Goal: Task Accomplishment & Management: Use online tool/utility

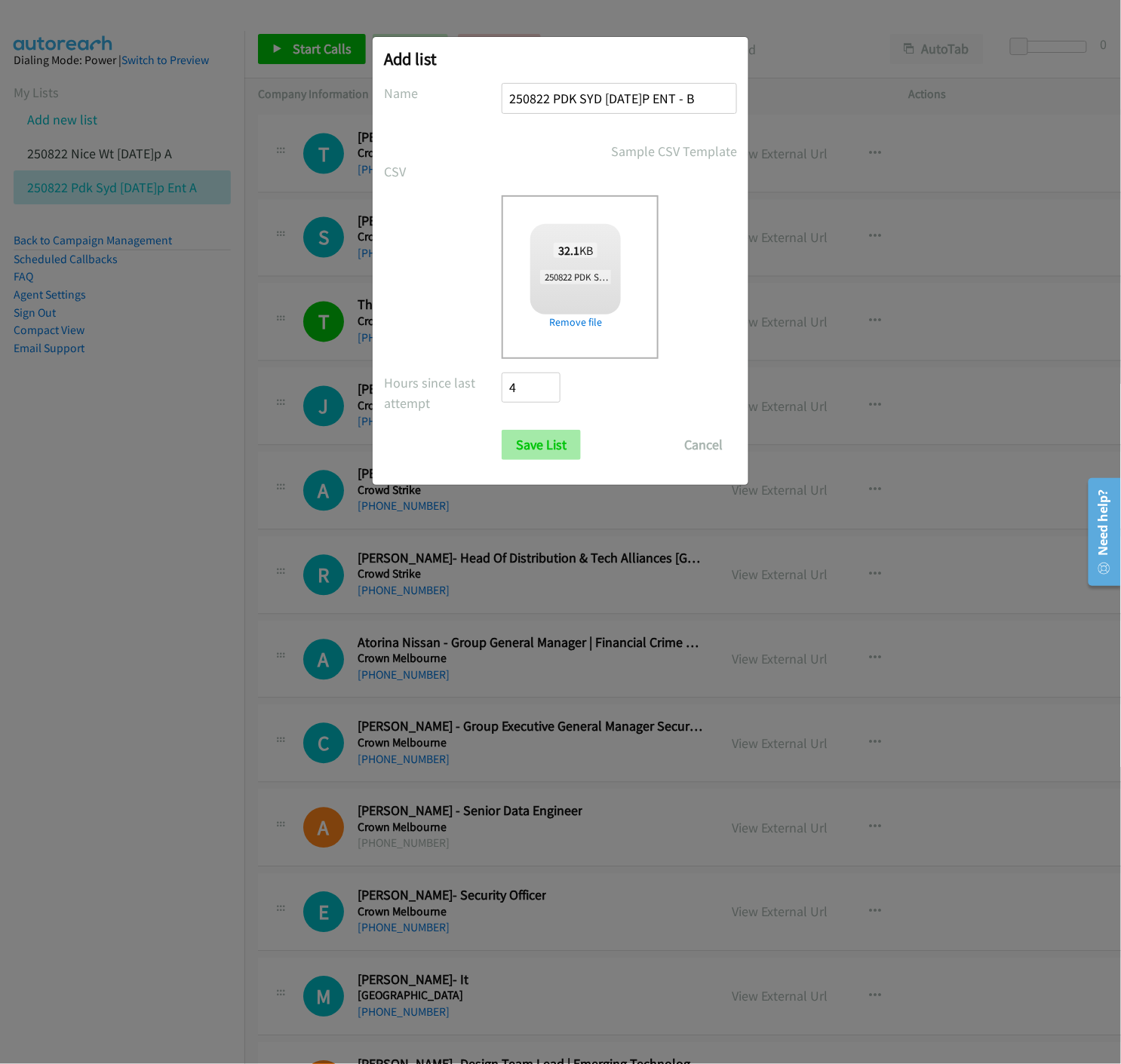
type input "250822 PDK SYD [DATE]P ENT - B"
click at [535, 446] on input "Save List" at bounding box center [542, 445] width 79 height 31
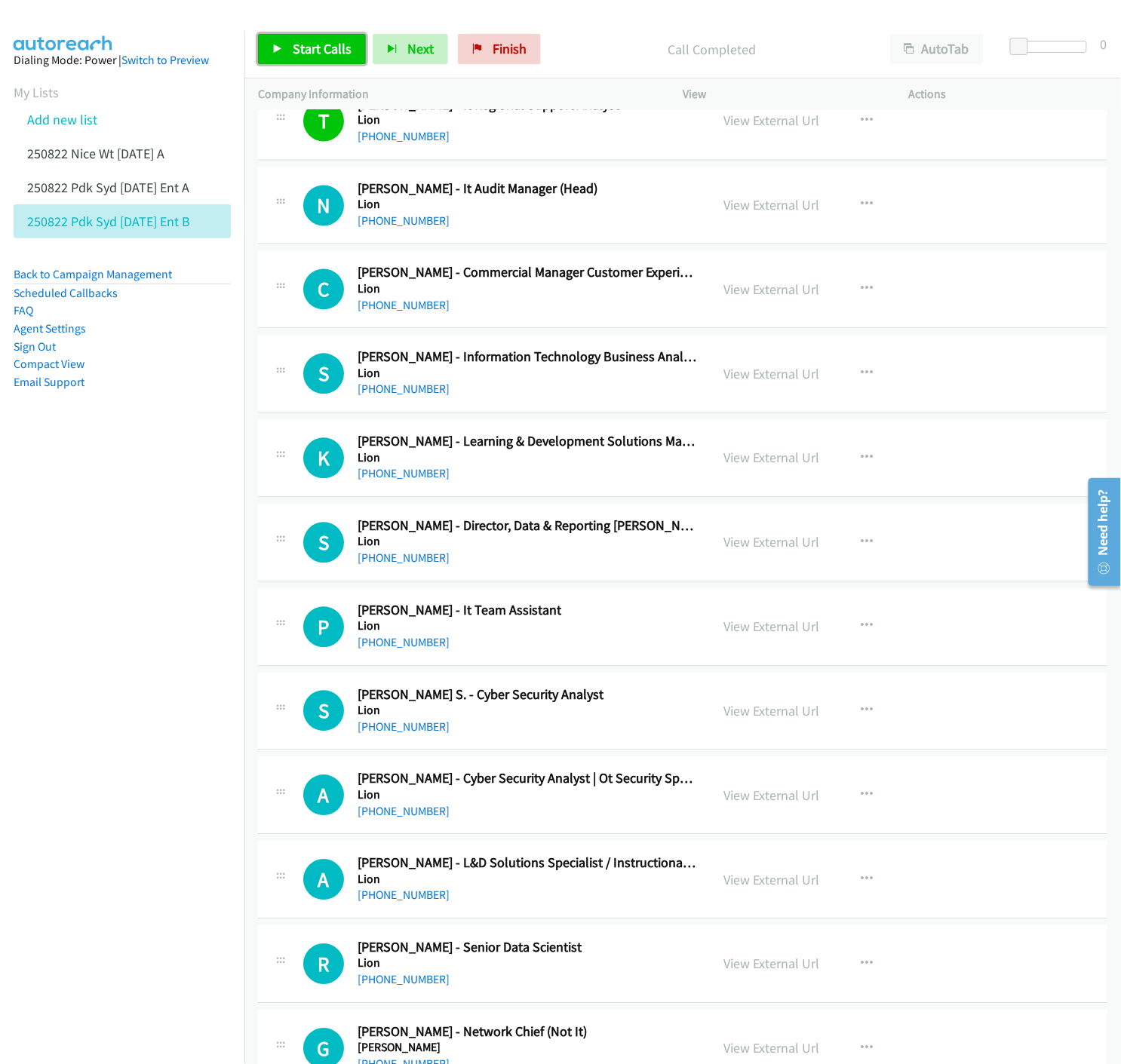
click at [265, 55] on link "Start Calls" at bounding box center [311, 49] width 108 height 31
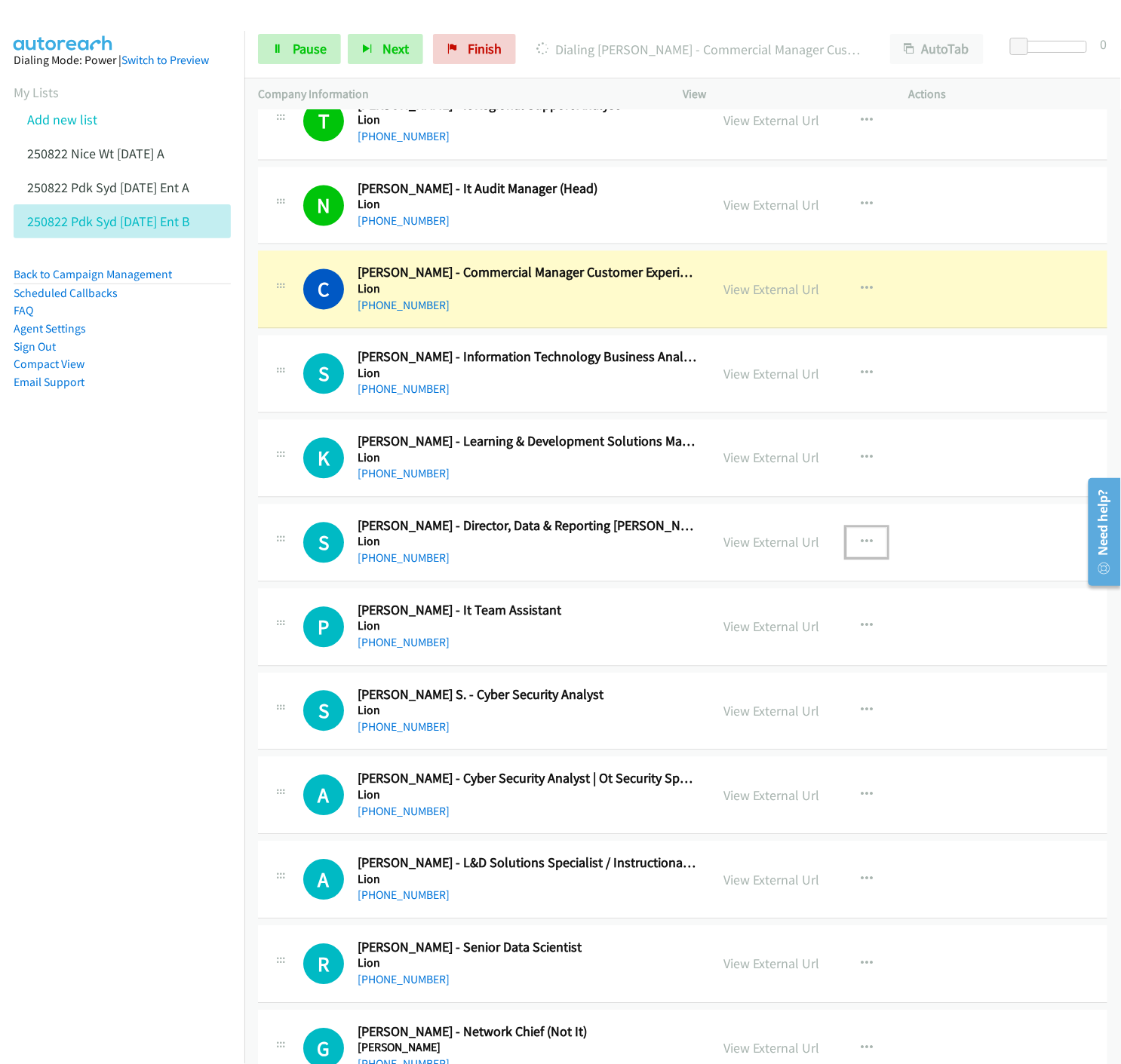
click at [860, 547] on icon "button" at bounding box center [866, 543] width 12 height 12
click at [700, 640] on icon at bounding box center [704, 642] width 10 height 10
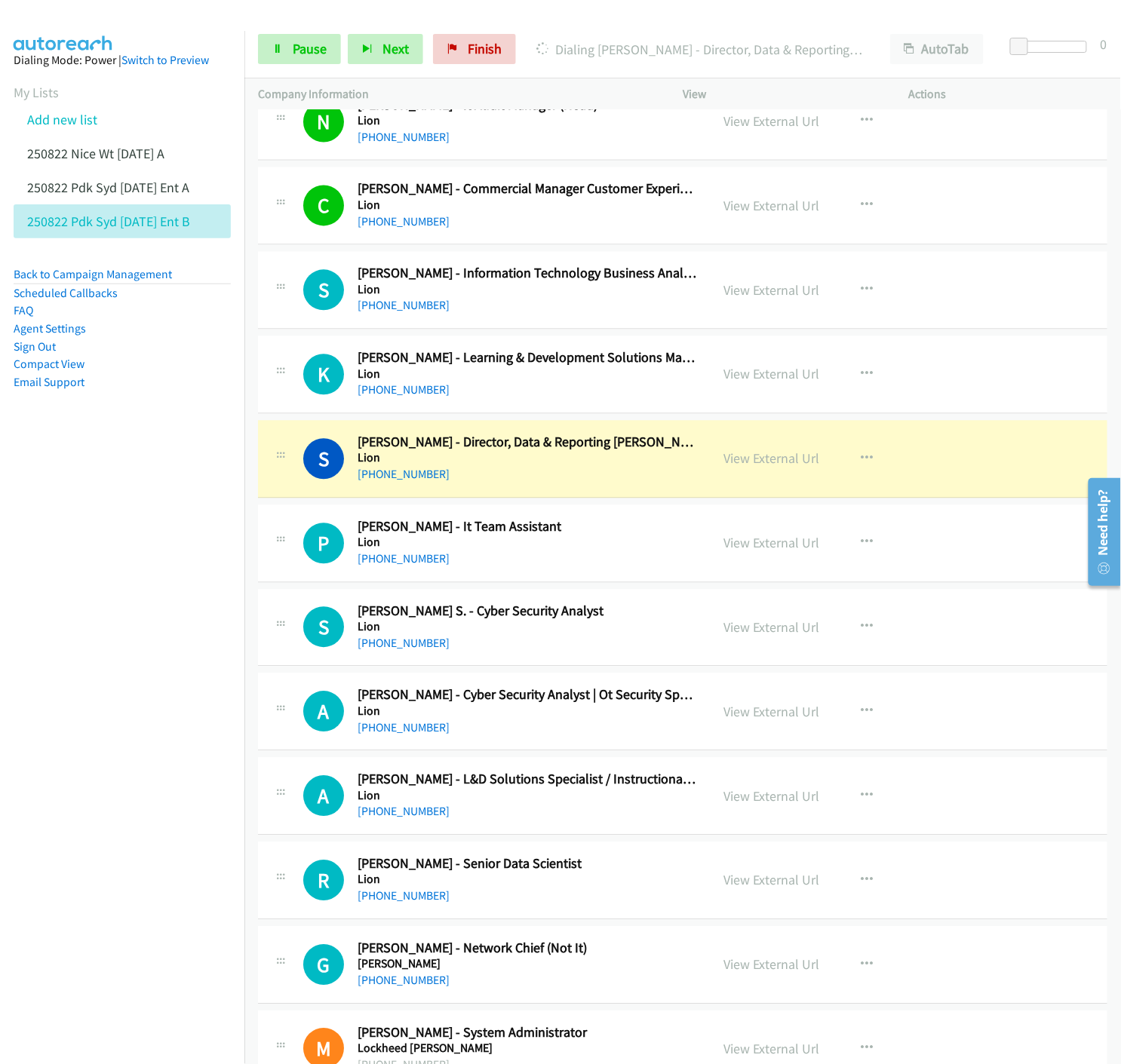
scroll to position [1089, 0]
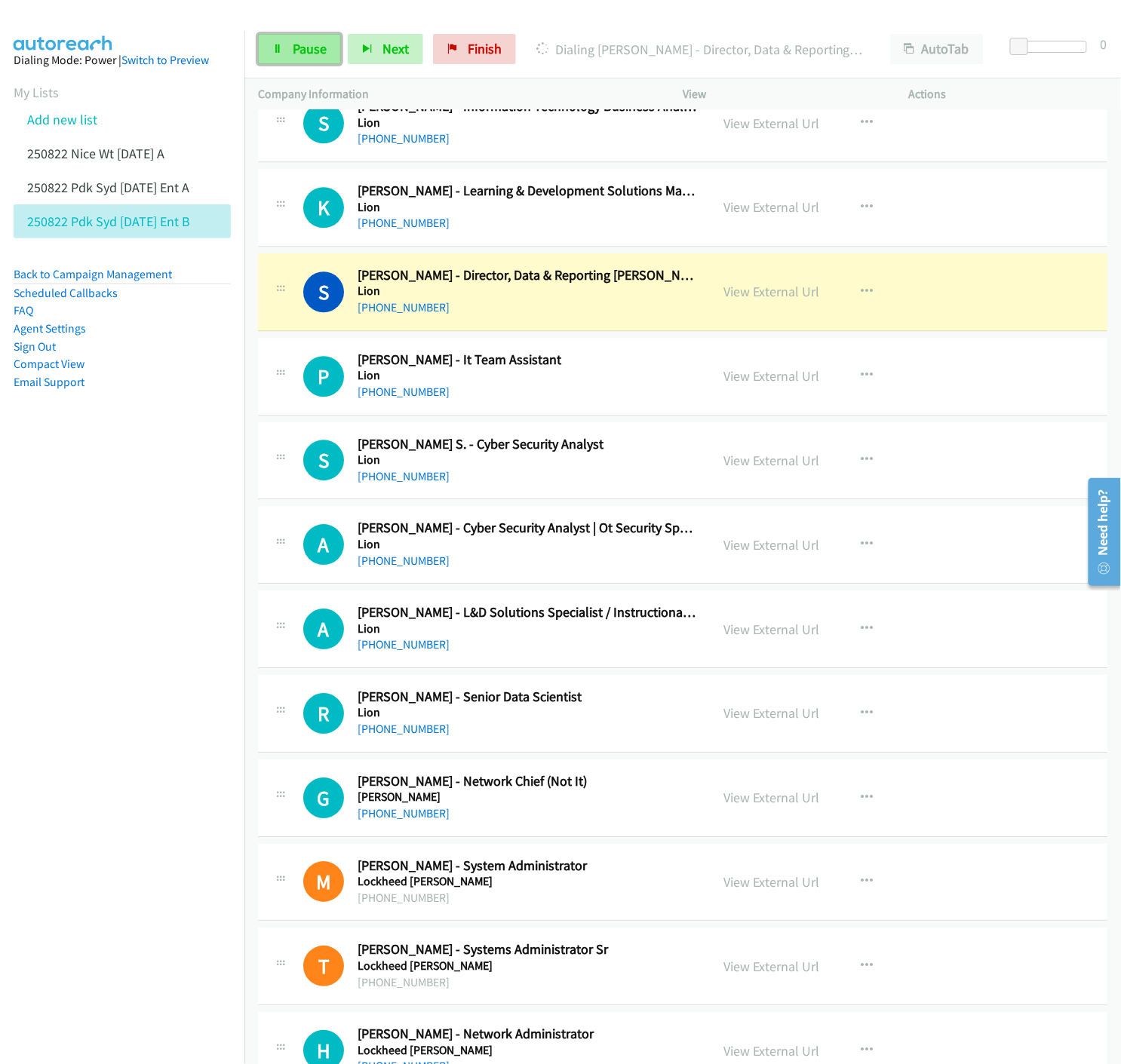
click at [305, 43] on span "Pause" at bounding box center [310, 48] width 34 height 18
click at [305, 38] on link "Start Calls" at bounding box center [311, 49] width 108 height 31
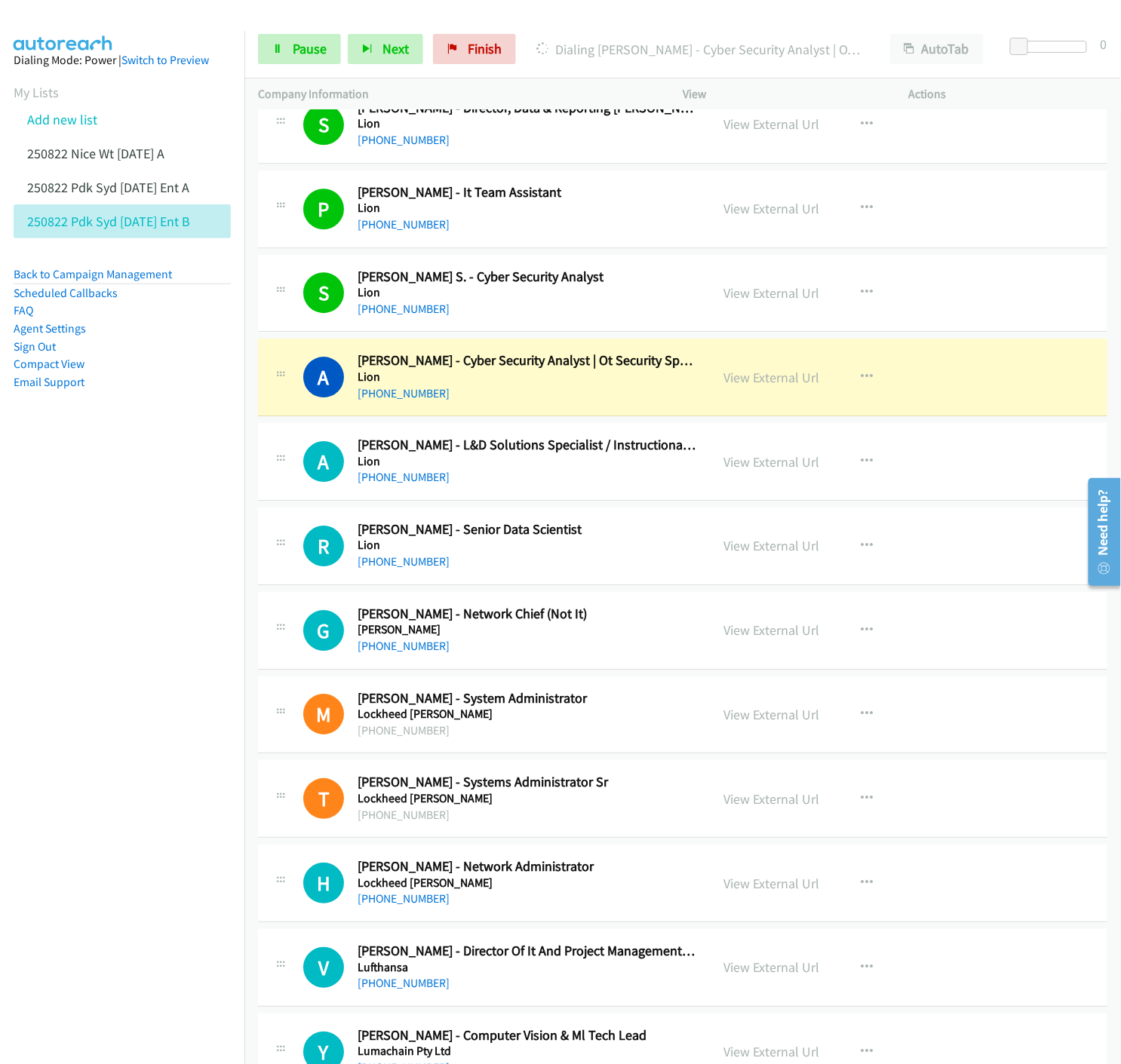
scroll to position [1340, 0]
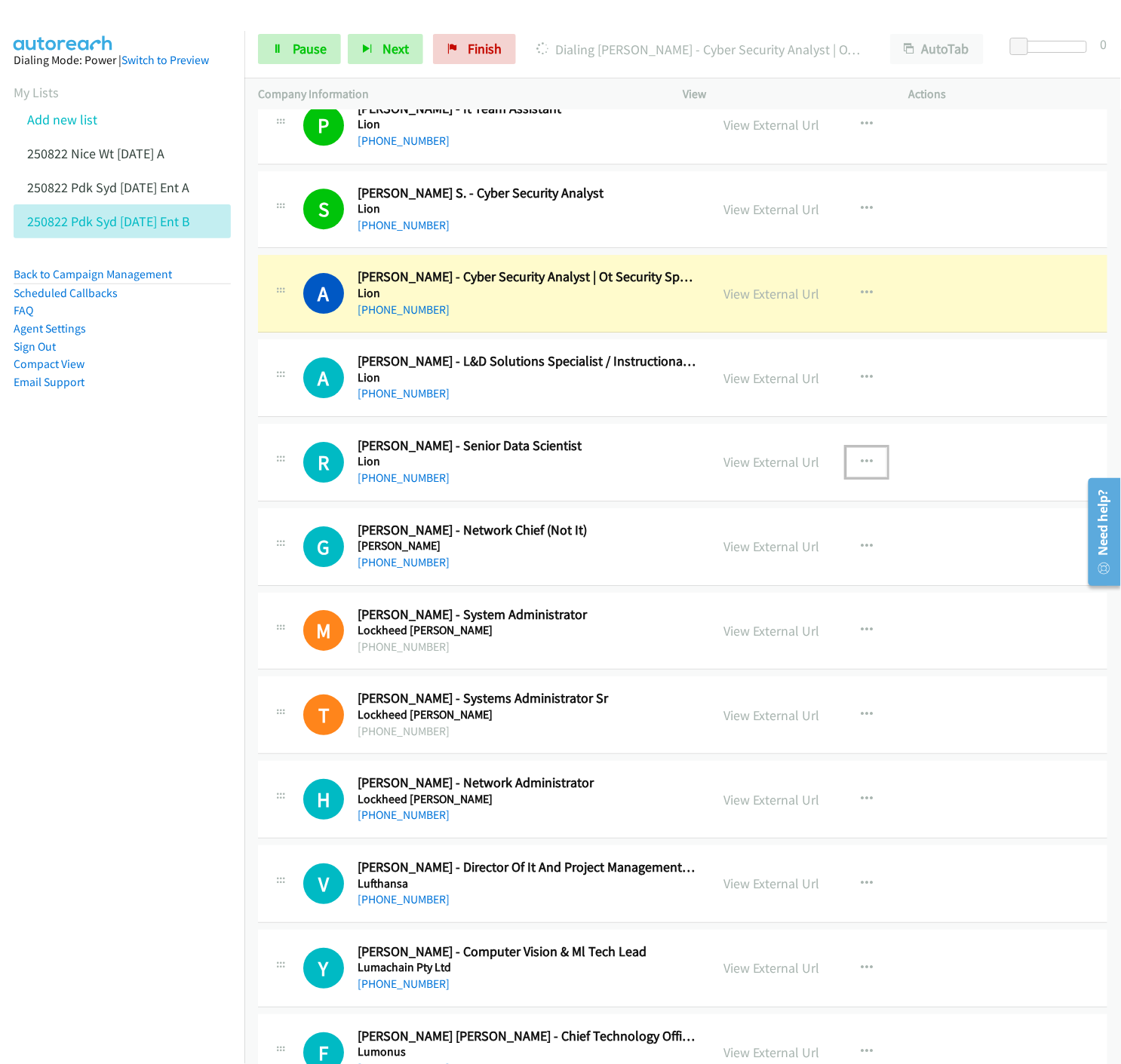
click at [870, 461] on button "button" at bounding box center [867, 462] width 41 height 31
click at [700, 562] on icon at bounding box center [704, 560] width 10 height 10
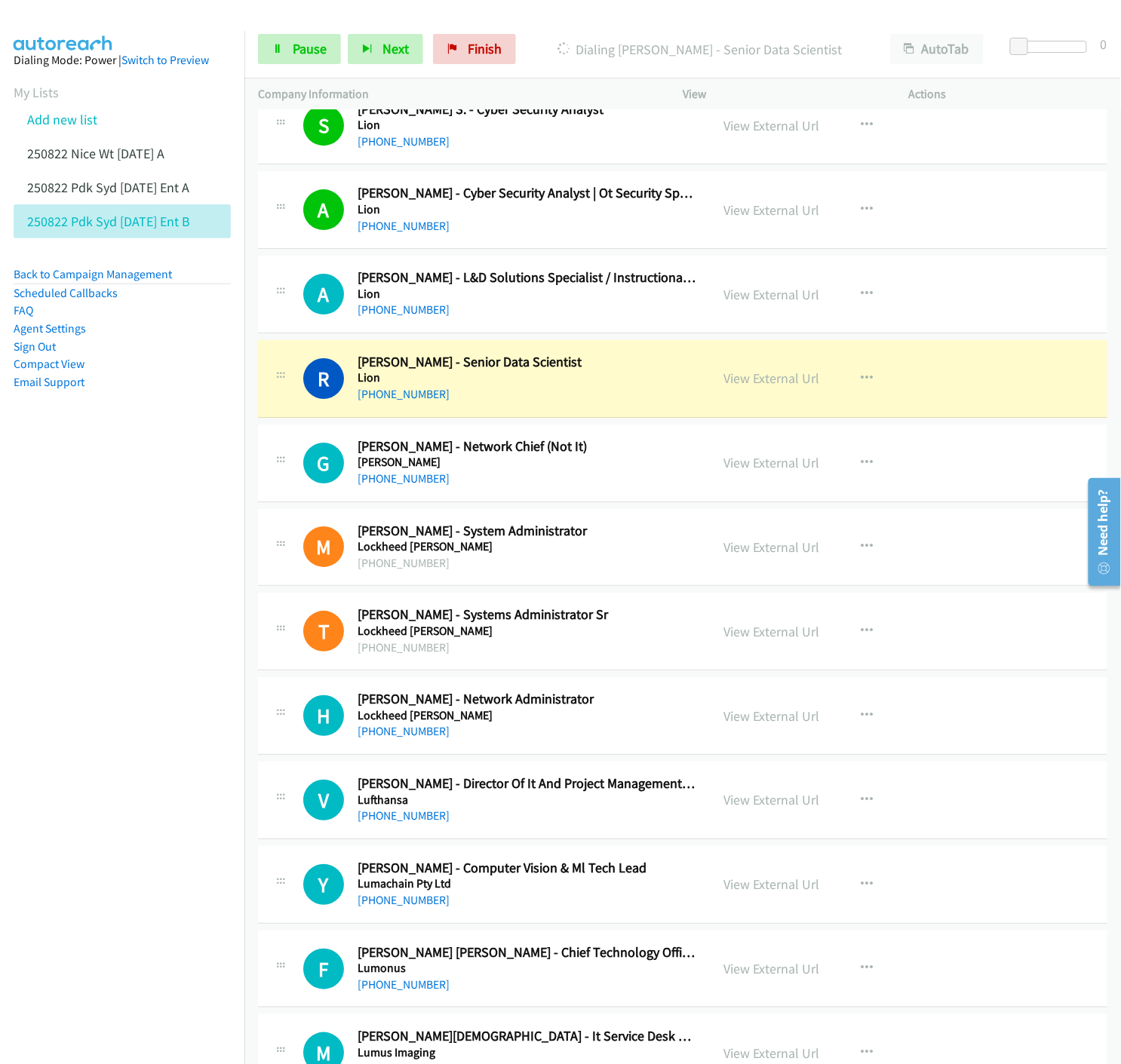
scroll to position [1509, 0]
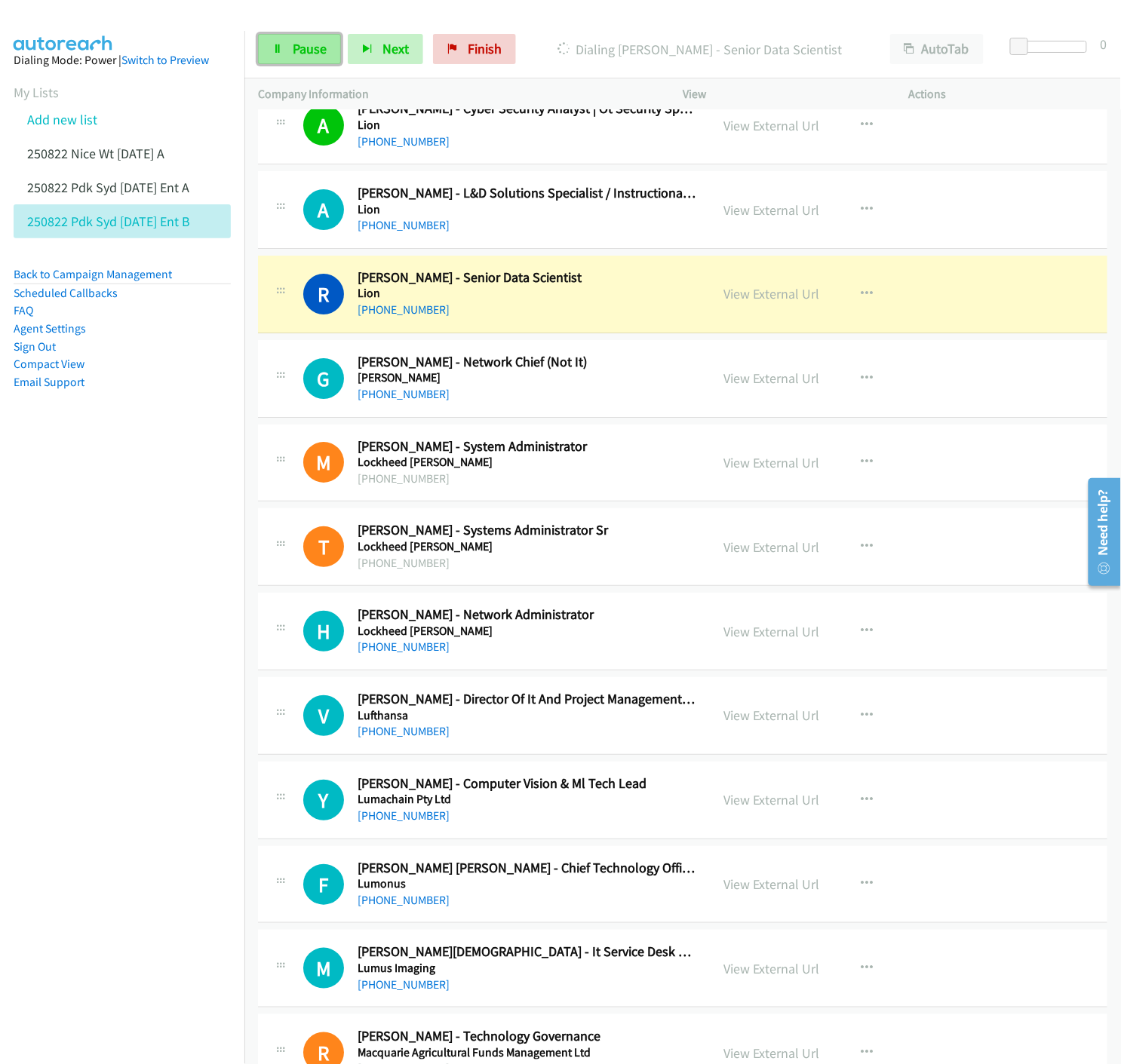
click at [295, 43] on span "Pause" at bounding box center [310, 48] width 34 height 18
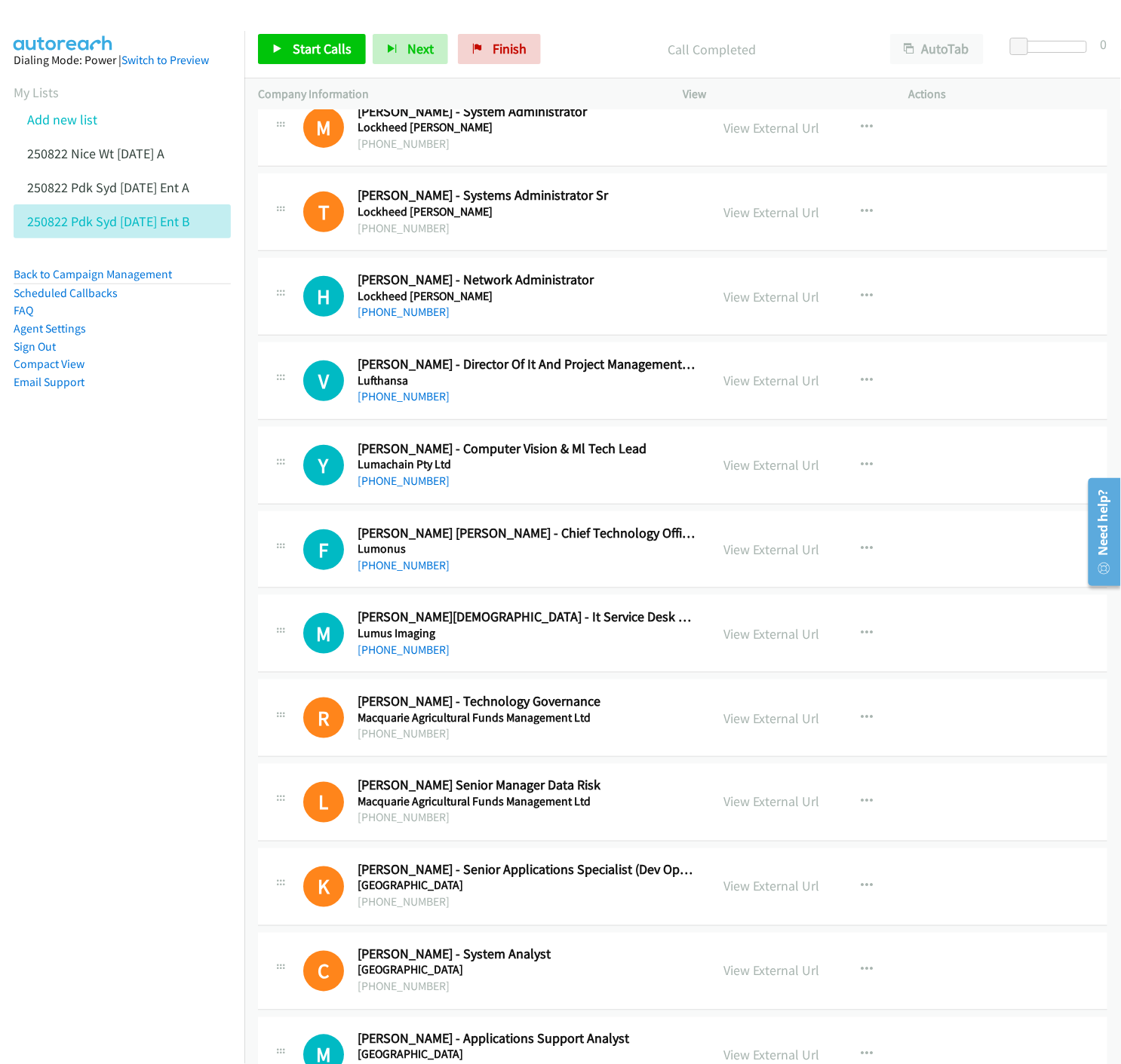
scroll to position [1927, 0]
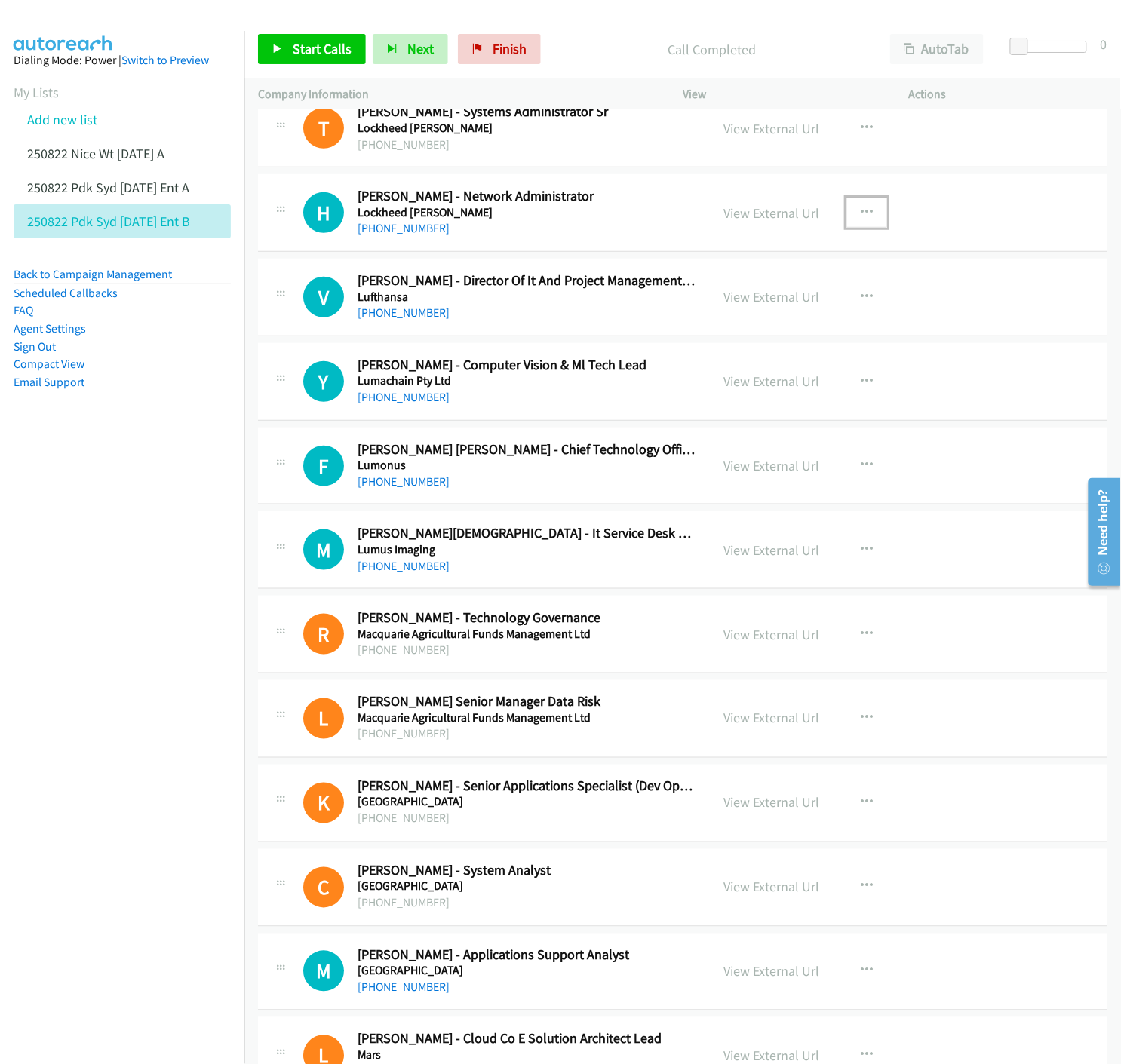
click at [860, 212] on icon "button" at bounding box center [866, 213] width 12 height 12
click at [700, 310] on icon at bounding box center [704, 312] width 10 height 10
click at [279, 51] on icon at bounding box center [277, 49] width 10 height 10
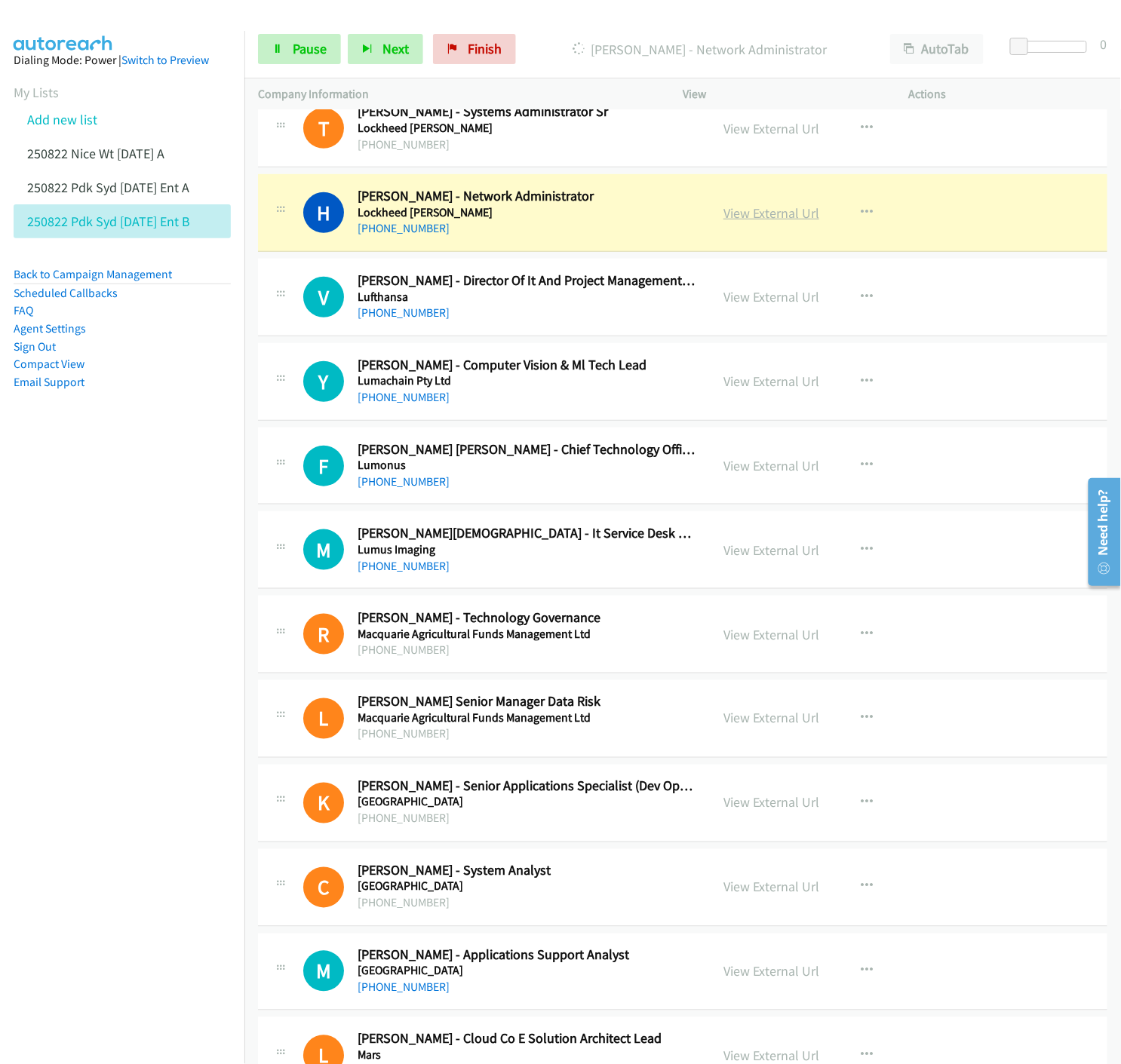
click at [785, 213] on link "View External Url" at bounding box center [772, 213] width 96 height 18
click at [275, 46] on icon at bounding box center [277, 49] width 10 height 10
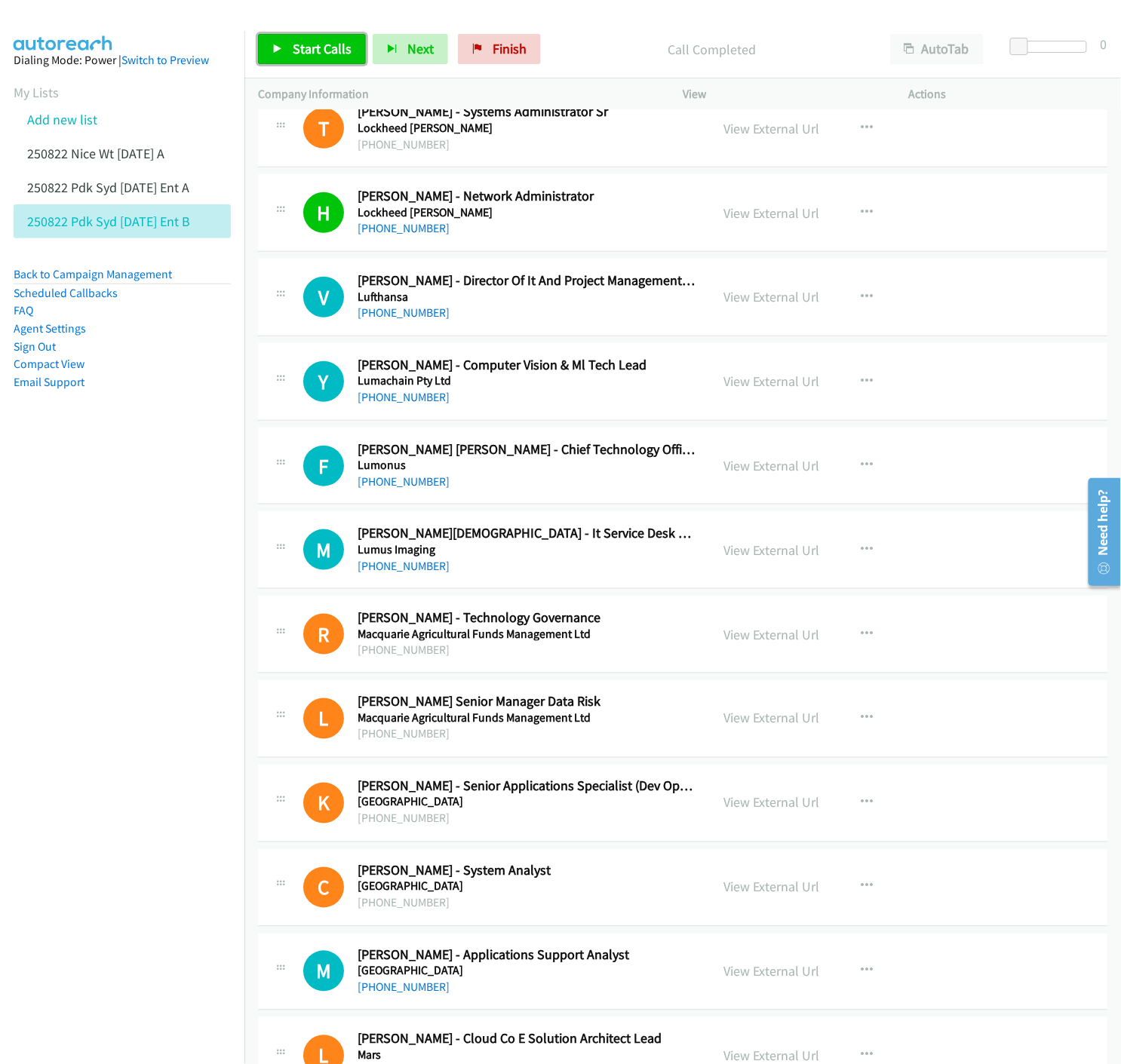
click at [273, 48] on icon at bounding box center [277, 49] width 10 height 10
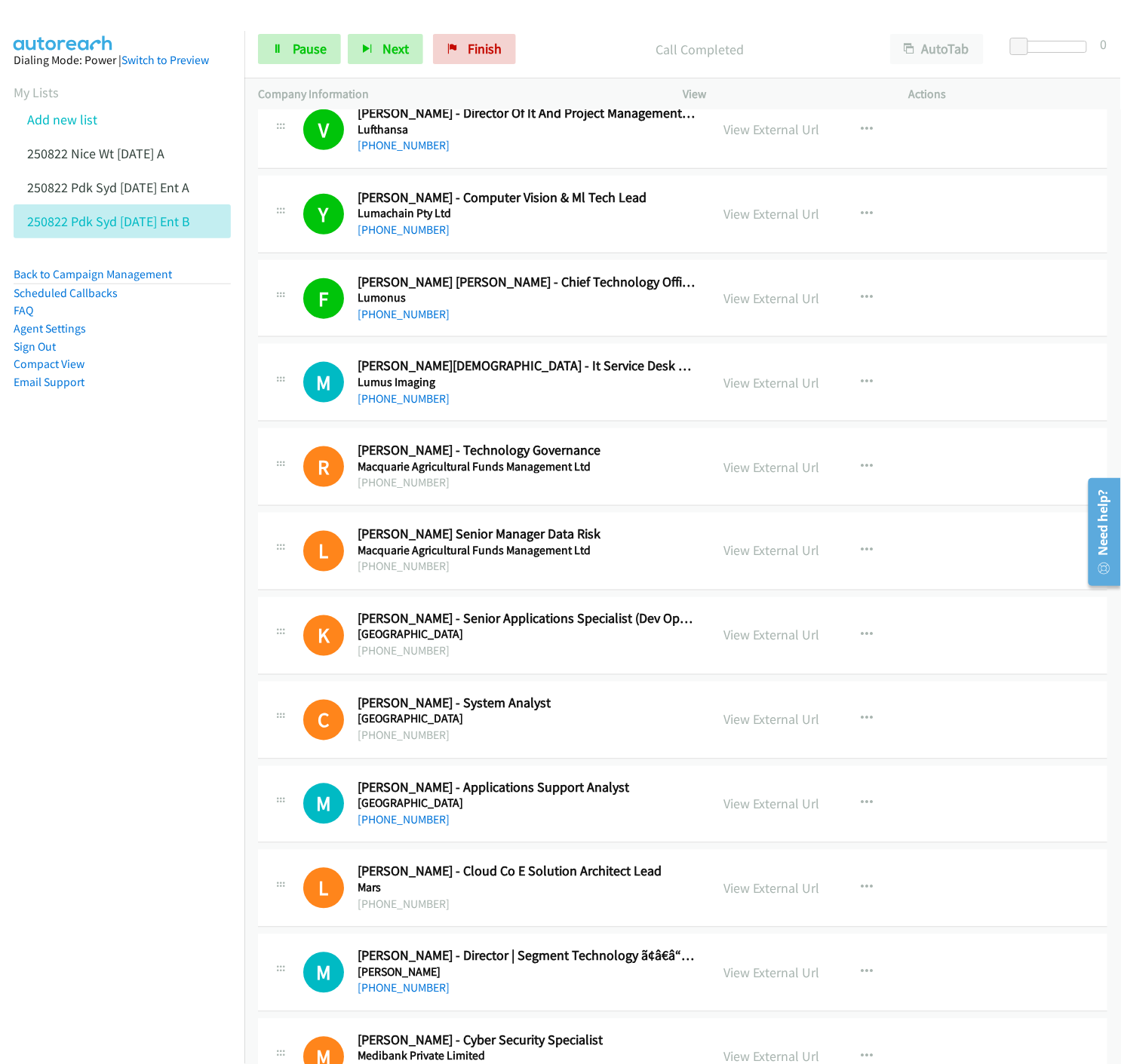
scroll to position [2179, 0]
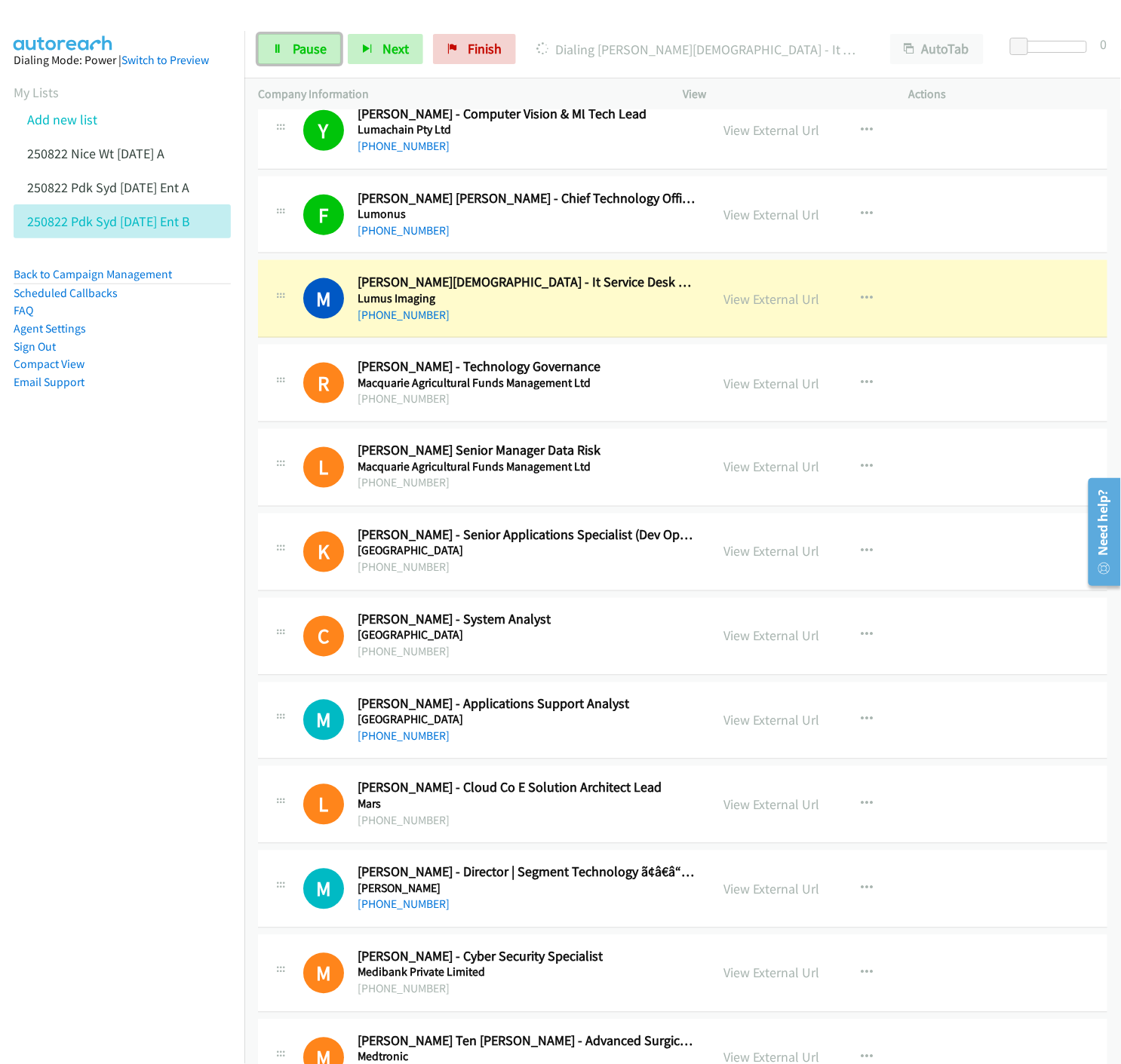
drag, startPoint x: 287, startPoint y: 43, endPoint x: 273, endPoint y: 67, distance: 27.8
click at [286, 43] on link "Pause" at bounding box center [299, 49] width 83 height 31
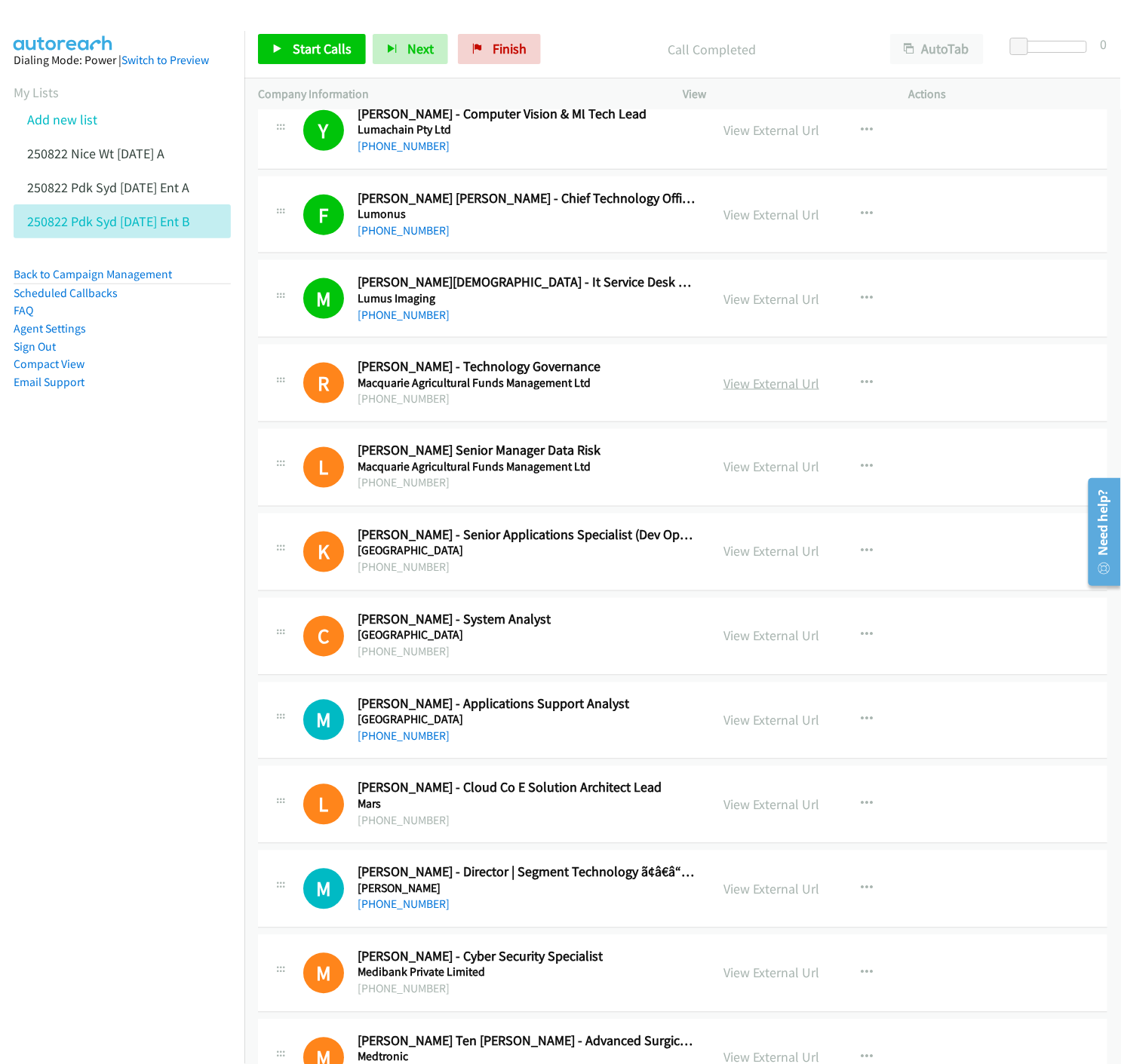
click at [793, 390] on link "View External Url" at bounding box center [772, 384] width 96 height 18
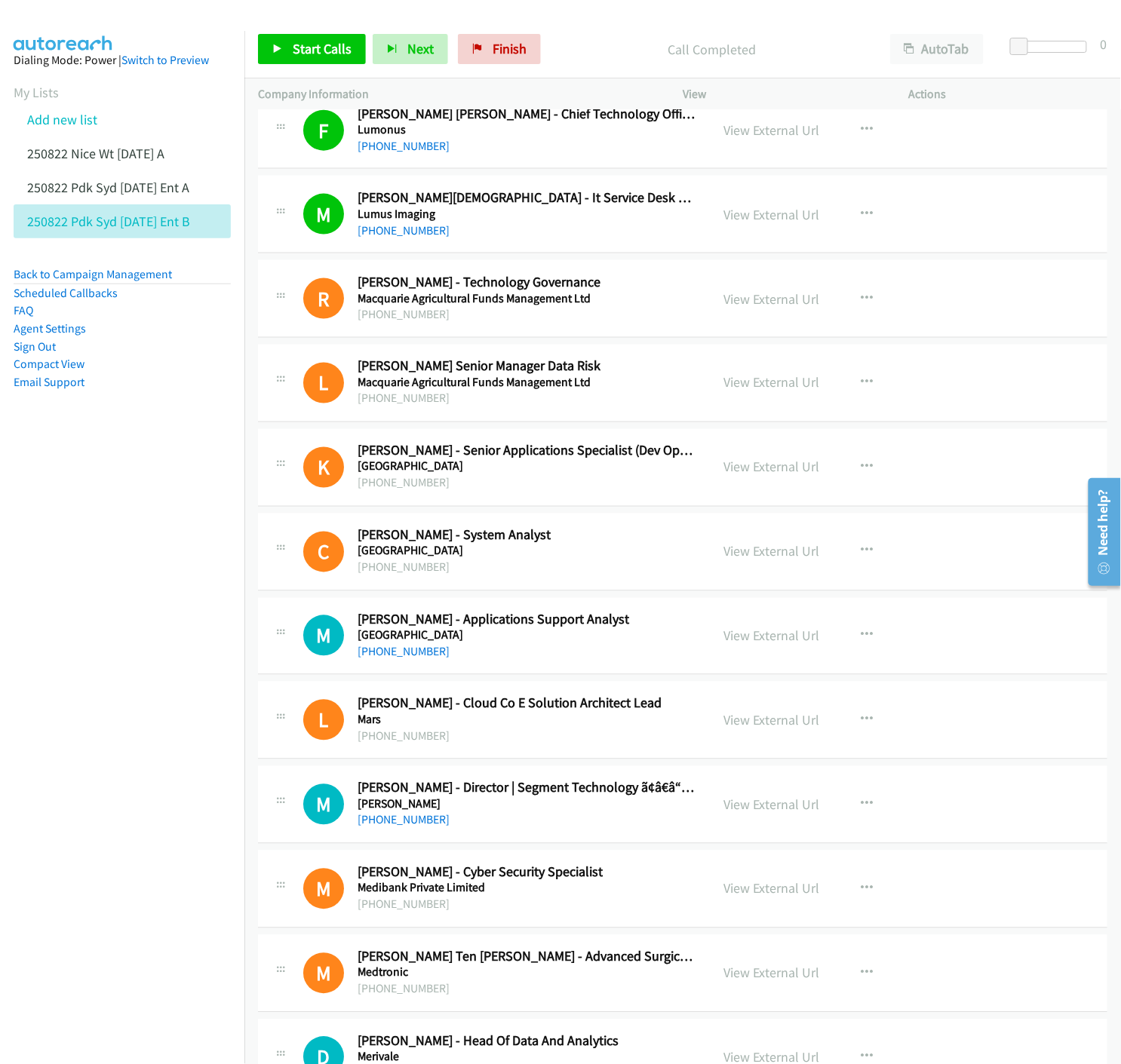
scroll to position [2430, 0]
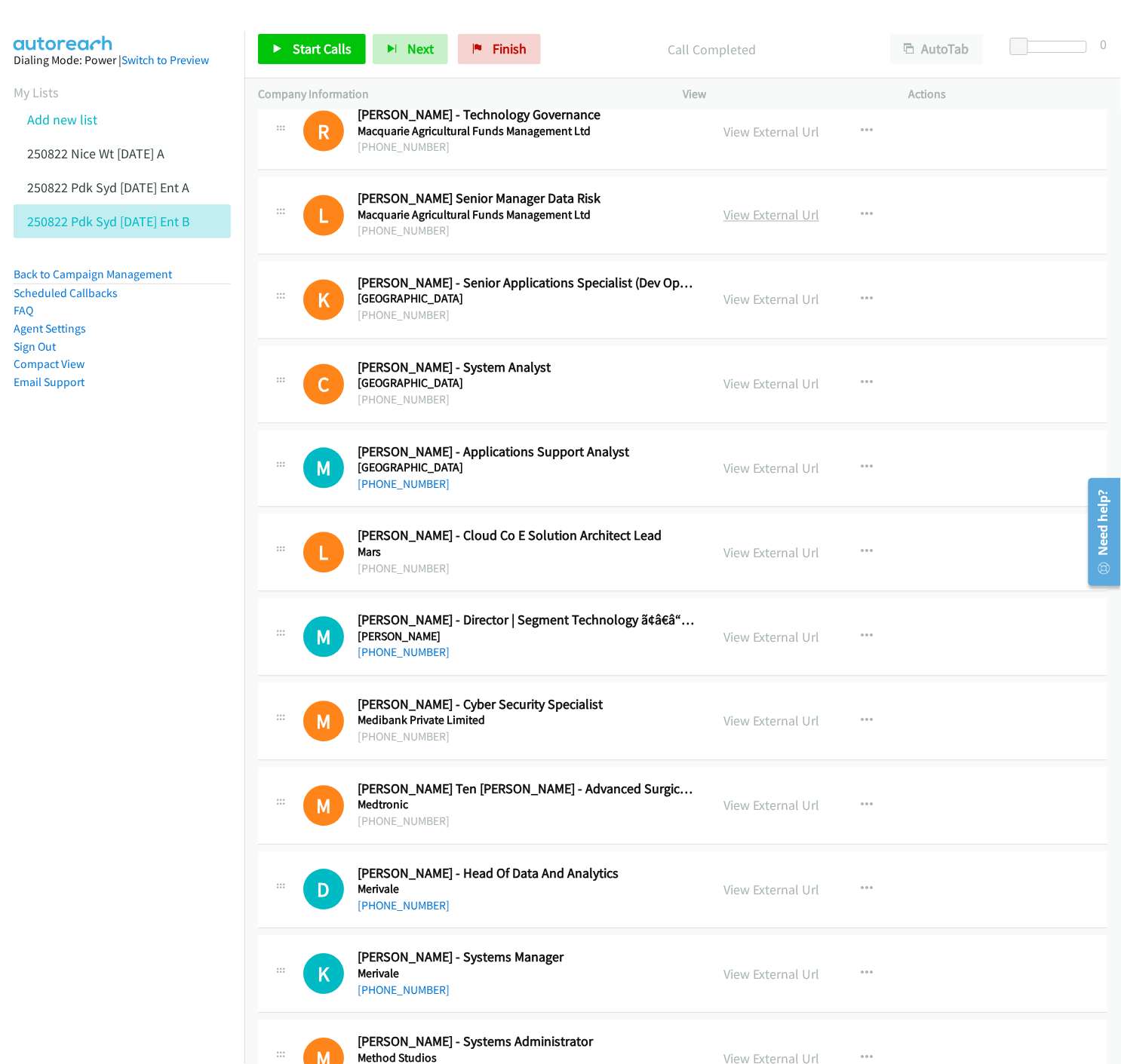
click at [767, 219] on link "View External Url" at bounding box center [772, 215] width 96 height 18
click at [773, 305] on link "View External Url" at bounding box center [772, 300] width 96 height 18
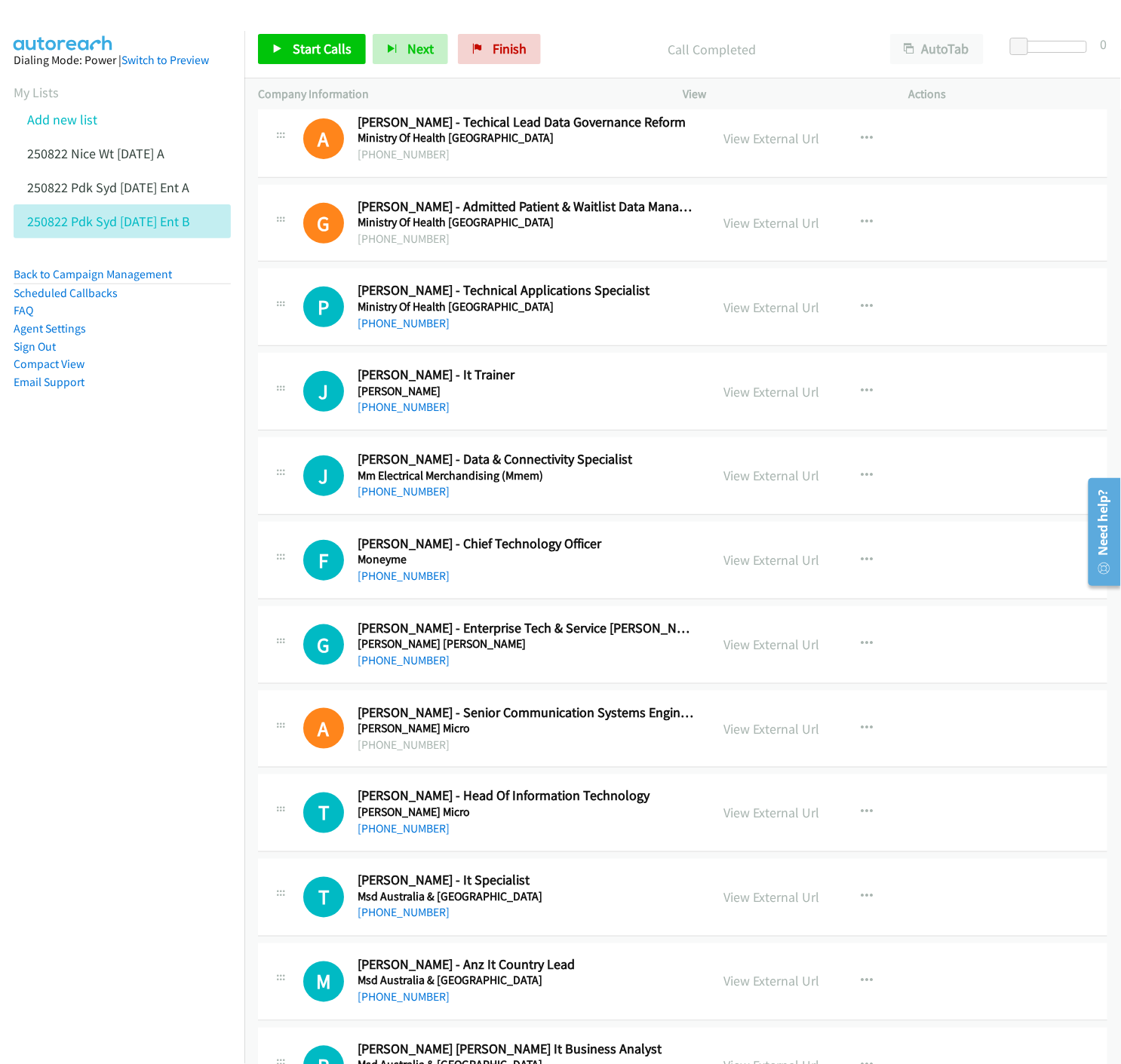
scroll to position [4023, 0]
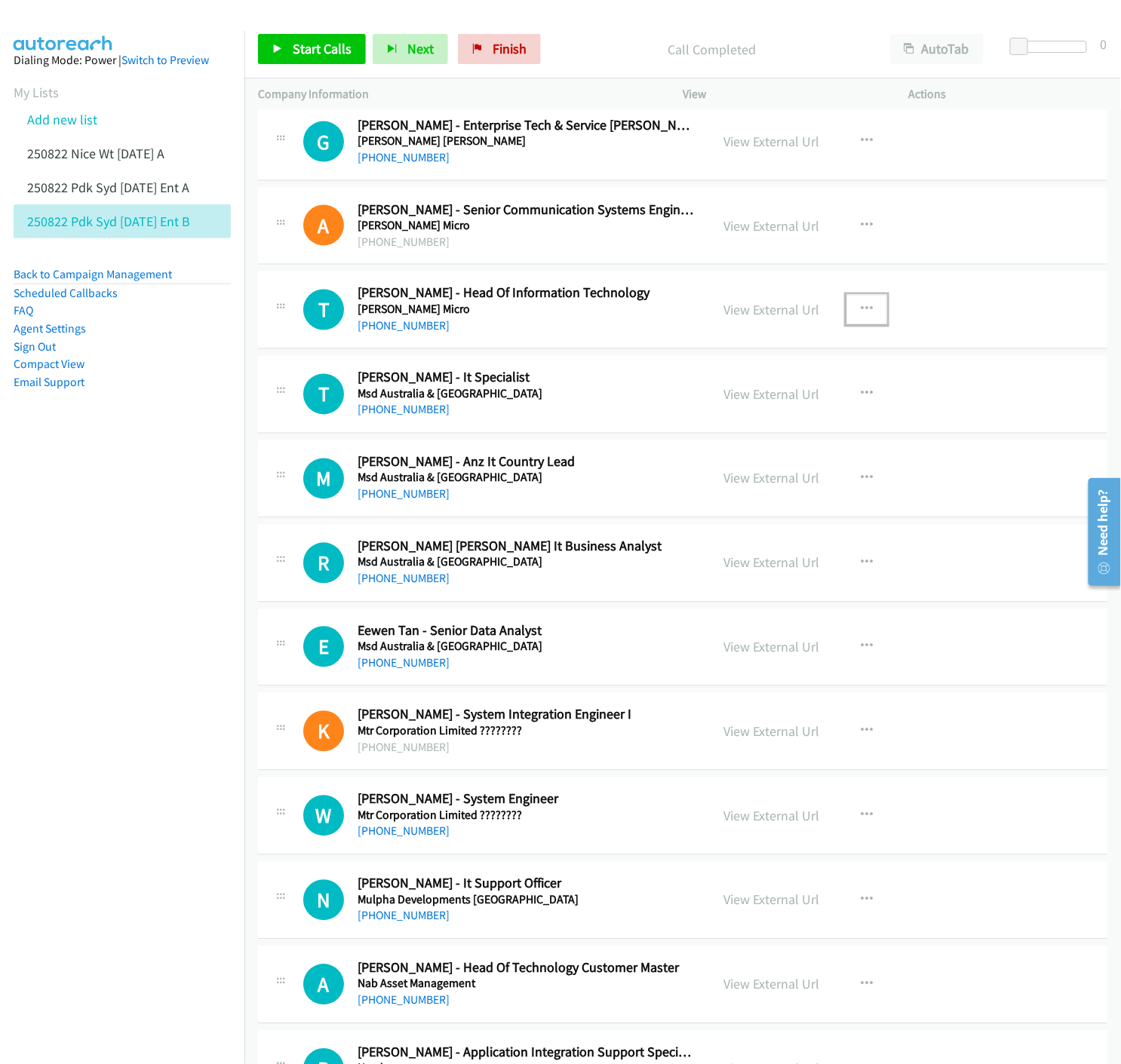
click at [860, 312] on icon "button" at bounding box center [866, 310] width 12 height 12
click at [700, 408] on icon at bounding box center [704, 409] width 10 height 10
click at [312, 50] on span "Start Calls" at bounding box center [323, 48] width 59 height 18
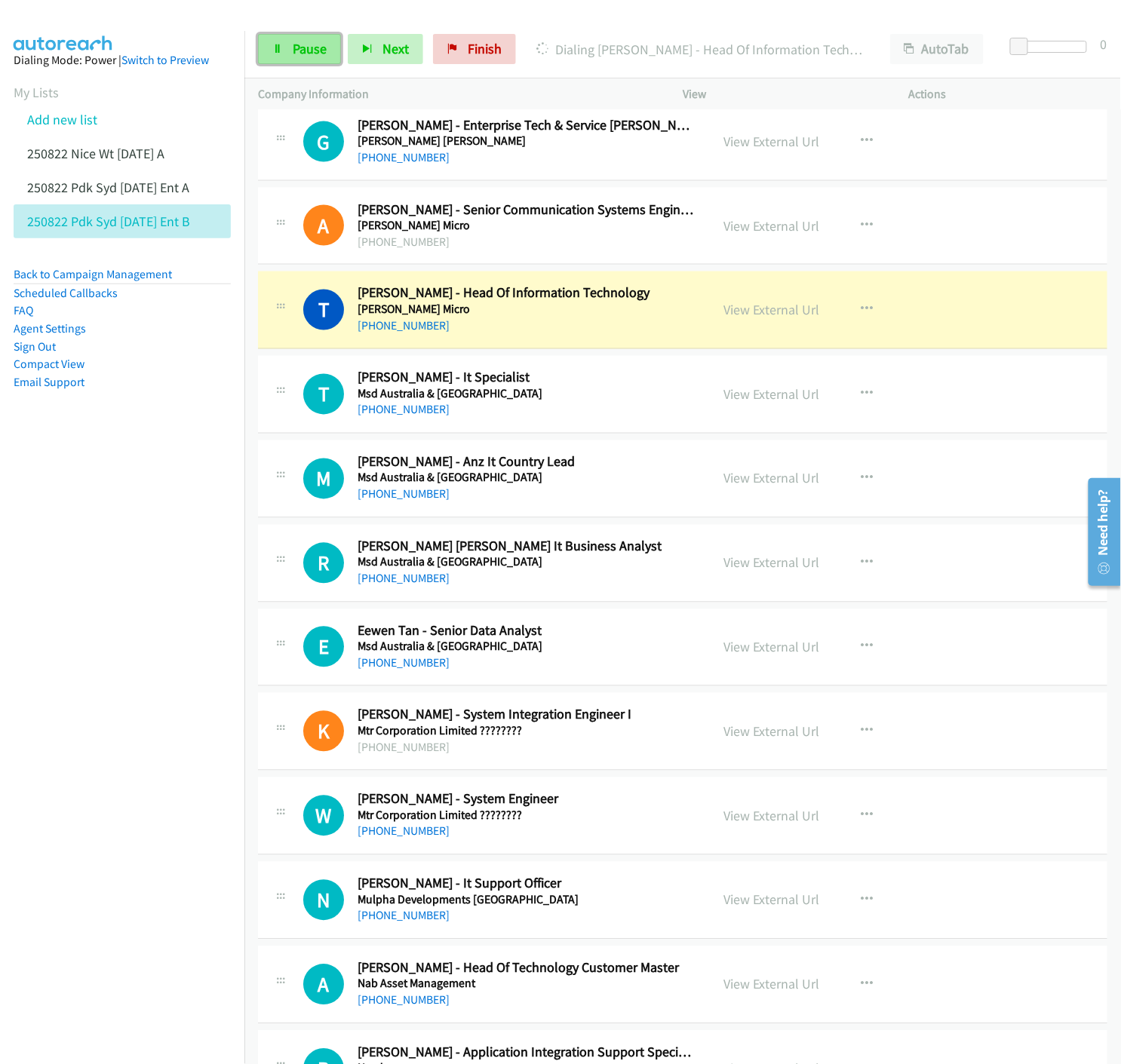
click at [269, 55] on link "Pause" at bounding box center [299, 49] width 83 height 31
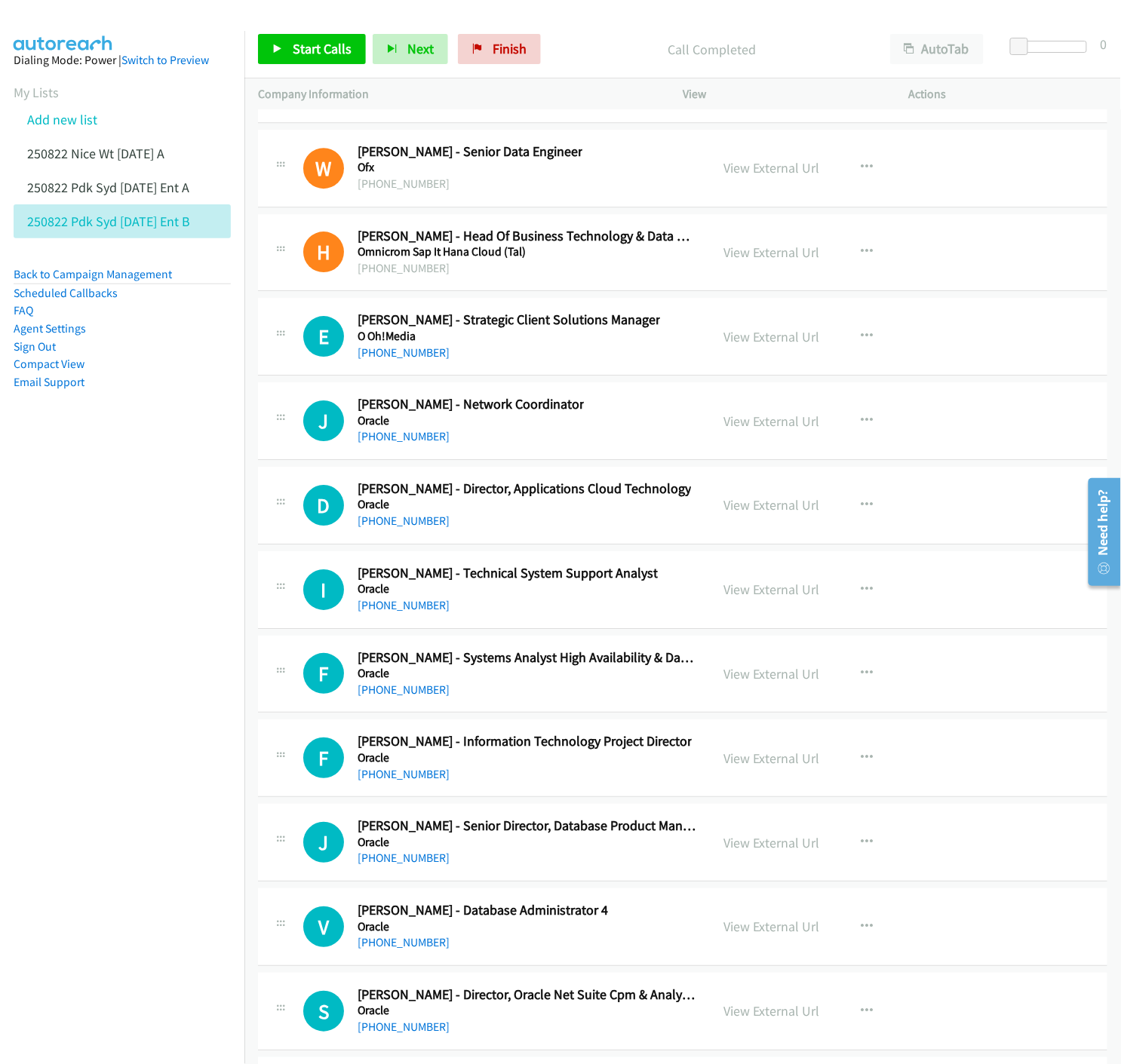
scroll to position [21624, 0]
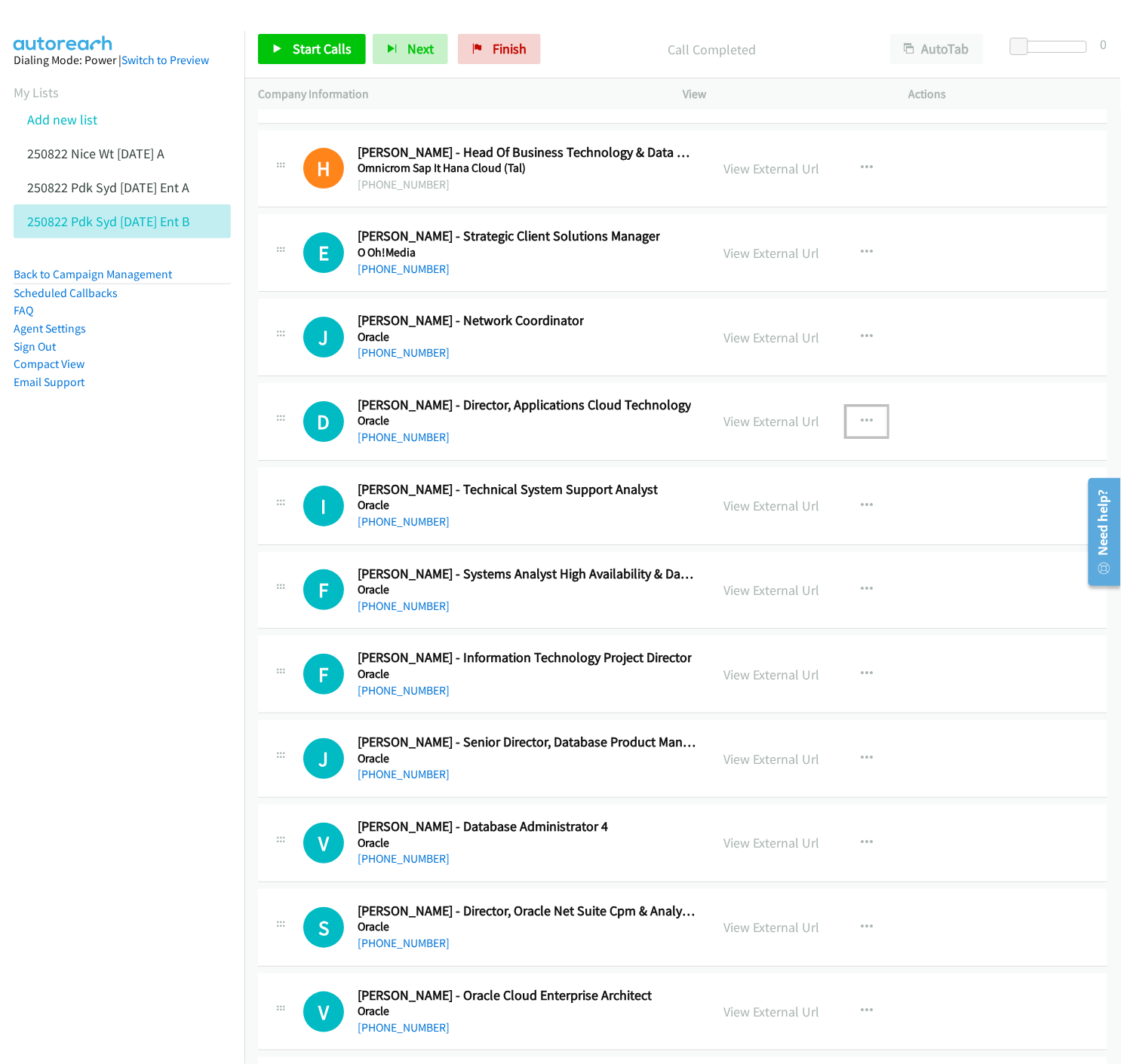
click at [860, 428] on icon "button" at bounding box center [866, 422] width 12 height 12
click at [700, 526] on icon at bounding box center [704, 520] width 10 height 10
click at [262, 46] on link "Start Calls" at bounding box center [311, 49] width 108 height 31
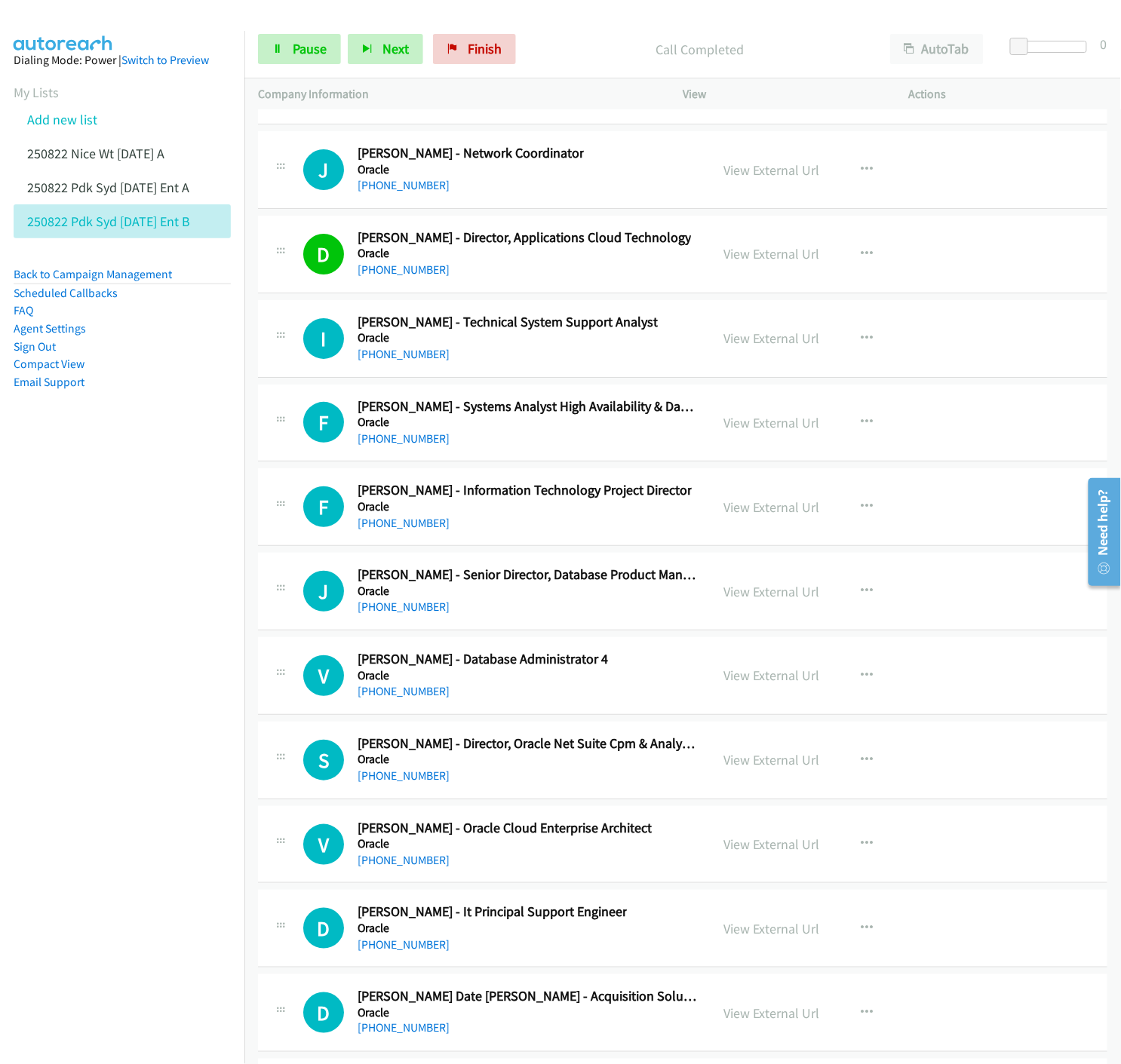
scroll to position [21876, 0]
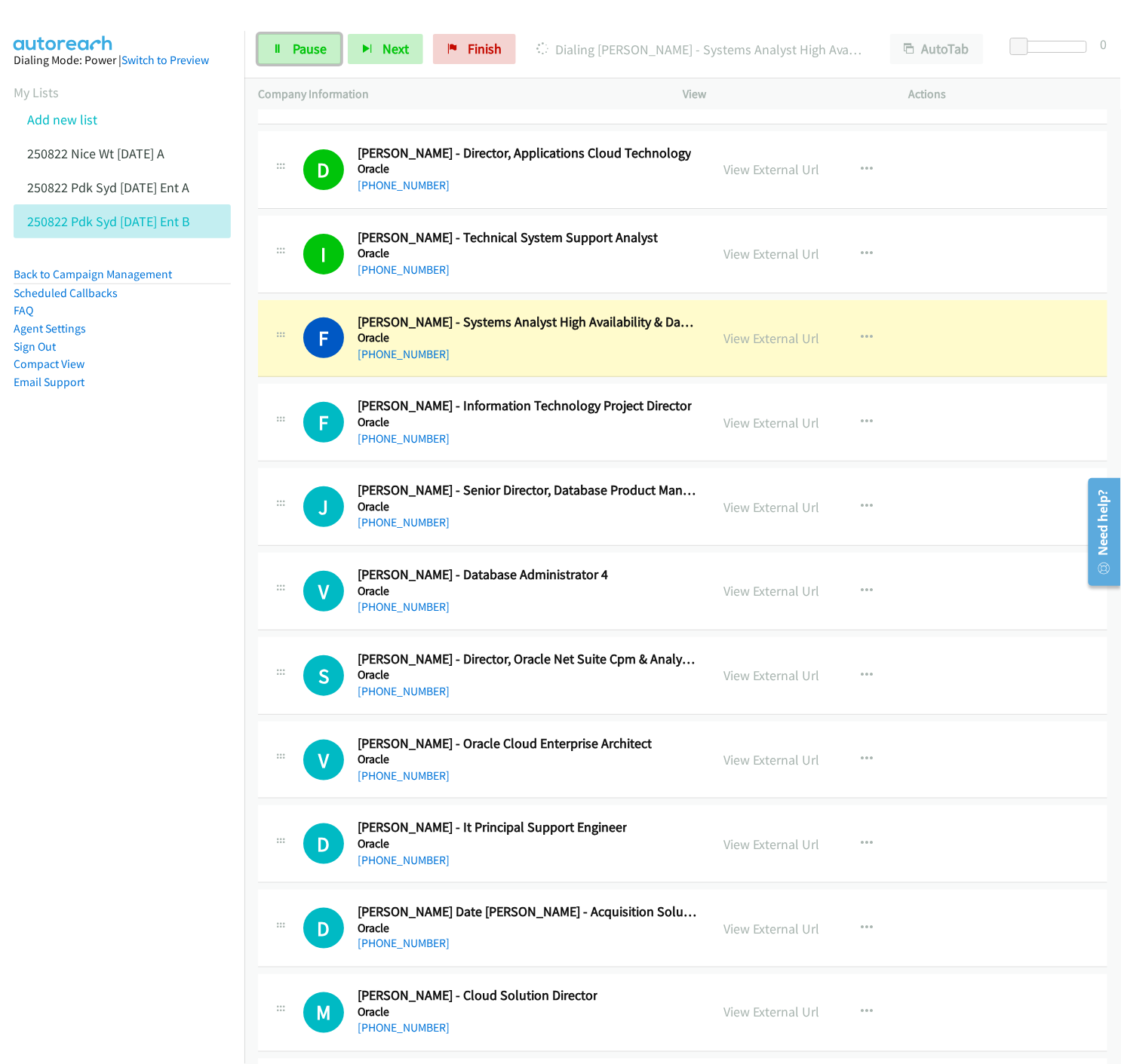
drag, startPoint x: 270, startPoint y: 51, endPoint x: 274, endPoint y: 72, distance: 21.4
click at [270, 51] on link "Pause" at bounding box center [299, 49] width 83 height 31
click at [750, 347] on link "View External Url" at bounding box center [772, 338] width 96 height 18
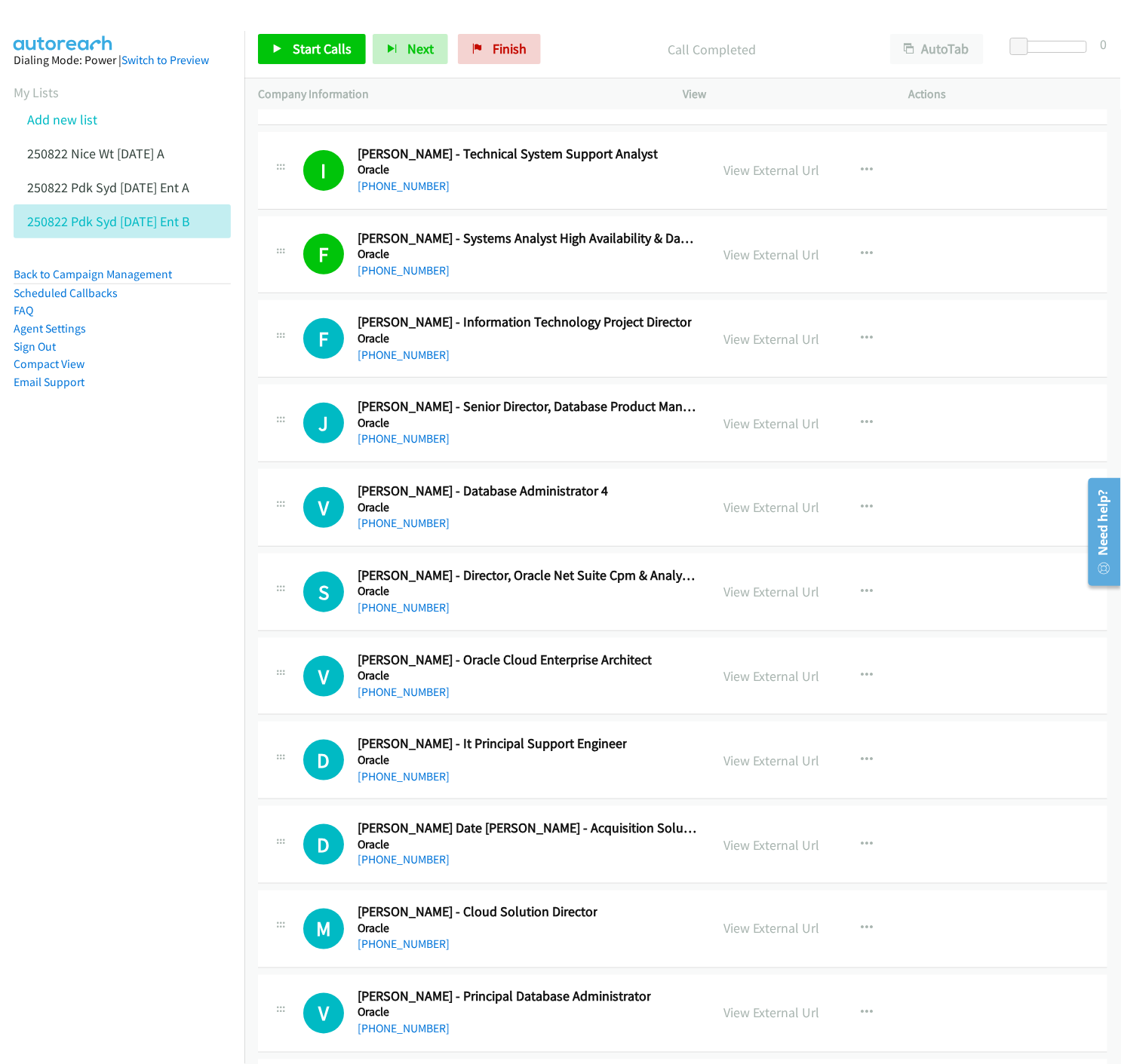
scroll to position [22044, 0]
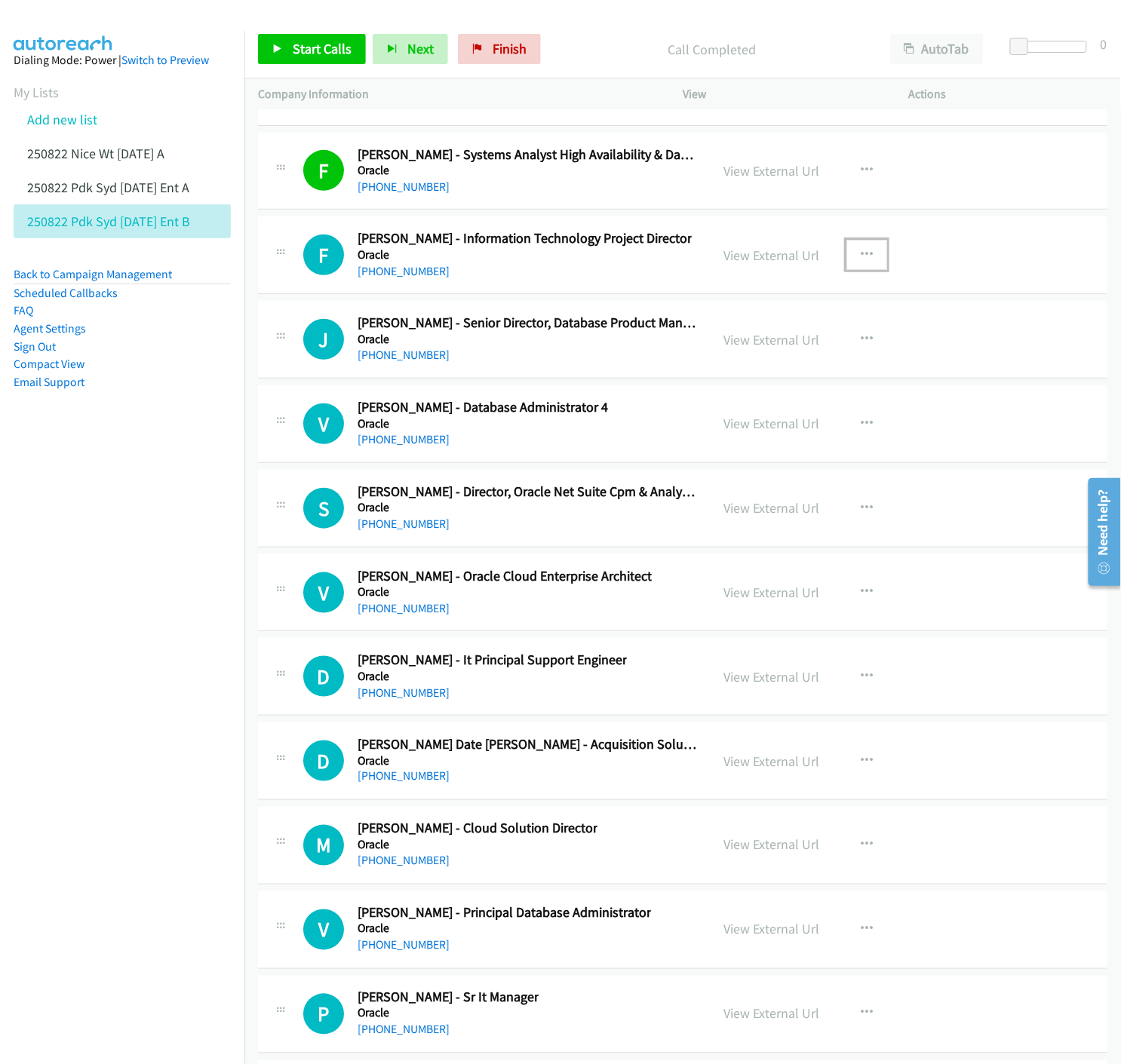
click at [860, 261] on icon "button" at bounding box center [866, 254] width 12 height 12
click at [701, 360] on icon at bounding box center [704, 354] width 10 height 10
drag, startPoint x: 323, startPoint y: 55, endPoint x: 335, endPoint y: 69, distance: 18.4
click at [323, 55] on span "Start Calls" at bounding box center [323, 48] width 59 height 18
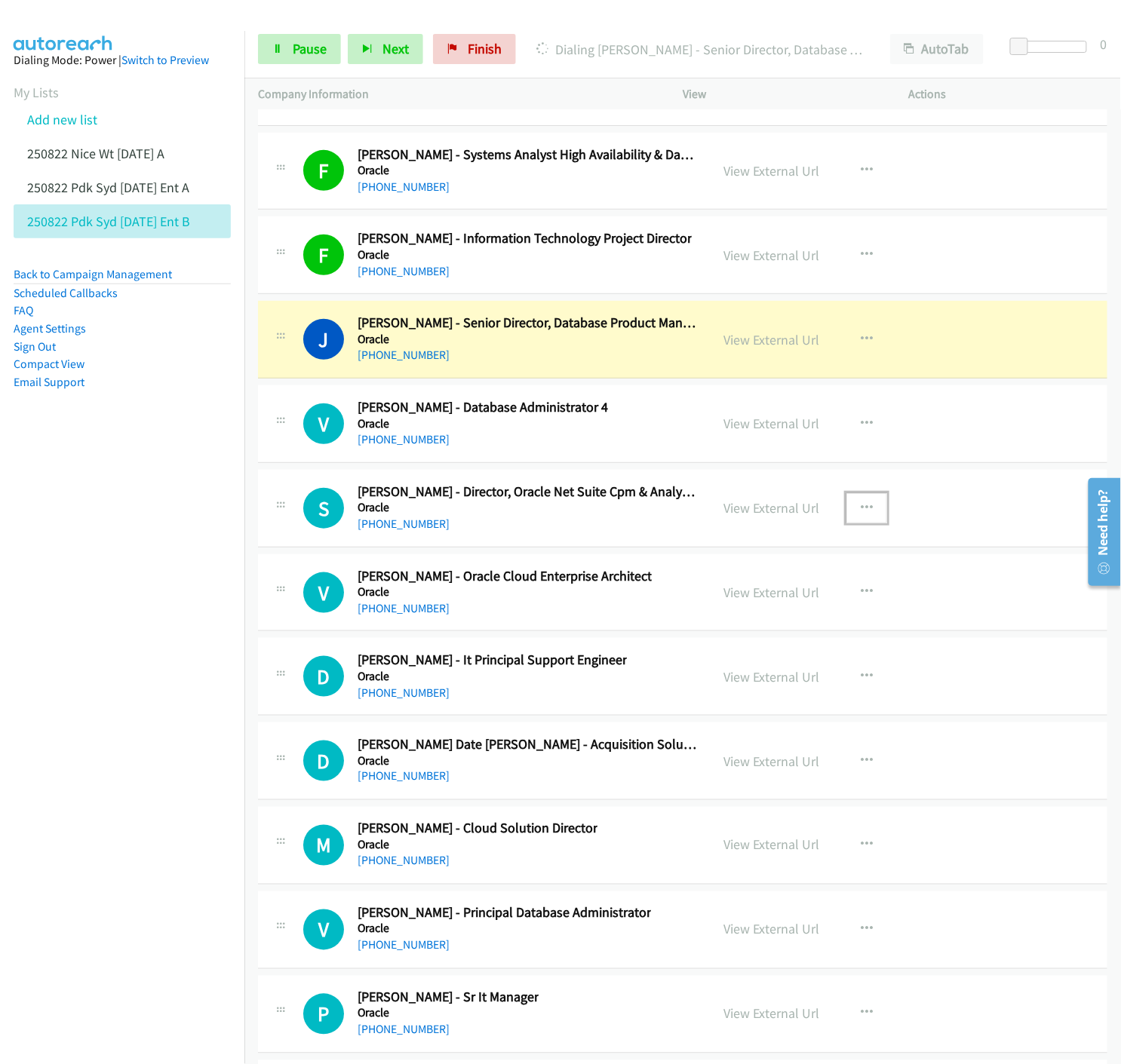
click at [860, 515] on icon "button" at bounding box center [866, 508] width 12 height 12
click at [700, 612] on icon at bounding box center [704, 606] width 10 height 10
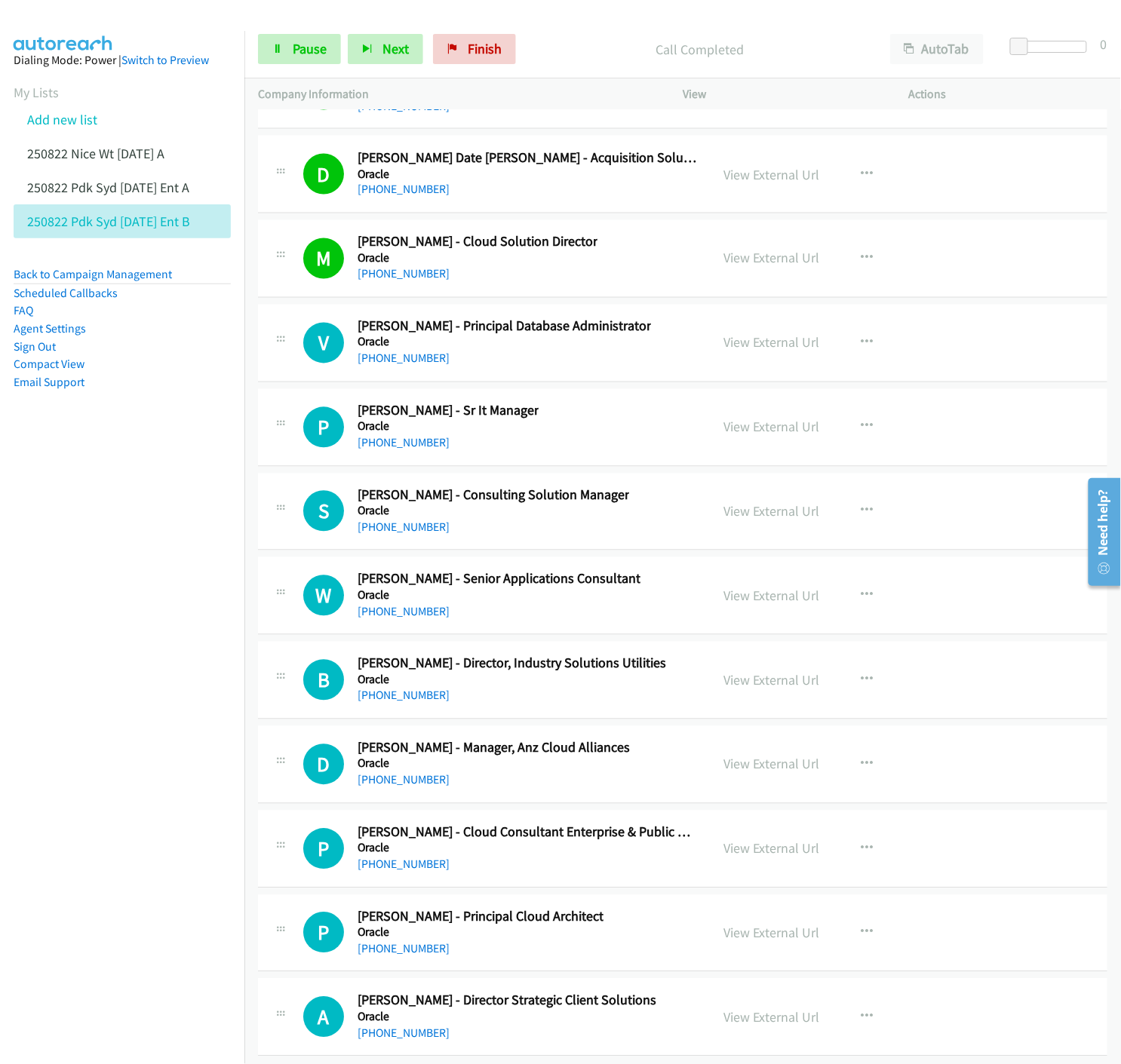
scroll to position [22656, 0]
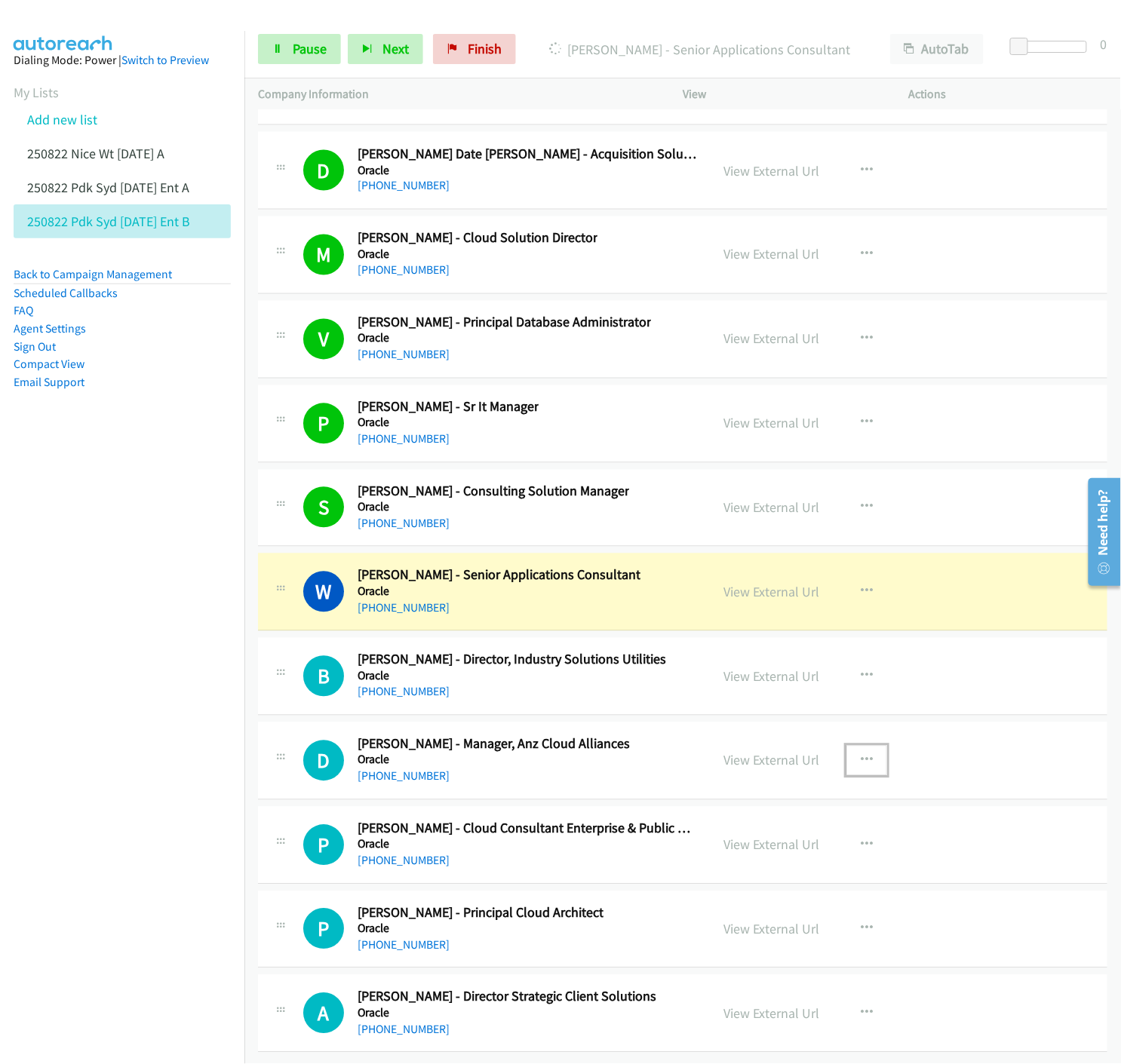
click at [861, 755] on icon "button" at bounding box center [866, 761] width 12 height 12
click at [700, 855] on icon at bounding box center [704, 860] width 10 height 10
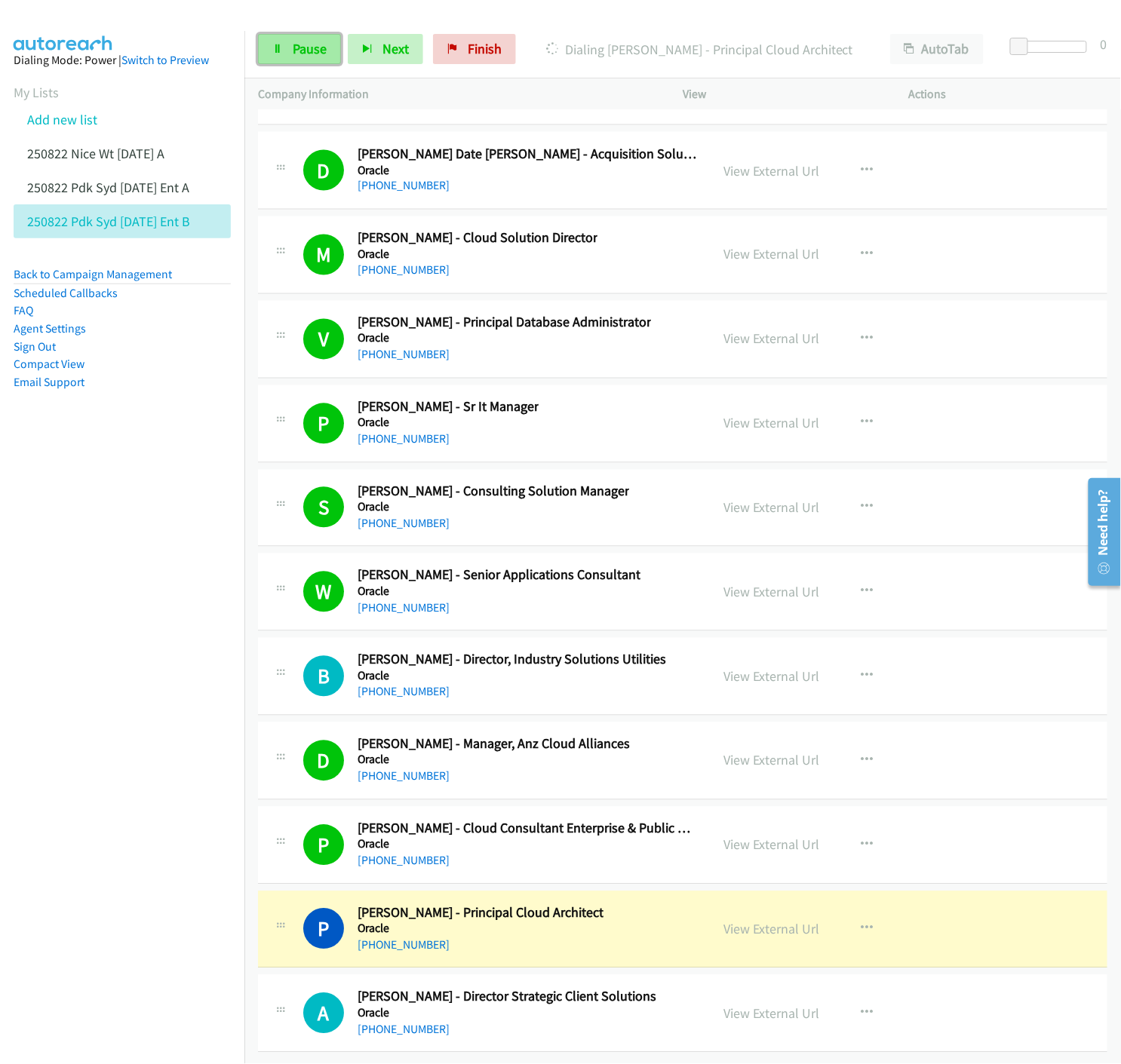
click at [289, 43] on link "Pause" at bounding box center [299, 49] width 83 height 31
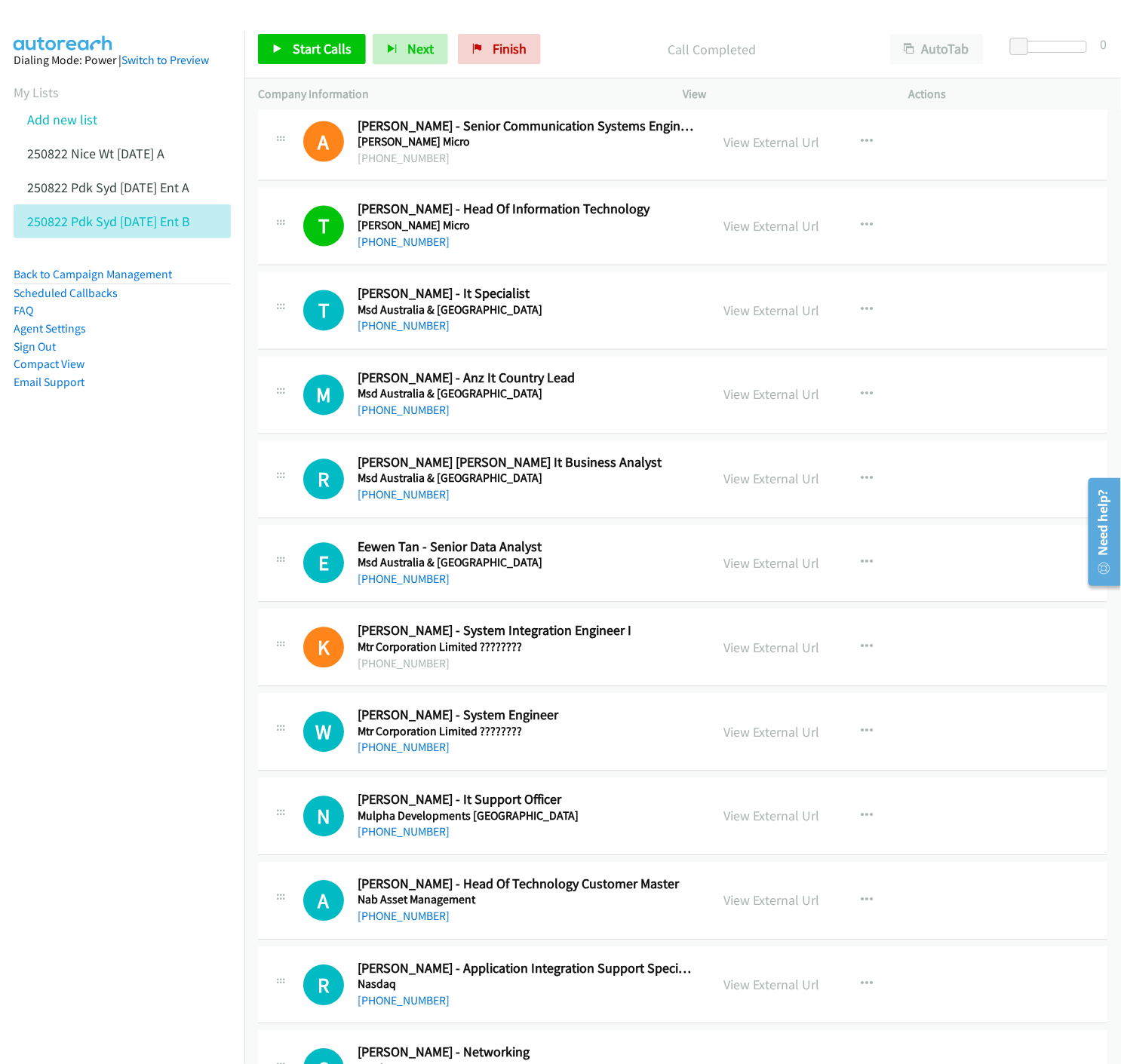
scroll to position [4023, 0]
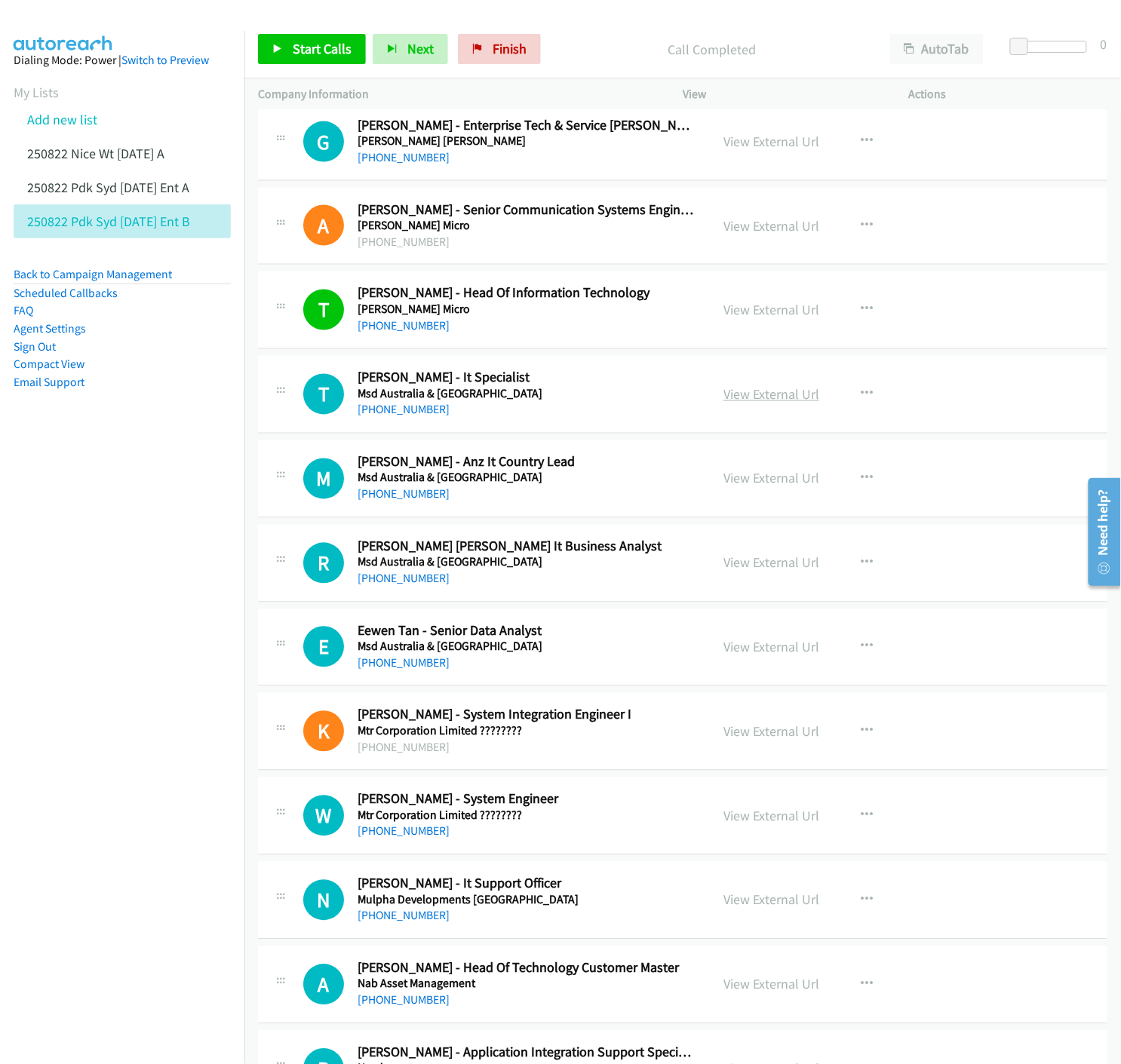
click at [762, 397] on link "View External Url" at bounding box center [772, 395] width 96 height 18
click at [772, 140] on link "View External Url" at bounding box center [772, 141] width 96 height 18
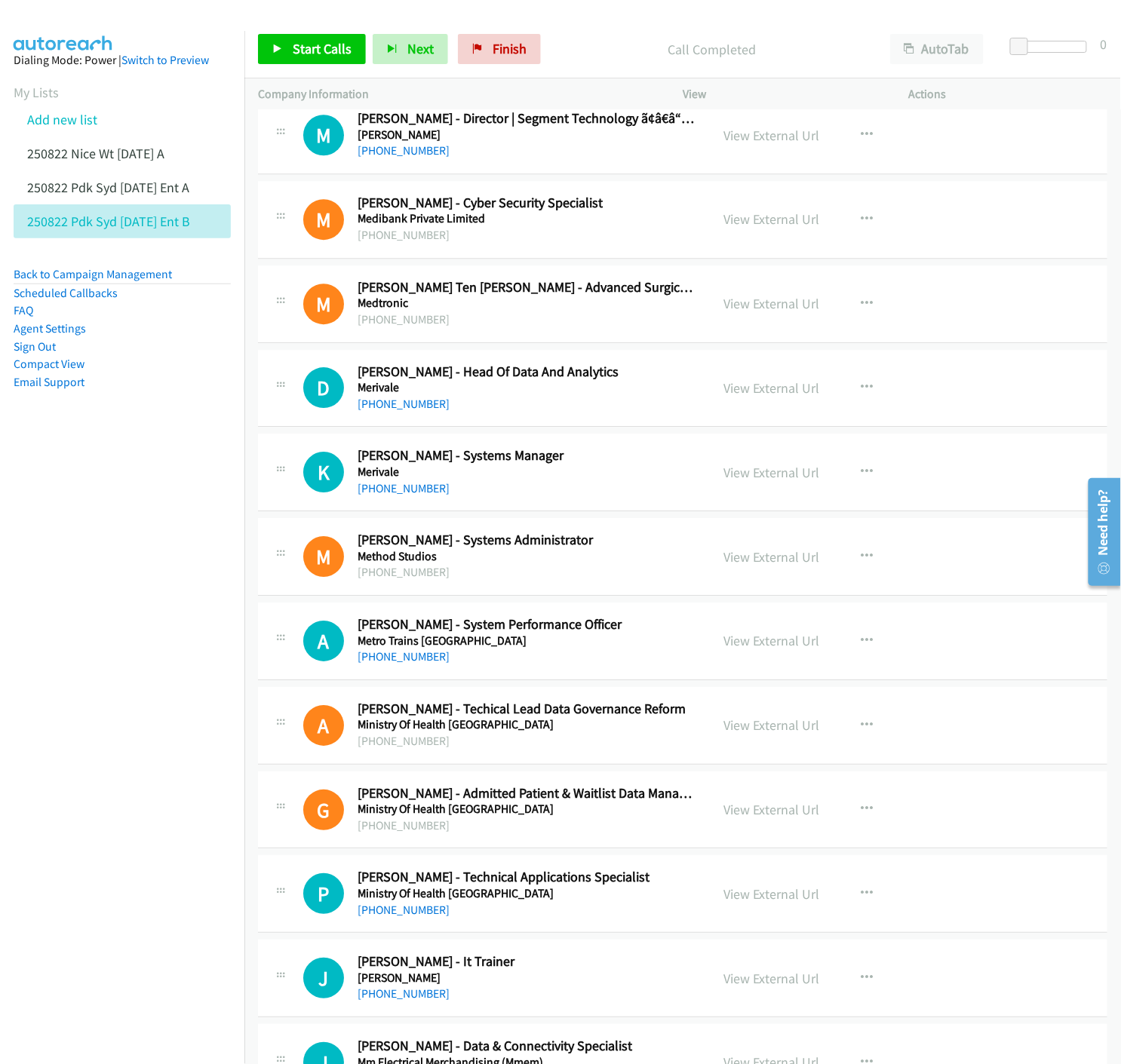
scroll to position [2598, 0]
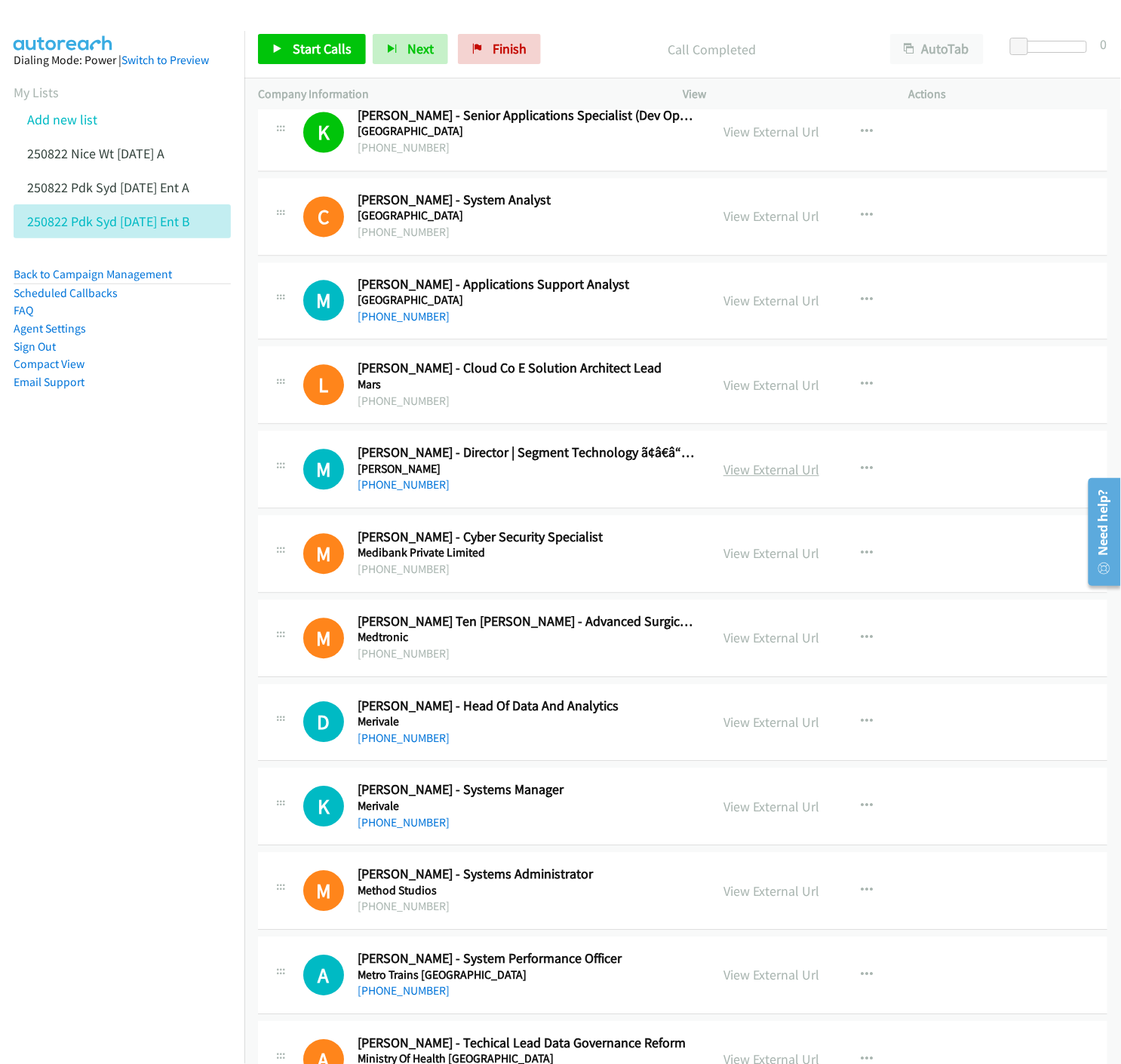
click at [752, 472] on link "View External Url" at bounding box center [772, 470] width 96 height 18
click at [861, 298] on icon "button" at bounding box center [866, 300] width 12 height 12
click at [697, 395] on link "Start Calls Here" at bounding box center [786, 399] width 201 height 31
click at [281, 46] on icon at bounding box center [277, 49] width 10 height 10
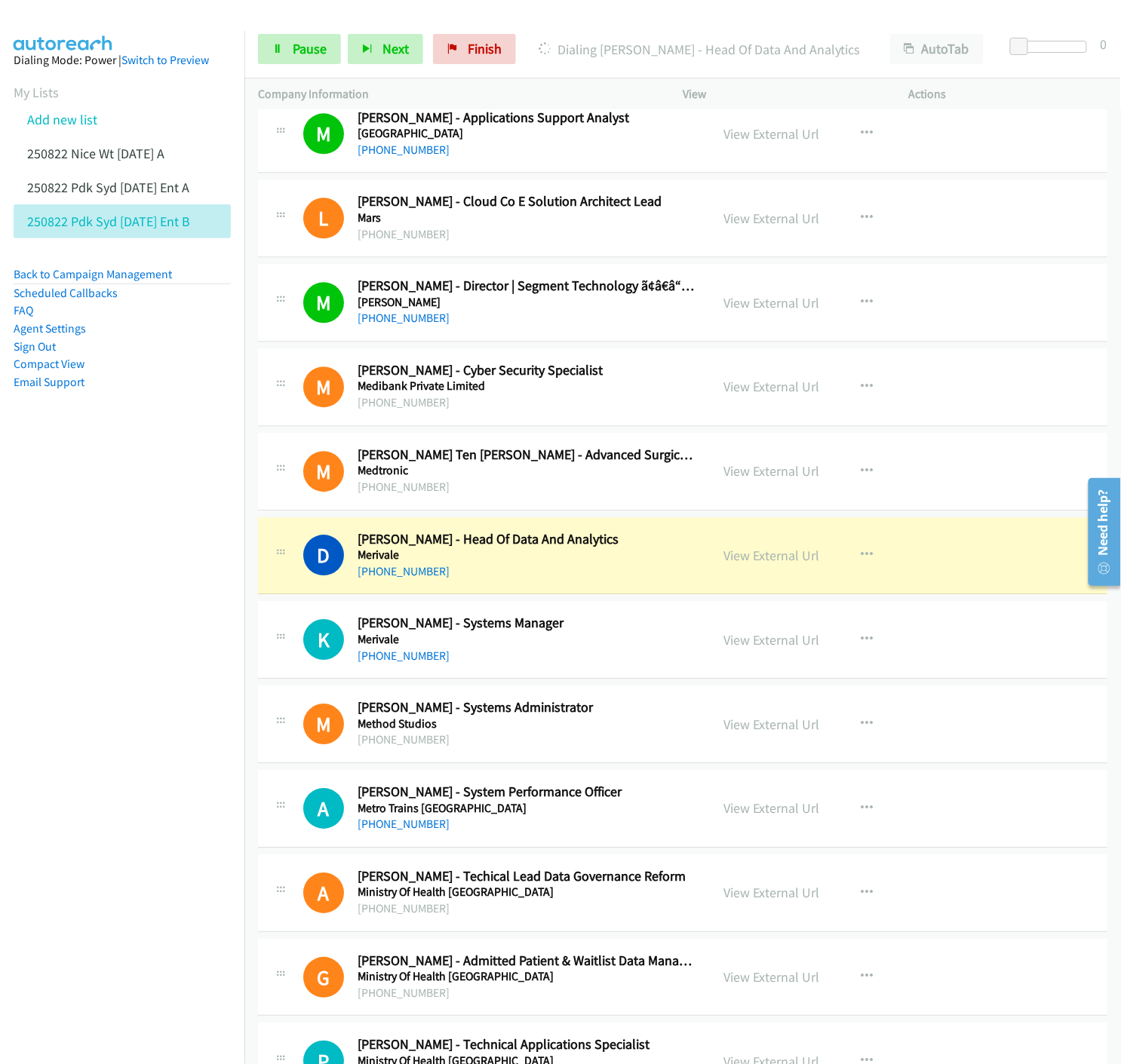
scroll to position [2933, 0]
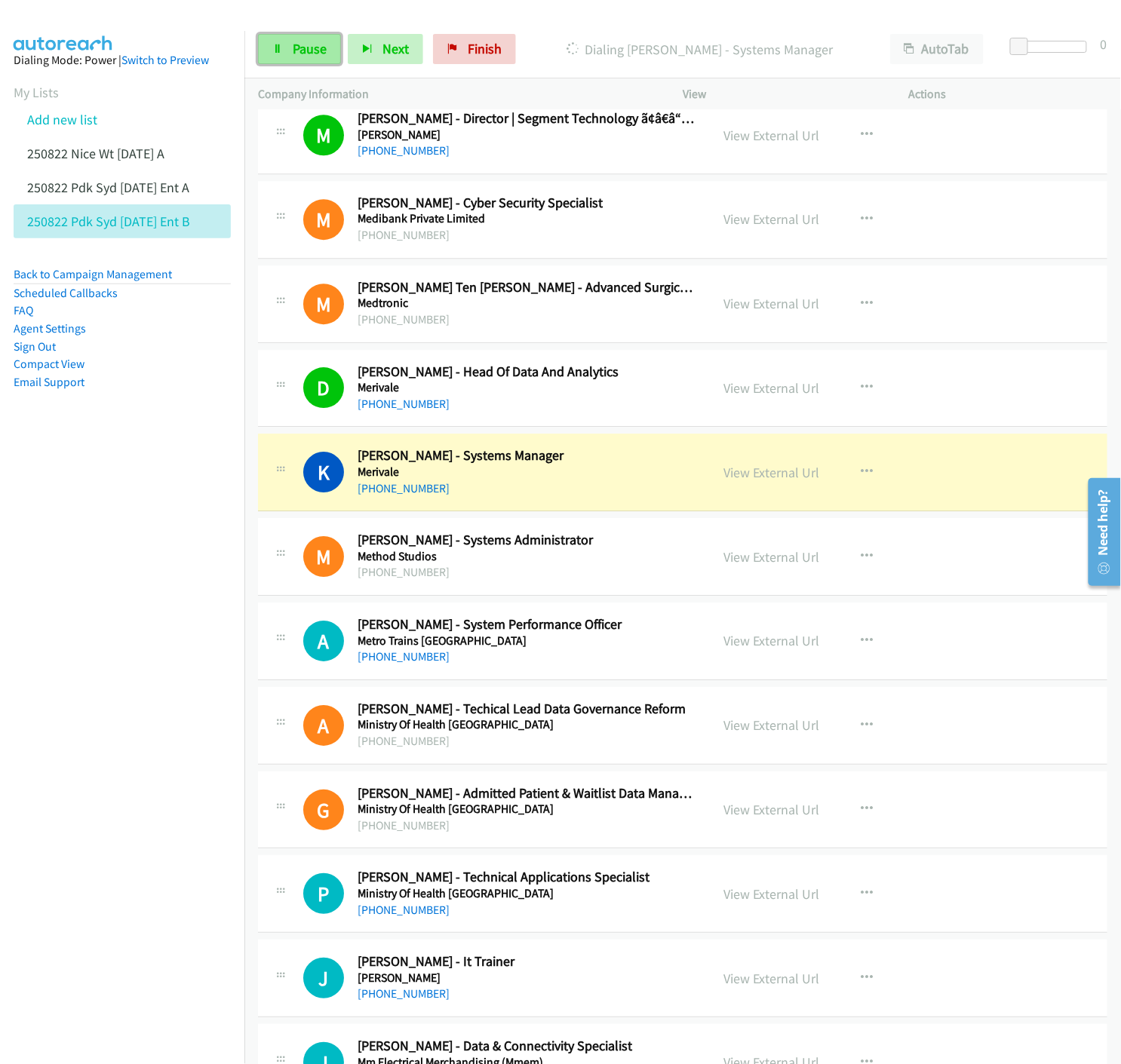
drag, startPoint x: 305, startPoint y: 55, endPoint x: 298, endPoint y: 49, distance: 9.2
click at [303, 53] on span "Pause" at bounding box center [310, 48] width 34 height 18
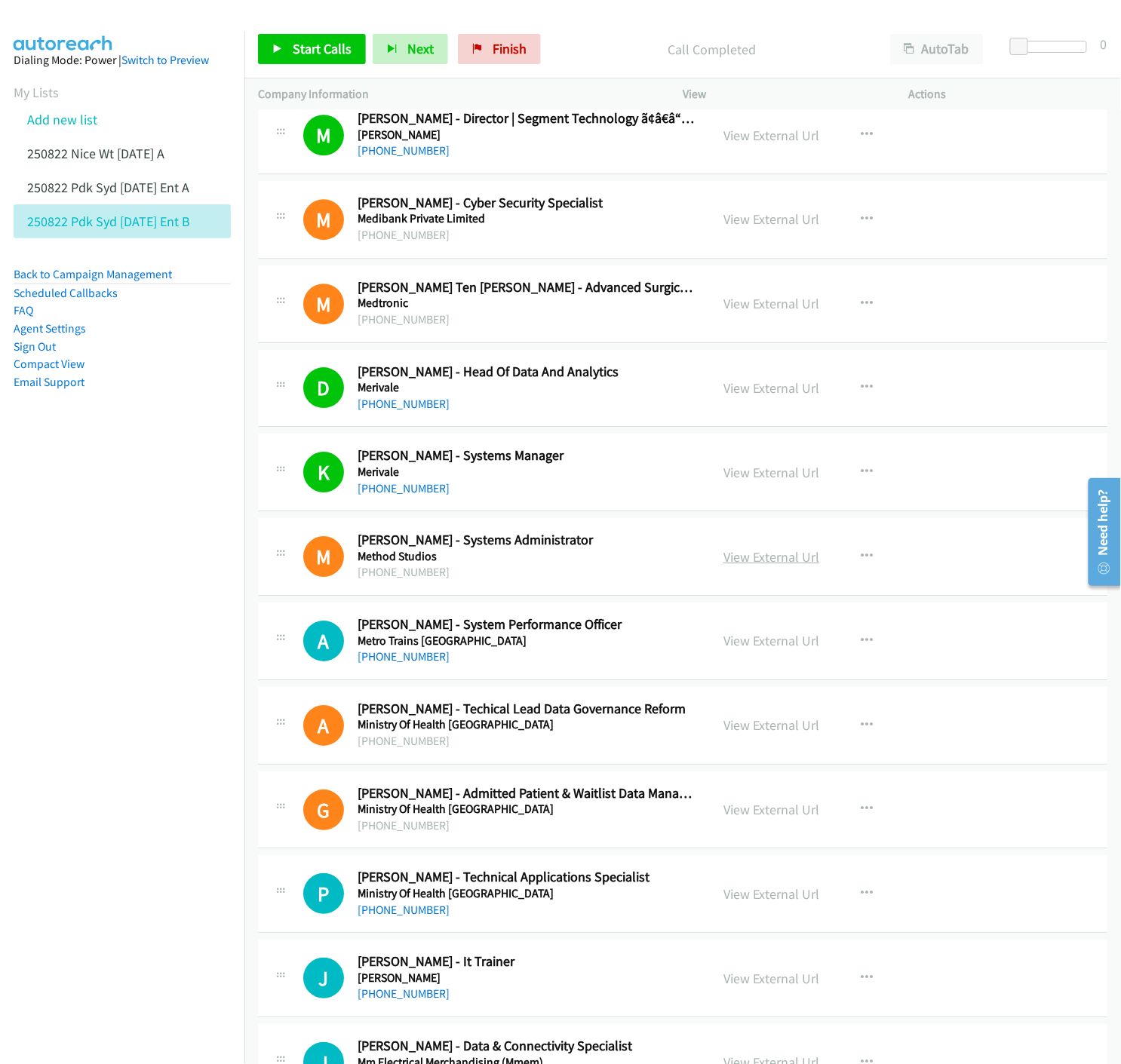
click at [774, 564] on link "View External Url" at bounding box center [772, 556] width 96 height 18
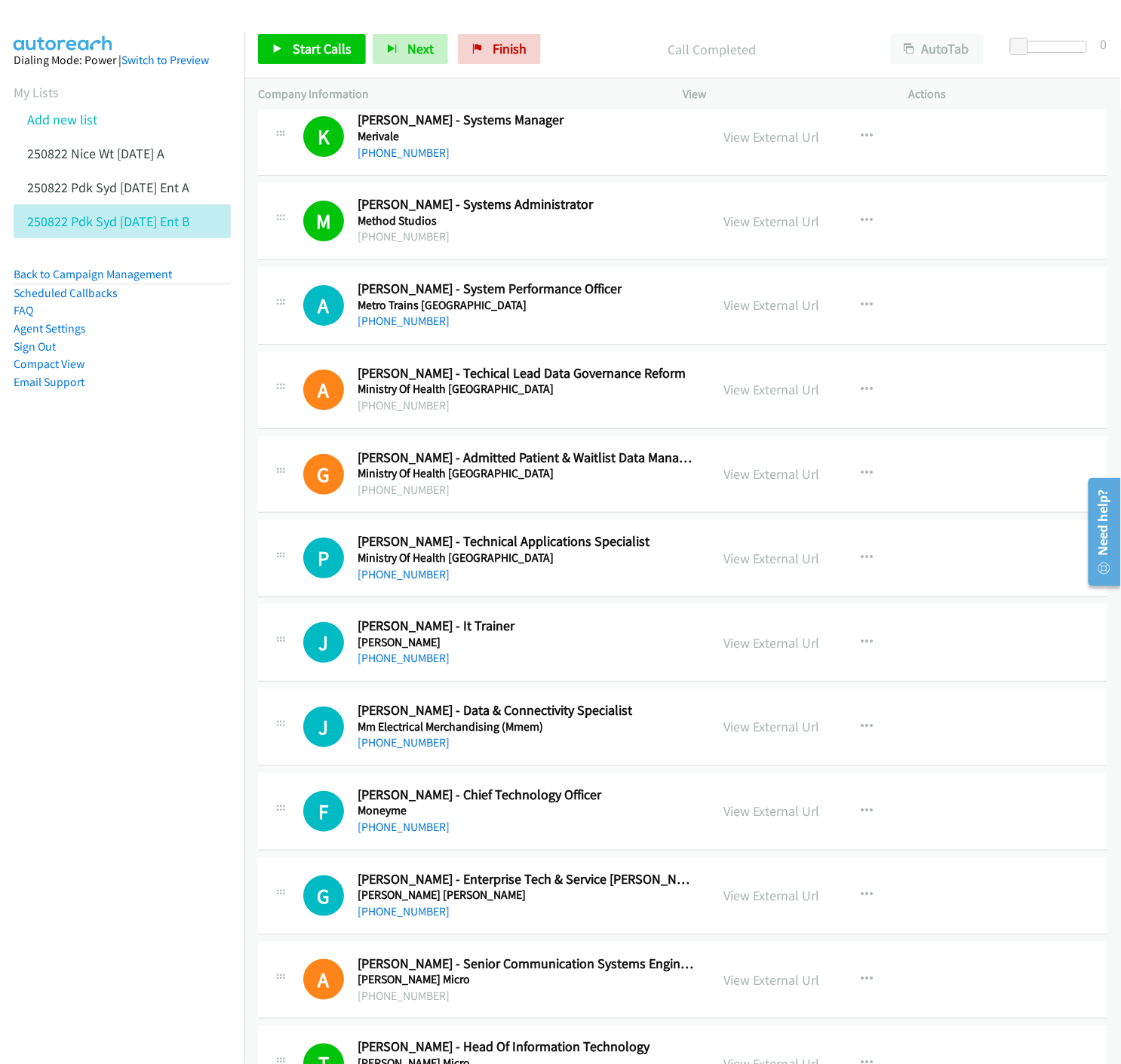
scroll to position [3352, 0]
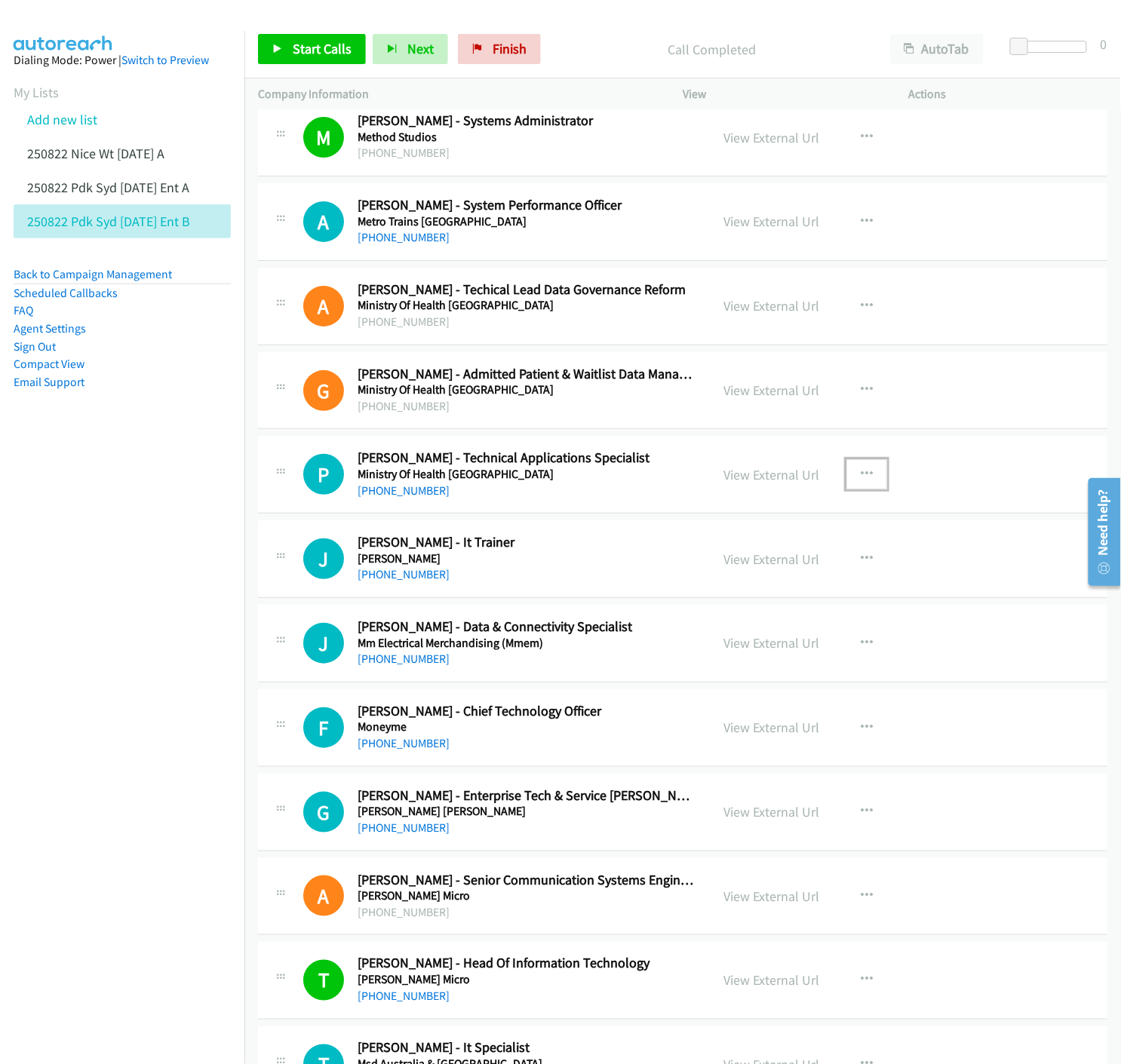
click at [860, 477] on icon "button" at bounding box center [866, 474] width 12 height 12
click at [700, 574] on icon at bounding box center [704, 573] width 10 height 10
click at [288, 51] on link "Start Calls" at bounding box center [311, 49] width 108 height 31
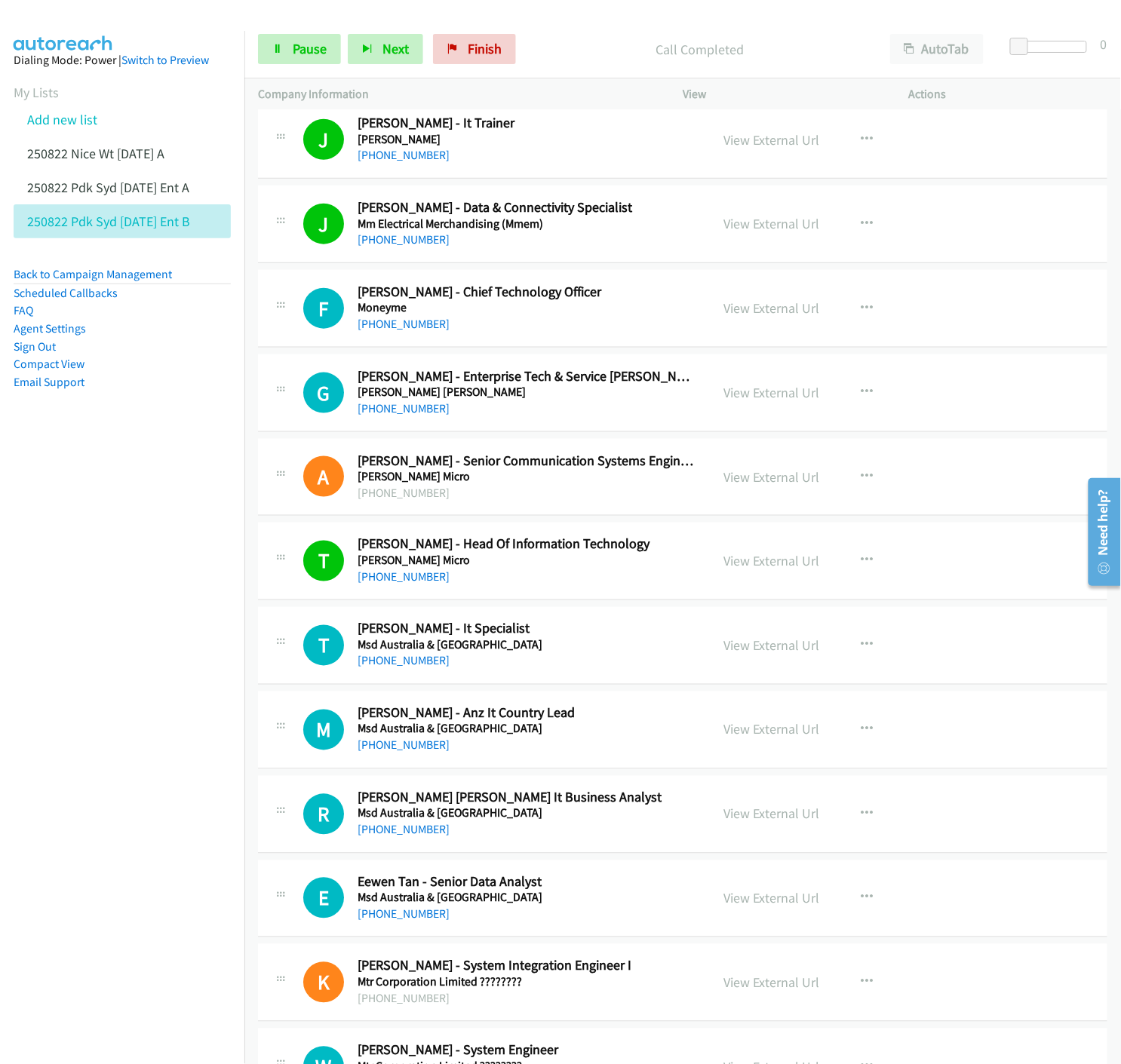
scroll to position [3856, 0]
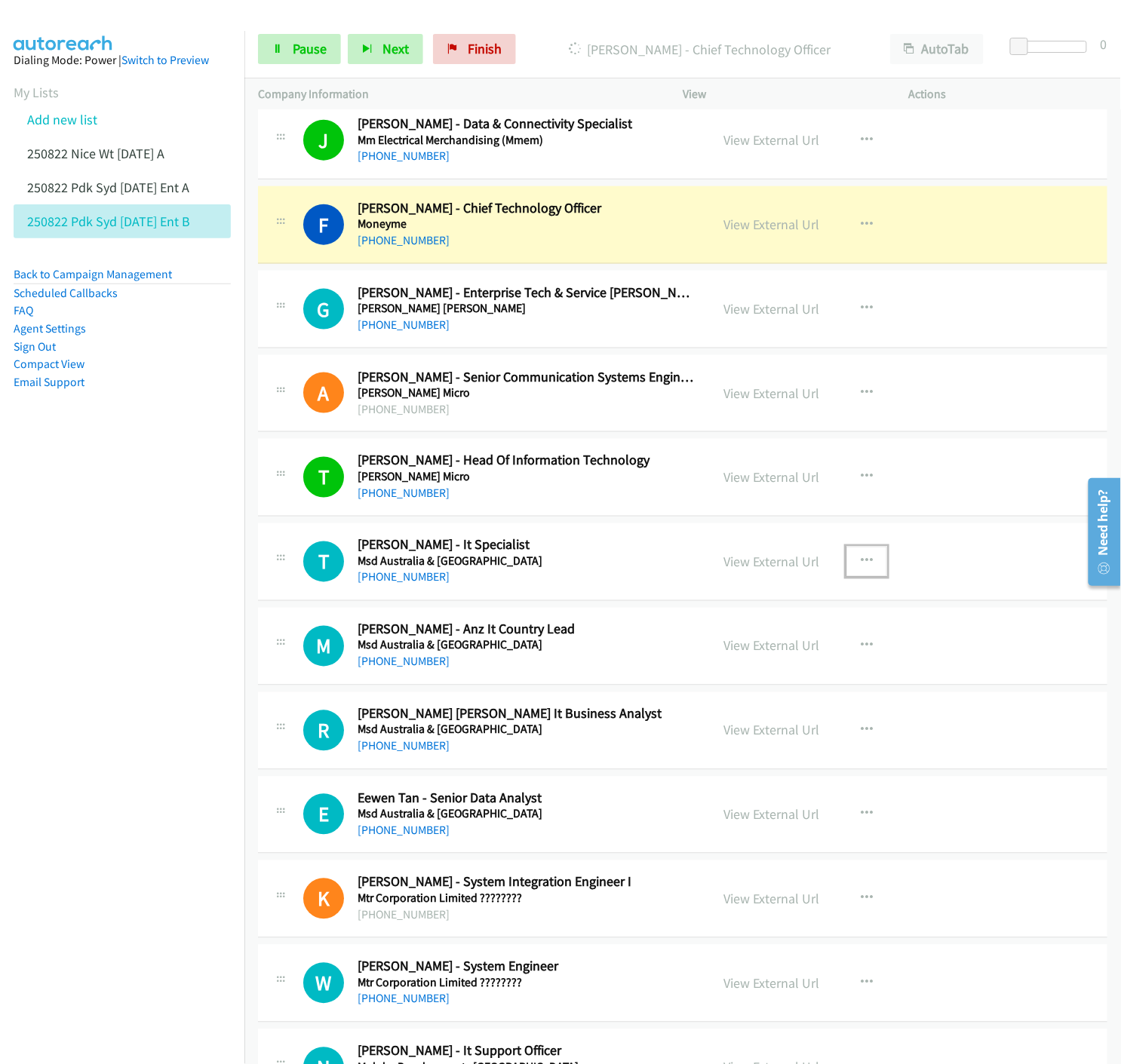
click at [860, 564] on icon "button" at bounding box center [866, 561] width 12 height 12
click at [700, 662] on icon at bounding box center [704, 661] width 10 height 10
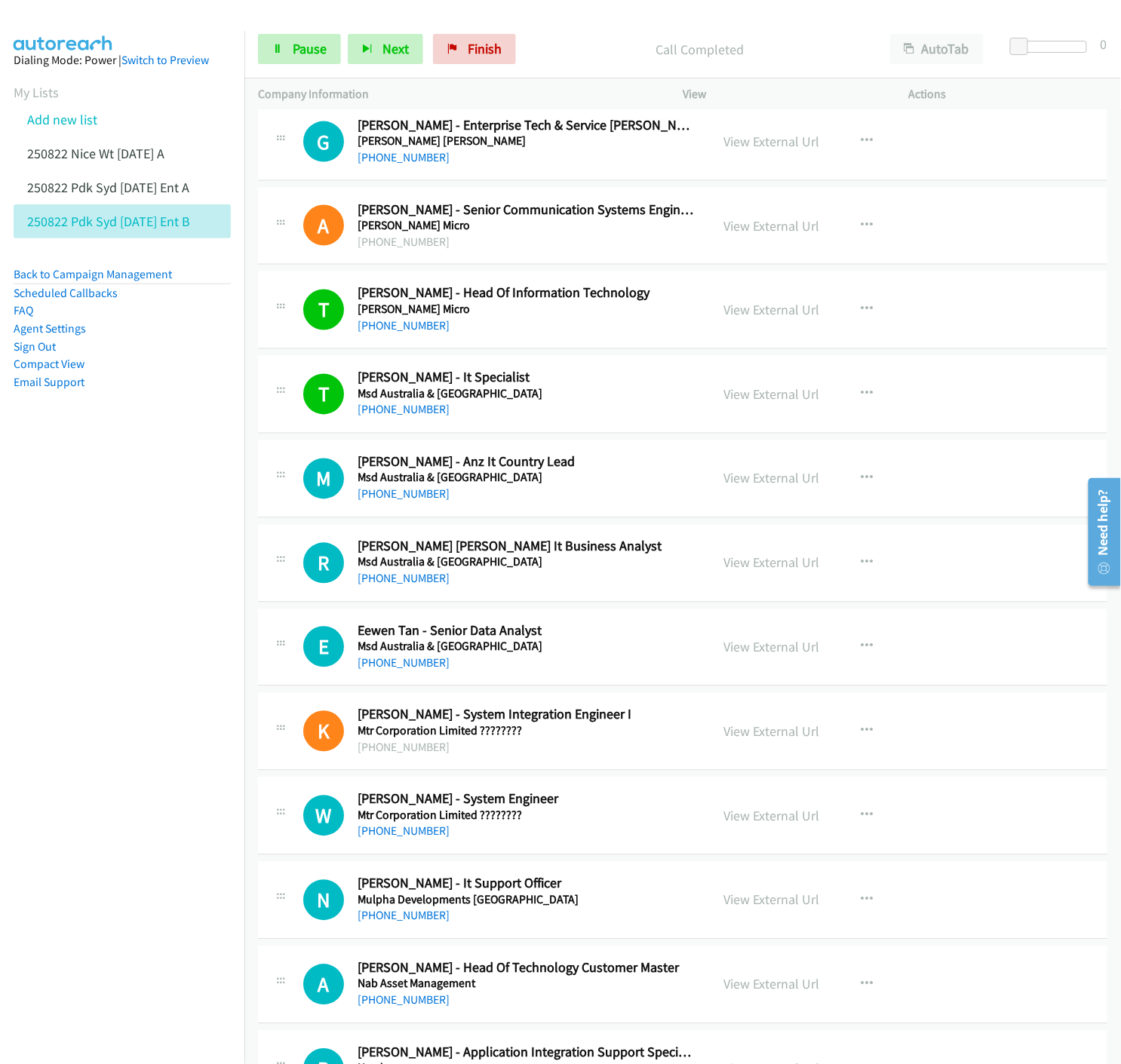
scroll to position [4106, 0]
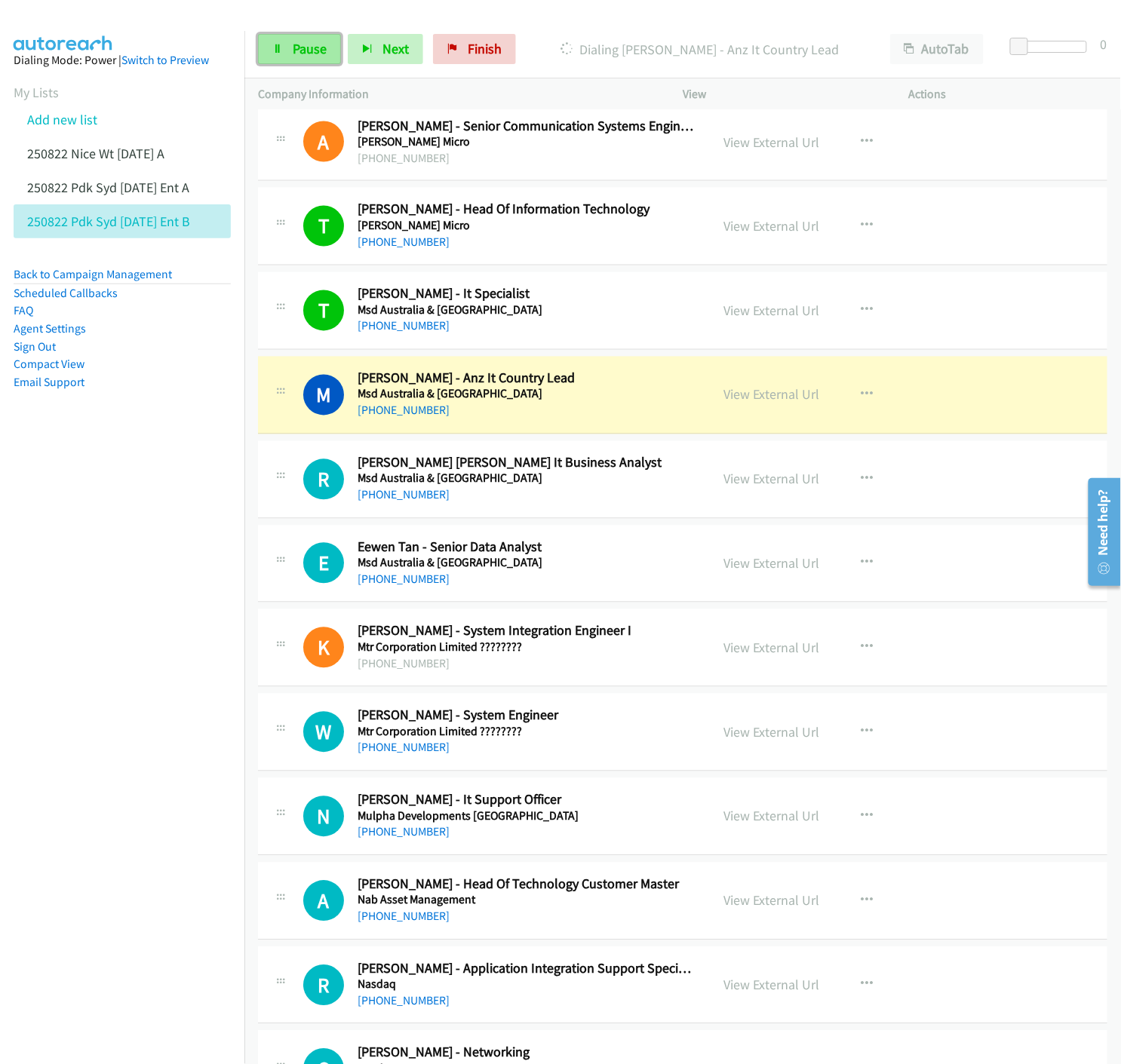
click at [274, 55] on link "Pause" at bounding box center [299, 49] width 83 height 31
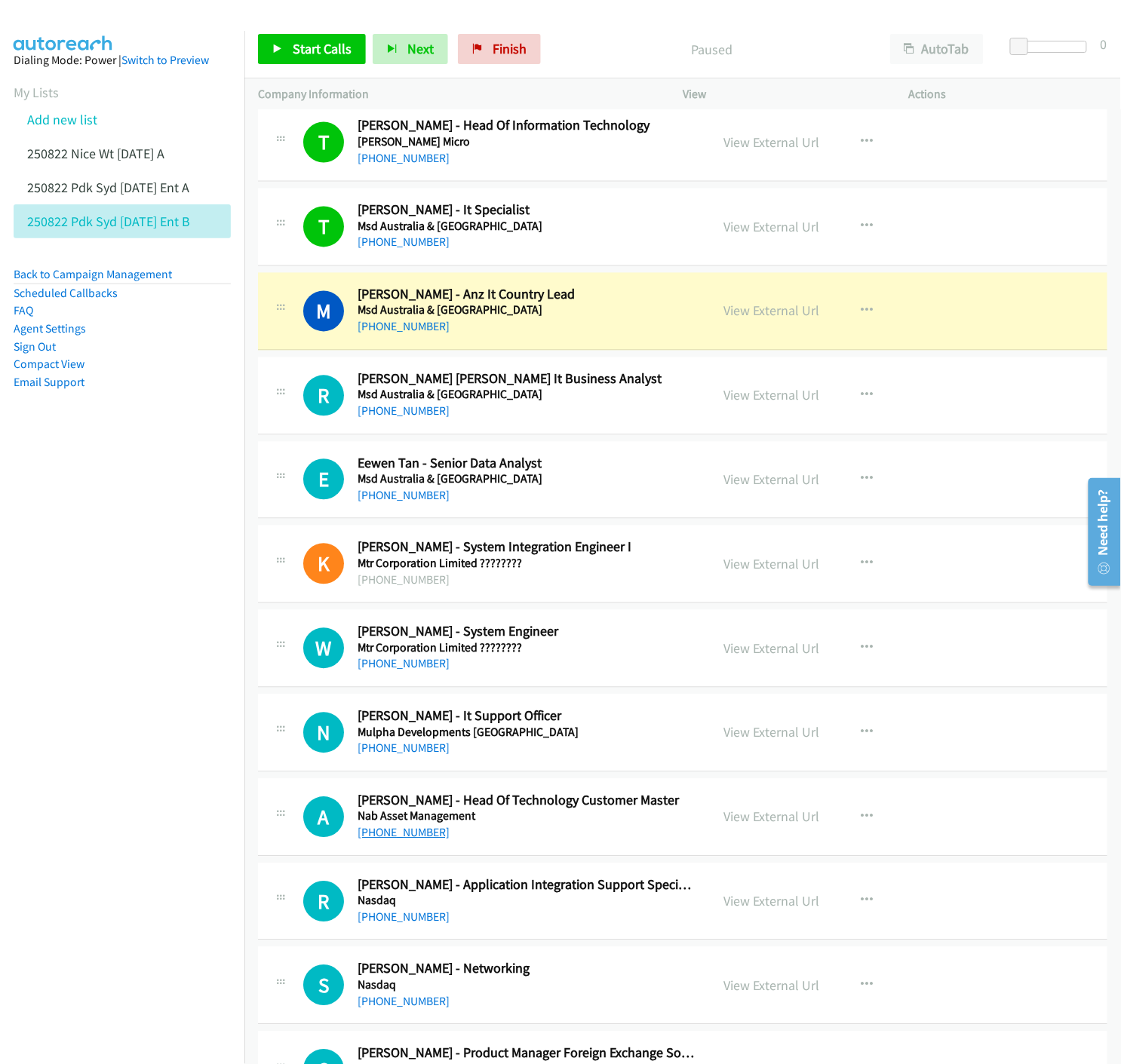
scroll to position [4274, 0]
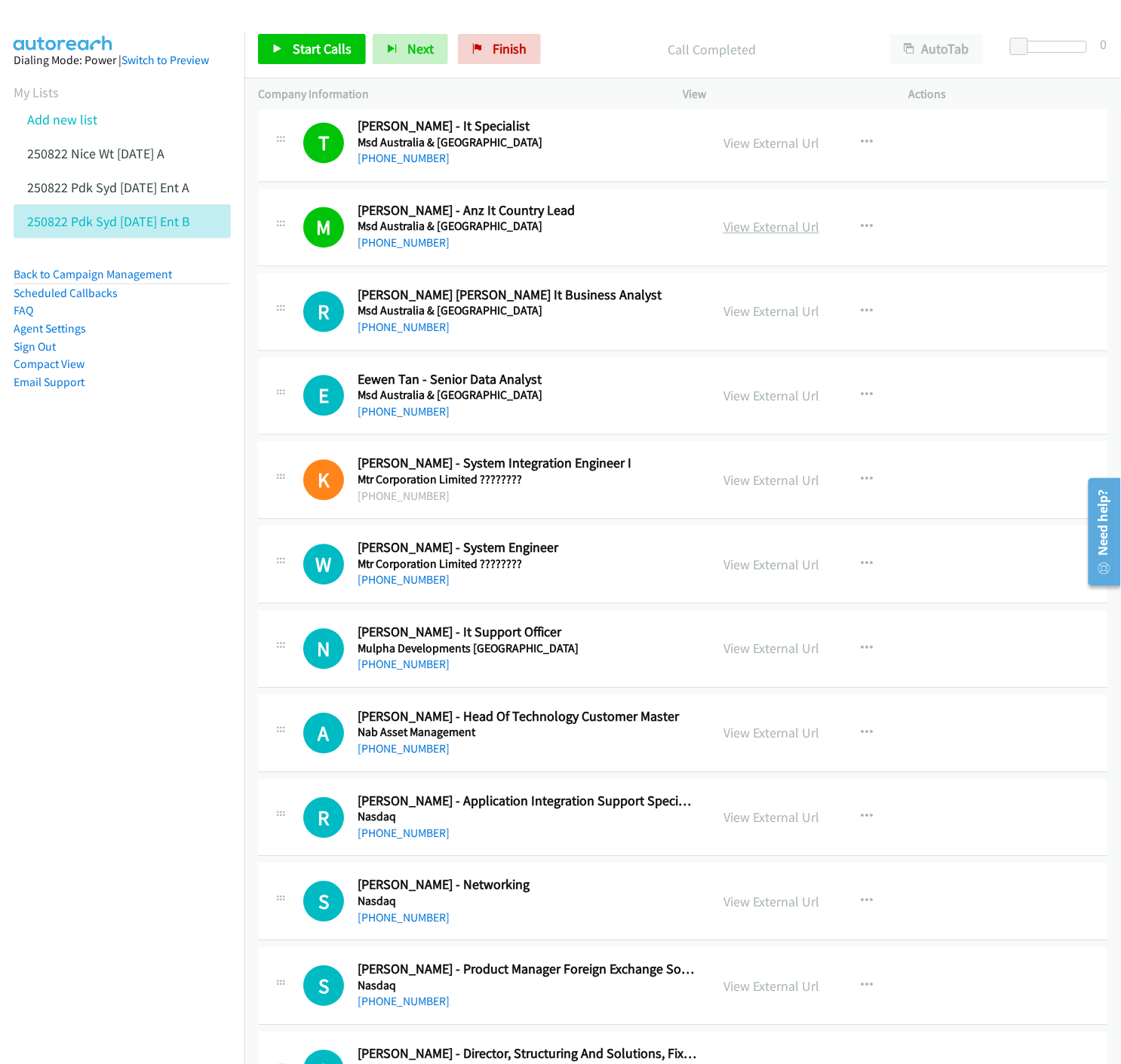
click at [735, 228] on link "View External Url" at bounding box center [772, 227] width 96 height 18
click at [269, 48] on link "Start Calls" at bounding box center [311, 49] width 108 height 31
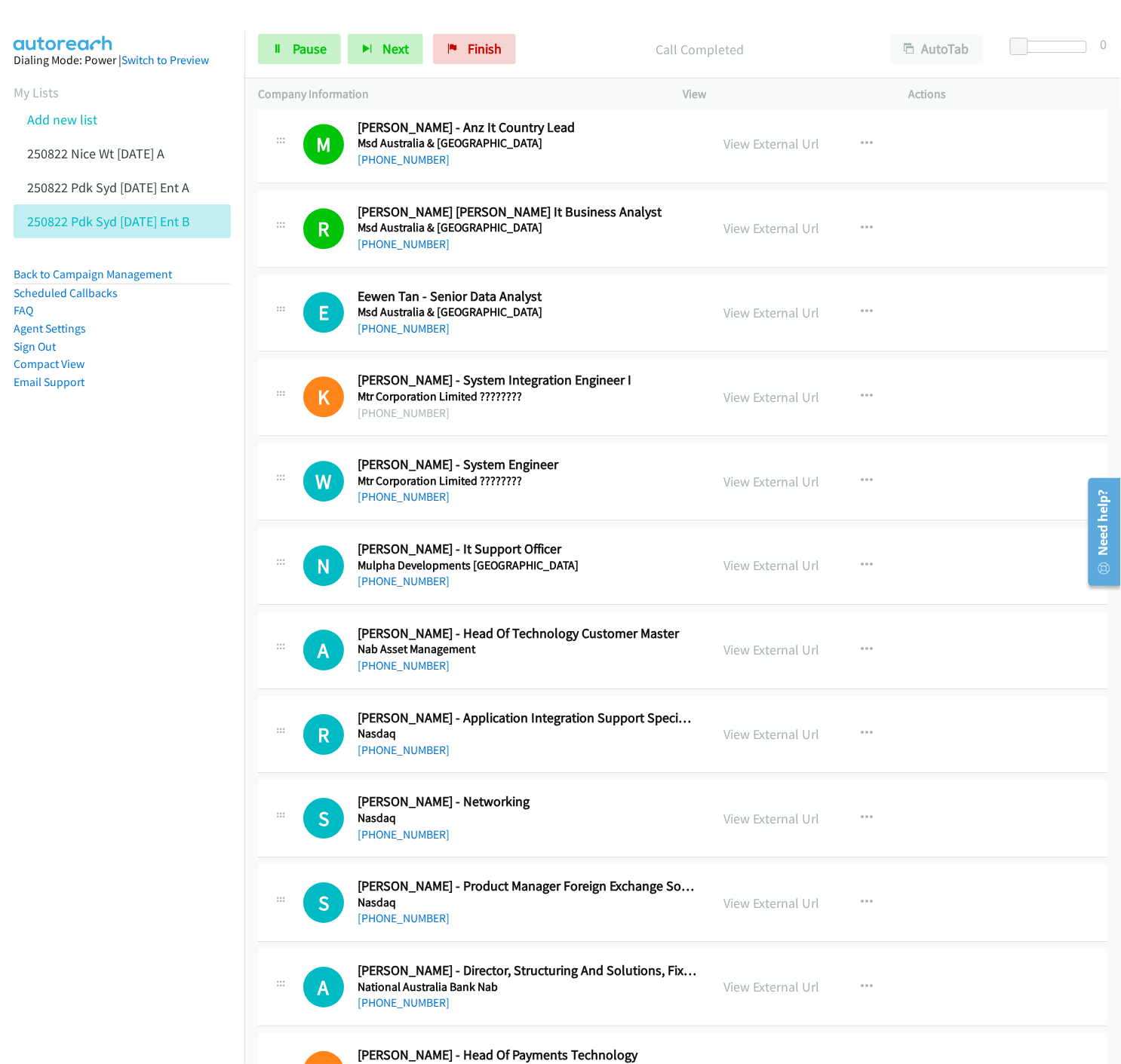
scroll to position [4442, 0]
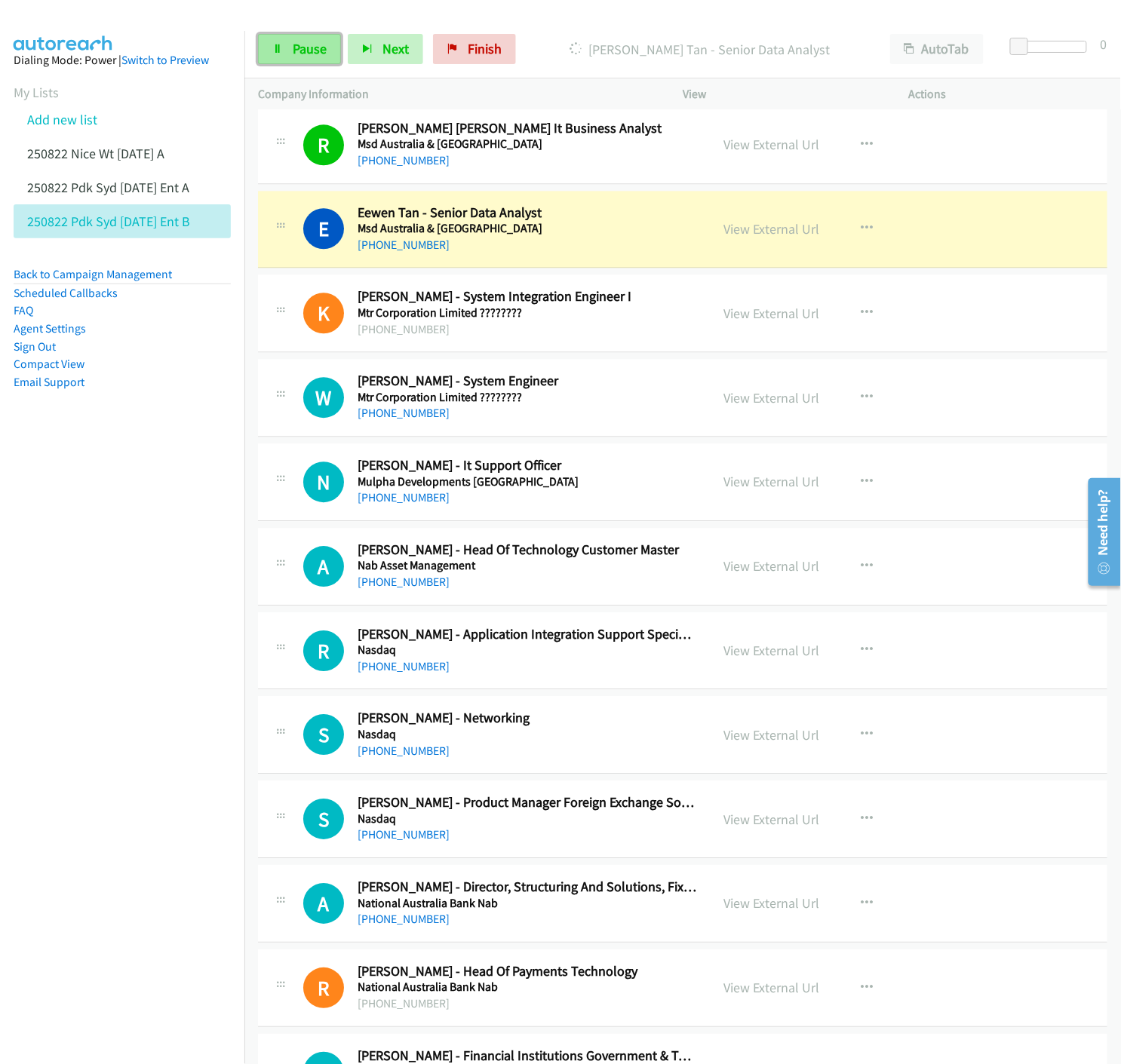
click at [274, 51] on icon at bounding box center [277, 49] width 10 height 10
click at [743, 234] on link "View External Url" at bounding box center [772, 228] width 96 height 18
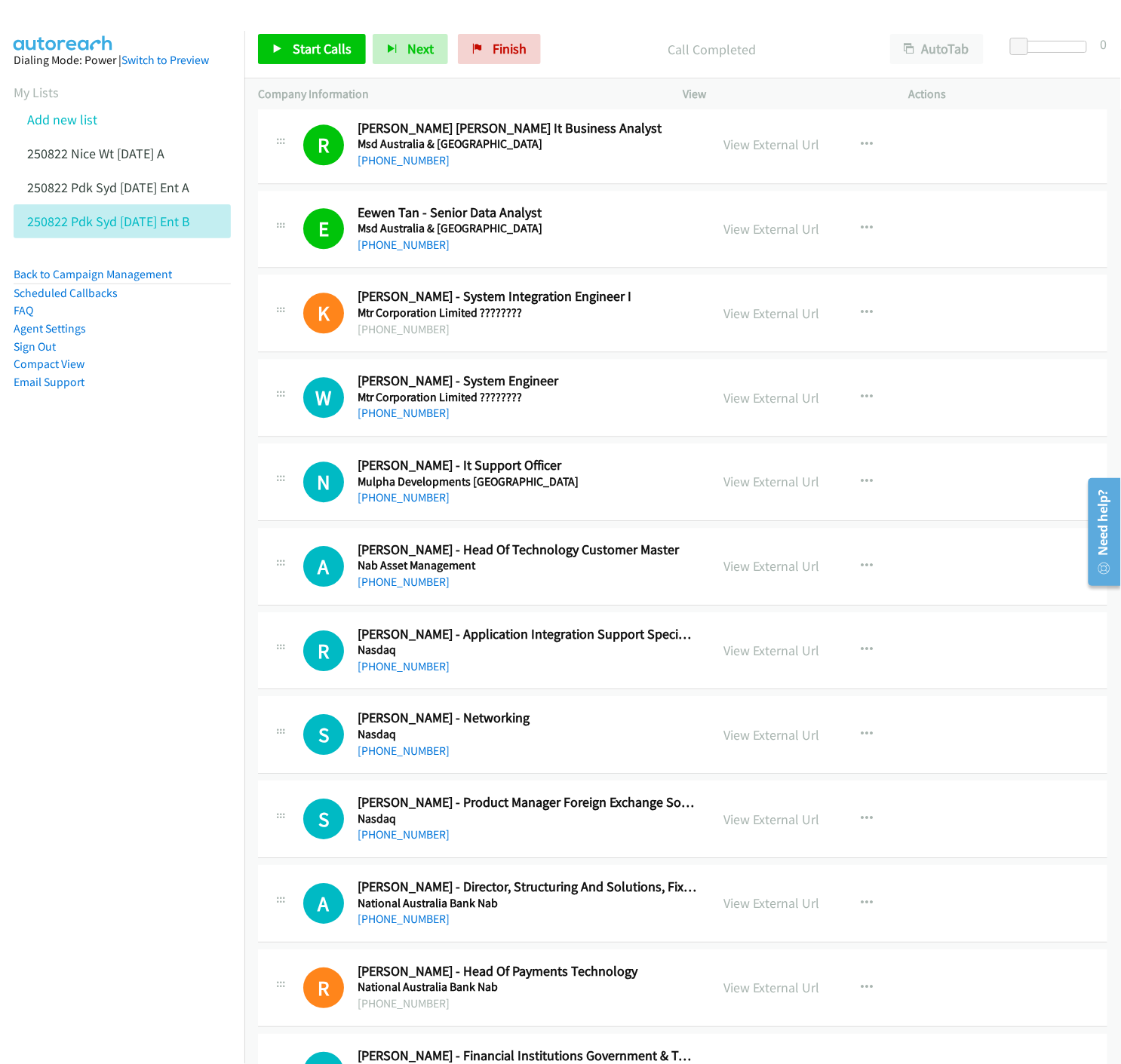
scroll to position [4526, 0]
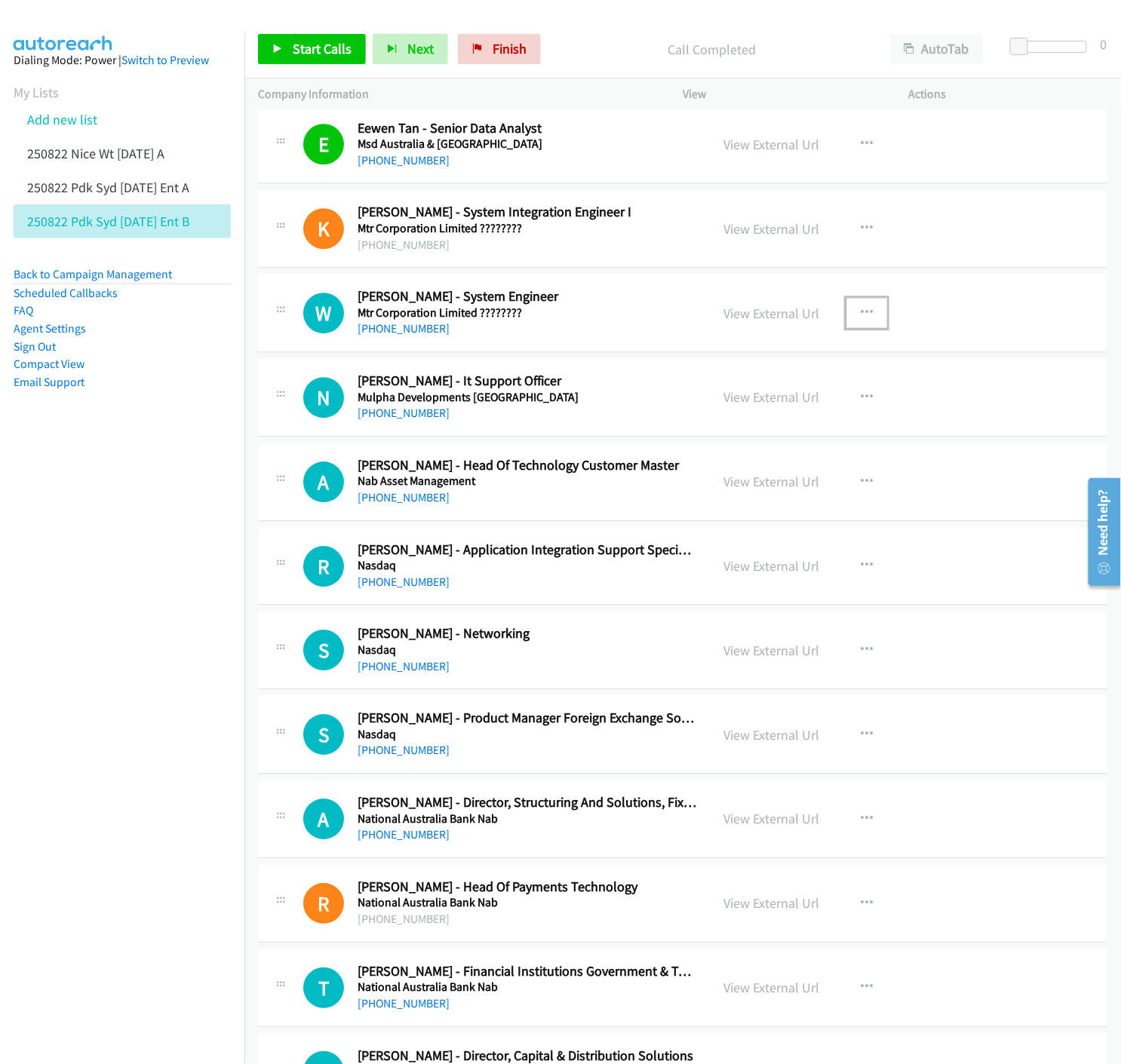
click at [860, 315] on icon "button" at bounding box center [866, 312] width 12 height 12
click at [700, 413] on icon at bounding box center [704, 412] width 10 height 10
click at [269, 47] on link "Start Calls" at bounding box center [311, 49] width 108 height 31
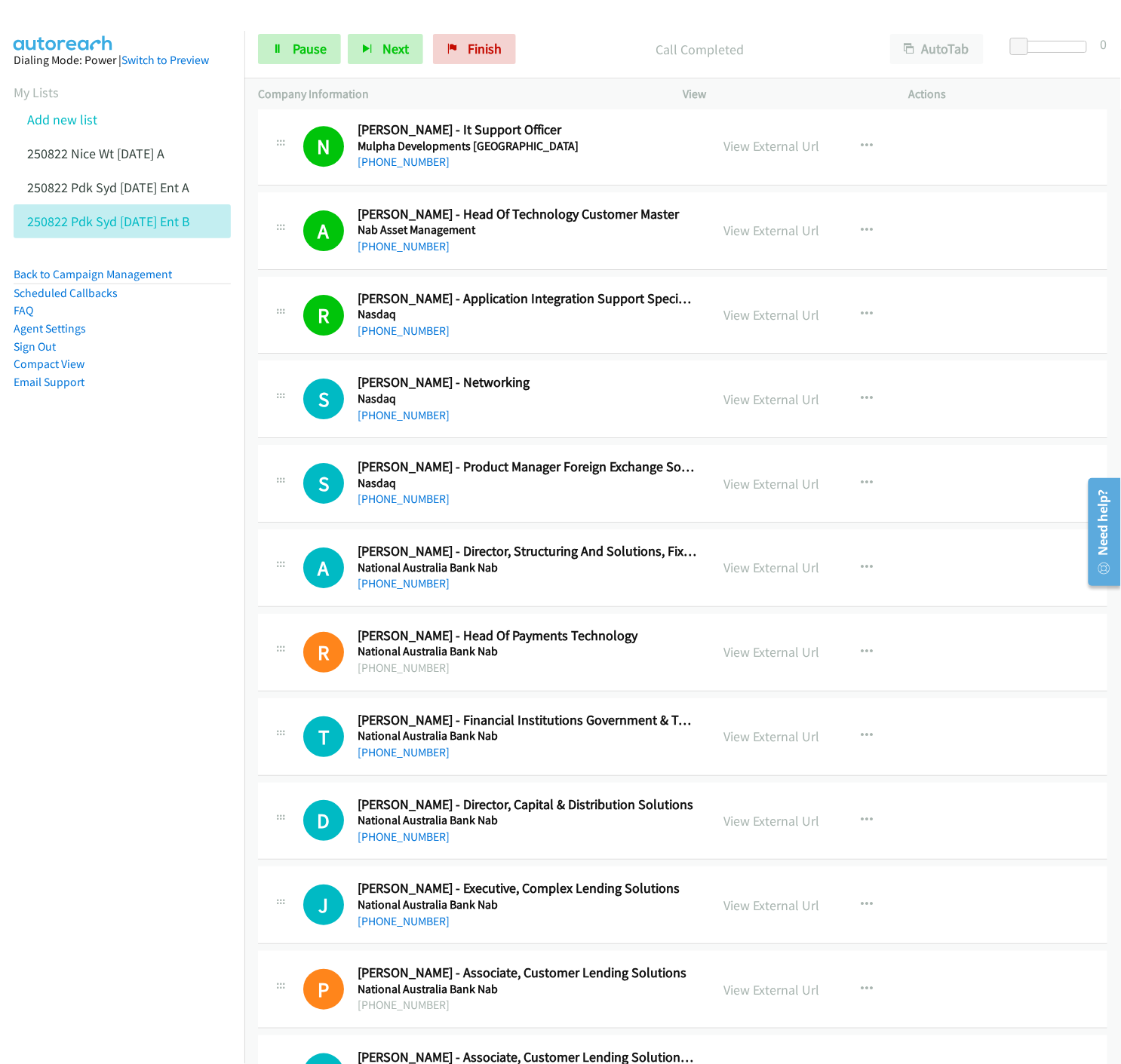
scroll to position [4861, 0]
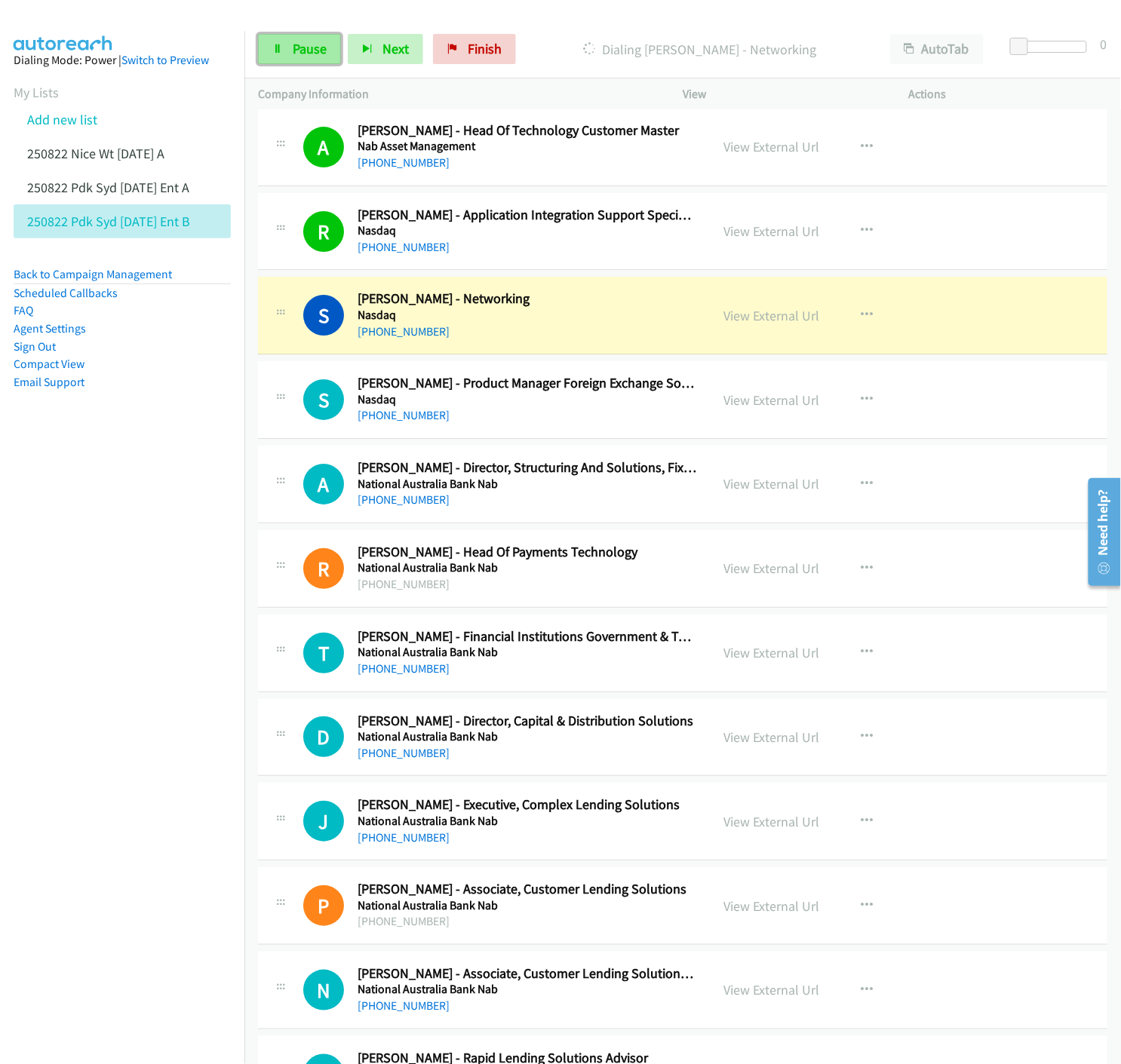
click at [288, 50] on link "Pause" at bounding box center [299, 49] width 83 height 31
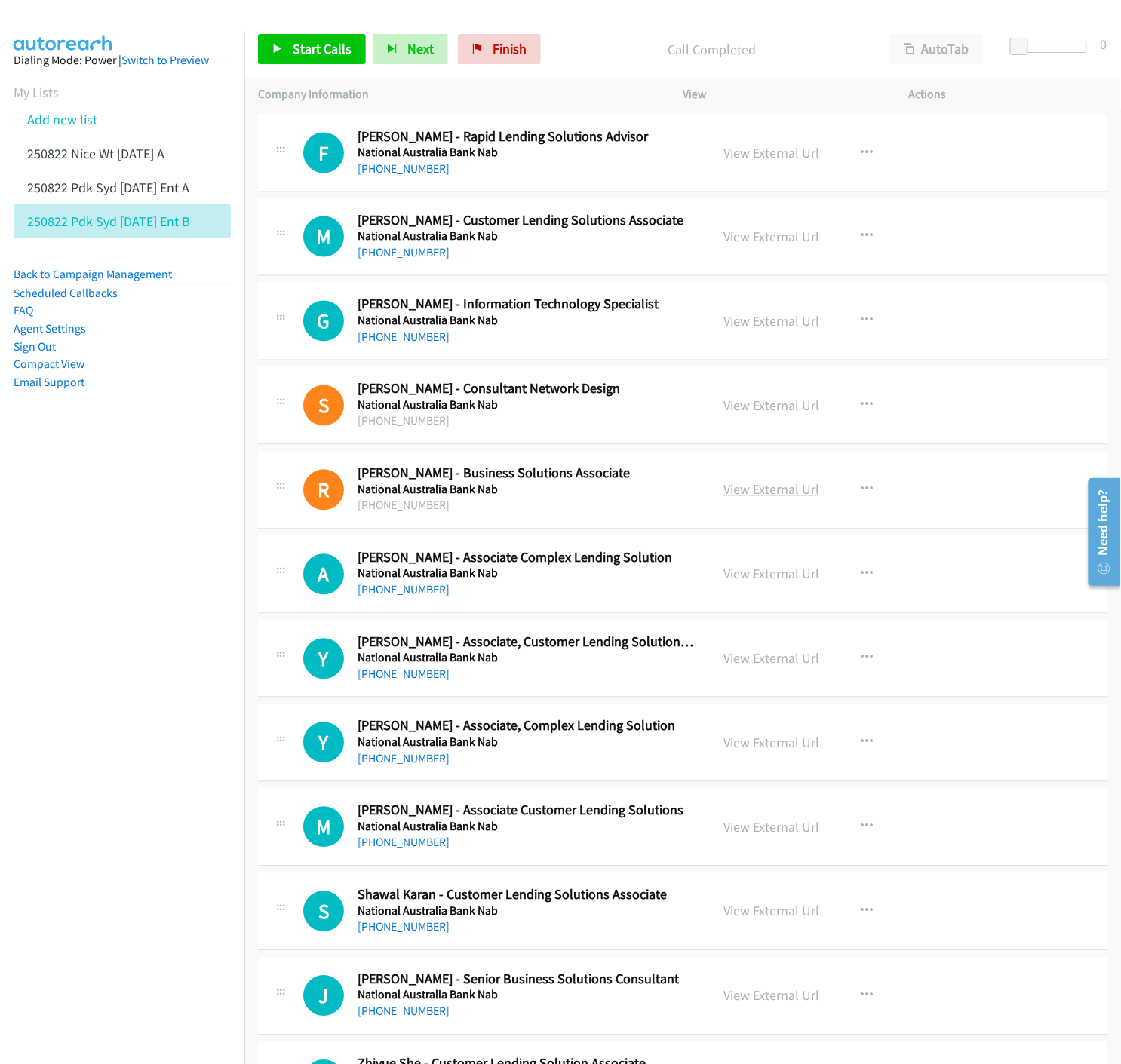
scroll to position [5866, 0]
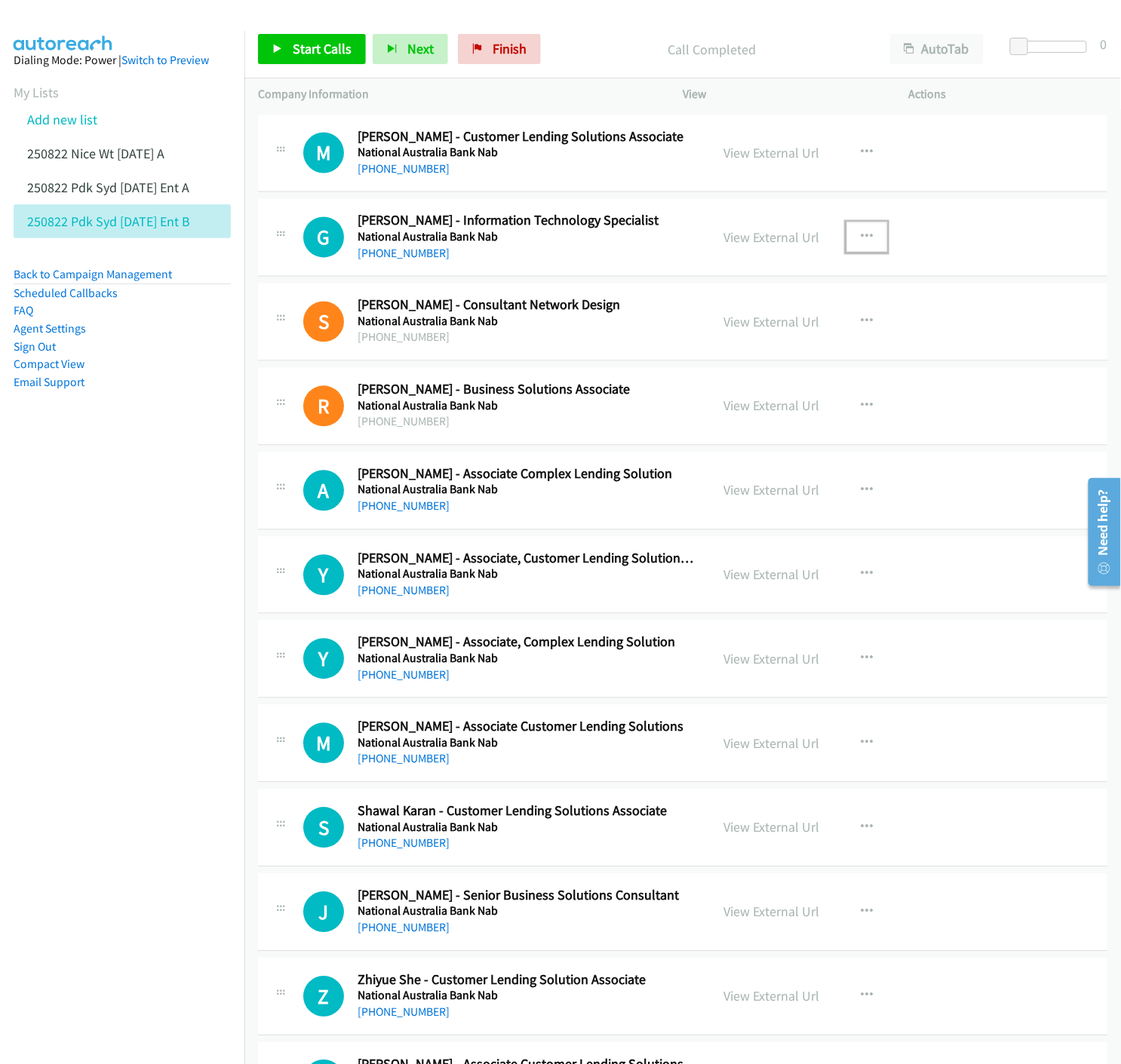
click at [861, 235] on icon "button" at bounding box center [866, 238] width 12 height 12
click at [700, 336] on icon at bounding box center [704, 336] width 10 height 10
click at [273, 45] on icon at bounding box center [277, 49] width 10 height 10
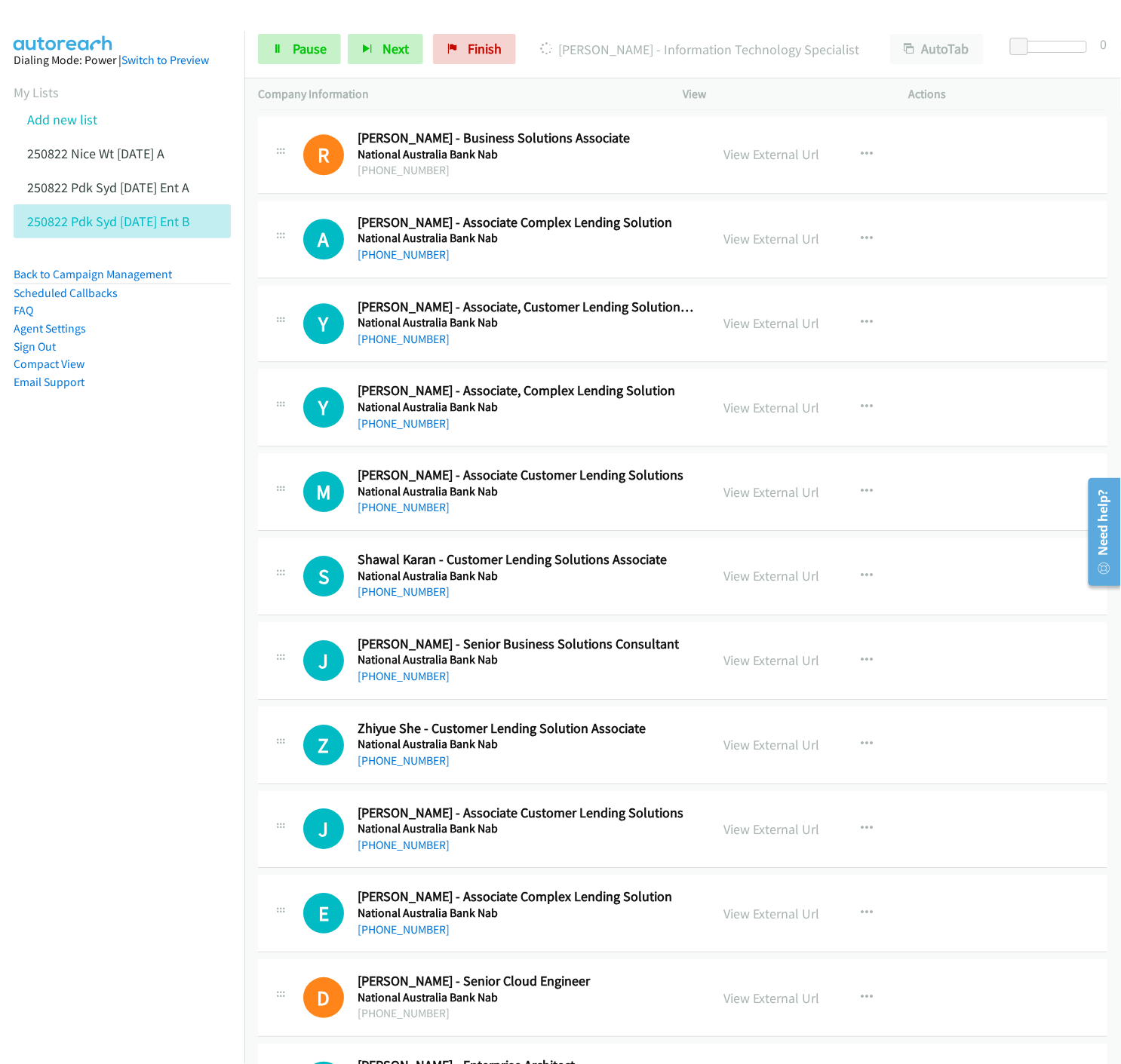
scroll to position [6202, 0]
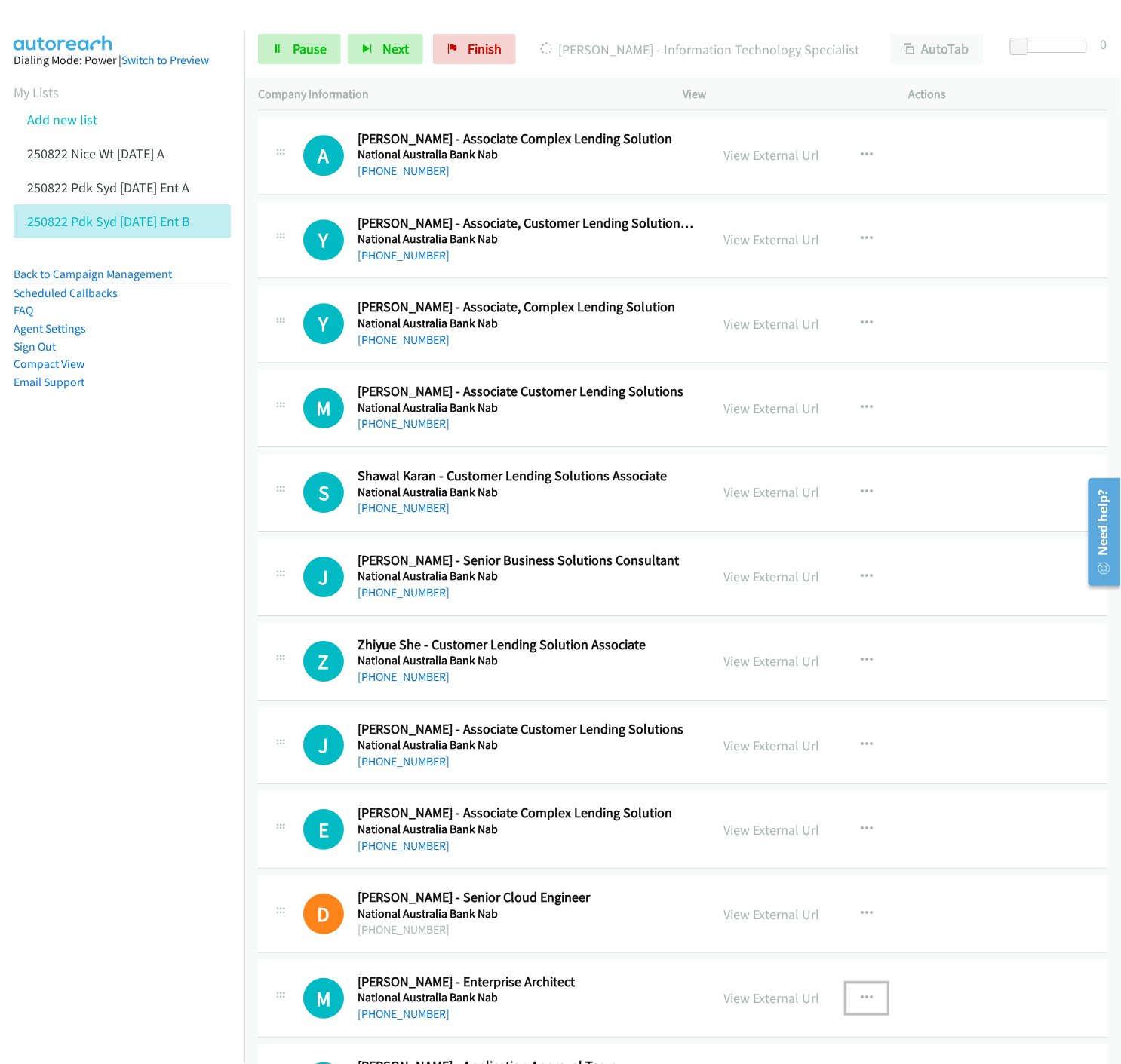
click at [860, 1001] on icon "button" at bounding box center [866, 998] width 12 height 12
click at [983, 576] on div at bounding box center [560, 532] width 1121 height 1064
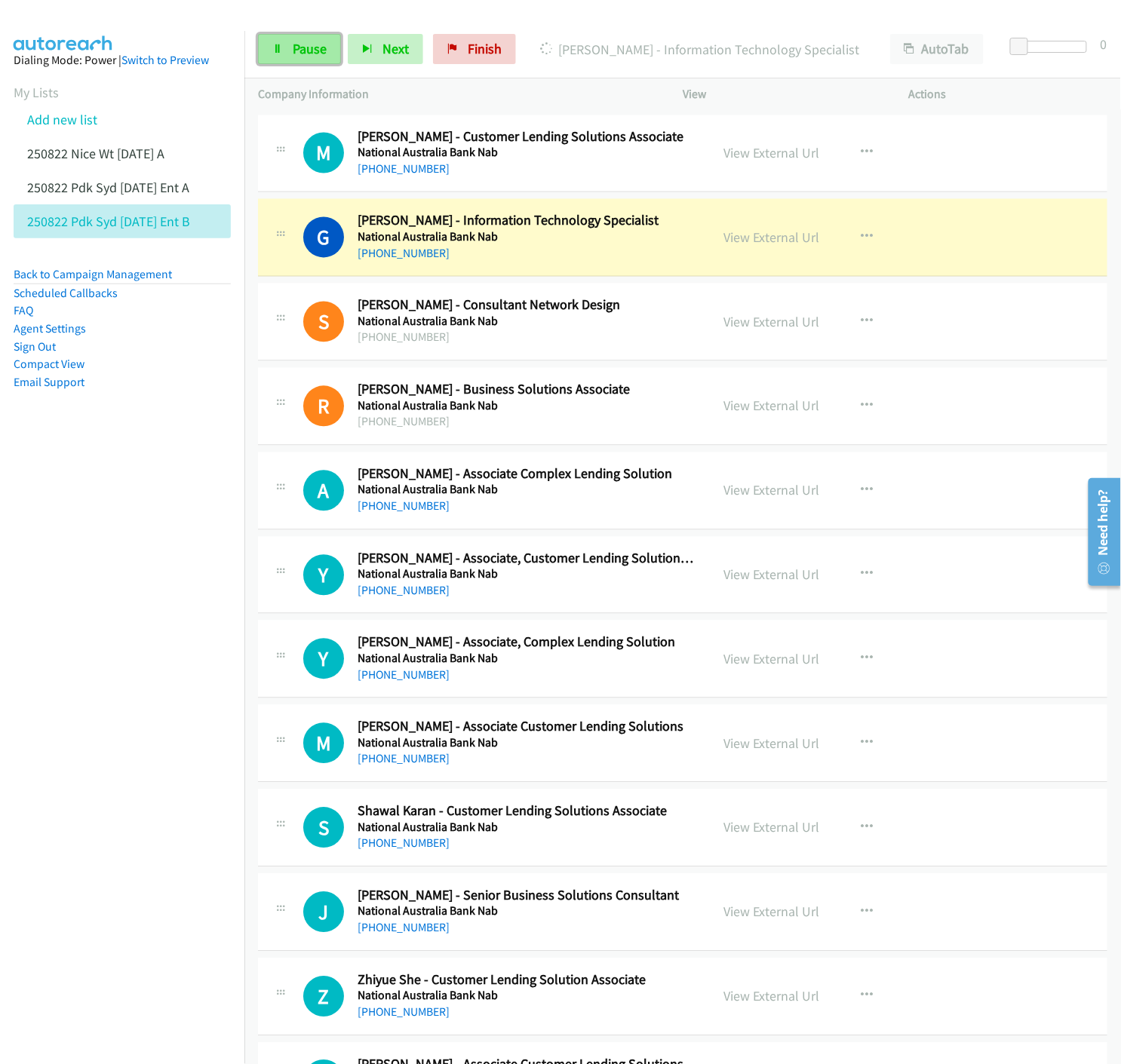
click at [281, 49] on icon at bounding box center [277, 49] width 10 height 10
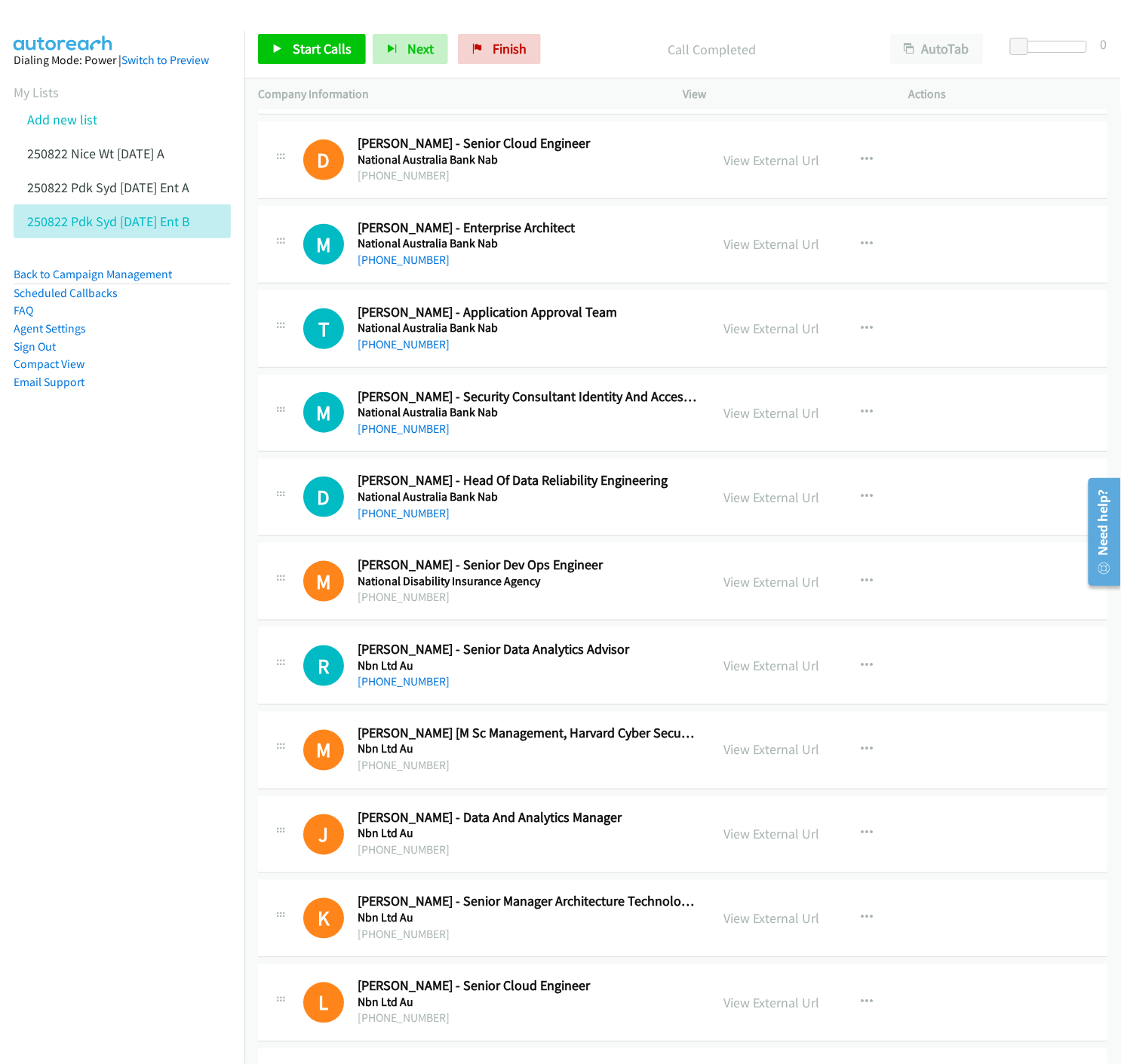
scroll to position [7040, 0]
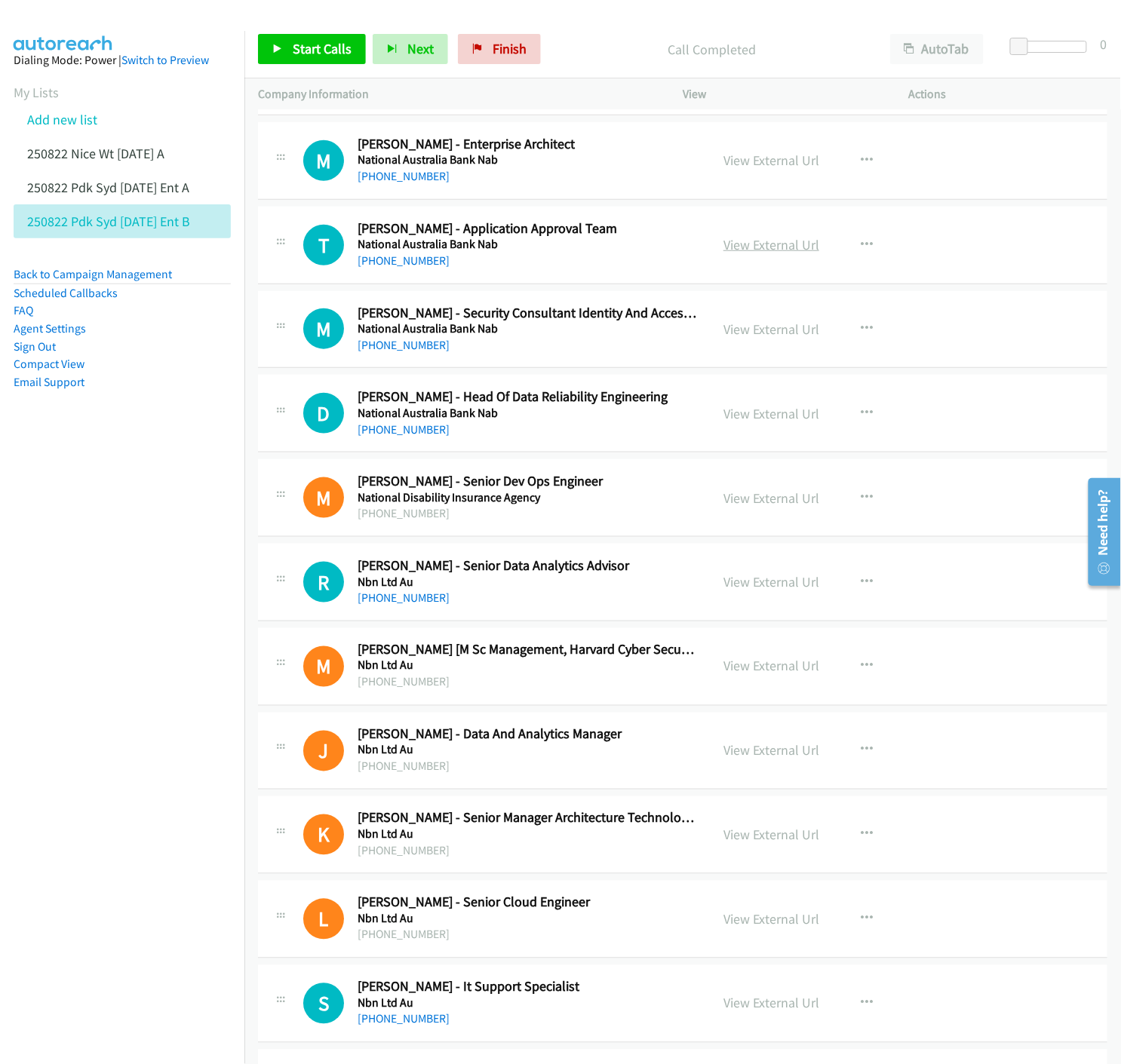
click at [789, 251] on link "View External Url" at bounding box center [772, 244] width 96 height 18
click at [862, 159] on icon "button" at bounding box center [866, 160] width 12 height 12
click at [700, 259] on icon at bounding box center [704, 259] width 10 height 10
click at [861, 327] on icon "button" at bounding box center [866, 328] width 12 height 12
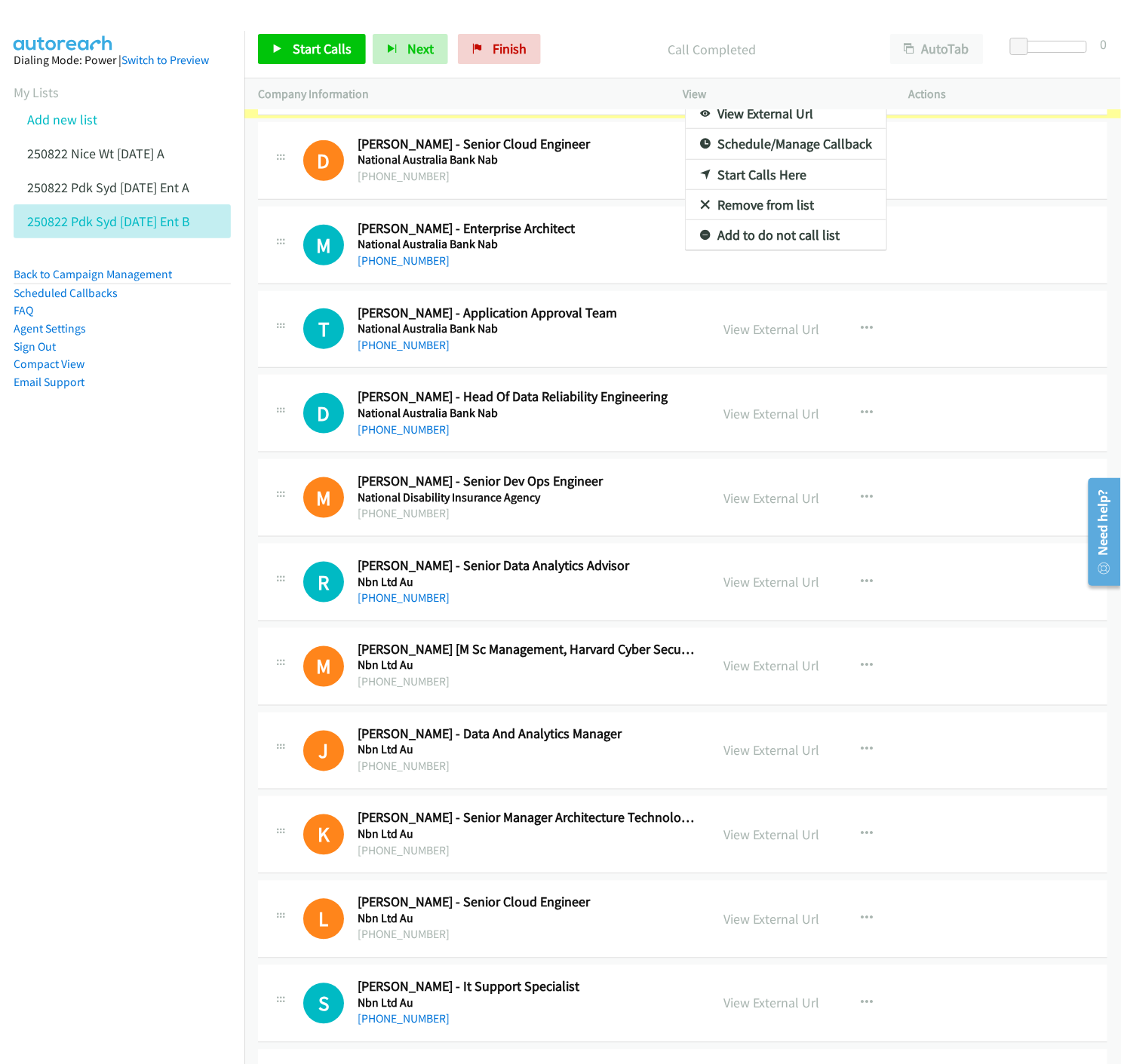
scroll to position [7095, 0]
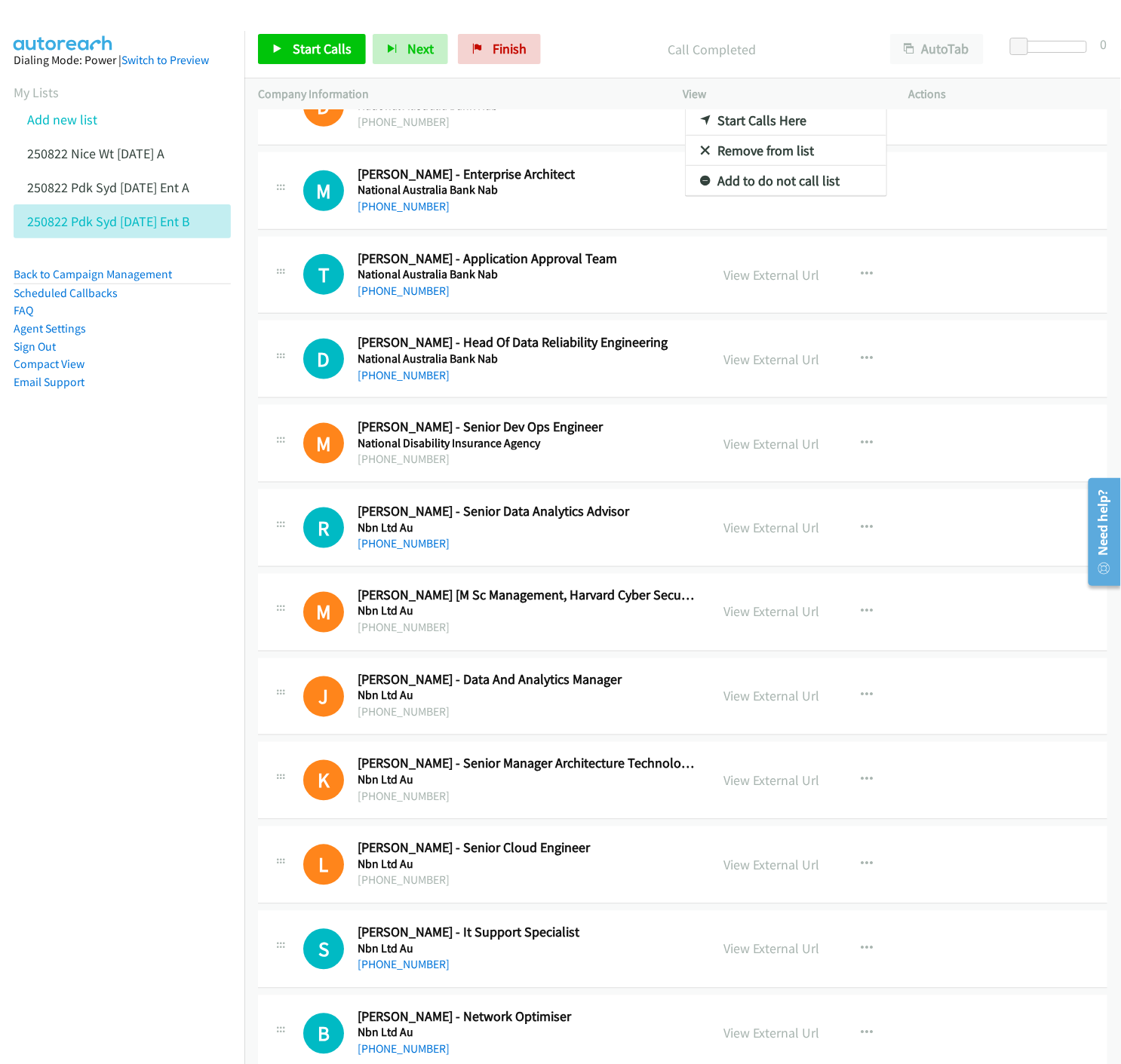
click at [285, 50] on div at bounding box center [560, 532] width 1121 height 1064
click at [280, 51] on icon at bounding box center [277, 49] width 10 height 10
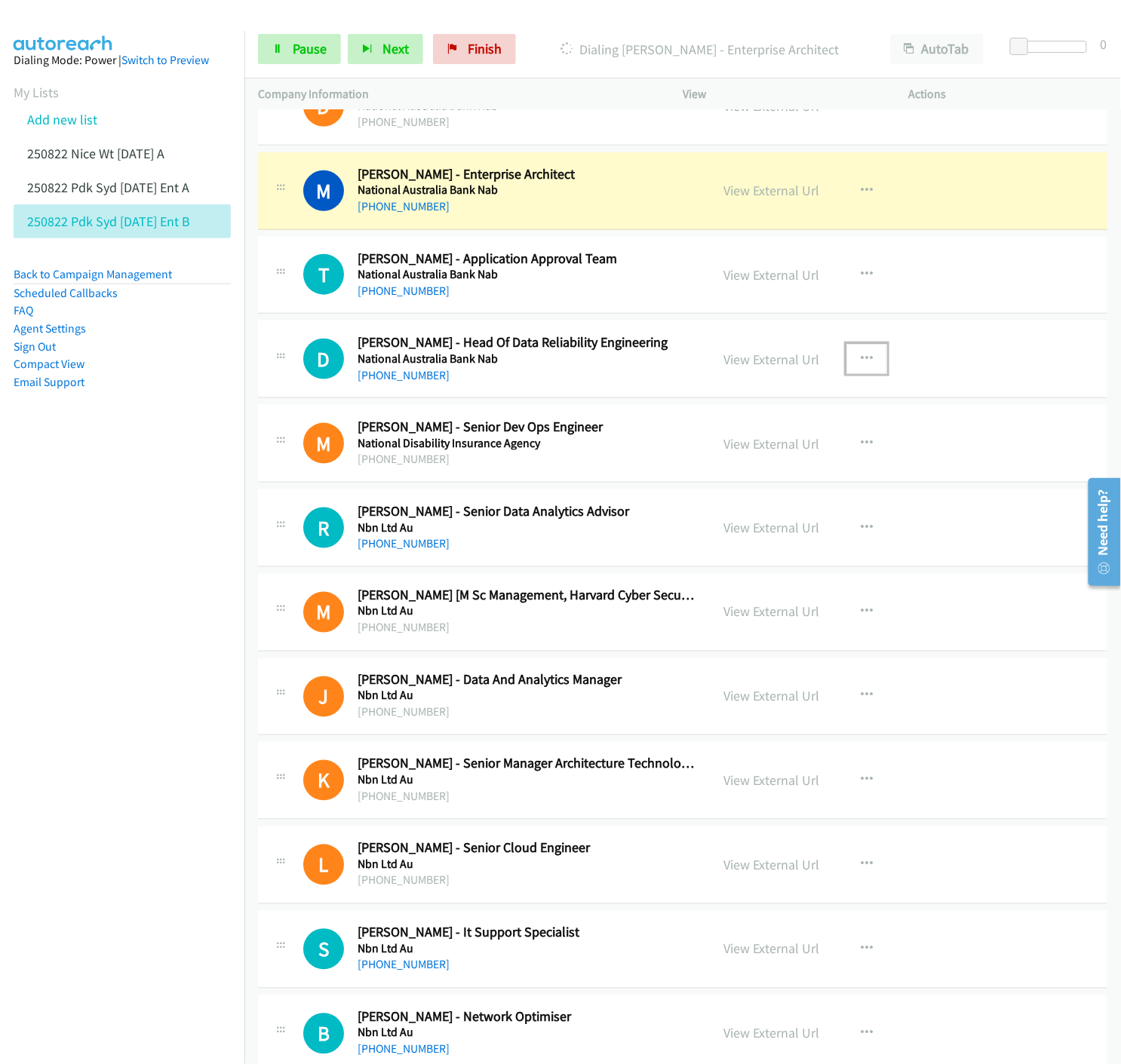
click at [861, 359] on icon "button" at bounding box center [866, 359] width 12 height 12
click at [700, 458] on icon at bounding box center [704, 458] width 10 height 10
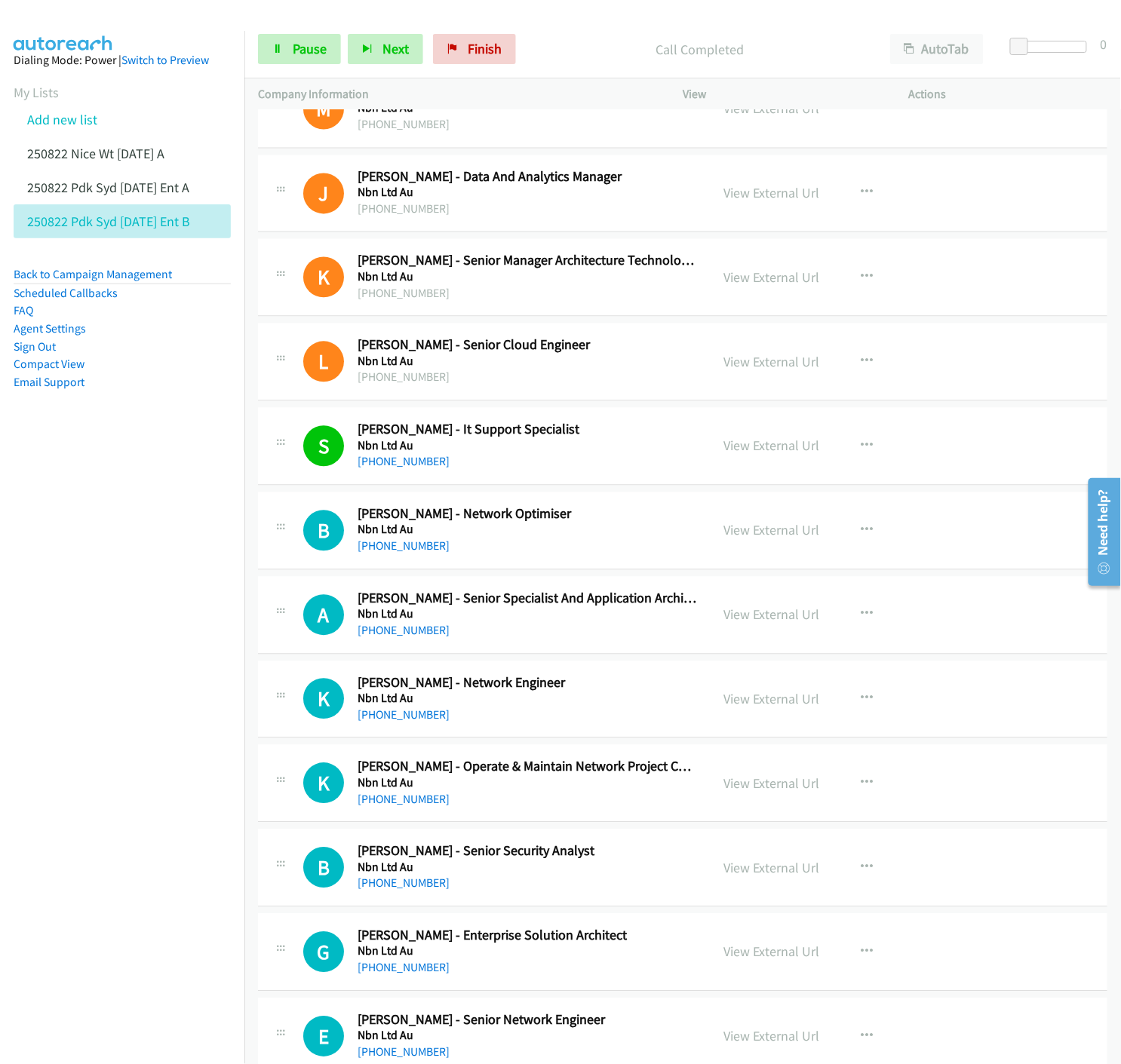
scroll to position [7682, 0]
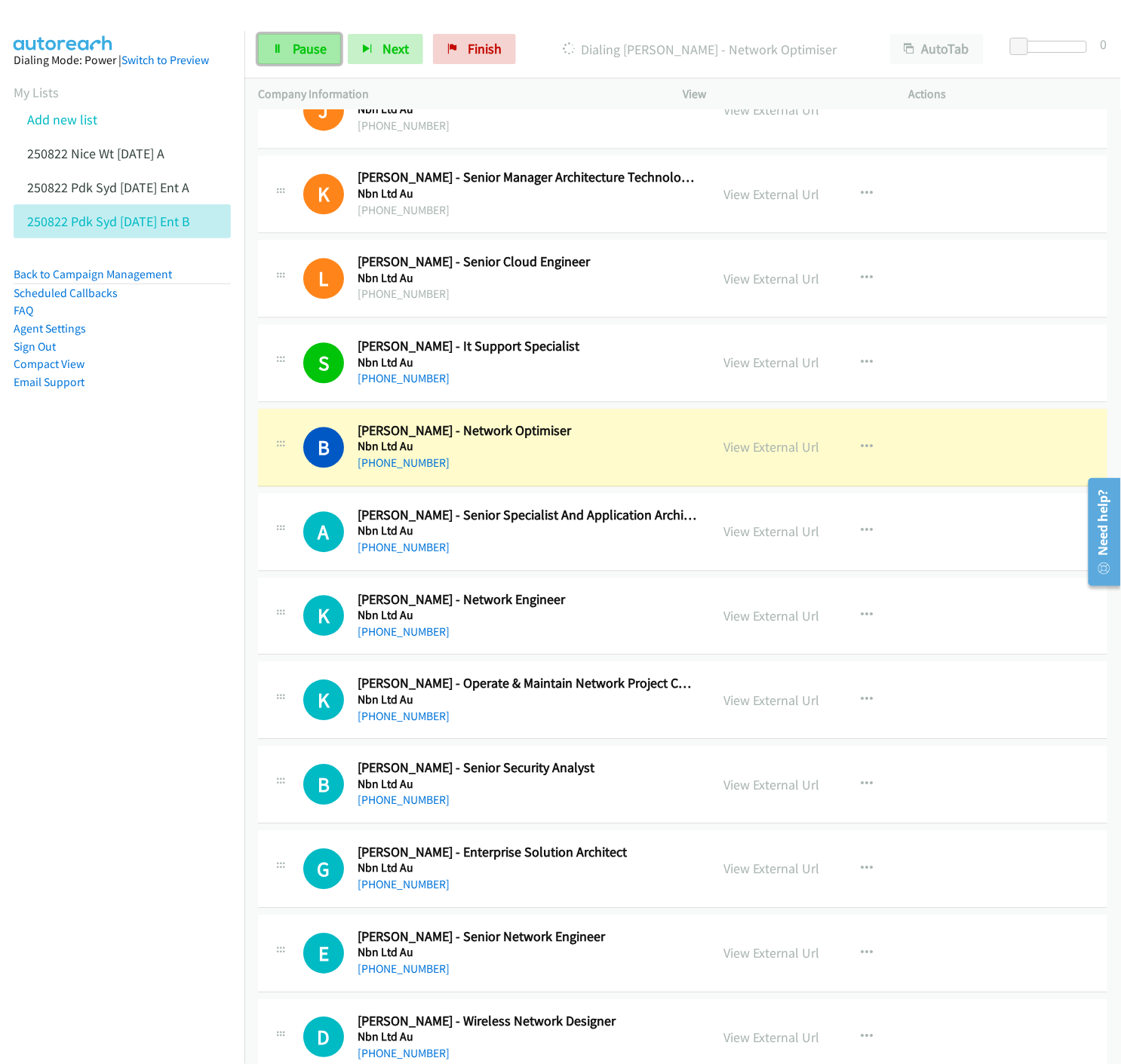
click at [281, 55] on link "Pause" at bounding box center [299, 49] width 83 height 31
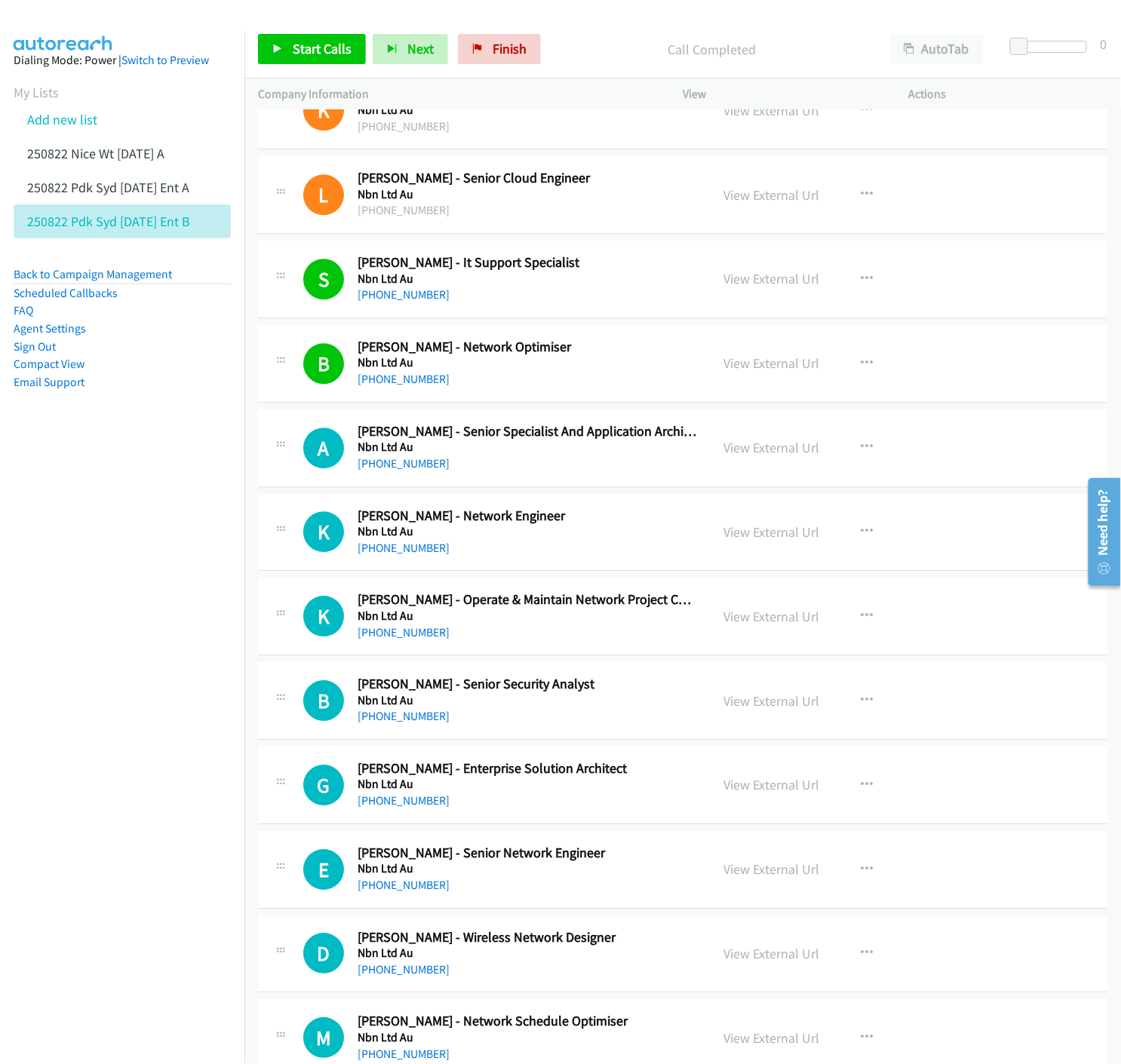
scroll to position [7849, 0]
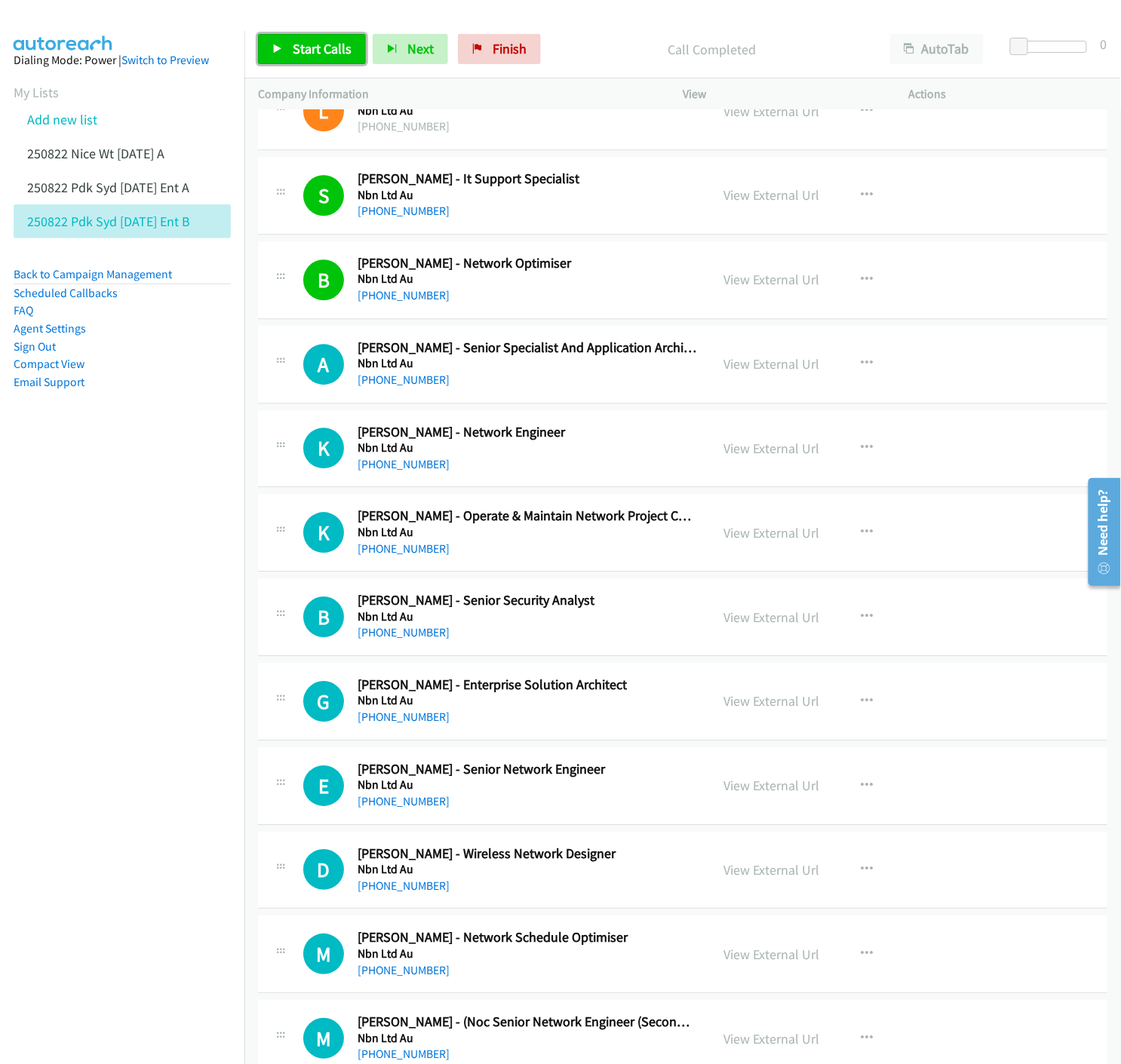
click at [295, 45] on span "Start Calls" at bounding box center [323, 48] width 59 height 18
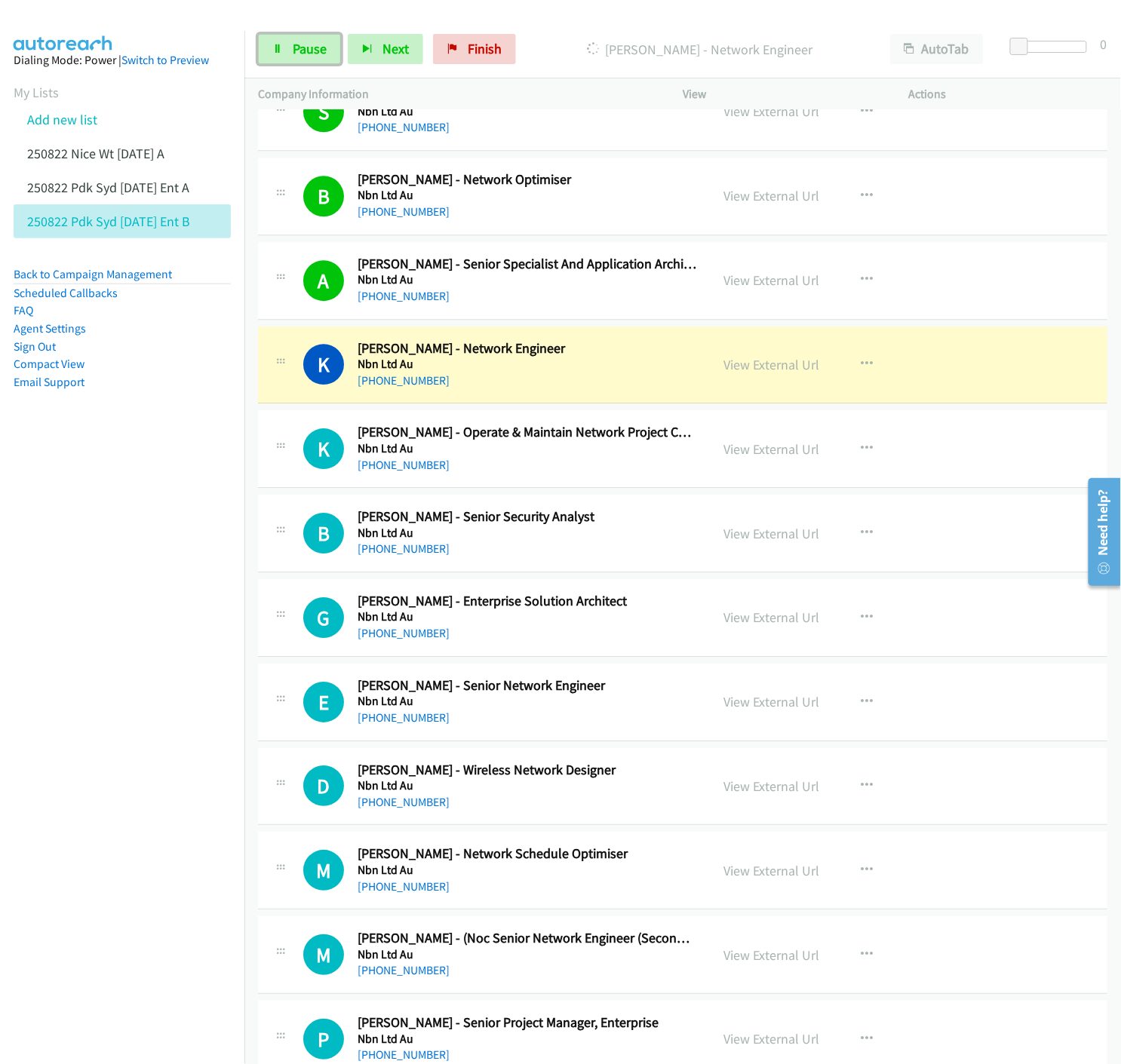
drag, startPoint x: 310, startPoint y: 47, endPoint x: 244, endPoint y: 211, distance: 176.8
click at [308, 47] on span "Pause" at bounding box center [310, 48] width 34 height 18
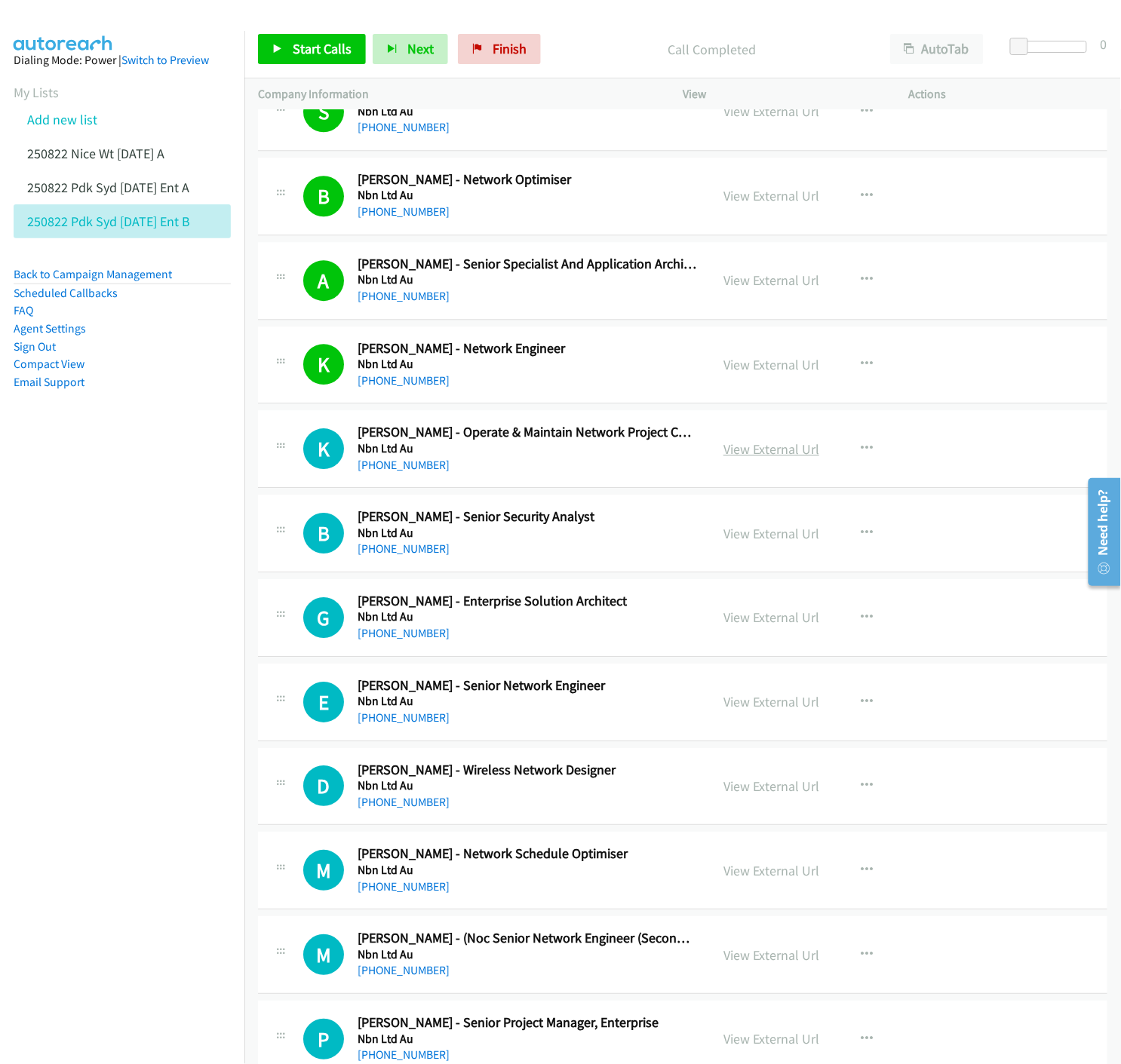
click at [733, 449] on link "View External Url" at bounding box center [772, 449] width 96 height 18
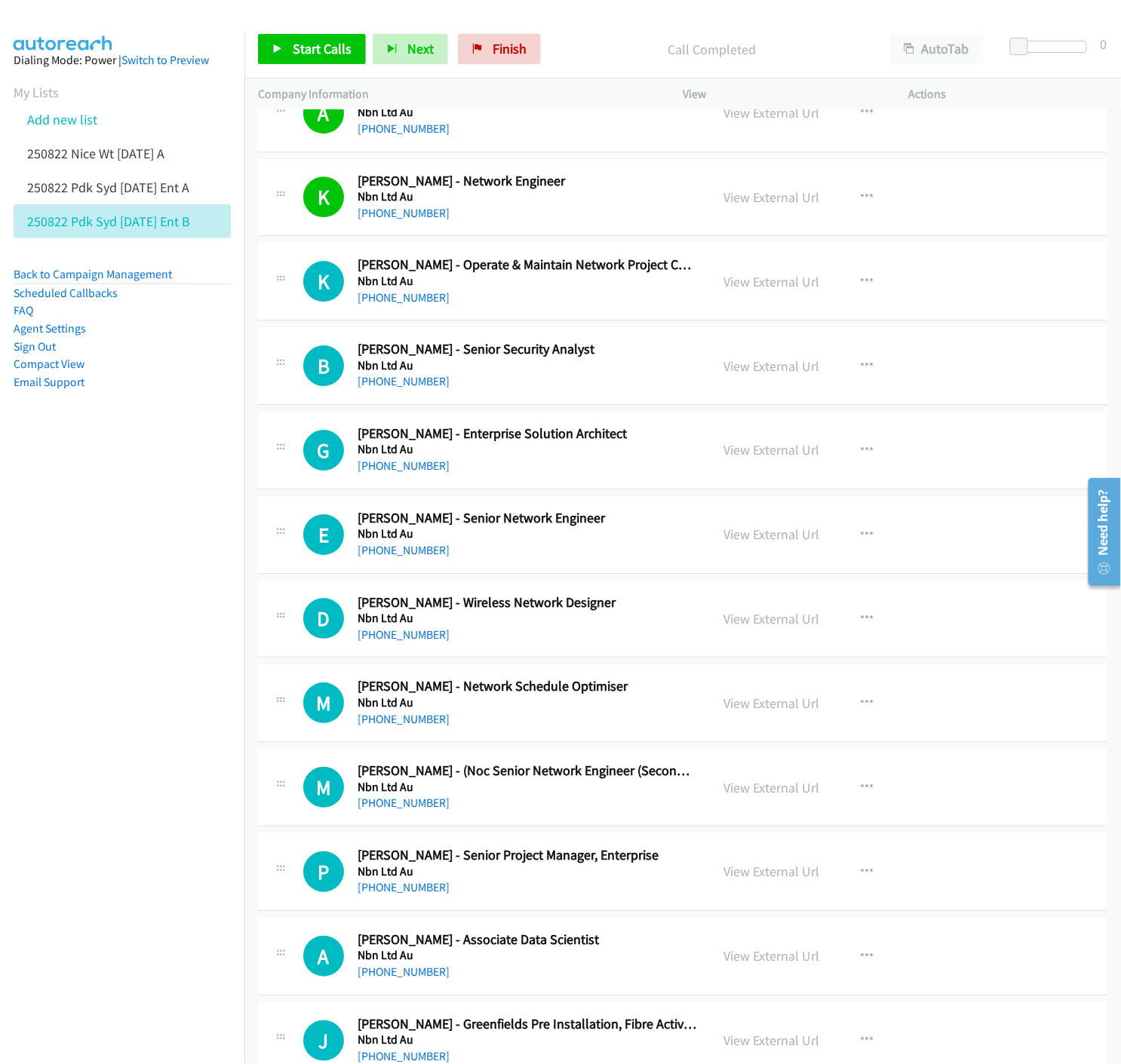
scroll to position [8185, 0]
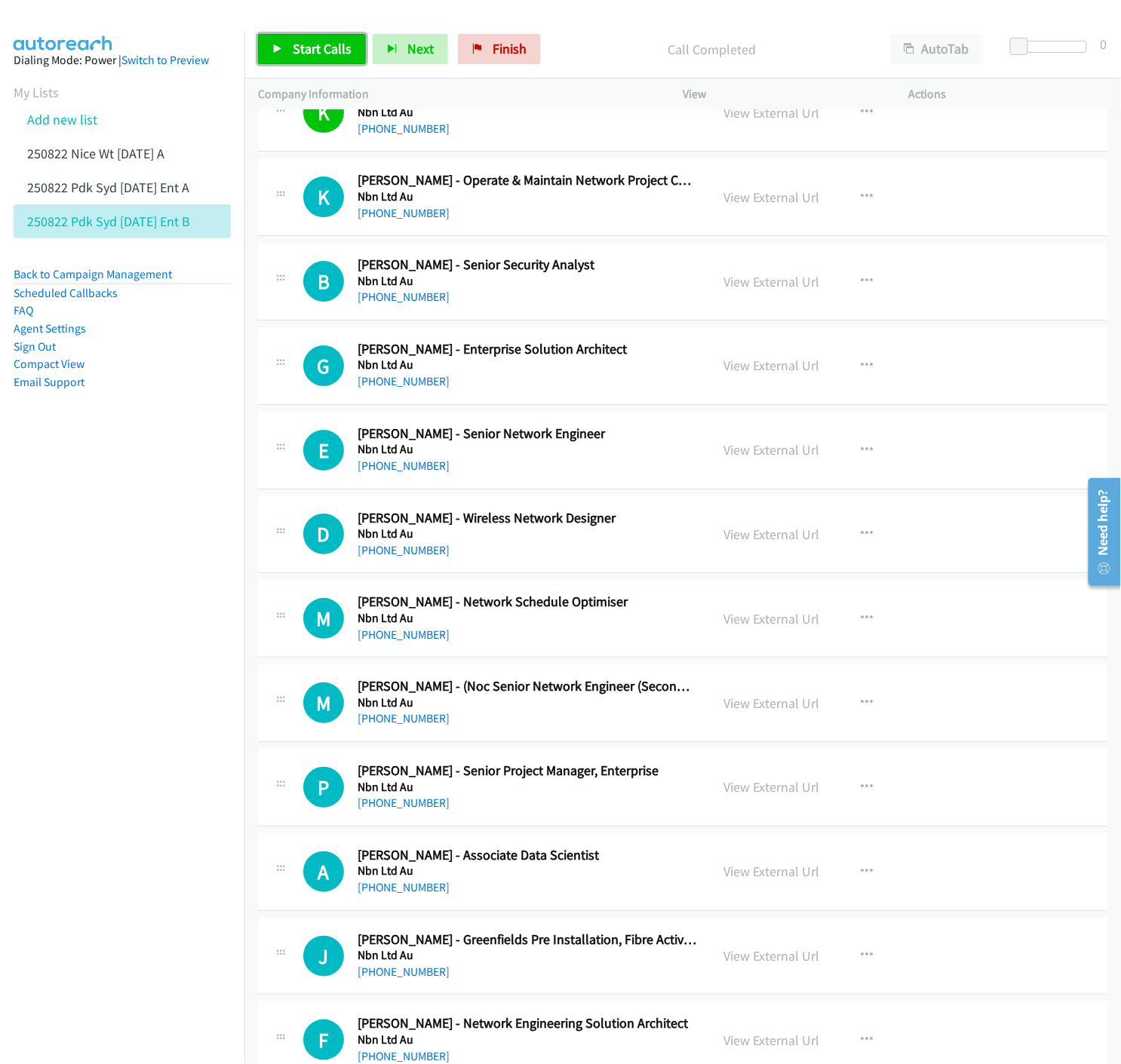
drag, startPoint x: 286, startPoint y: 43, endPoint x: 592, endPoint y: 269, distance: 380.4
click at [286, 43] on link "Start Calls" at bounding box center [311, 49] width 108 height 31
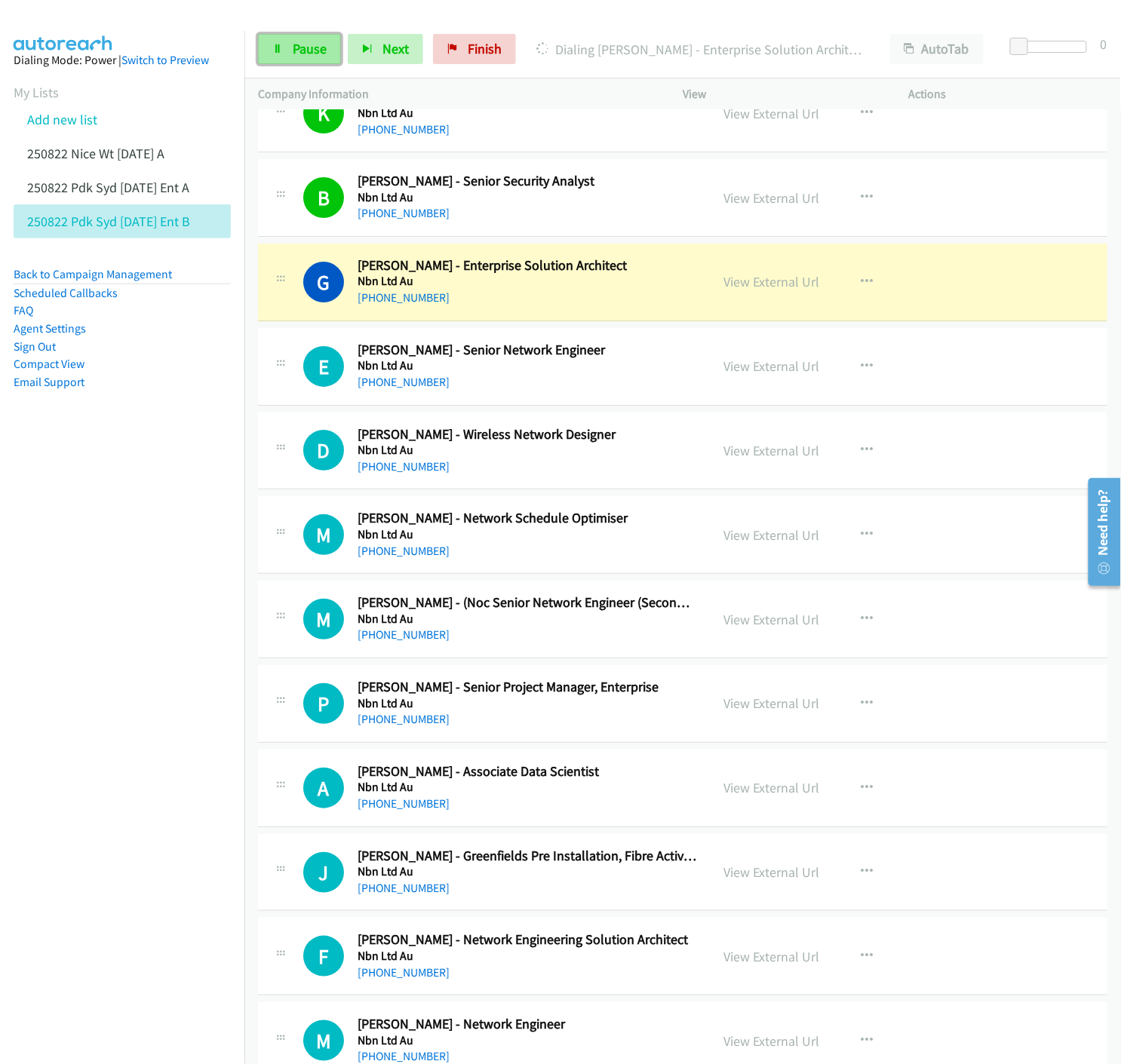
click at [304, 49] on span "Pause" at bounding box center [310, 48] width 34 height 18
click at [733, 287] on link "View External Url" at bounding box center [772, 281] width 96 height 18
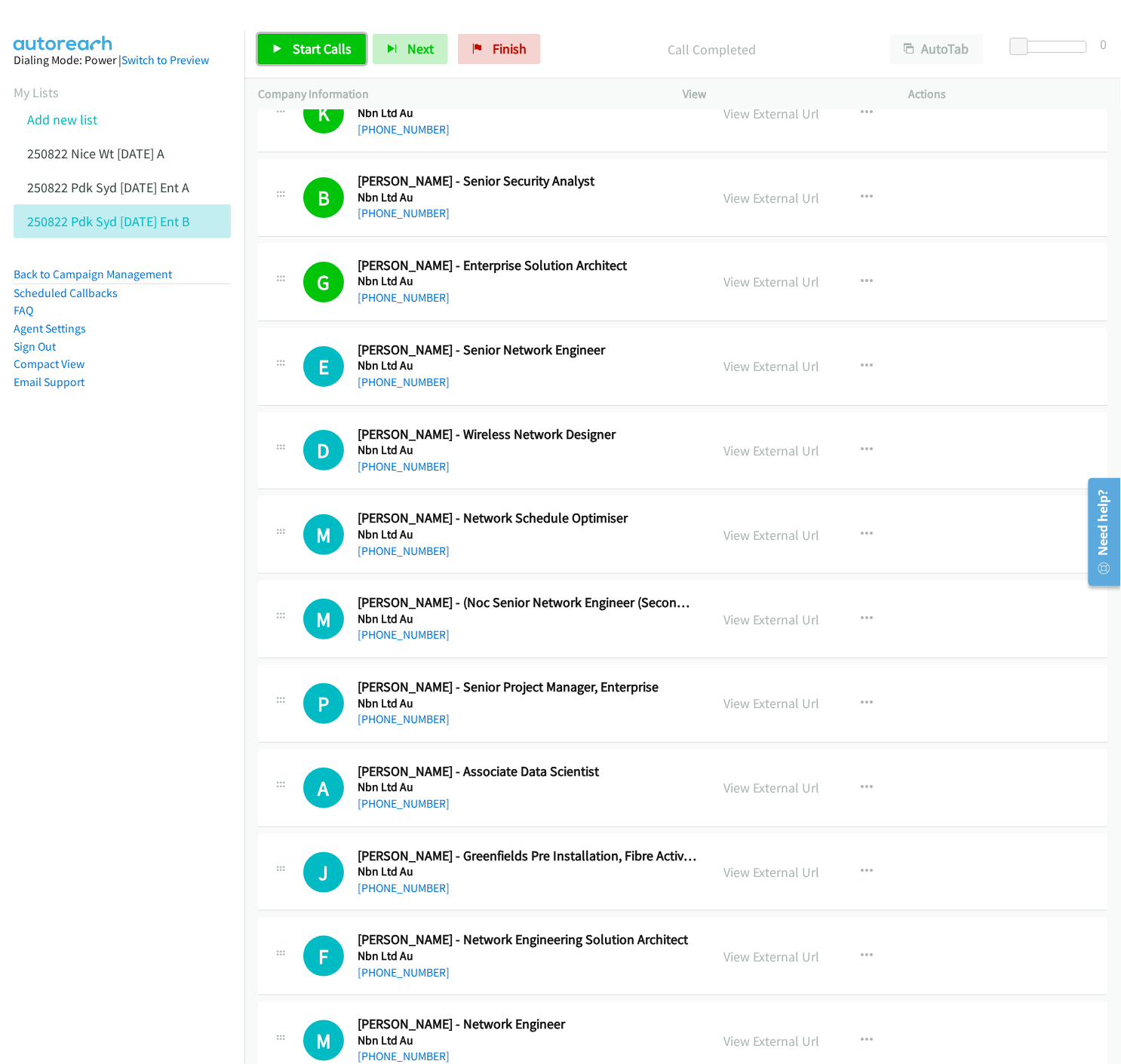
click at [303, 55] on span "Start Calls" at bounding box center [323, 48] width 59 height 18
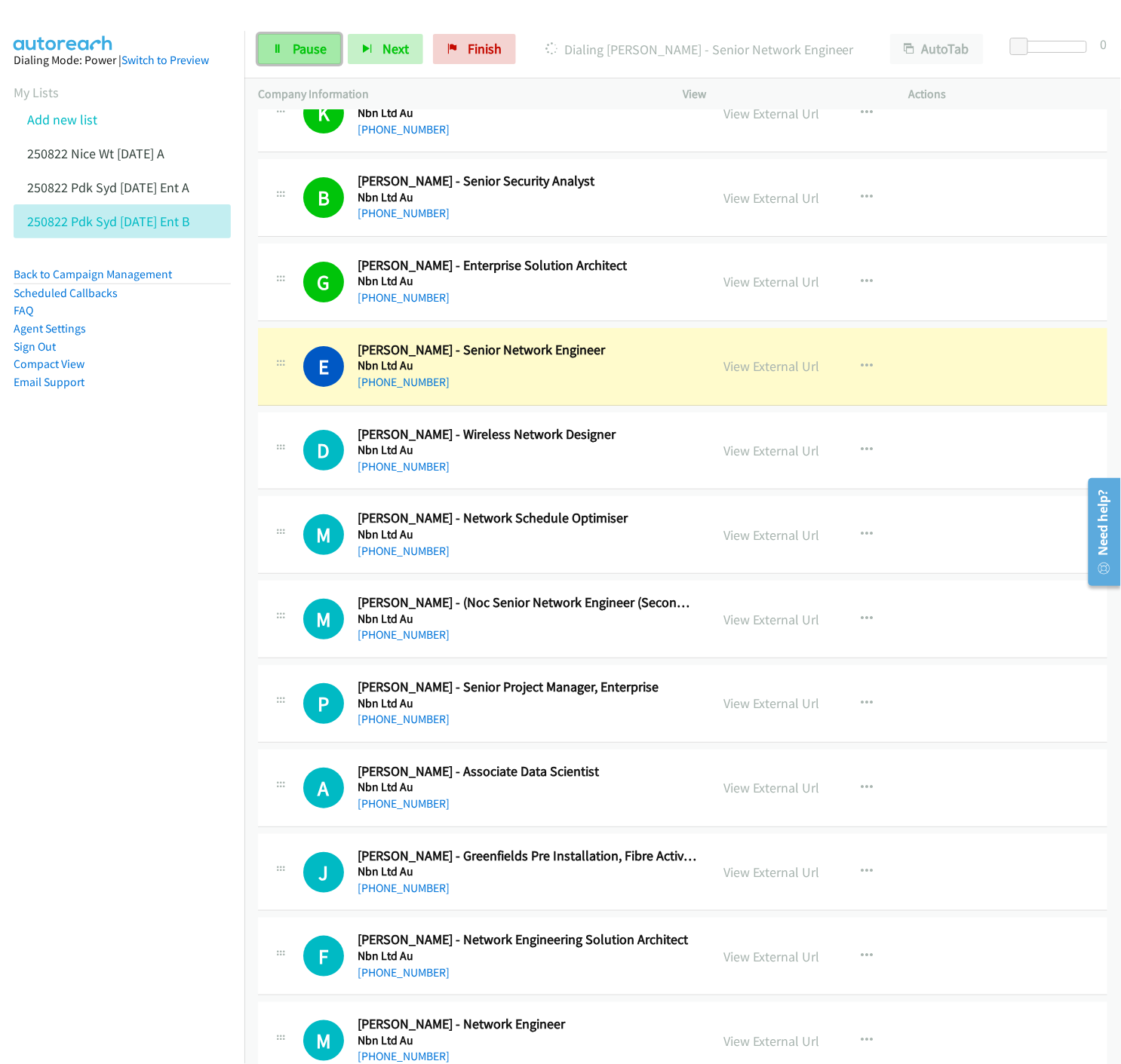
click at [297, 50] on span "Pause" at bounding box center [310, 48] width 34 height 18
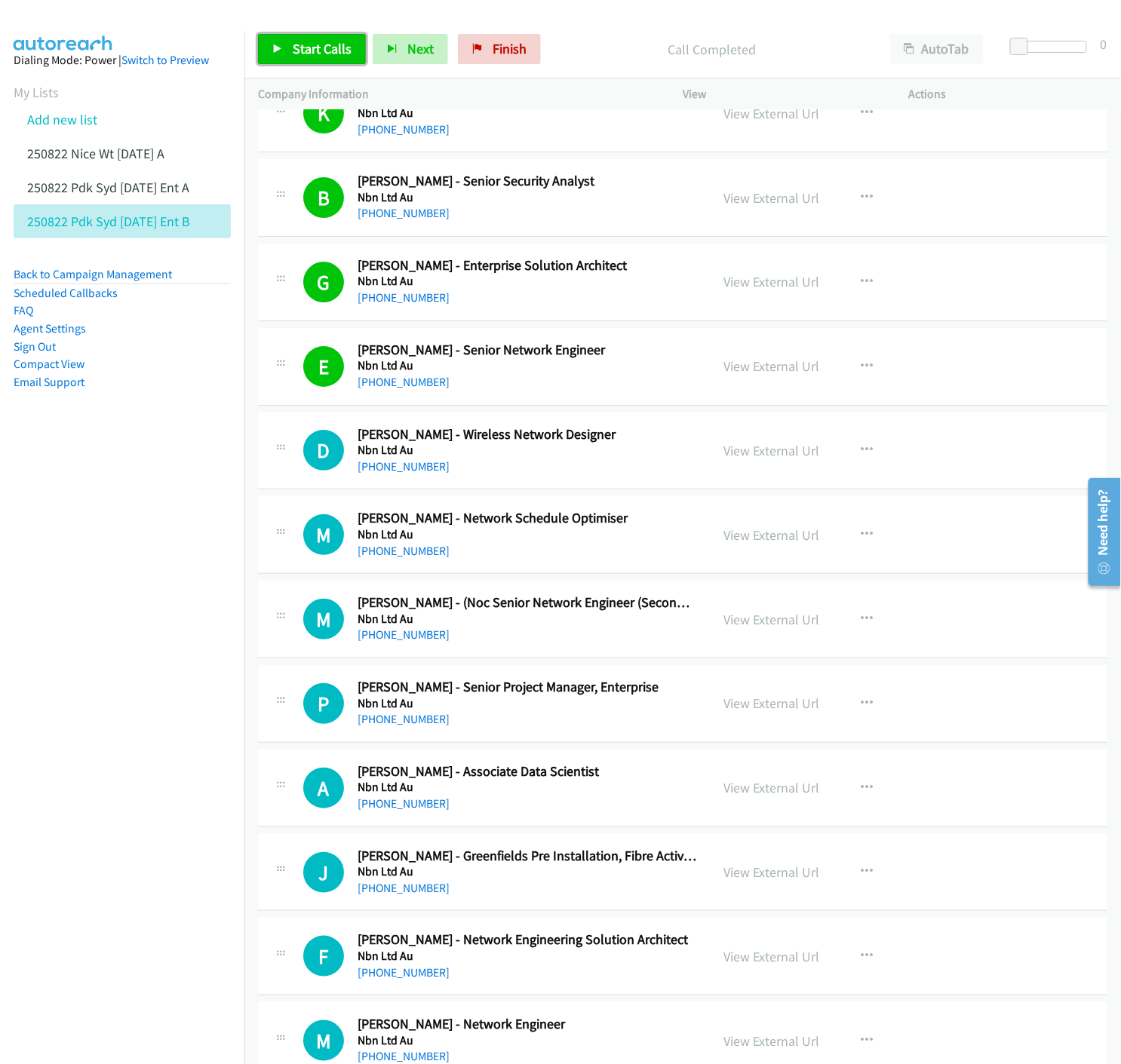
click at [304, 50] on span "Start Calls" at bounding box center [323, 48] width 59 height 18
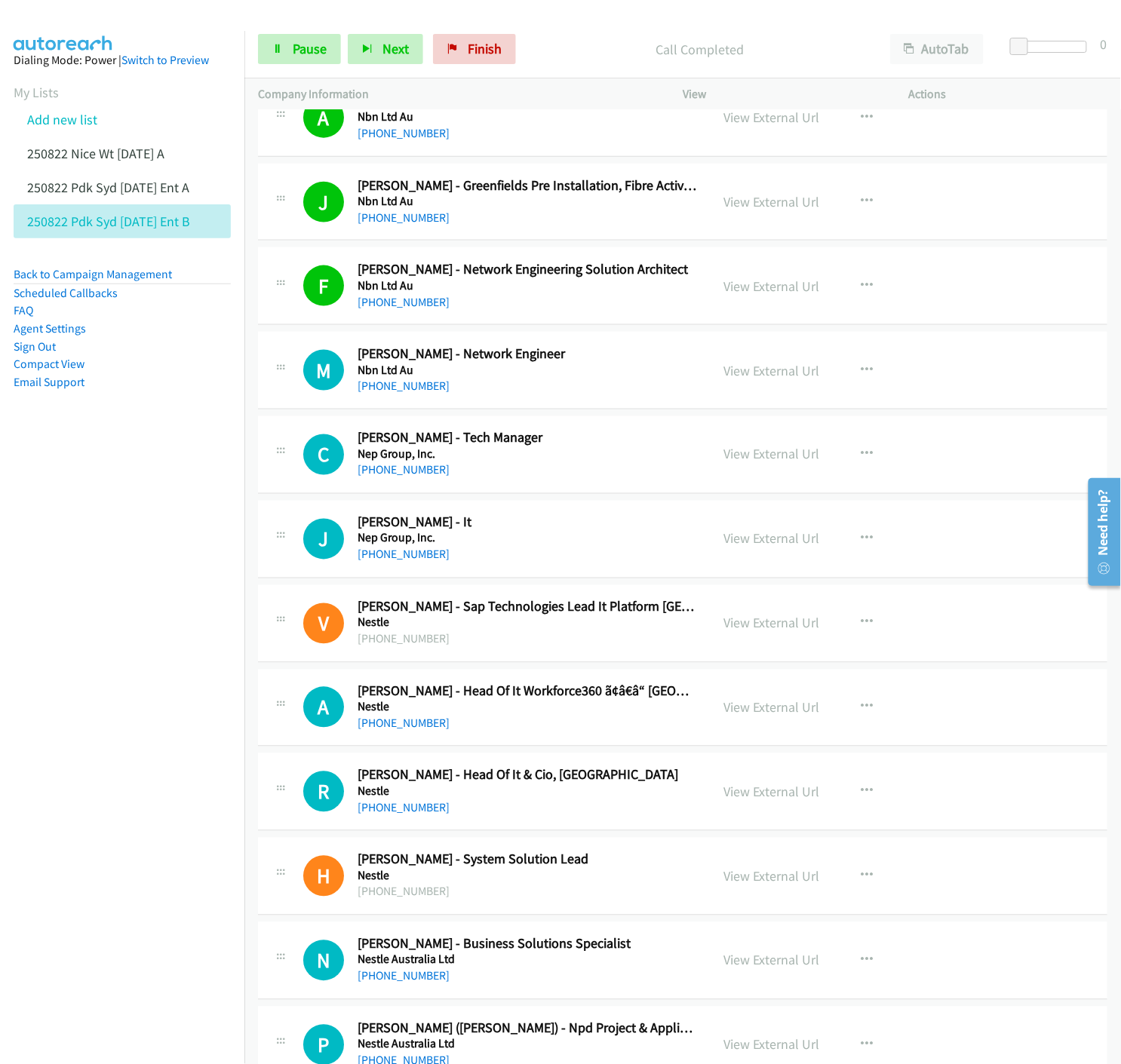
scroll to position [9022, 0]
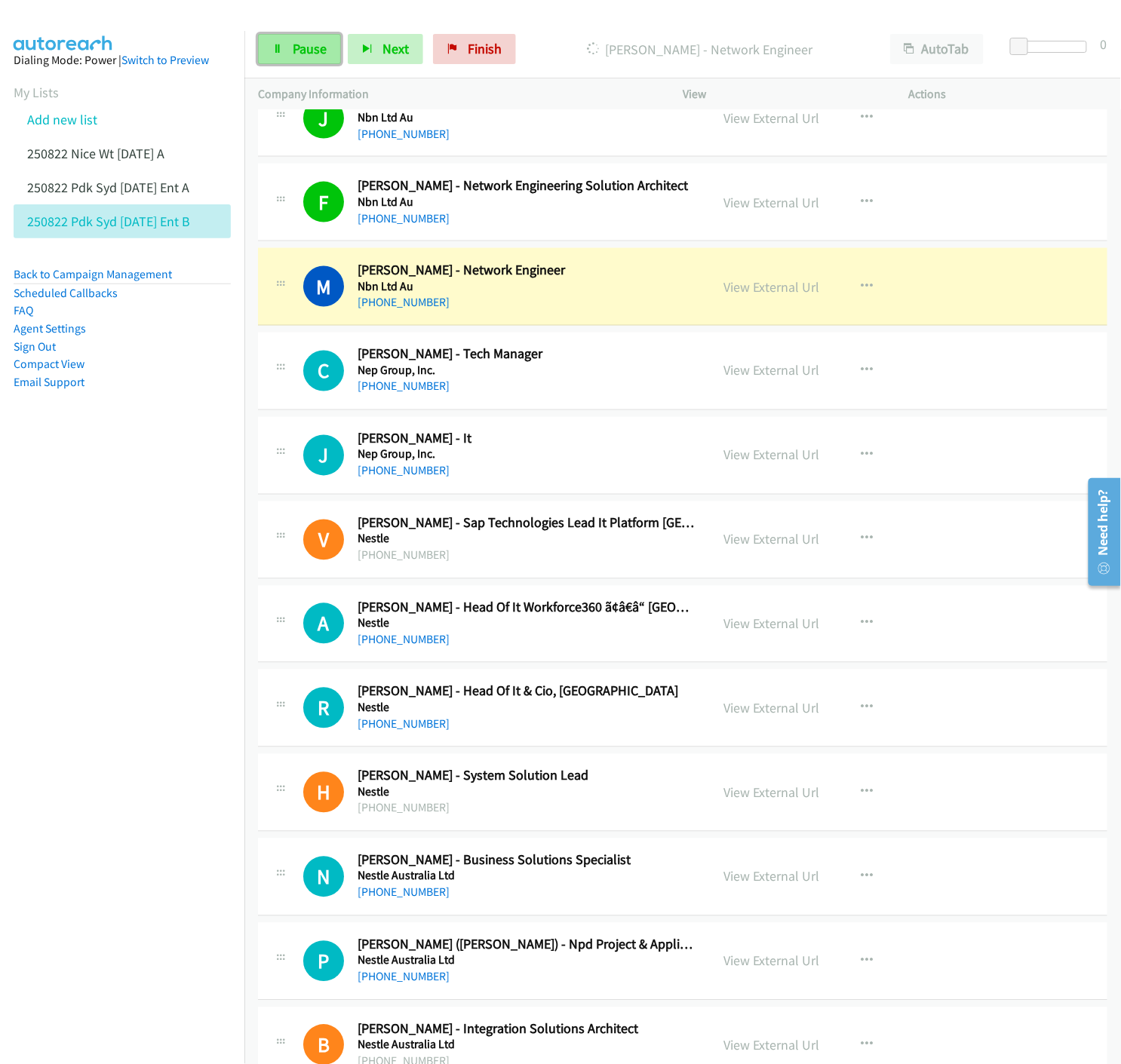
click at [289, 49] on link "Pause" at bounding box center [299, 49] width 83 height 31
click at [802, 290] on link "View External Url" at bounding box center [772, 287] width 96 height 18
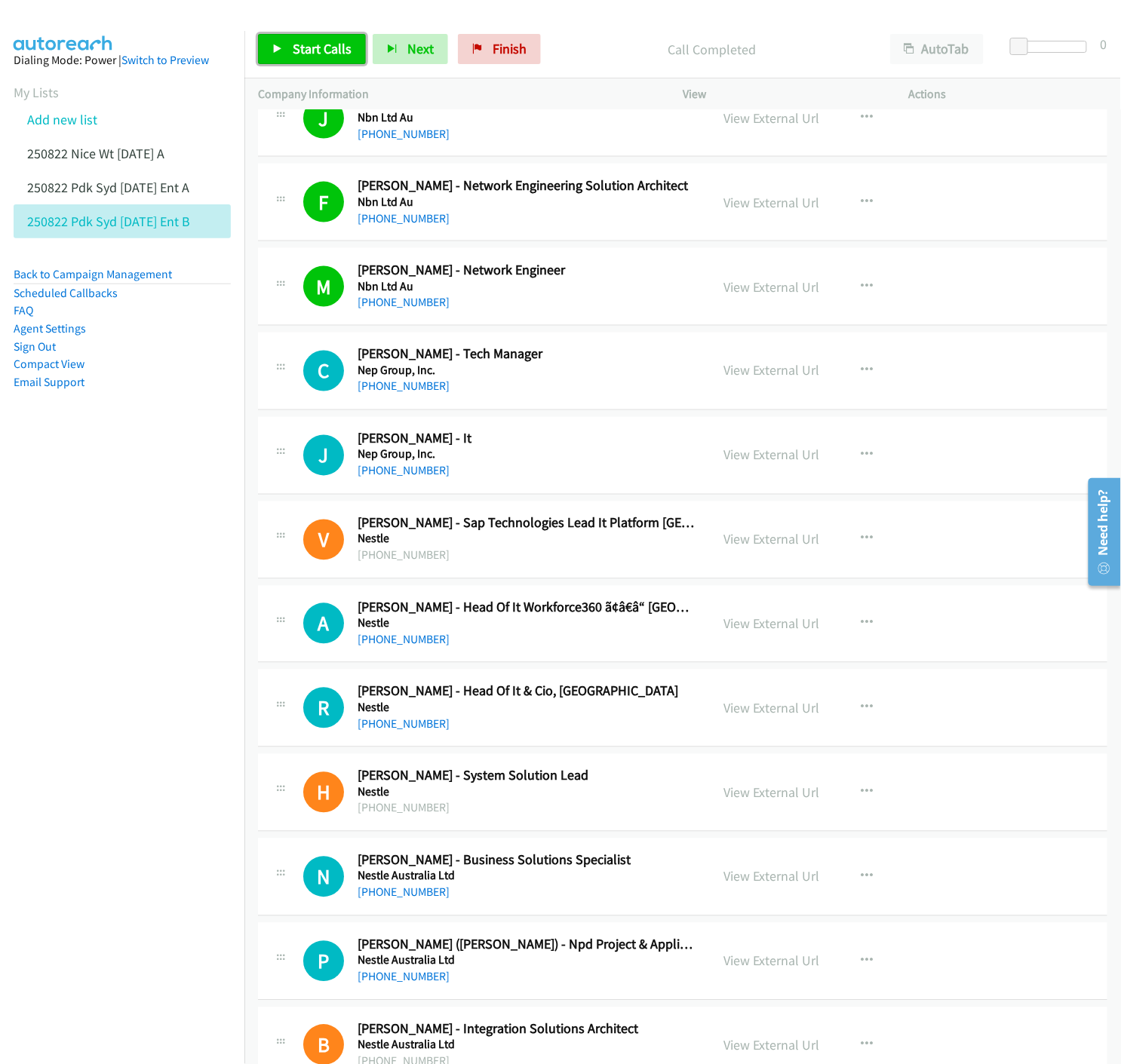
click at [280, 53] on icon at bounding box center [277, 49] width 10 height 10
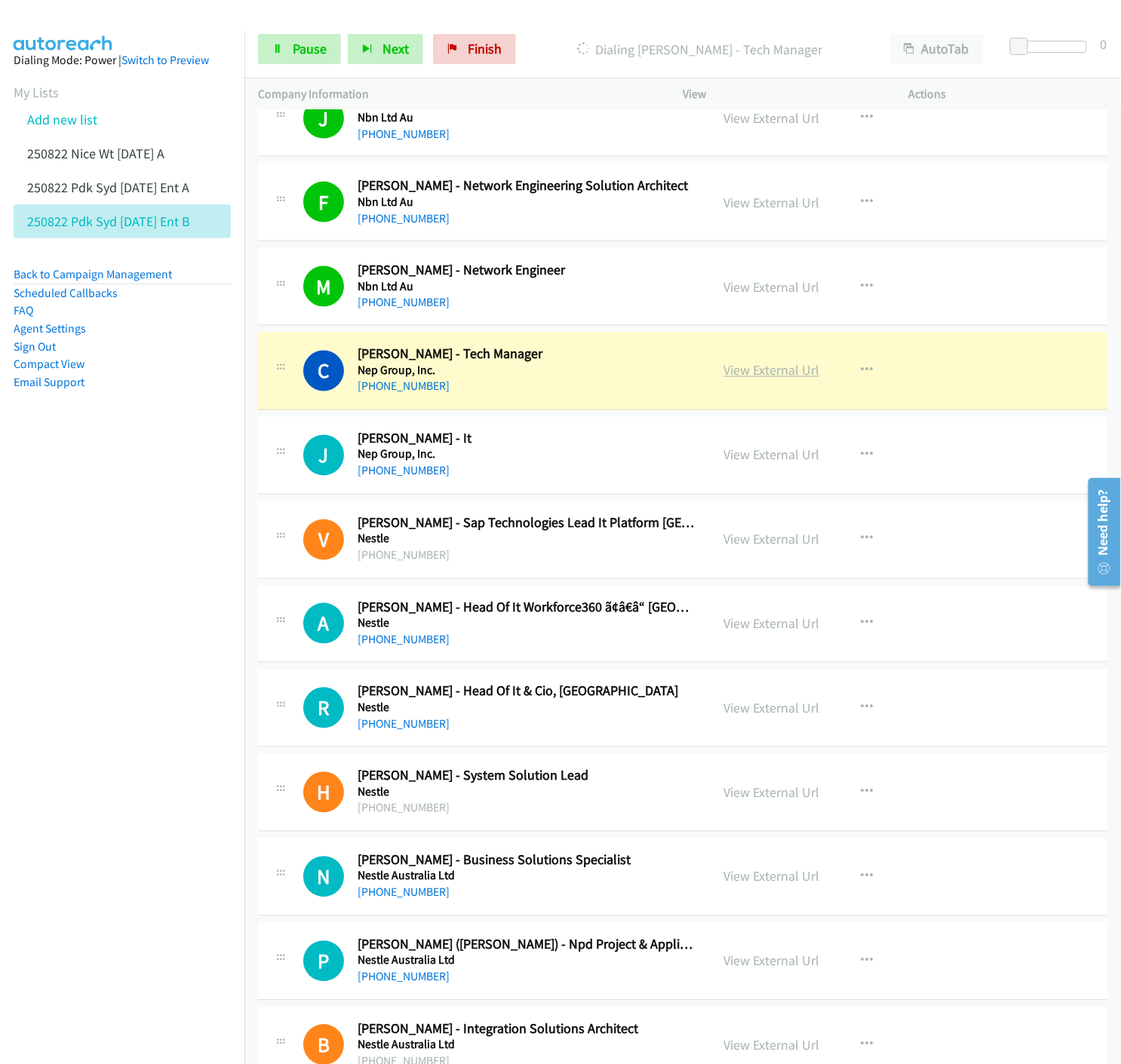
click at [752, 373] on link "View External Url" at bounding box center [772, 371] width 96 height 18
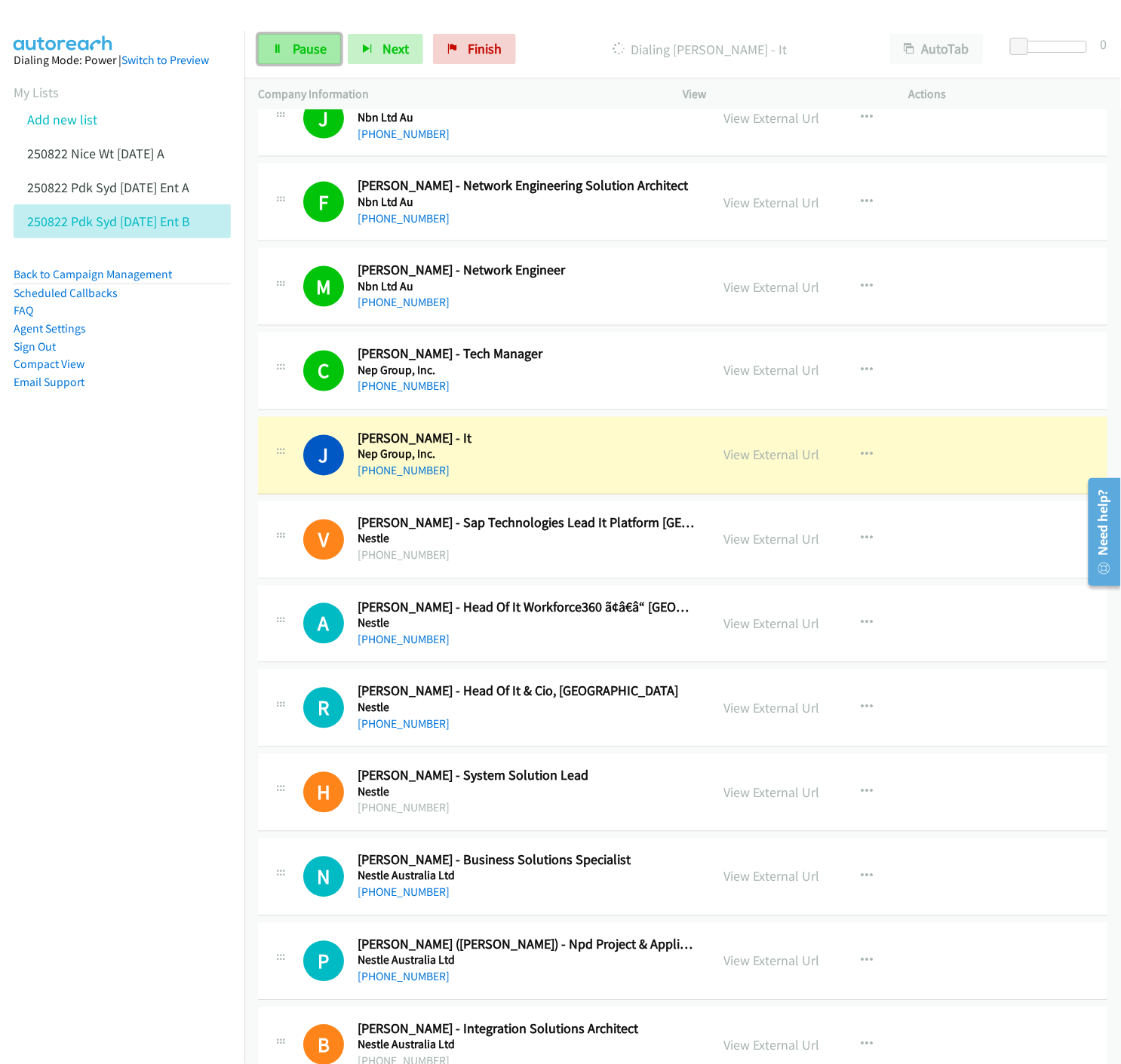
click at [307, 47] on span "Pause" at bounding box center [310, 48] width 34 height 18
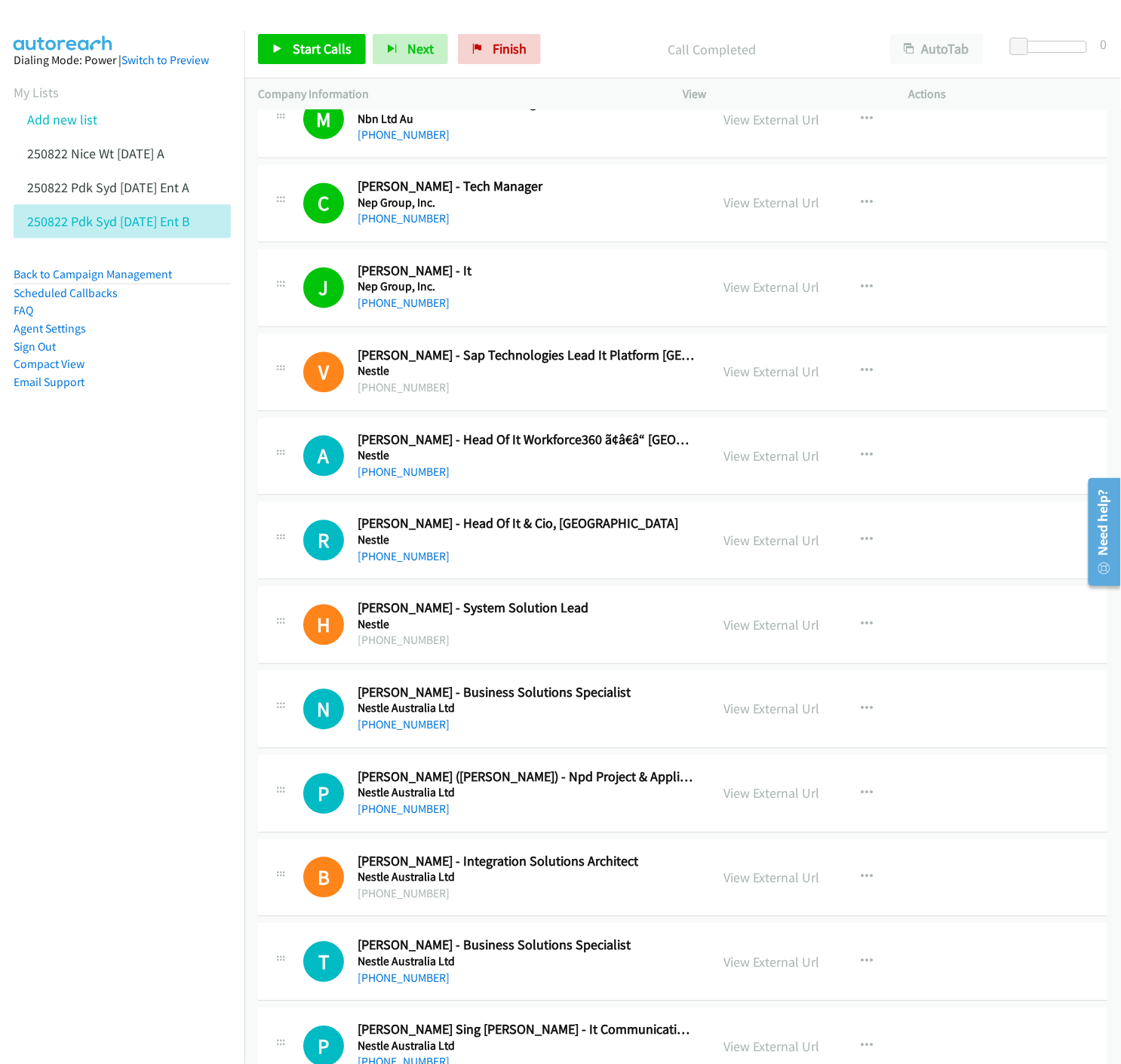
scroll to position [9274, 0]
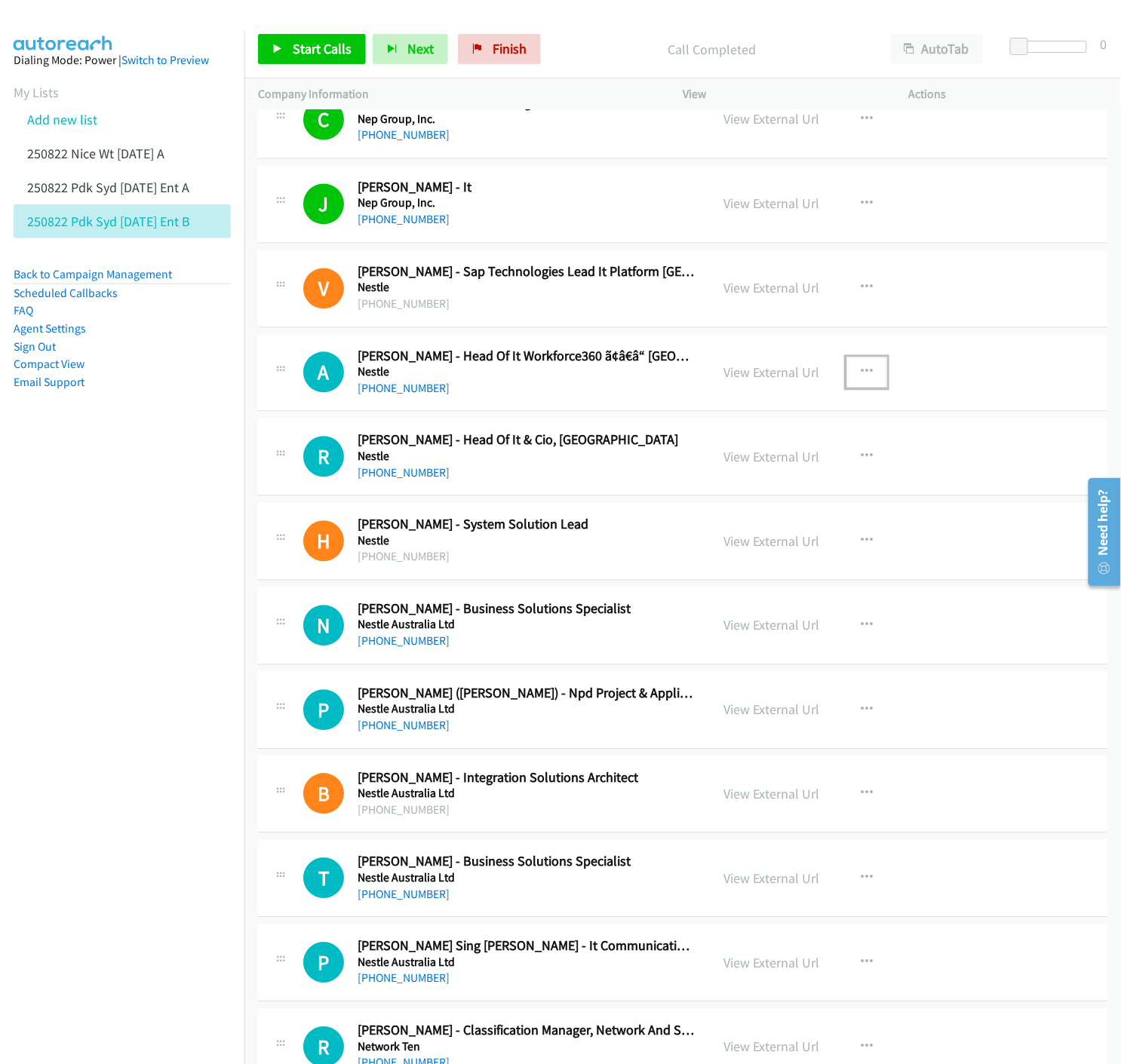
click at [860, 371] on icon "button" at bounding box center [866, 373] width 12 height 12
click at [700, 473] on icon at bounding box center [704, 471] width 10 height 10
click at [273, 58] on link "Start Calls" at bounding box center [311, 49] width 108 height 31
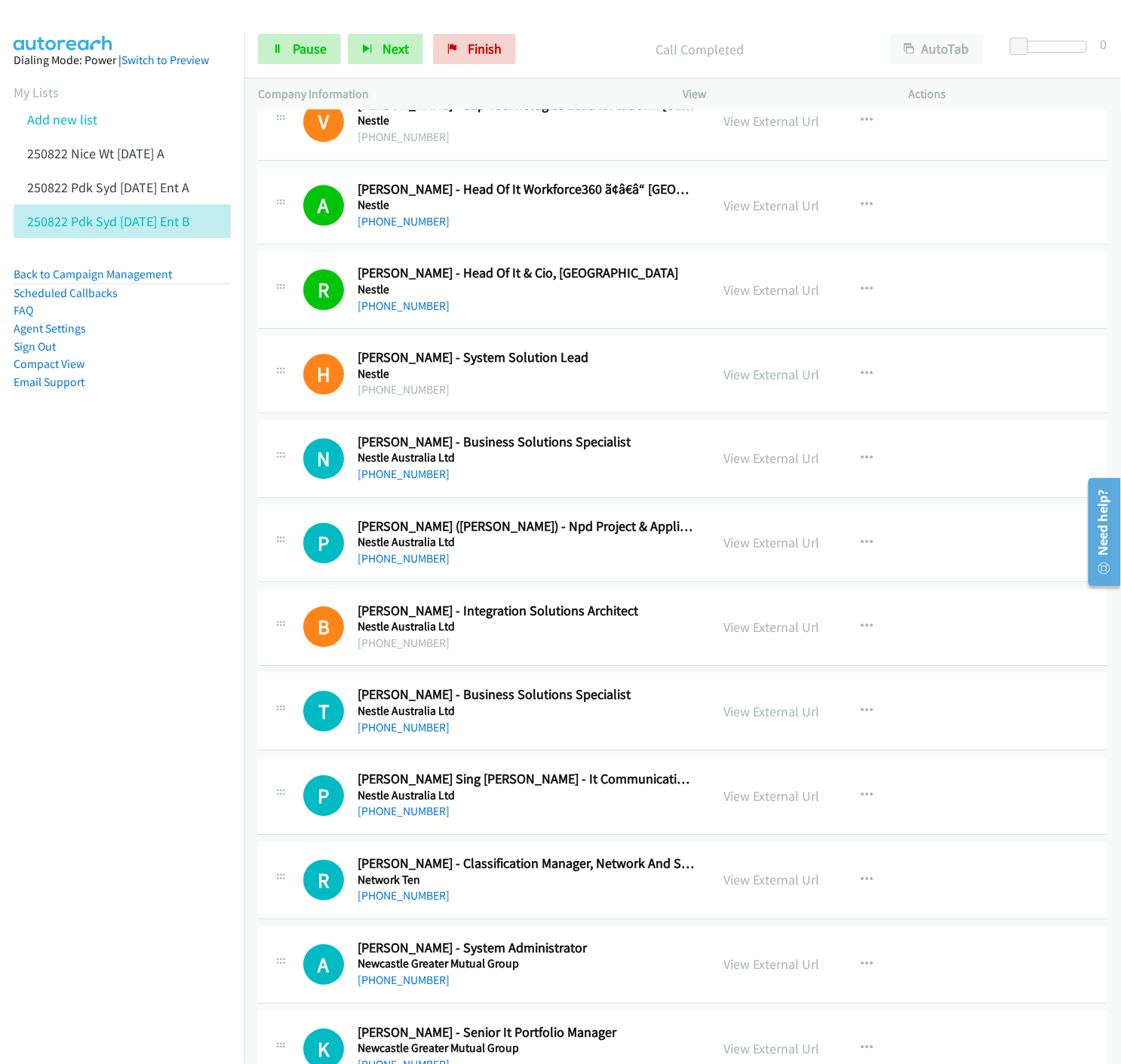
scroll to position [9525, 0]
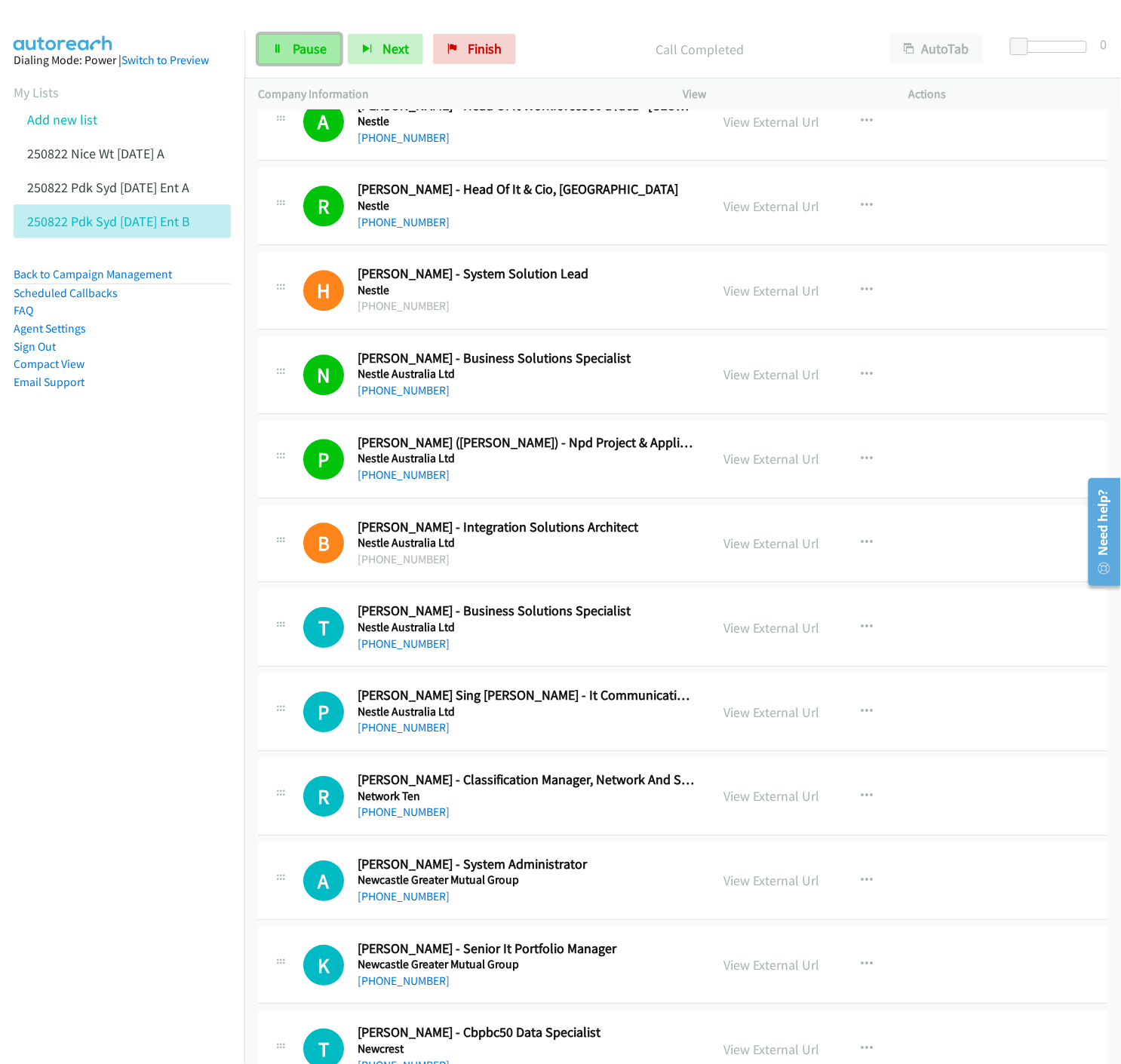
click at [286, 49] on link "Pause" at bounding box center [299, 49] width 83 height 31
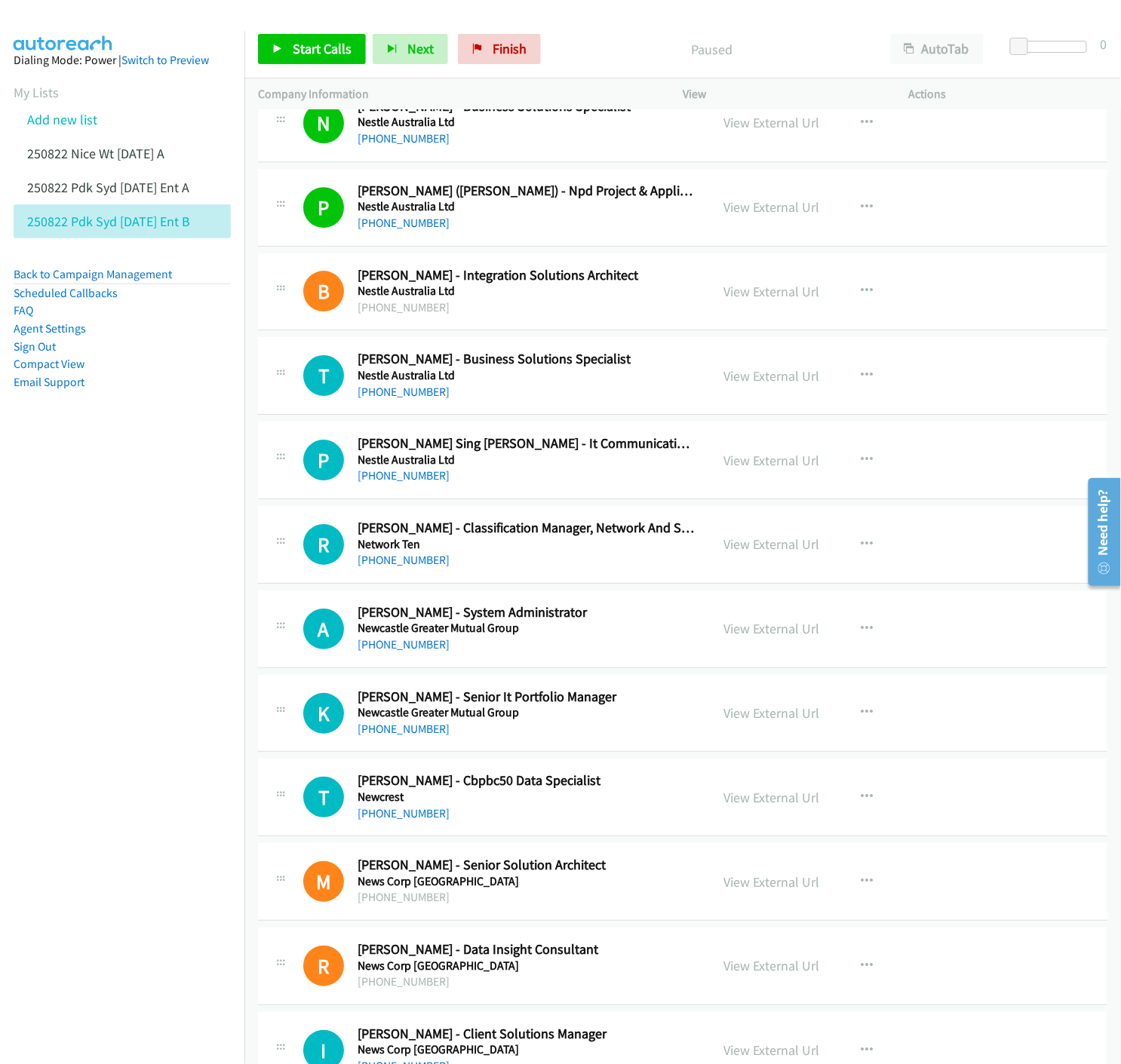
scroll to position [9861, 0]
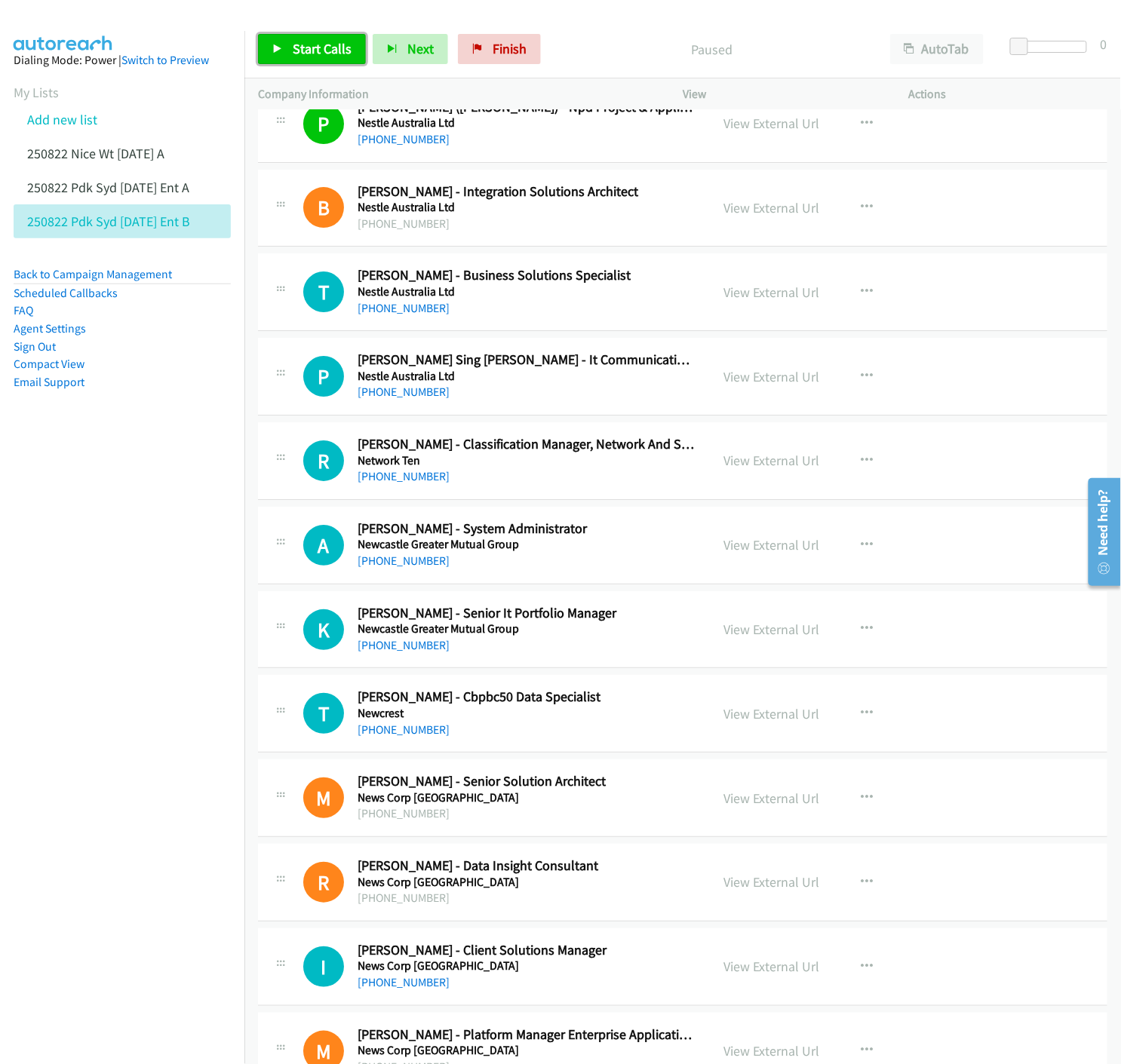
click at [283, 55] on link "Start Calls" at bounding box center [311, 49] width 108 height 31
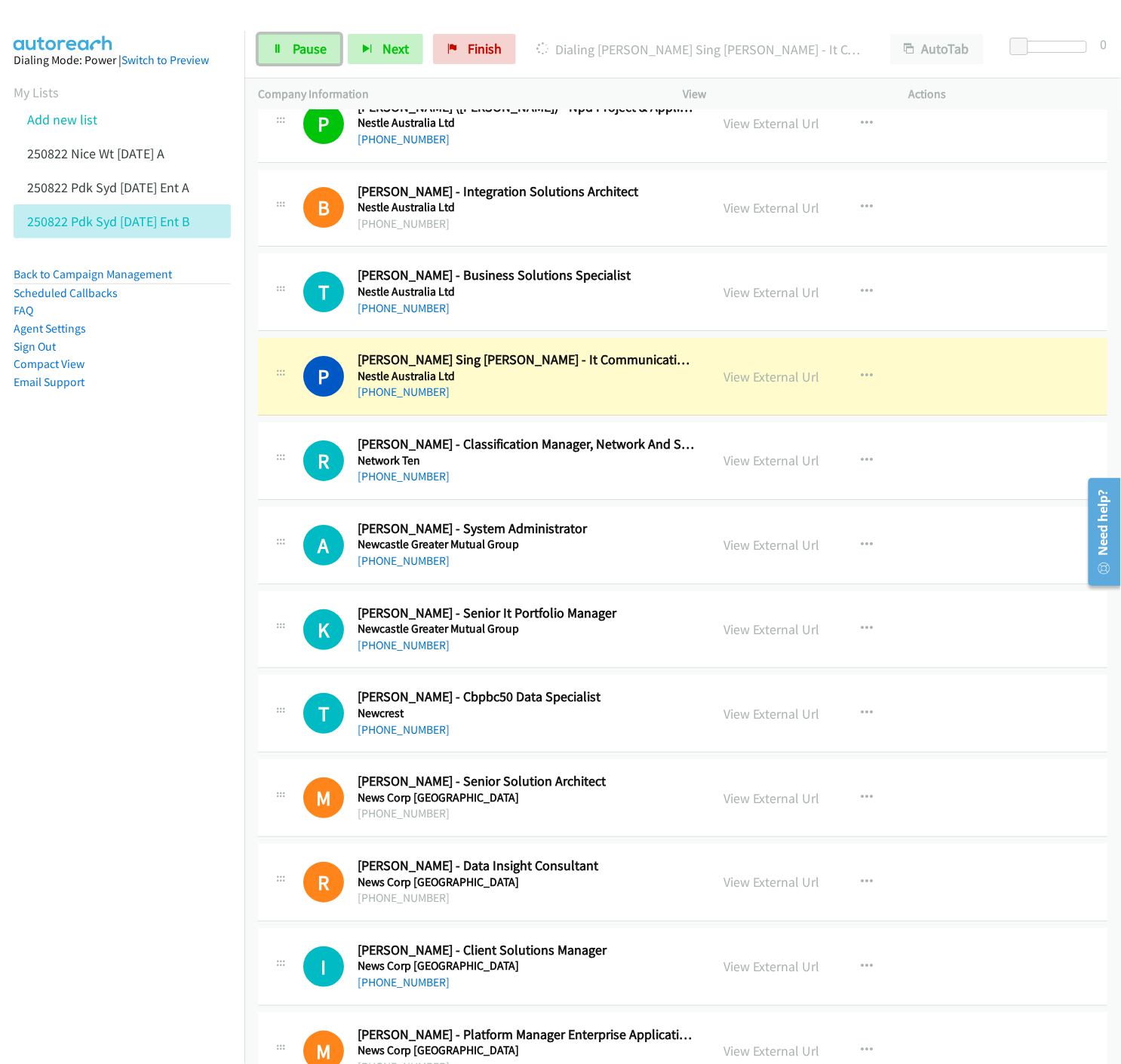
drag, startPoint x: 302, startPoint y: 54, endPoint x: 250, endPoint y: 181, distance: 137.2
click at [302, 54] on span "Pause" at bounding box center [310, 48] width 34 height 18
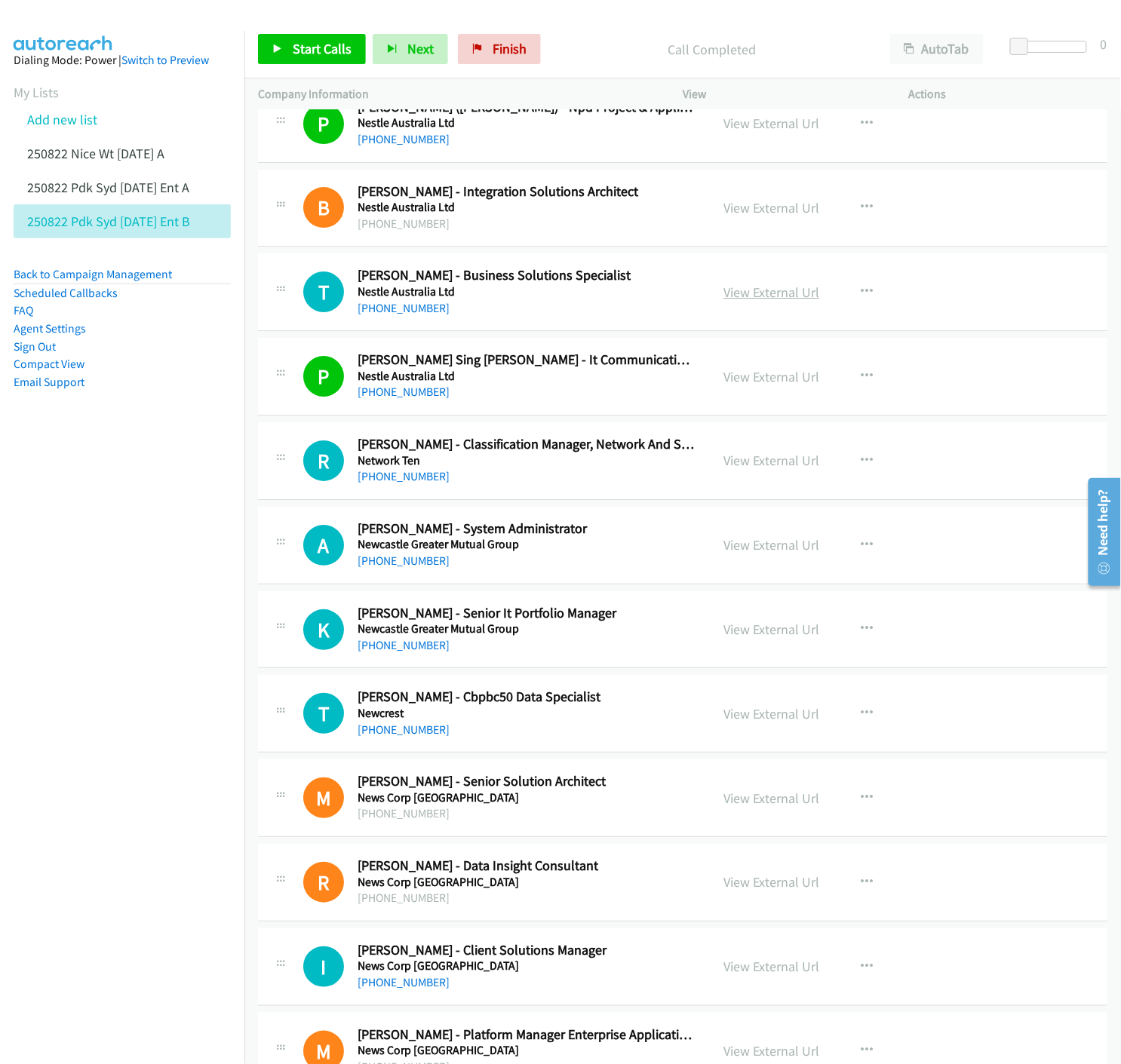
click at [792, 296] on link "View External Url" at bounding box center [772, 292] width 96 height 18
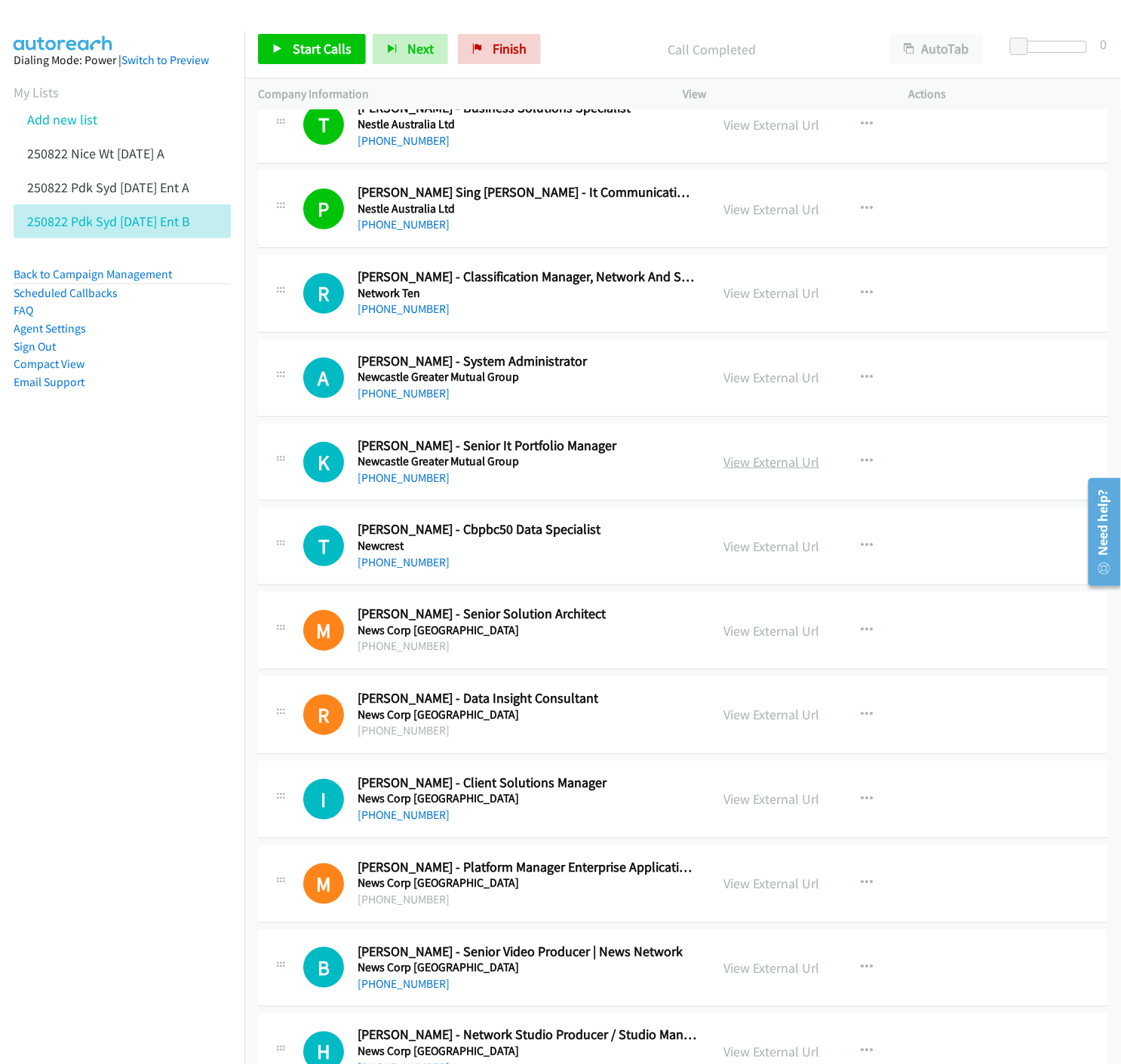
scroll to position [10112, 0]
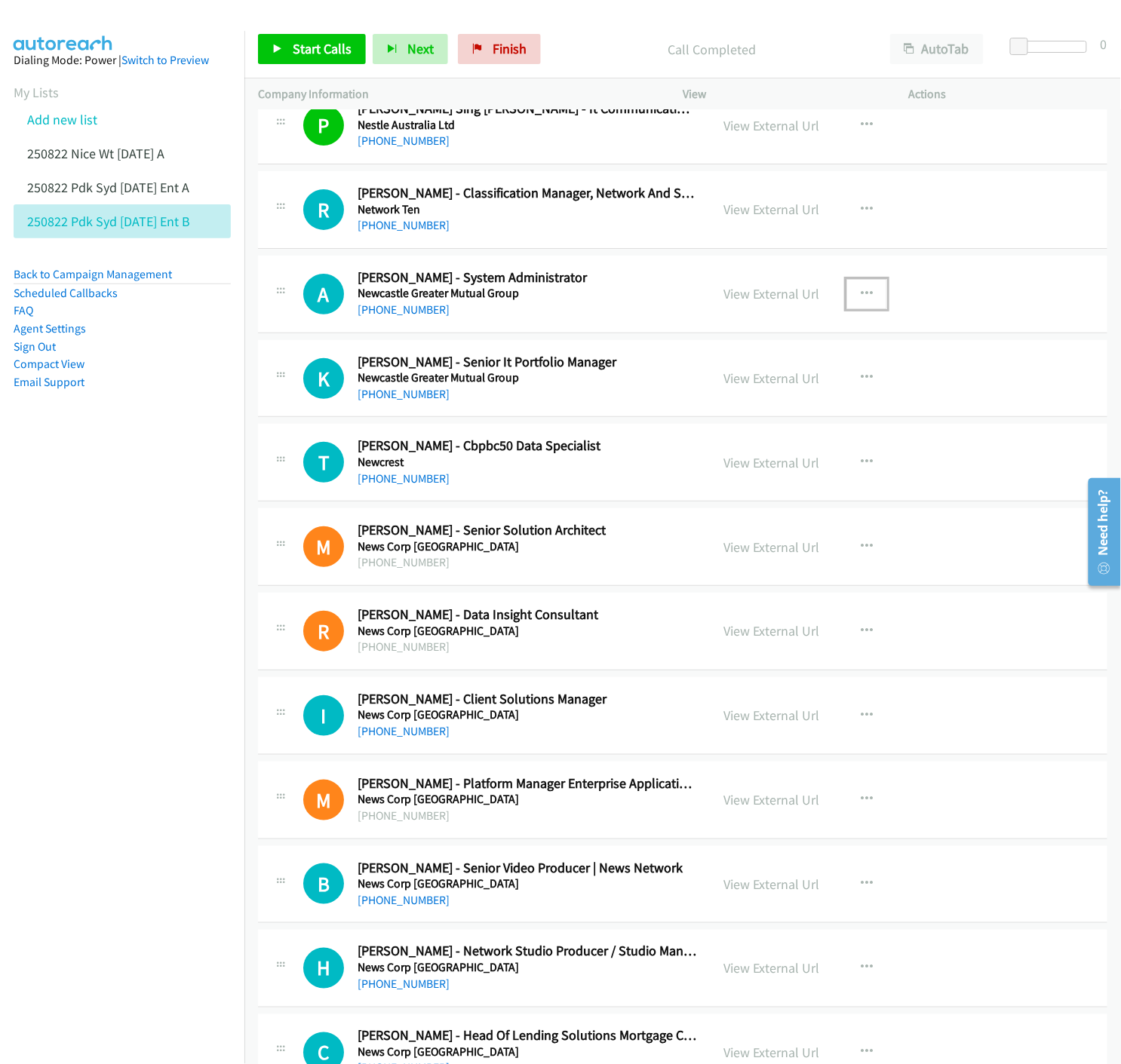
click at [865, 295] on icon "button" at bounding box center [866, 294] width 12 height 12
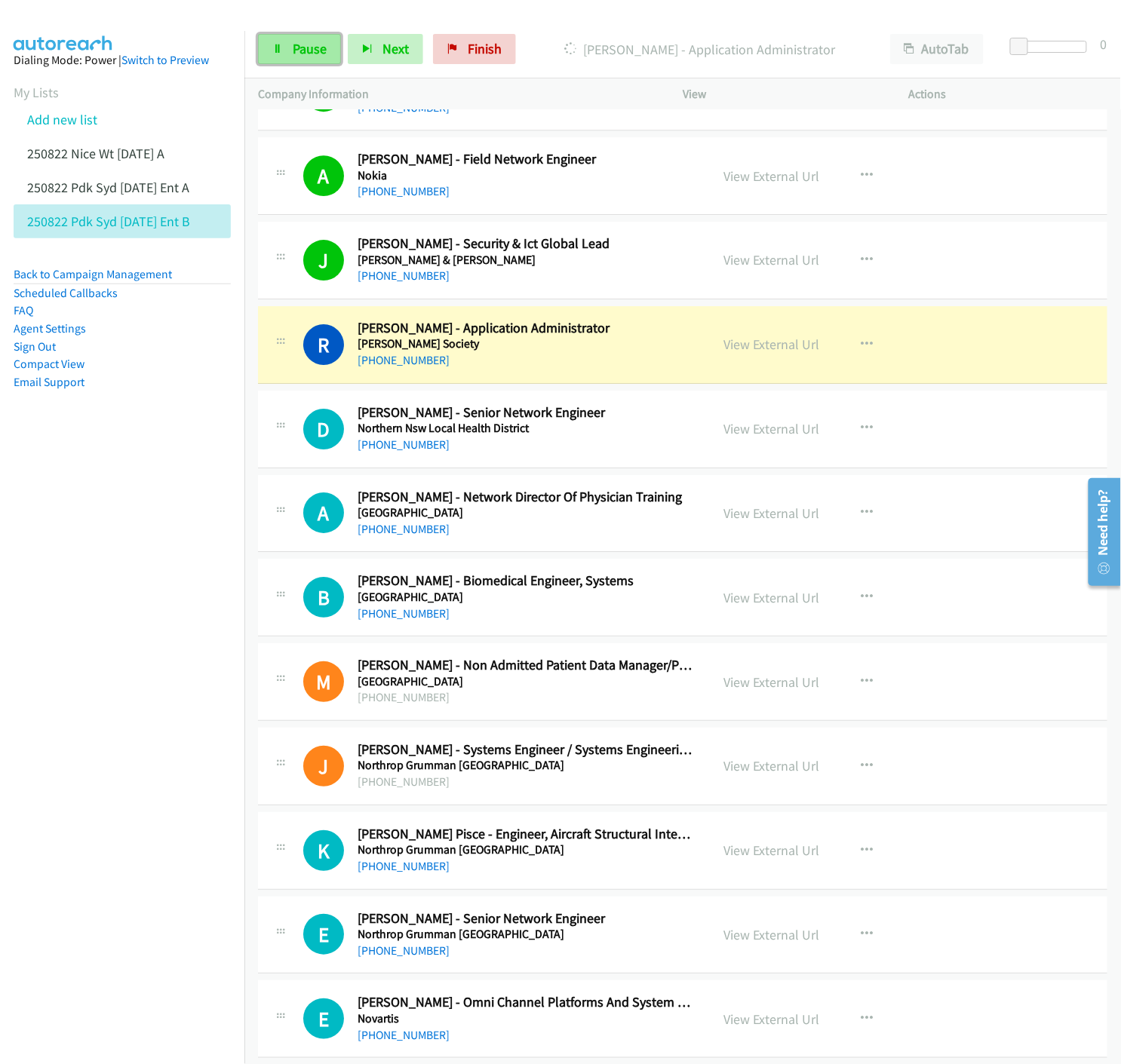
click at [293, 50] on span "Pause" at bounding box center [310, 48] width 34 height 18
click at [751, 350] on link "View External Url" at bounding box center [772, 344] width 96 height 18
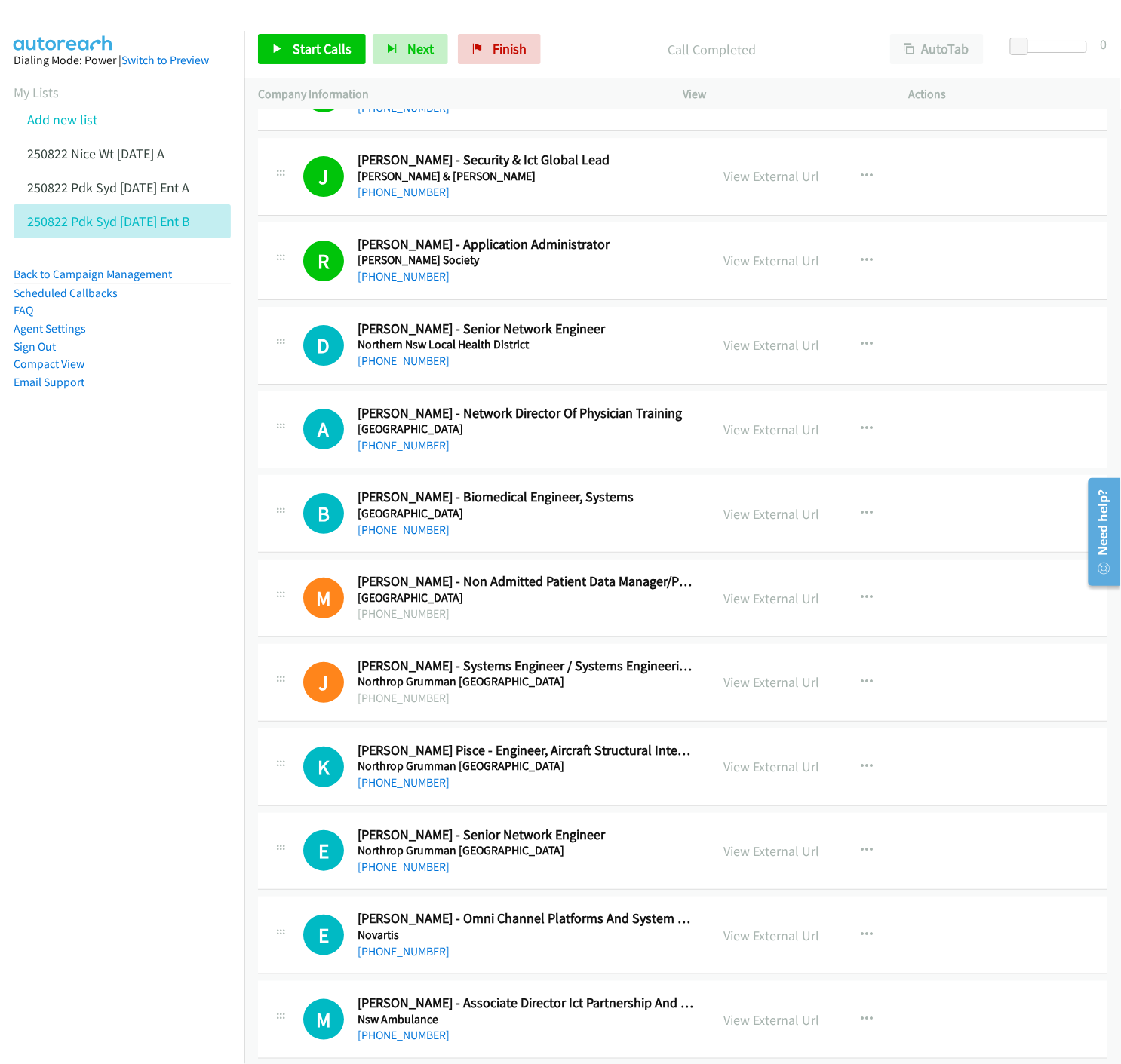
scroll to position [13349, 0]
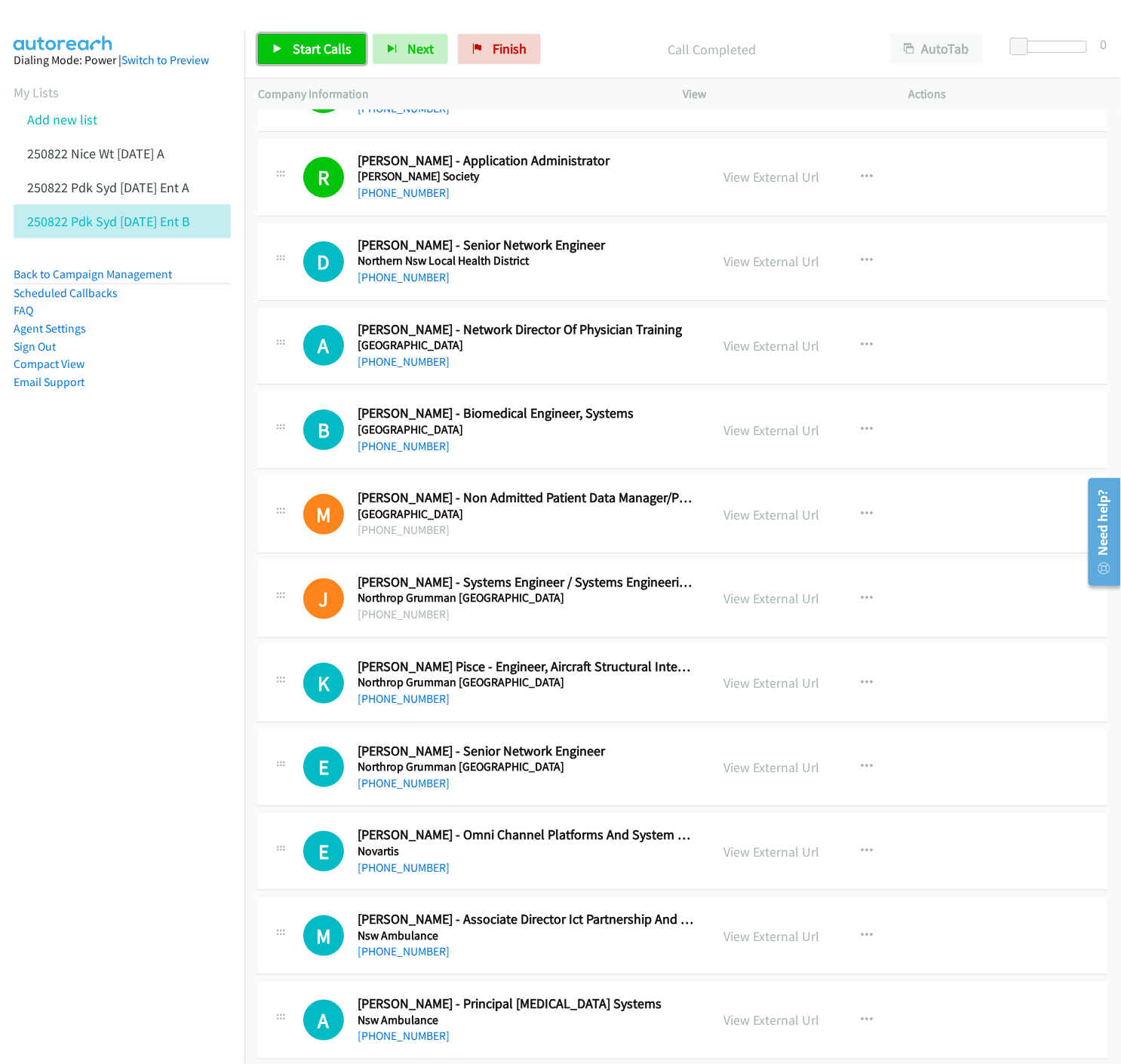
click at [276, 45] on icon at bounding box center [277, 49] width 10 height 10
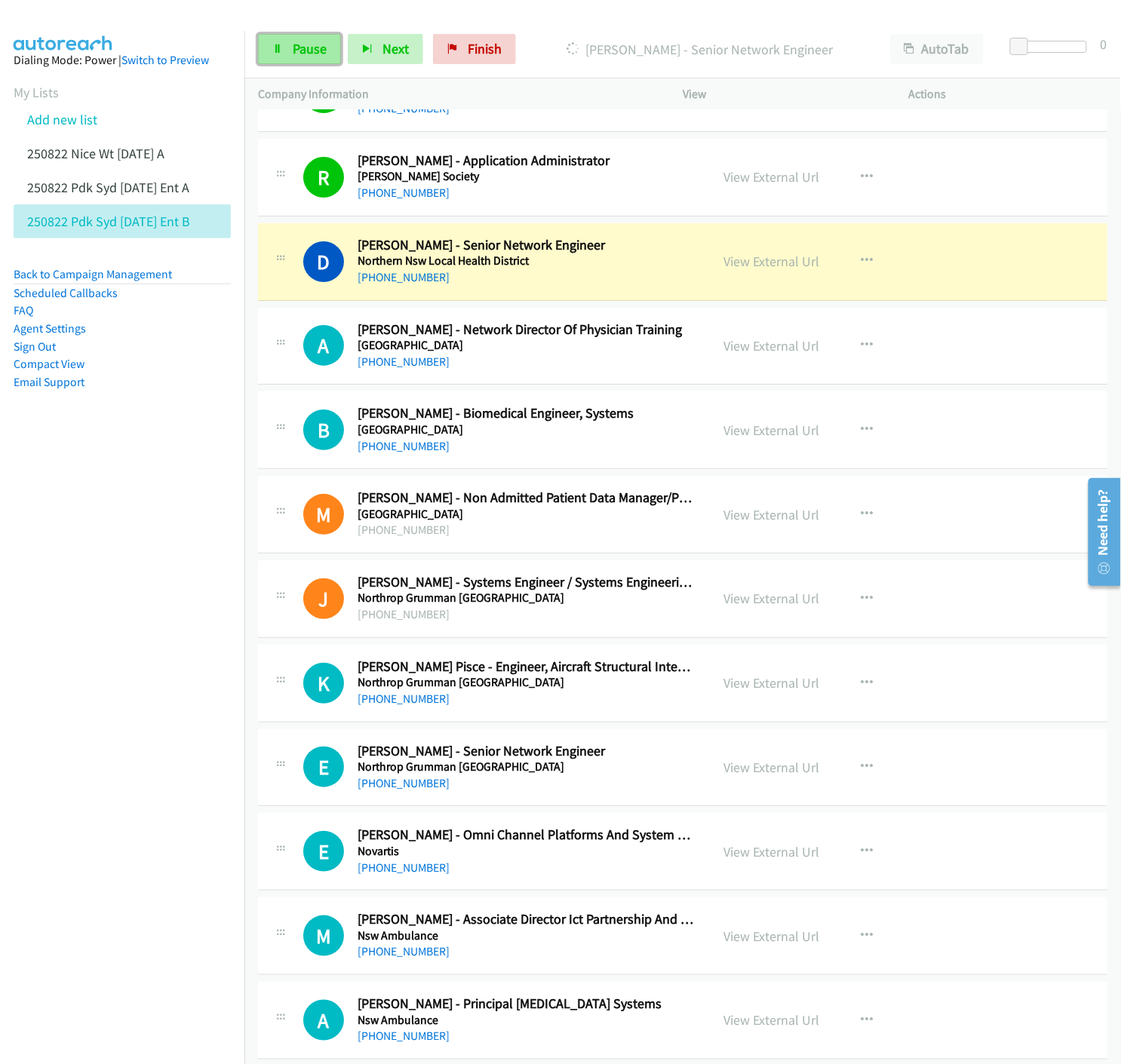
click at [297, 47] on span "Pause" at bounding box center [310, 48] width 34 height 18
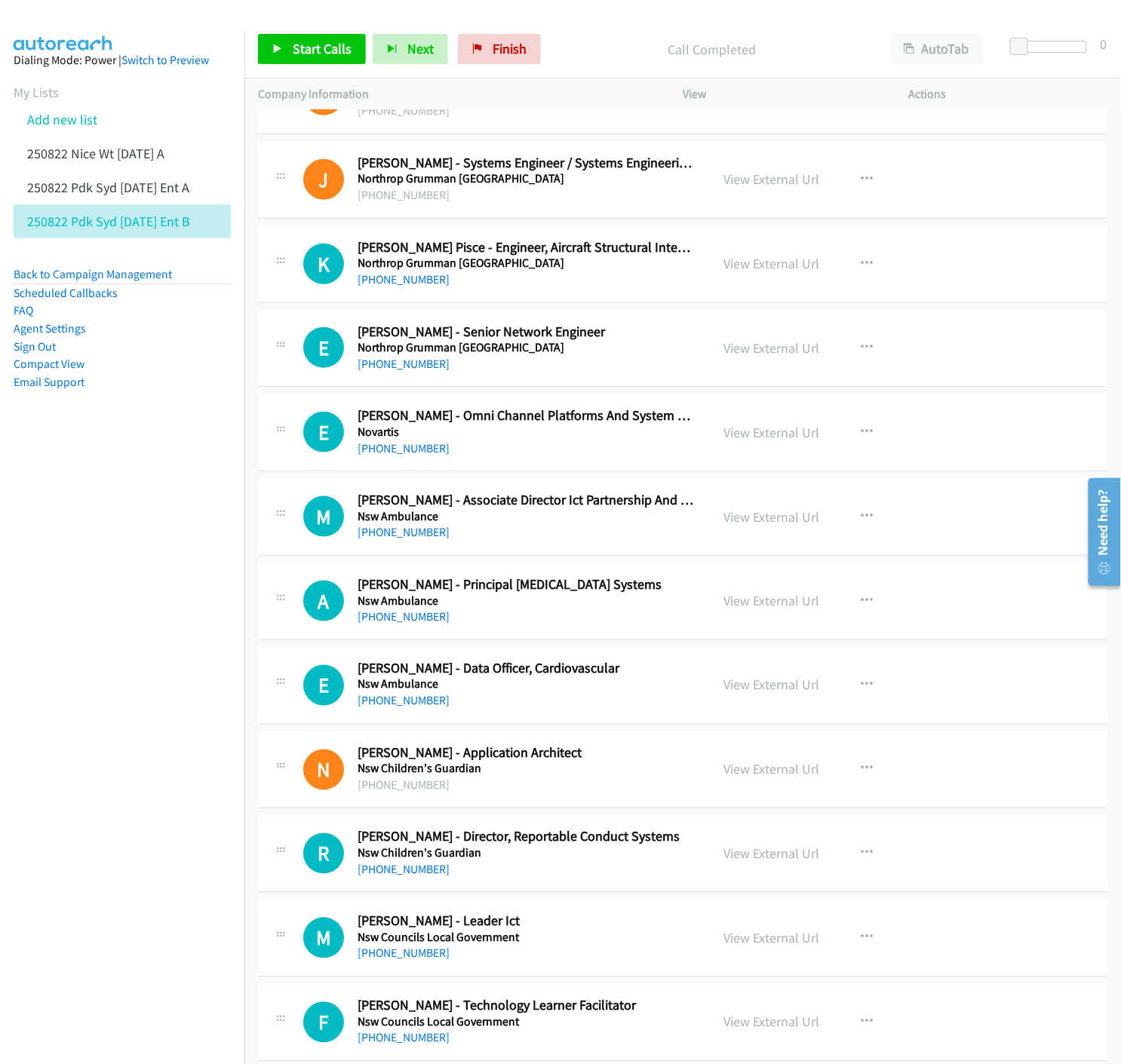
scroll to position [13852, 0]
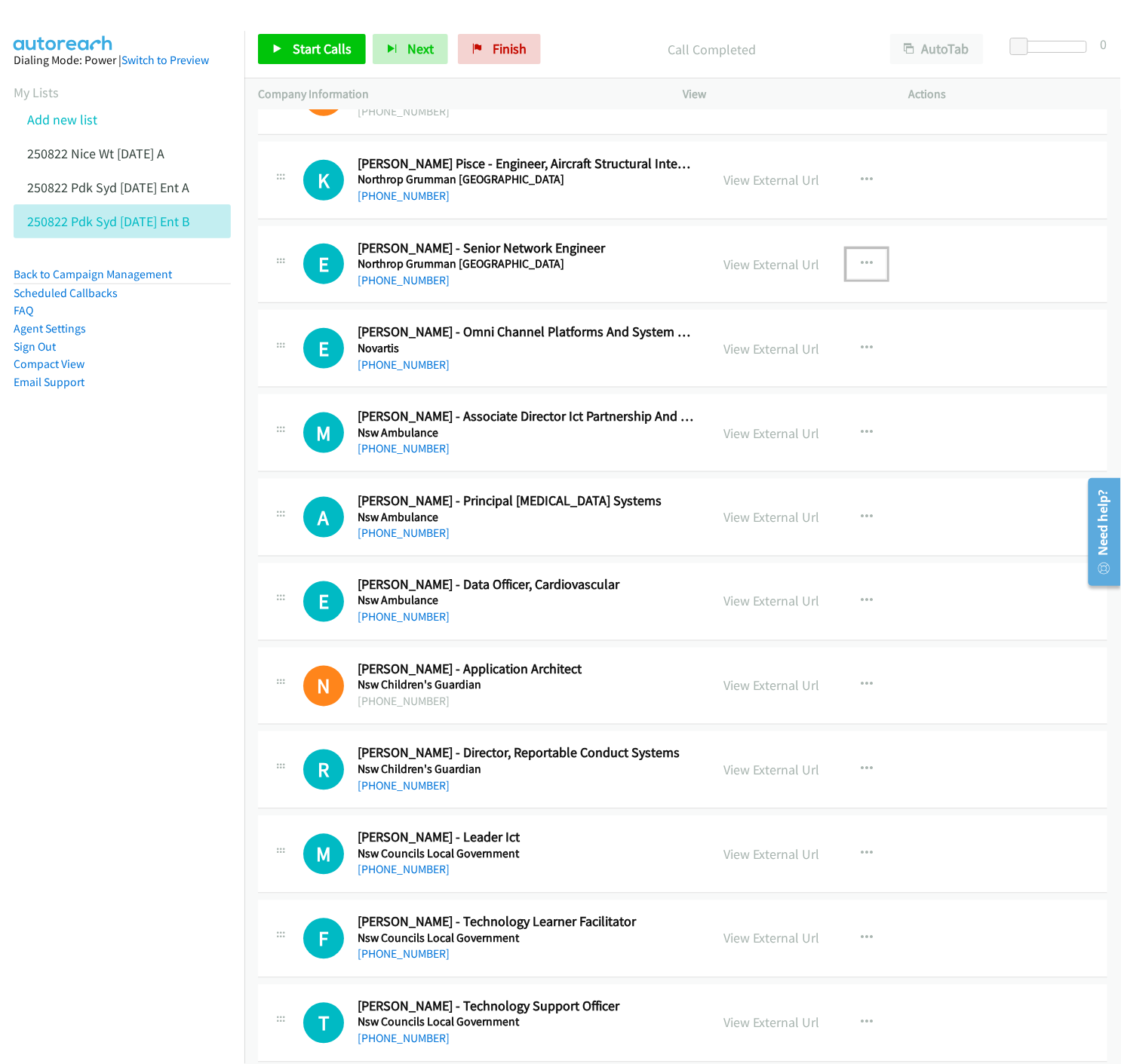
click at [863, 266] on icon "button" at bounding box center [866, 263] width 12 height 12
click at [700, 366] on icon at bounding box center [704, 363] width 10 height 10
click at [286, 53] on link "Start Calls" at bounding box center [311, 49] width 108 height 31
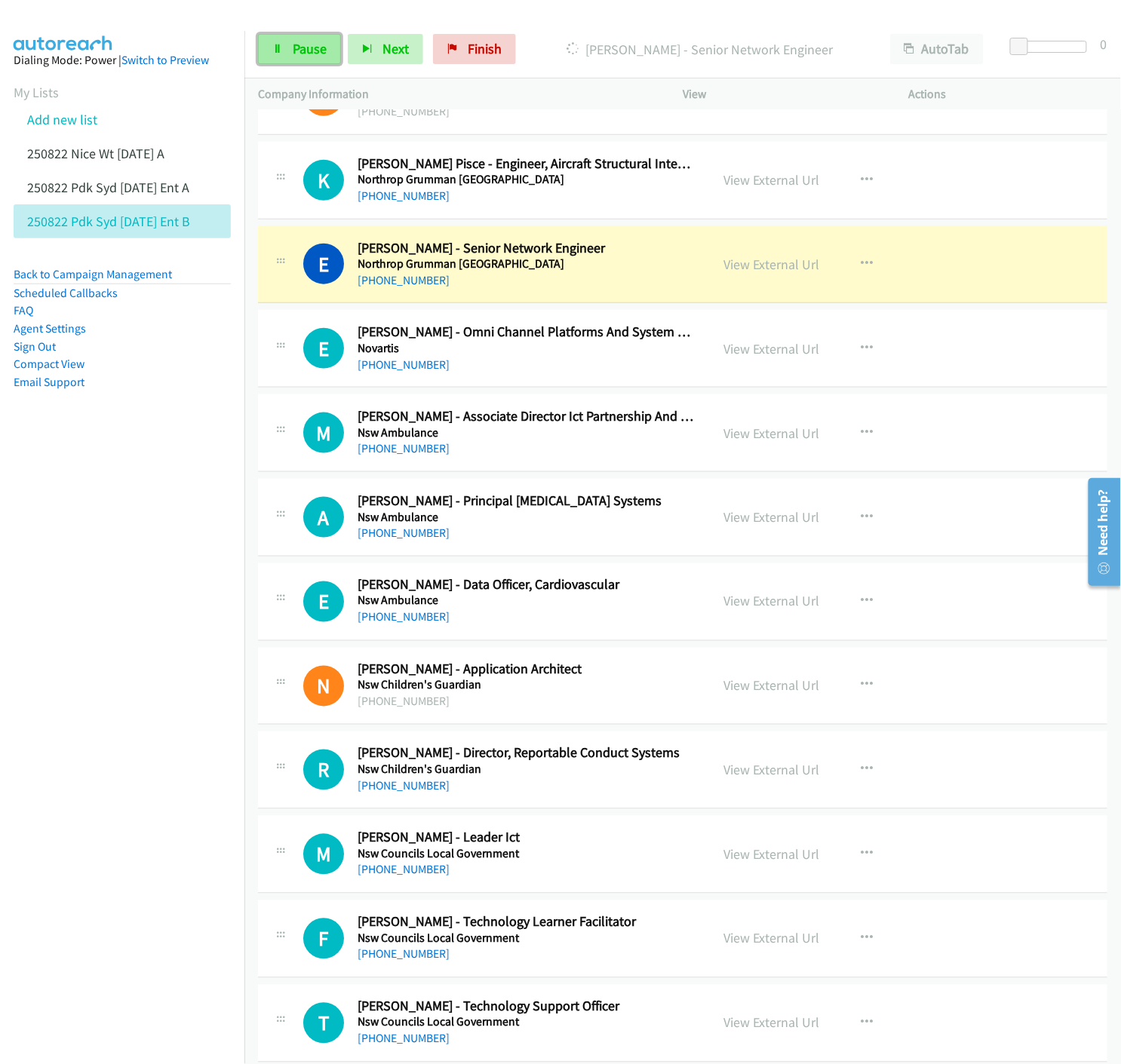
click at [302, 43] on span "Pause" at bounding box center [310, 48] width 34 height 18
click at [752, 273] on link "View External Url" at bounding box center [772, 264] width 96 height 18
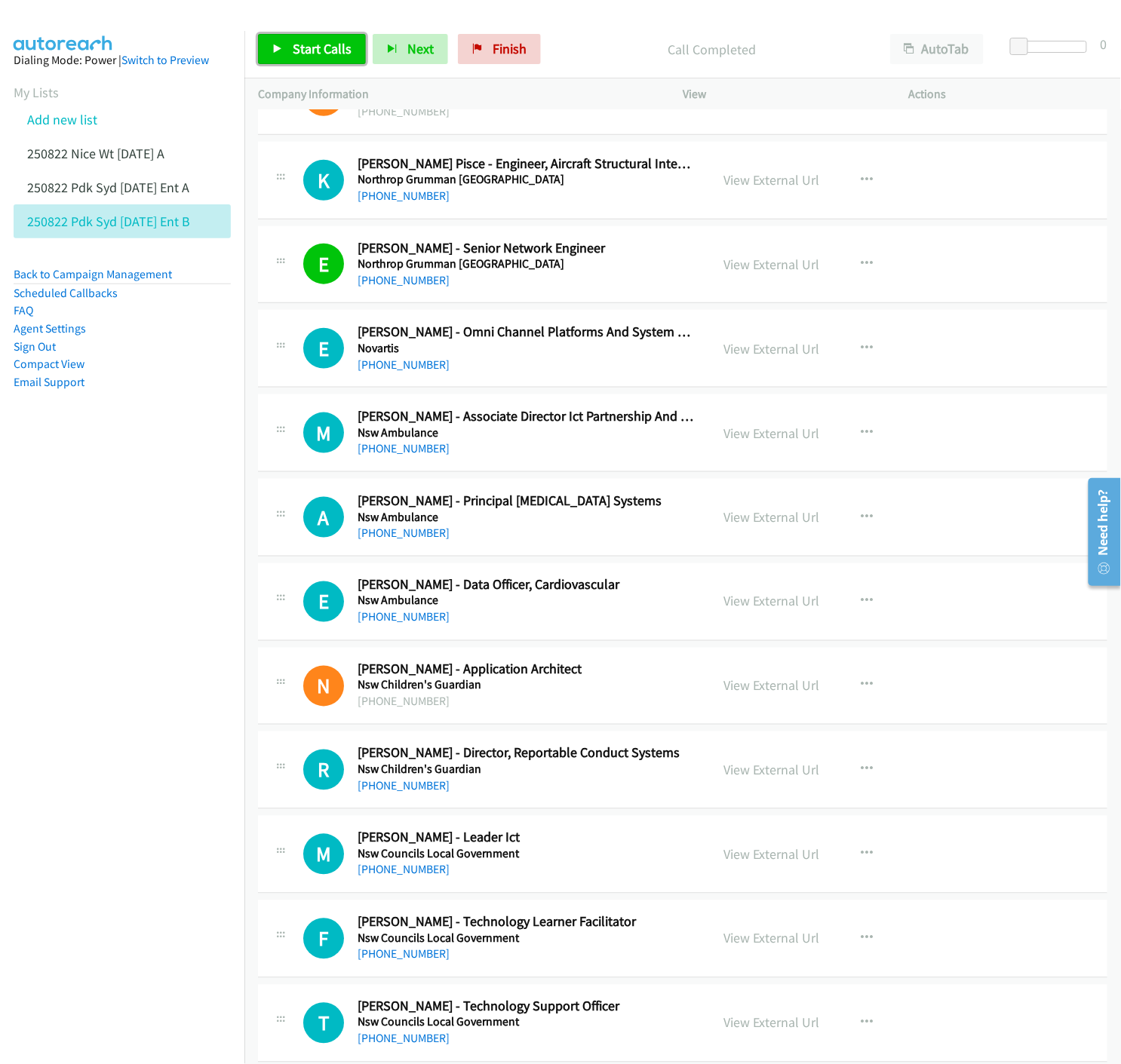
click at [295, 46] on span "Start Calls" at bounding box center [323, 48] width 59 height 18
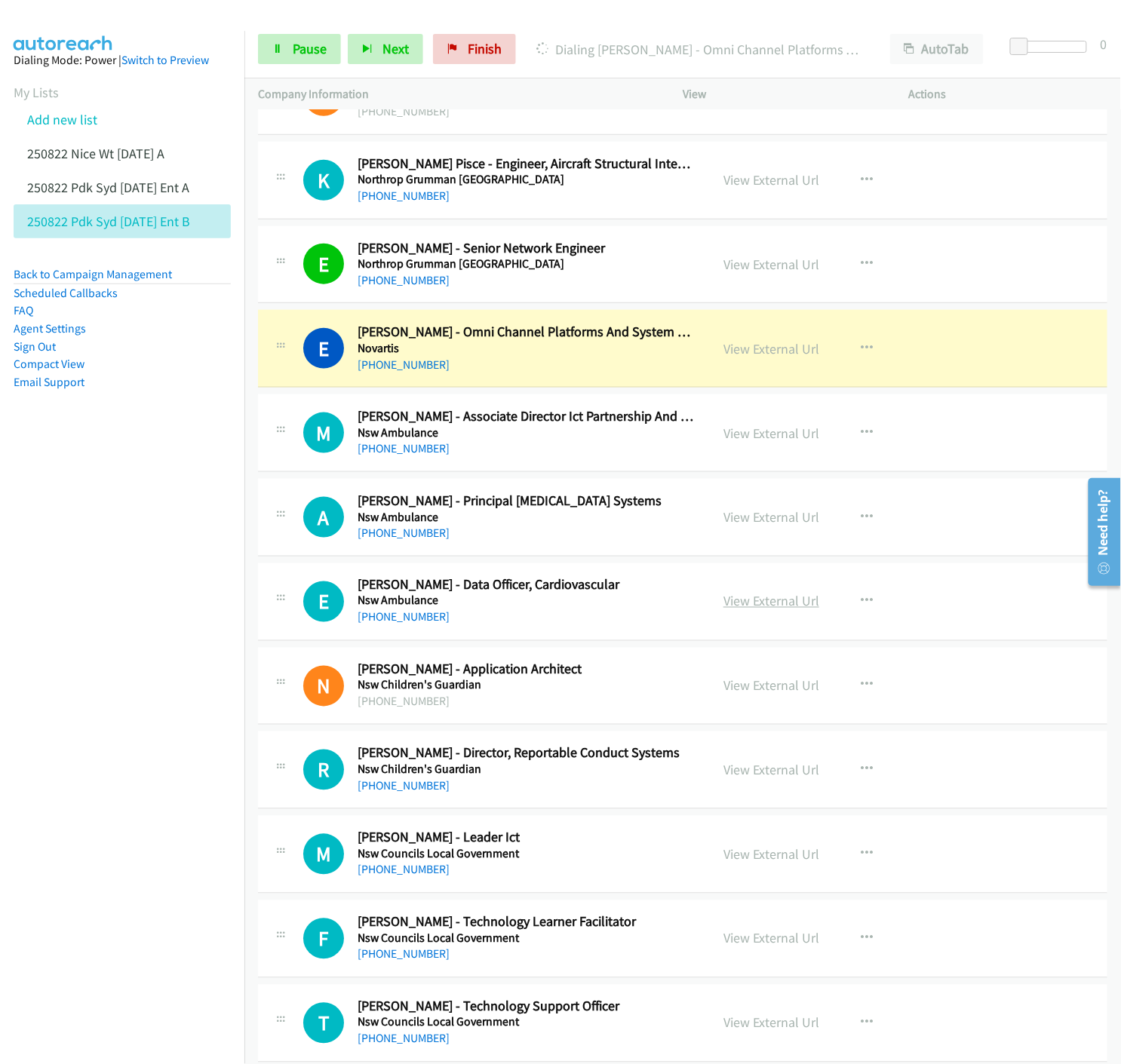
scroll to position [13936, 0]
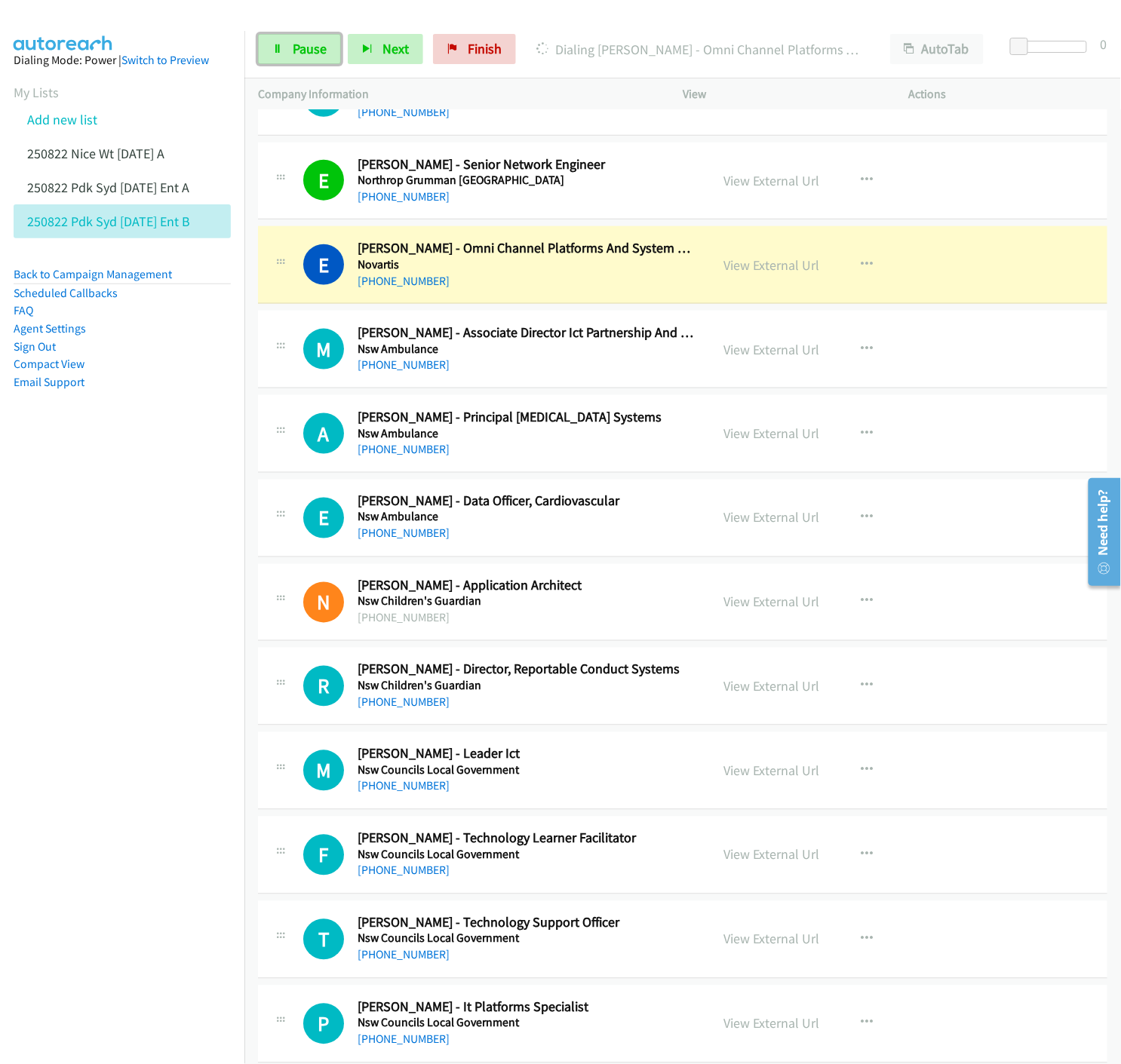
drag, startPoint x: 275, startPoint y: 50, endPoint x: 470, endPoint y: 162, distance: 224.9
click at [275, 50] on icon at bounding box center [277, 49] width 10 height 10
click at [796, 270] on link "View External Url" at bounding box center [772, 264] width 96 height 18
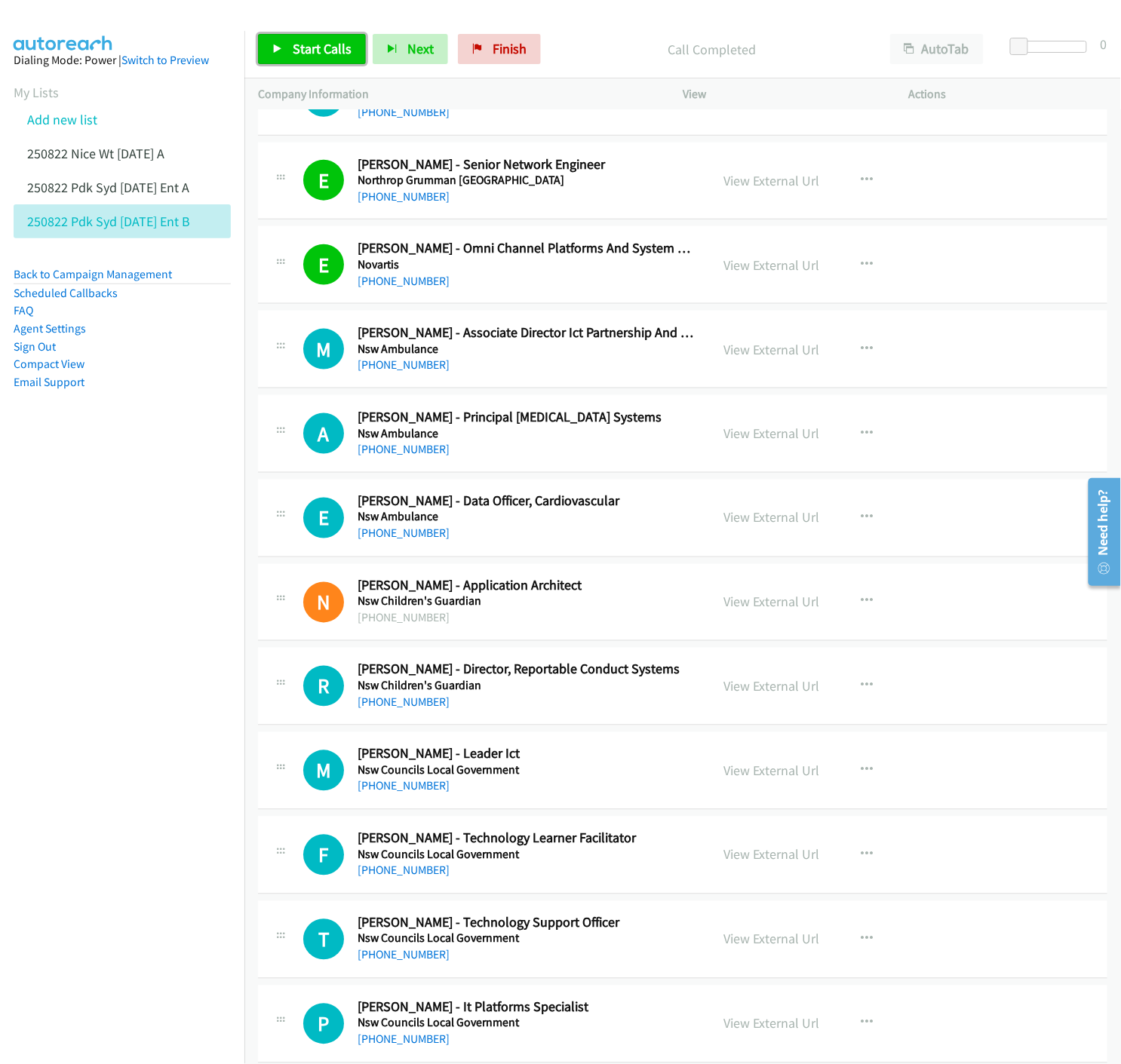
drag, startPoint x: 307, startPoint y: 56, endPoint x: 416, endPoint y: 219, distance: 196.1
click at [307, 55] on span "Start Calls" at bounding box center [323, 48] width 59 height 18
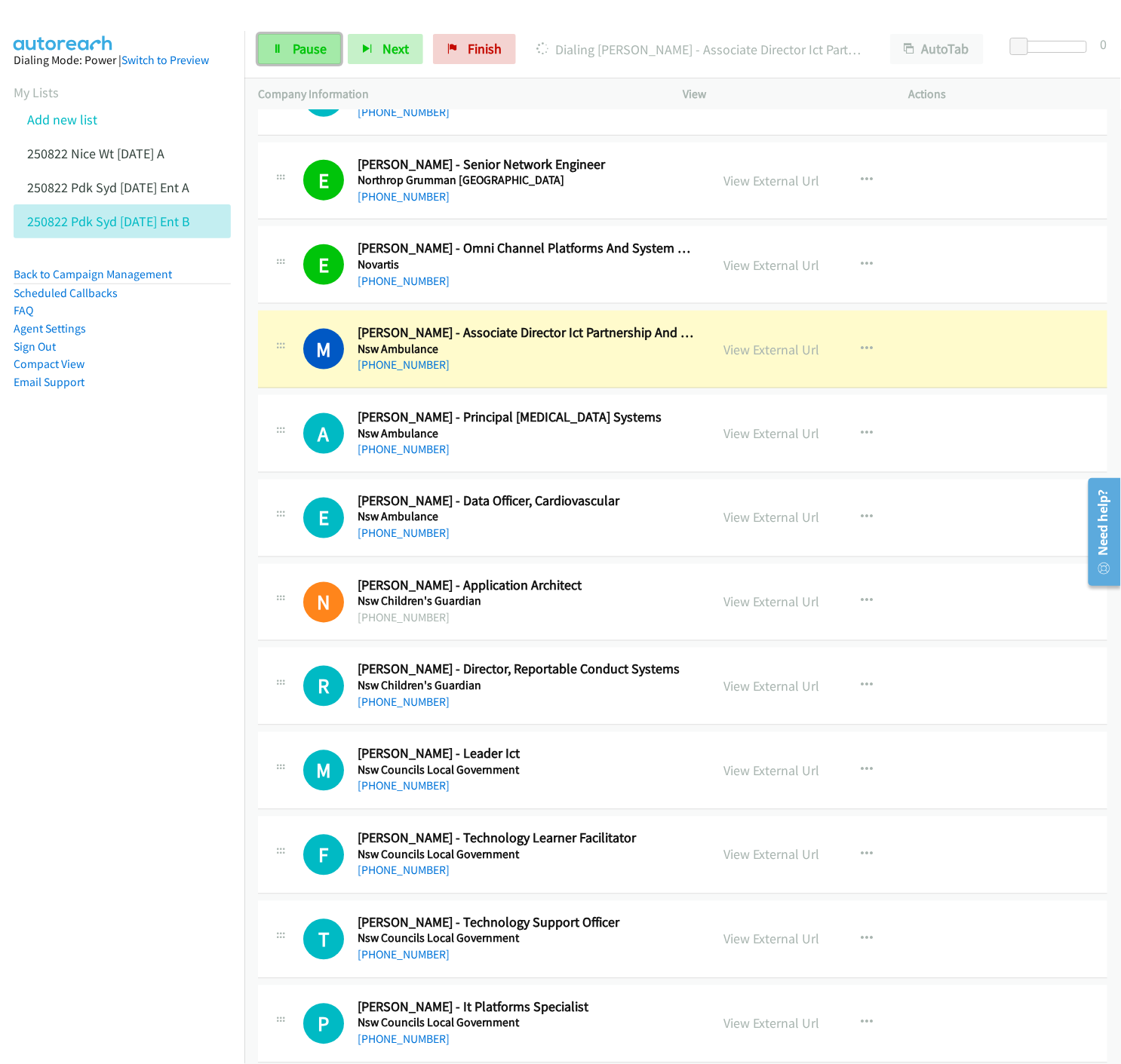
click at [274, 48] on icon at bounding box center [277, 49] width 10 height 10
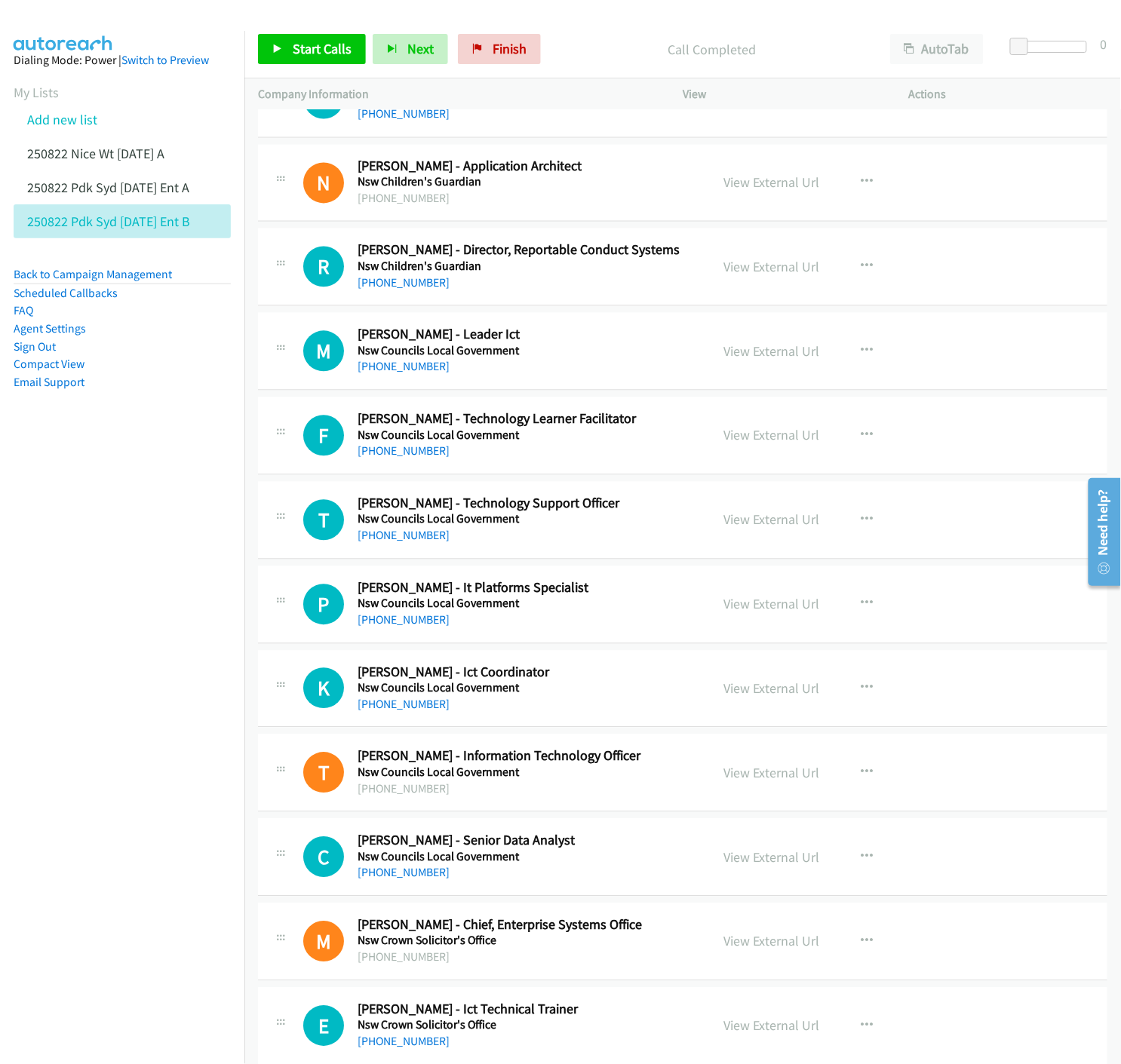
scroll to position [14439, 0]
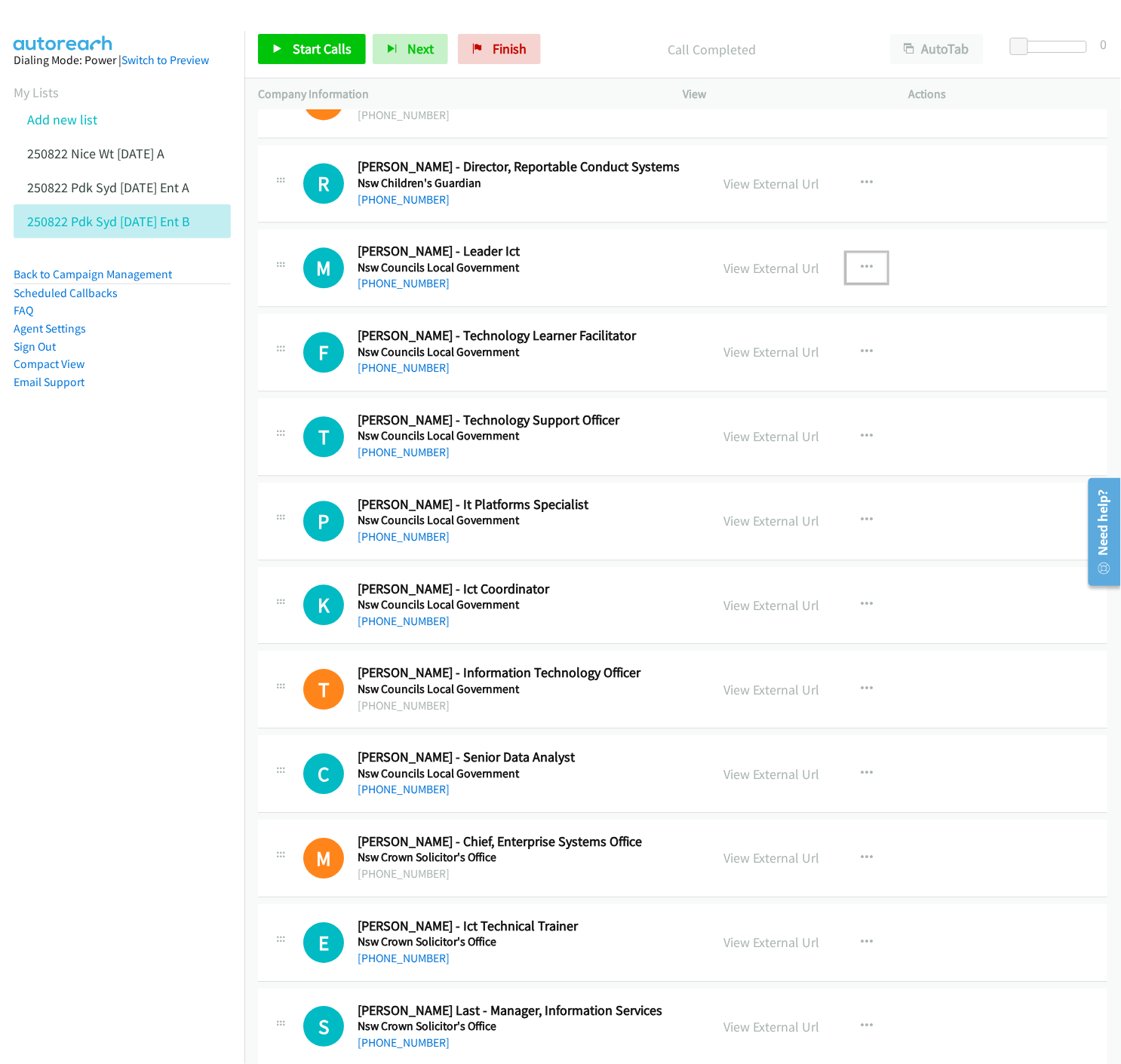
click at [860, 273] on icon "button" at bounding box center [866, 267] width 12 height 12
click at [700, 371] on icon at bounding box center [704, 367] width 10 height 10
click at [264, 43] on link "Start Calls" at bounding box center [311, 49] width 108 height 31
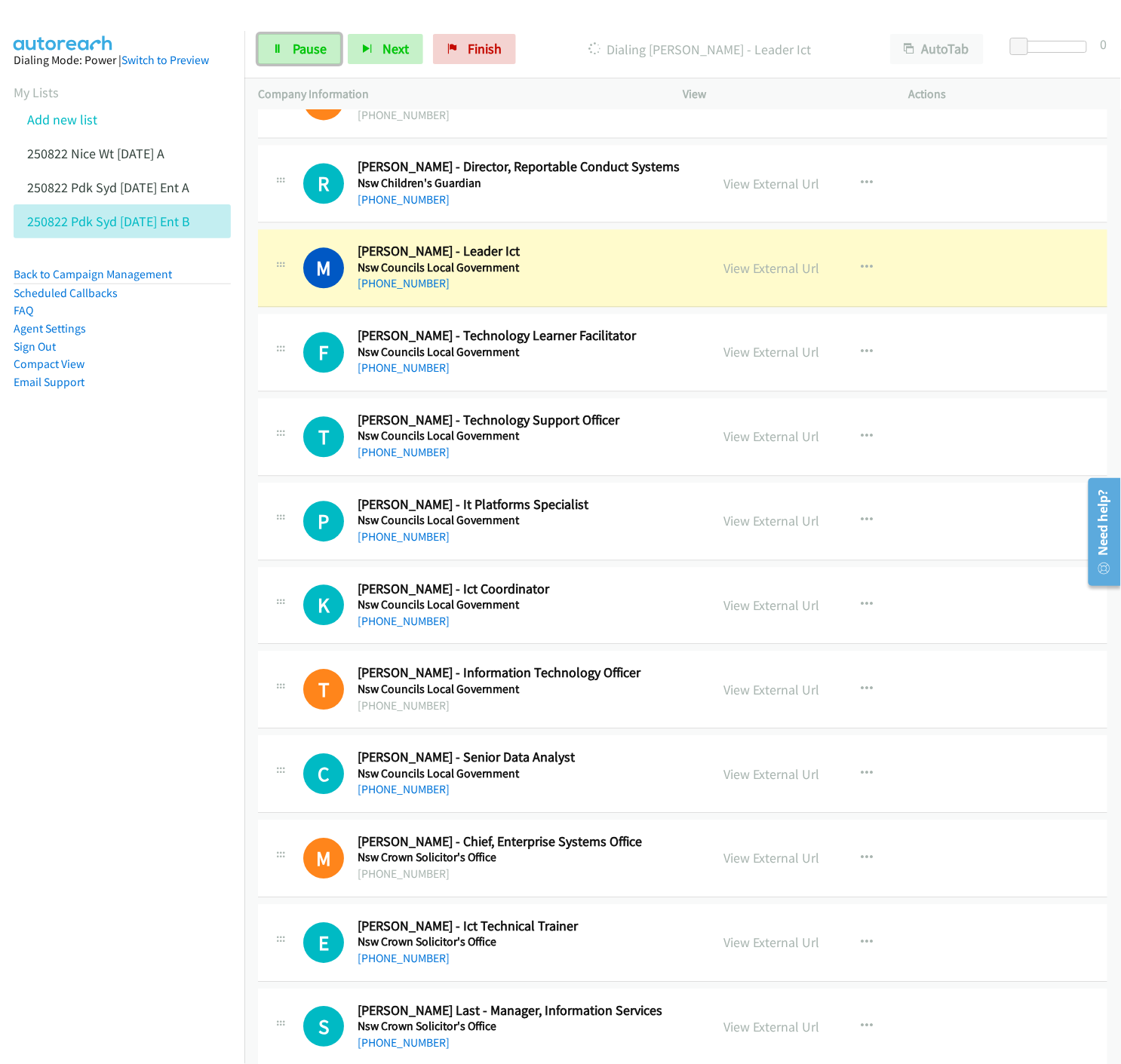
drag, startPoint x: 294, startPoint y: 51, endPoint x: 35, endPoint y: 241, distance: 321.2
click at [294, 51] on span "Pause" at bounding box center [310, 48] width 34 height 18
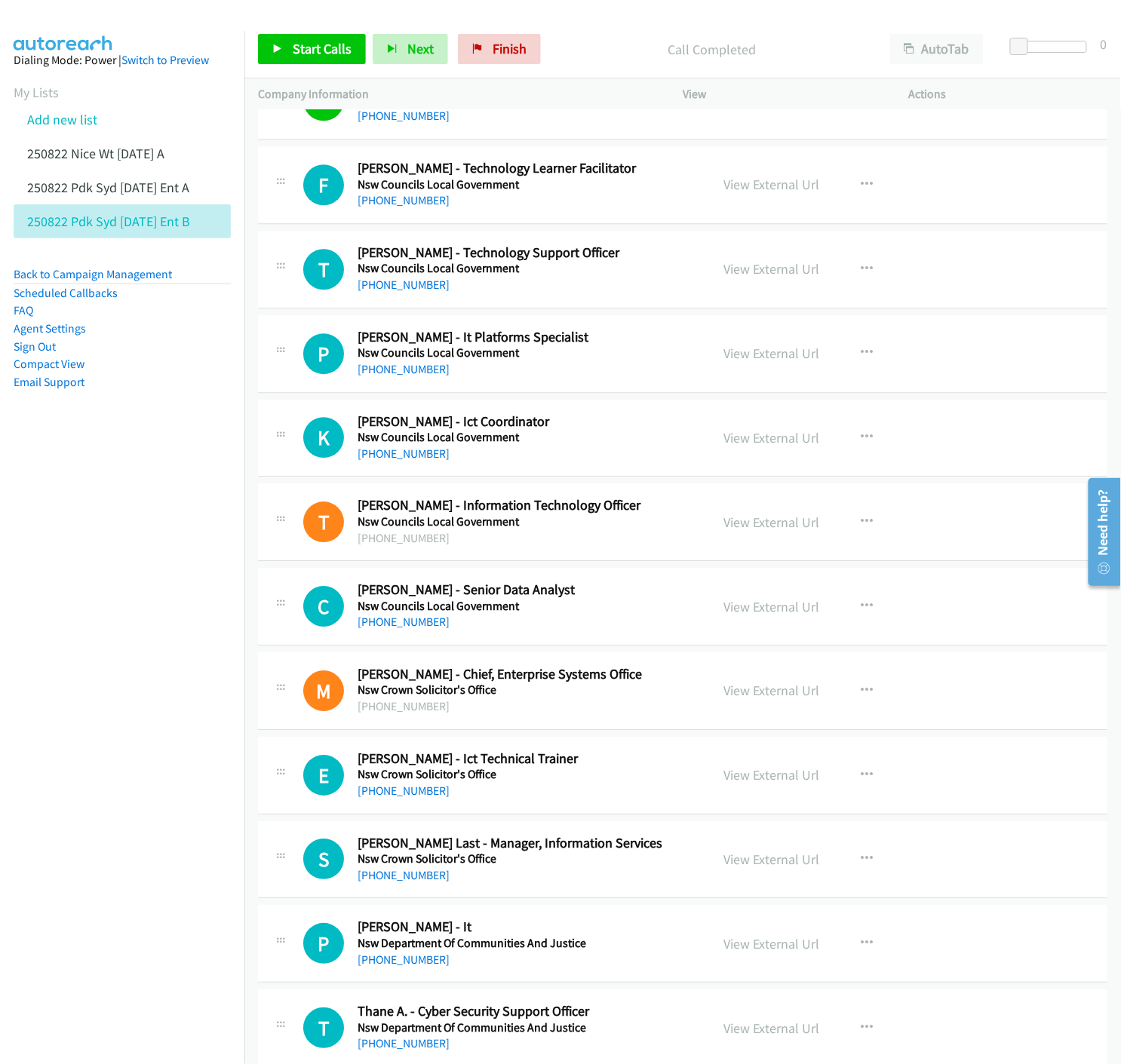
scroll to position [14691, 0]
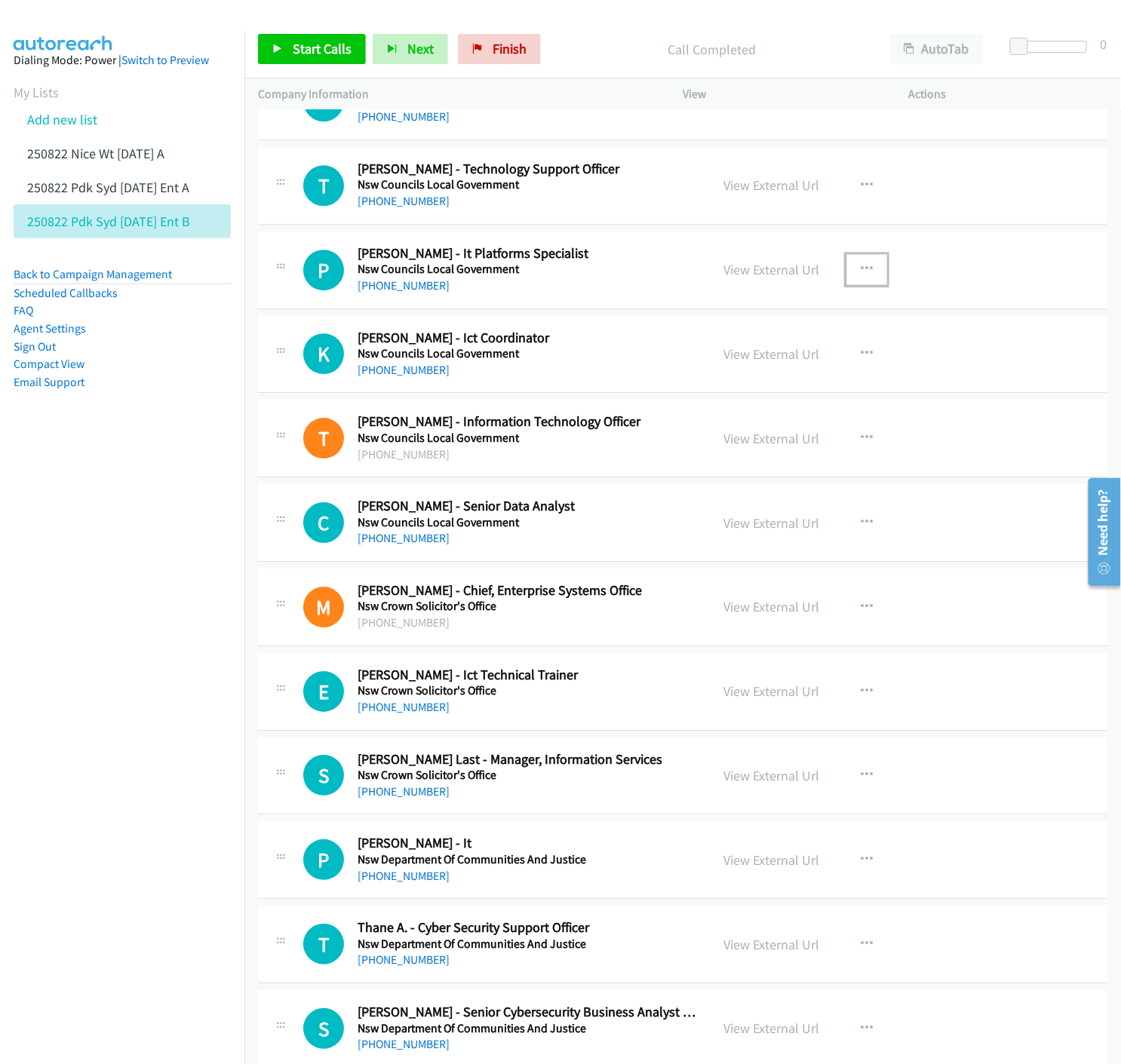
click at [860, 275] on icon "button" at bounding box center [866, 269] width 12 height 12
click at [113, 633] on nav "Dialing Mode: Power | Switch to Preview My Lists Add new list 250822 Nice Wt 04…" at bounding box center [122, 562] width 245 height 1064
click at [579, 313] on div at bounding box center [560, 532] width 1121 height 1064
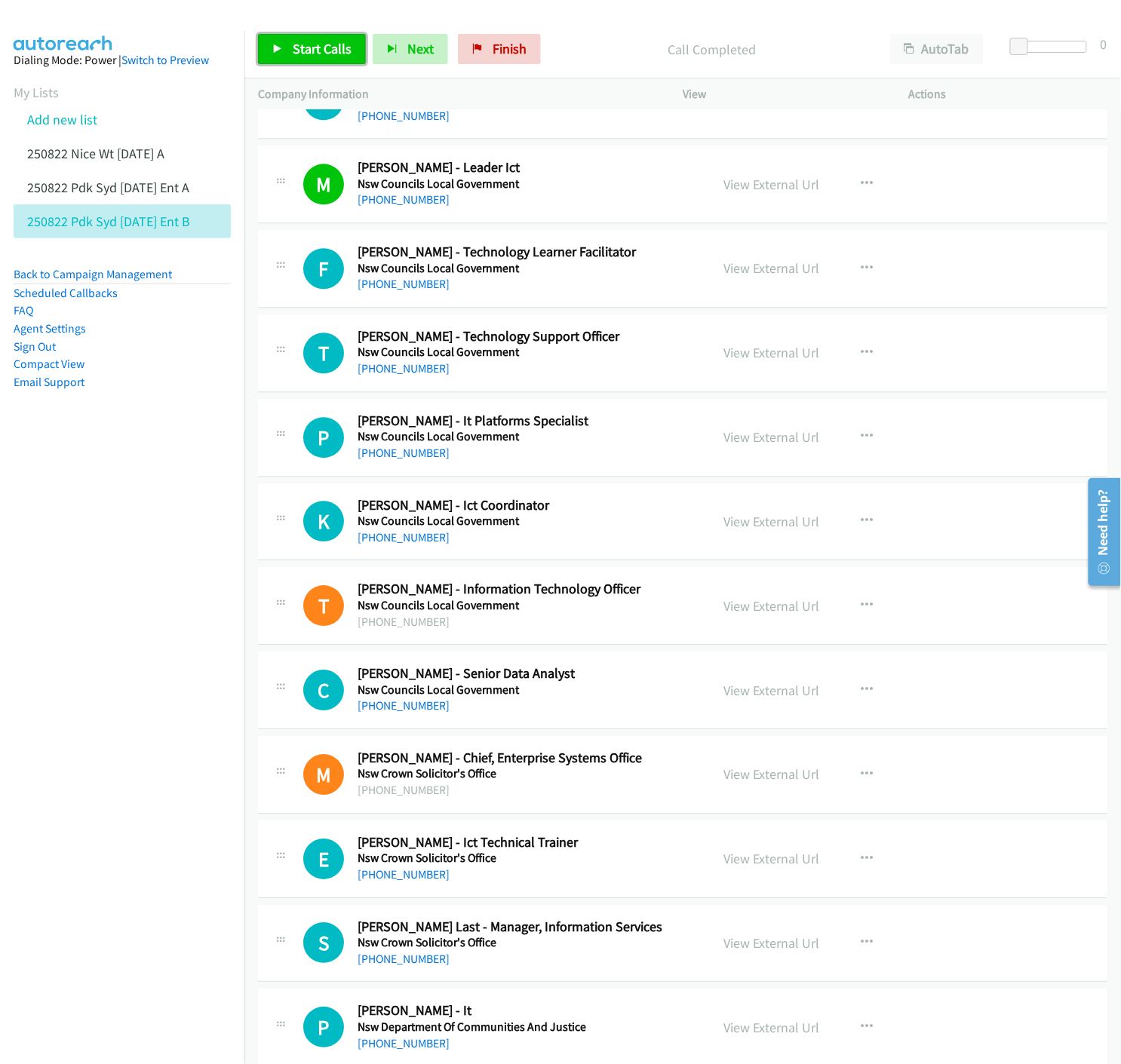
click at [276, 36] on link "Start Calls" at bounding box center [311, 49] width 108 height 31
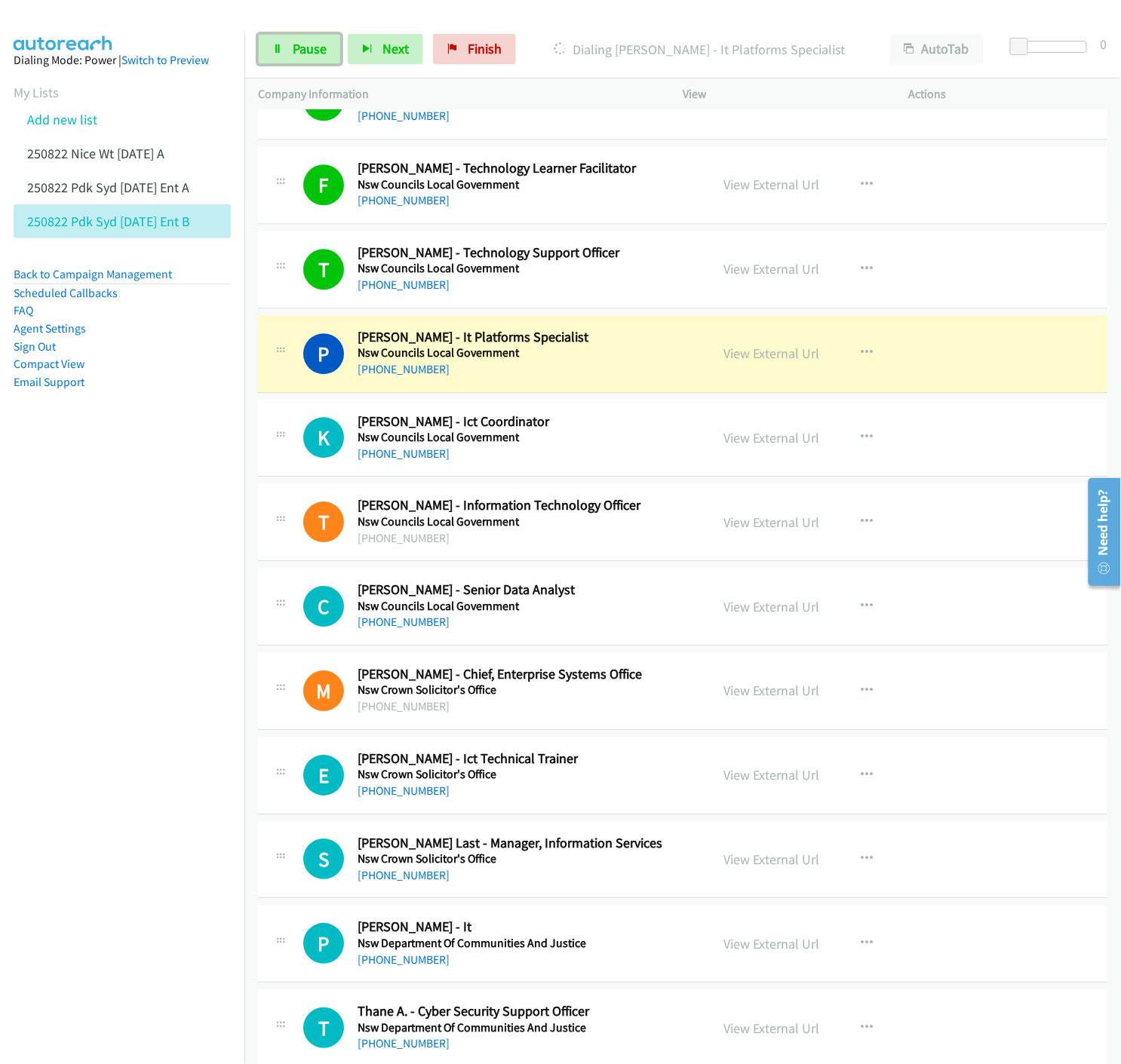
drag, startPoint x: 289, startPoint y: 47, endPoint x: 328, endPoint y: 162, distance: 121.4
click at [289, 47] on link "Pause" at bounding box center [299, 49] width 83 height 31
click at [730, 359] on link "View External Url" at bounding box center [772, 353] width 96 height 18
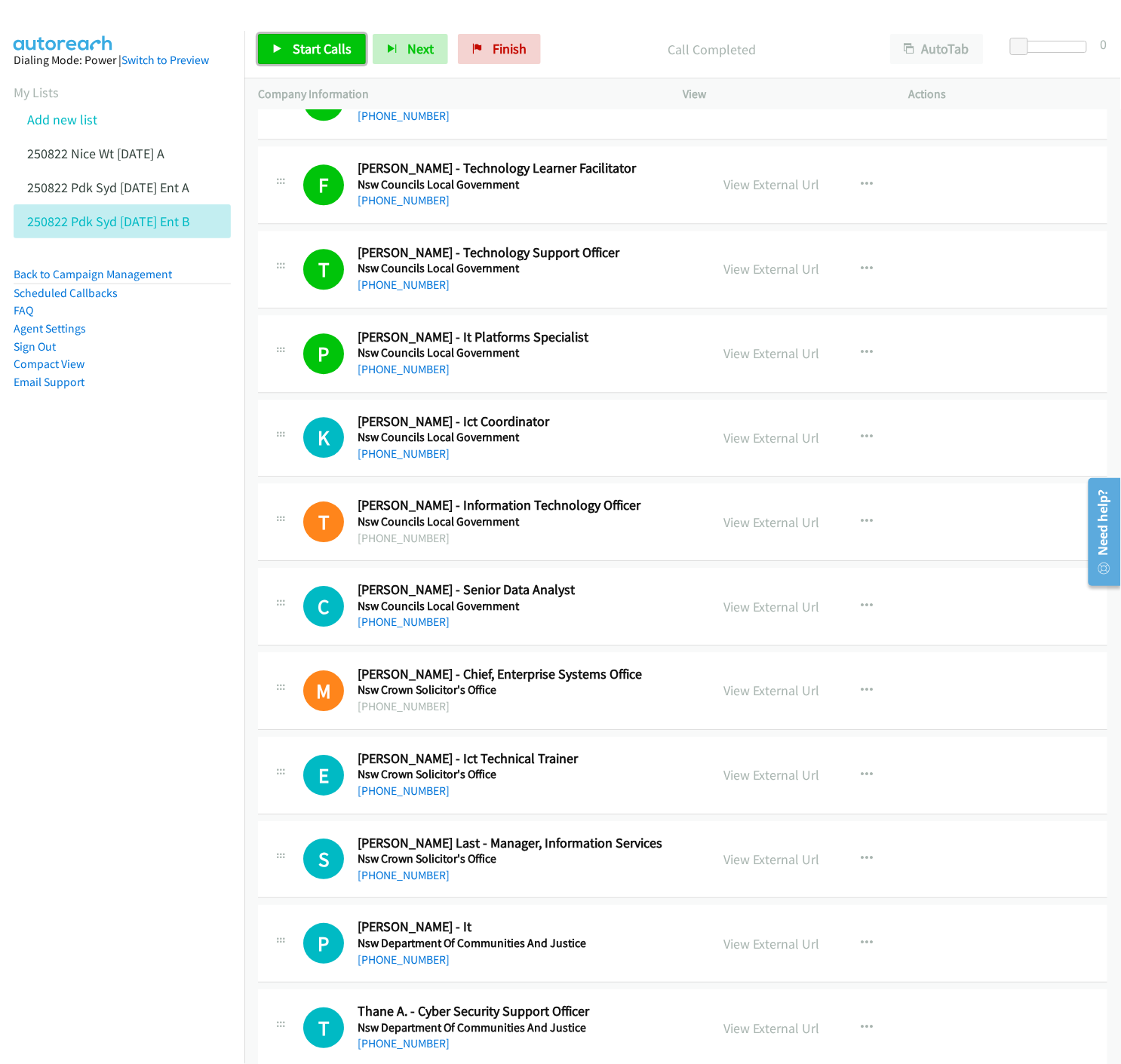
click at [294, 40] on span "Start Calls" at bounding box center [323, 48] width 59 height 18
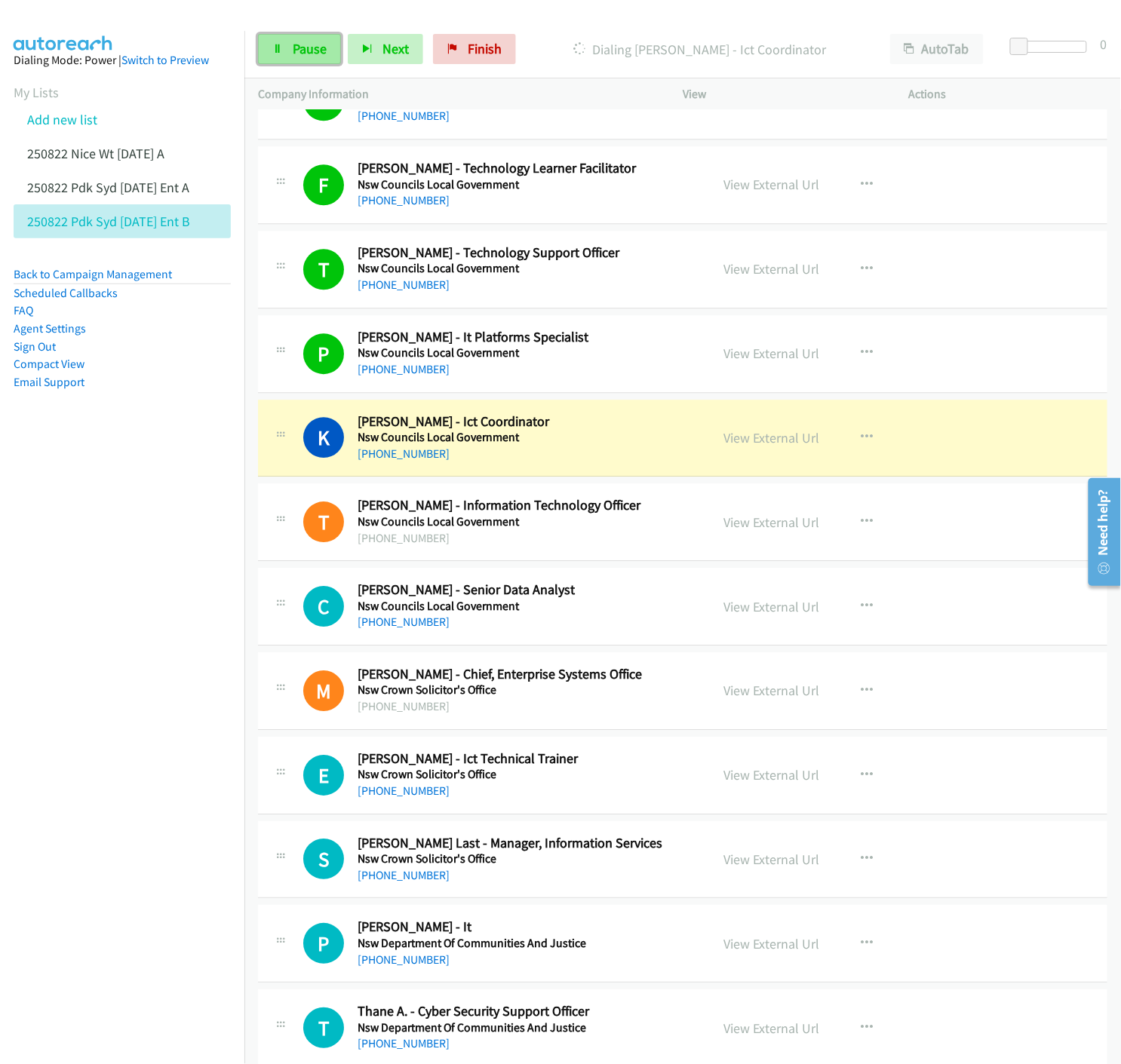
click at [287, 55] on link "Pause" at bounding box center [299, 49] width 83 height 31
click at [788, 441] on link "View External Url" at bounding box center [772, 437] width 96 height 18
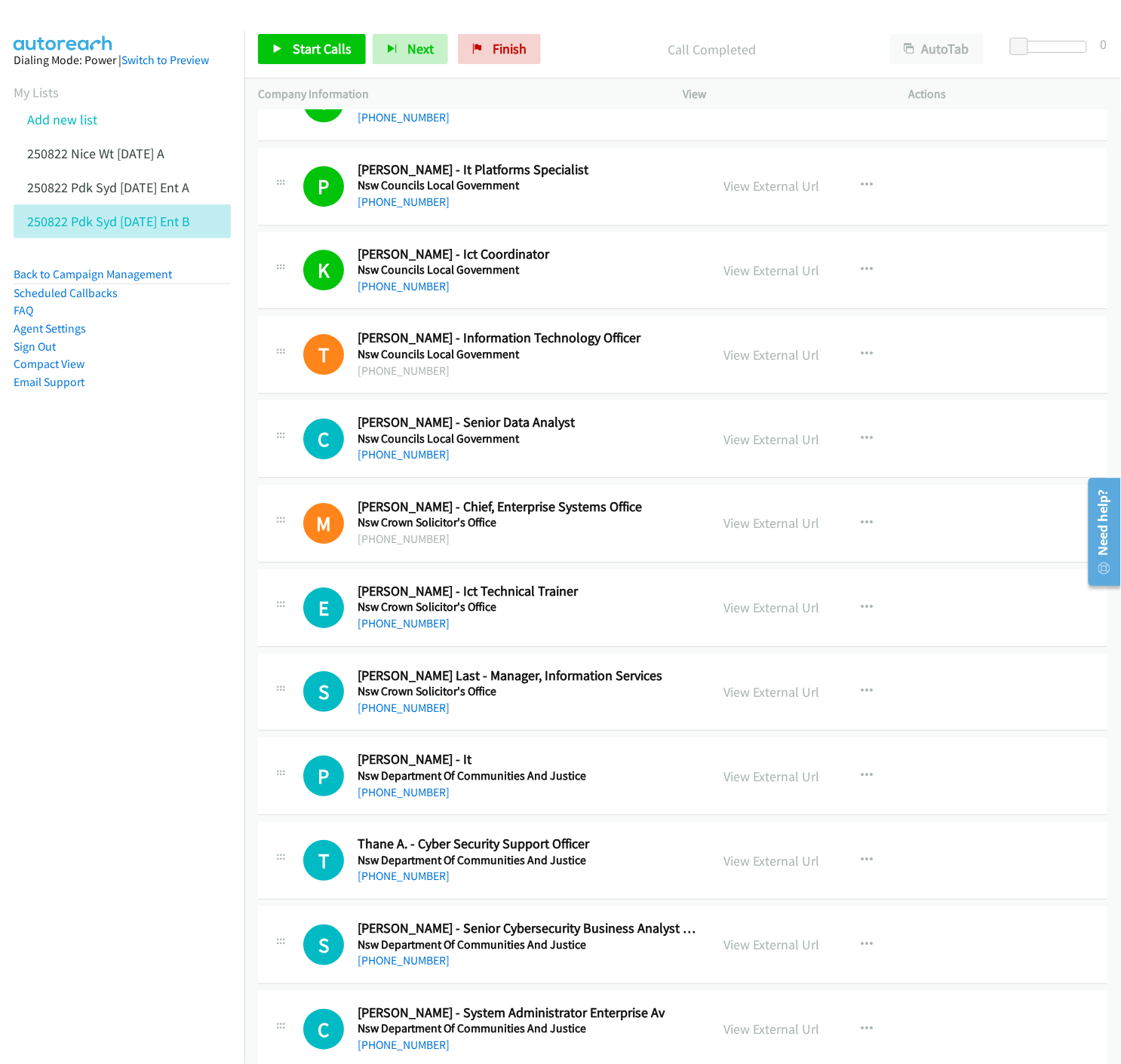
scroll to position [14858, 0]
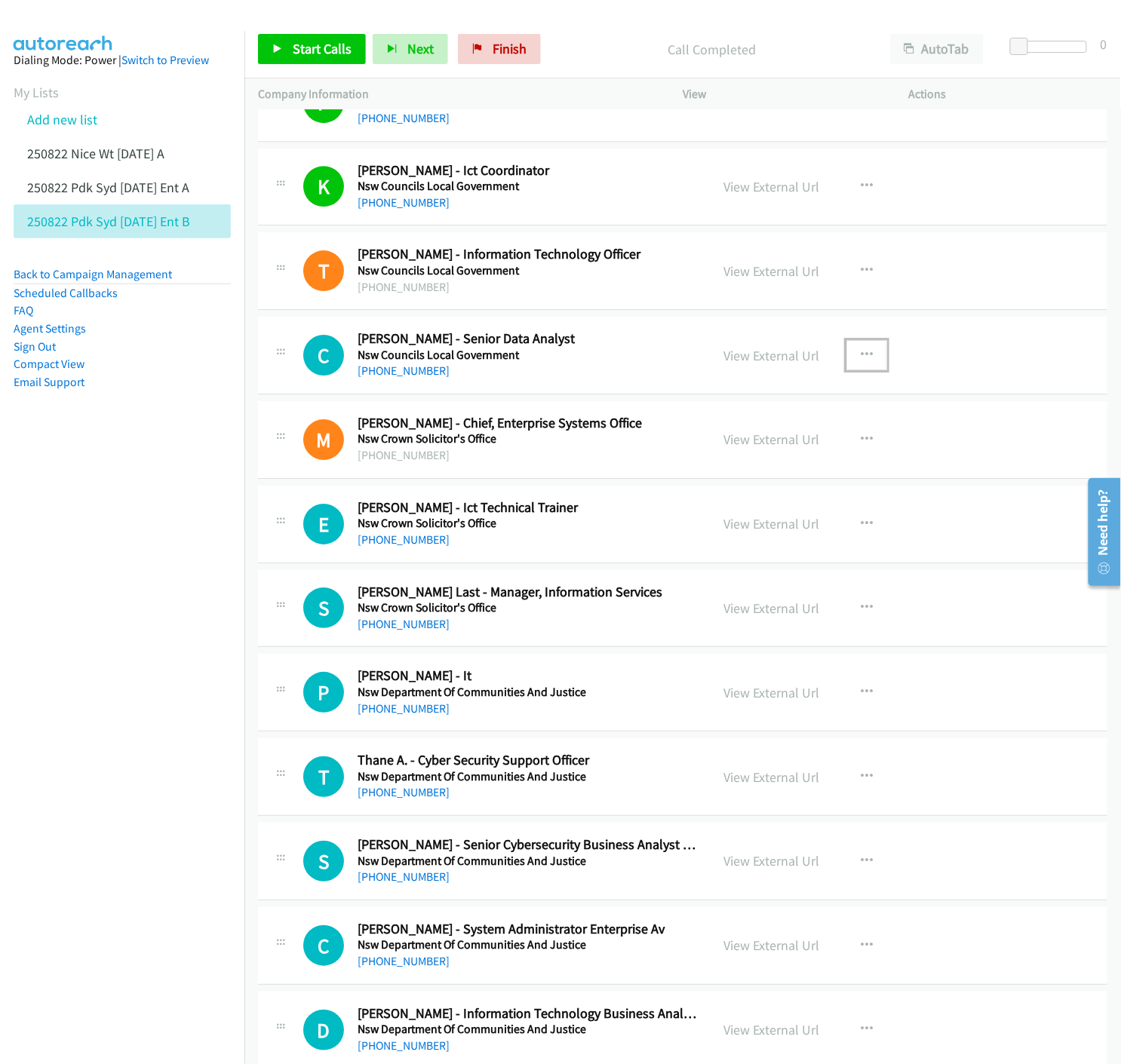
click at [860, 359] on icon "button" at bounding box center [866, 355] width 12 height 12
click at [700, 457] on icon at bounding box center [704, 454] width 10 height 10
drag, startPoint x: 287, startPoint y: 51, endPoint x: 306, endPoint y: 66, distance: 24.2
click at [289, 50] on link "Start Calls" at bounding box center [311, 49] width 108 height 31
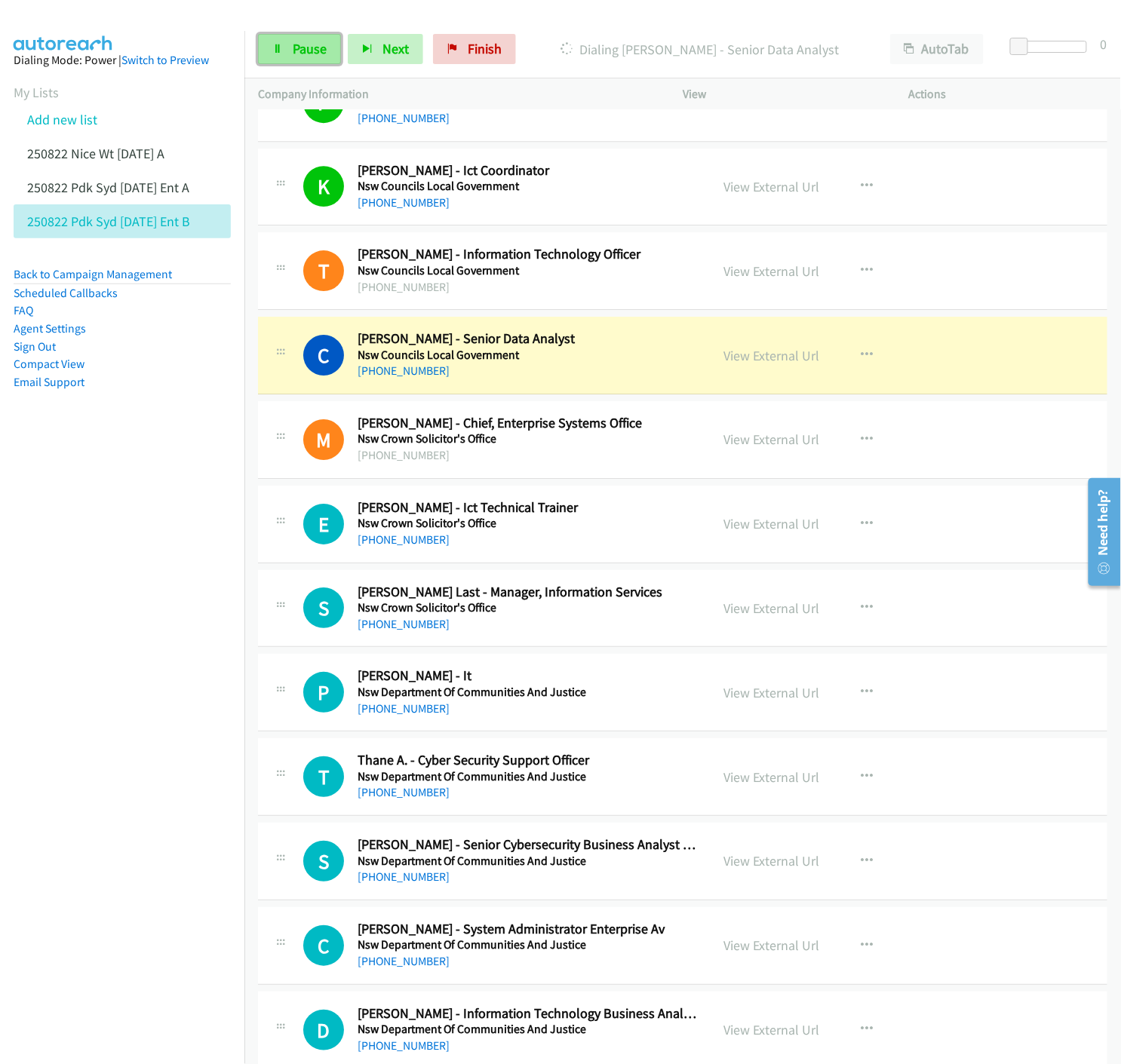
click at [294, 58] on link "Pause" at bounding box center [299, 49] width 83 height 31
click at [774, 363] on link "View External Url" at bounding box center [772, 355] width 96 height 18
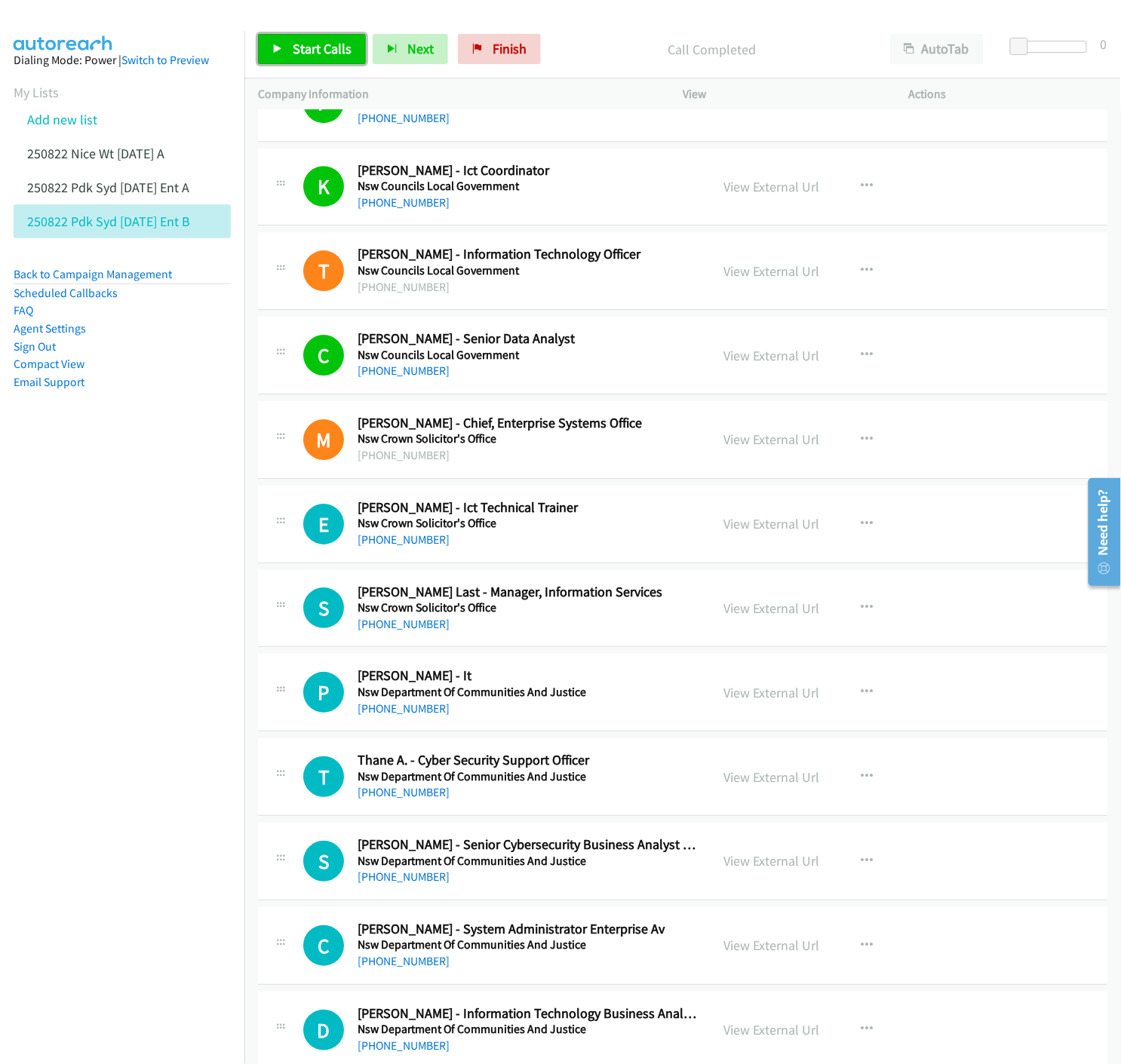
click at [293, 49] on span "Start Calls" at bounding box center [323, 48] width 59 height 18
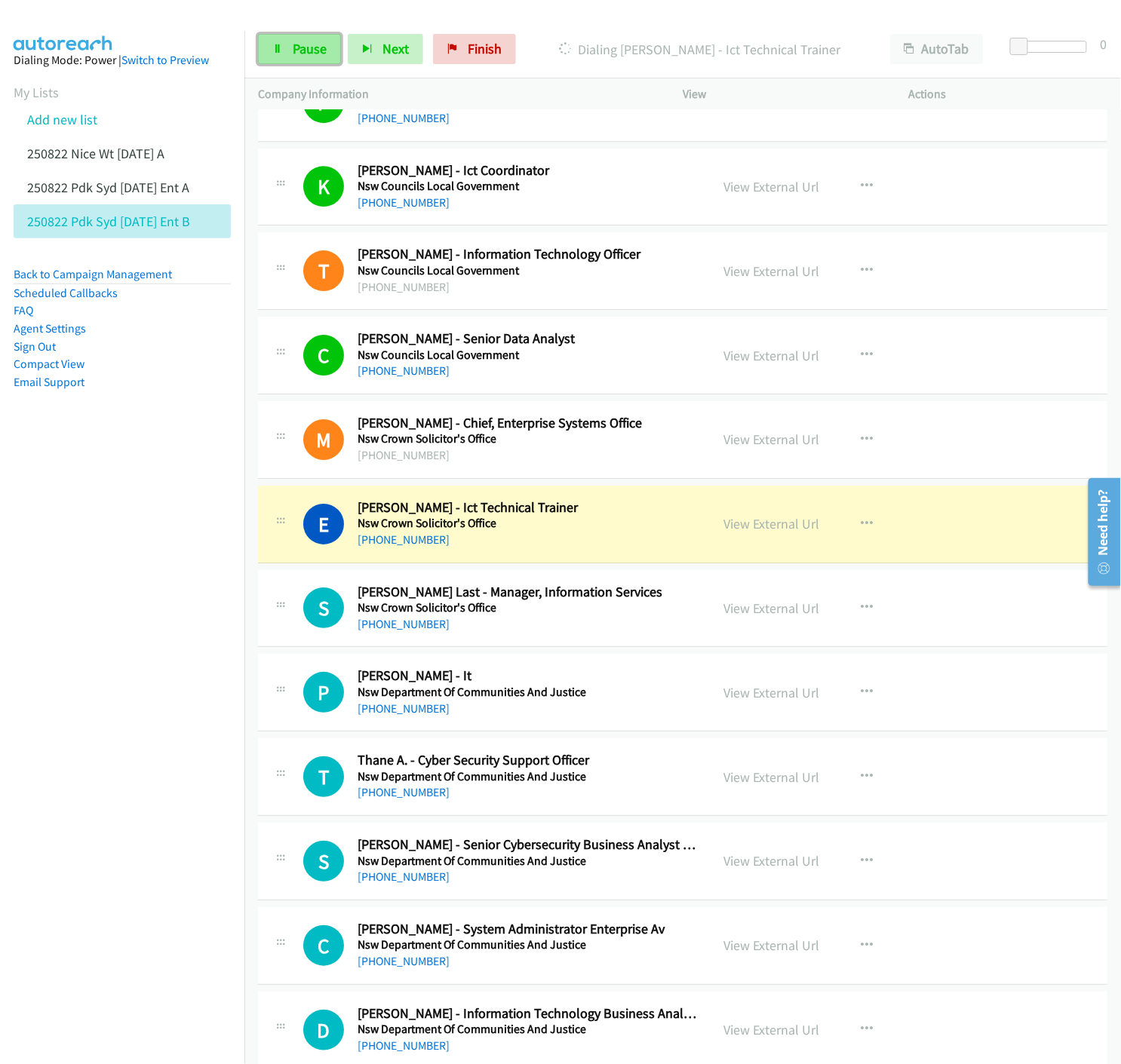
drag, startPoint x: 292, startPoint y: 54, endPoint x: 281, endPoint y: 61, distance: 13.0
click at [293, 54] on span "Pause" at bounding box center [310, 48] width 34 height 18
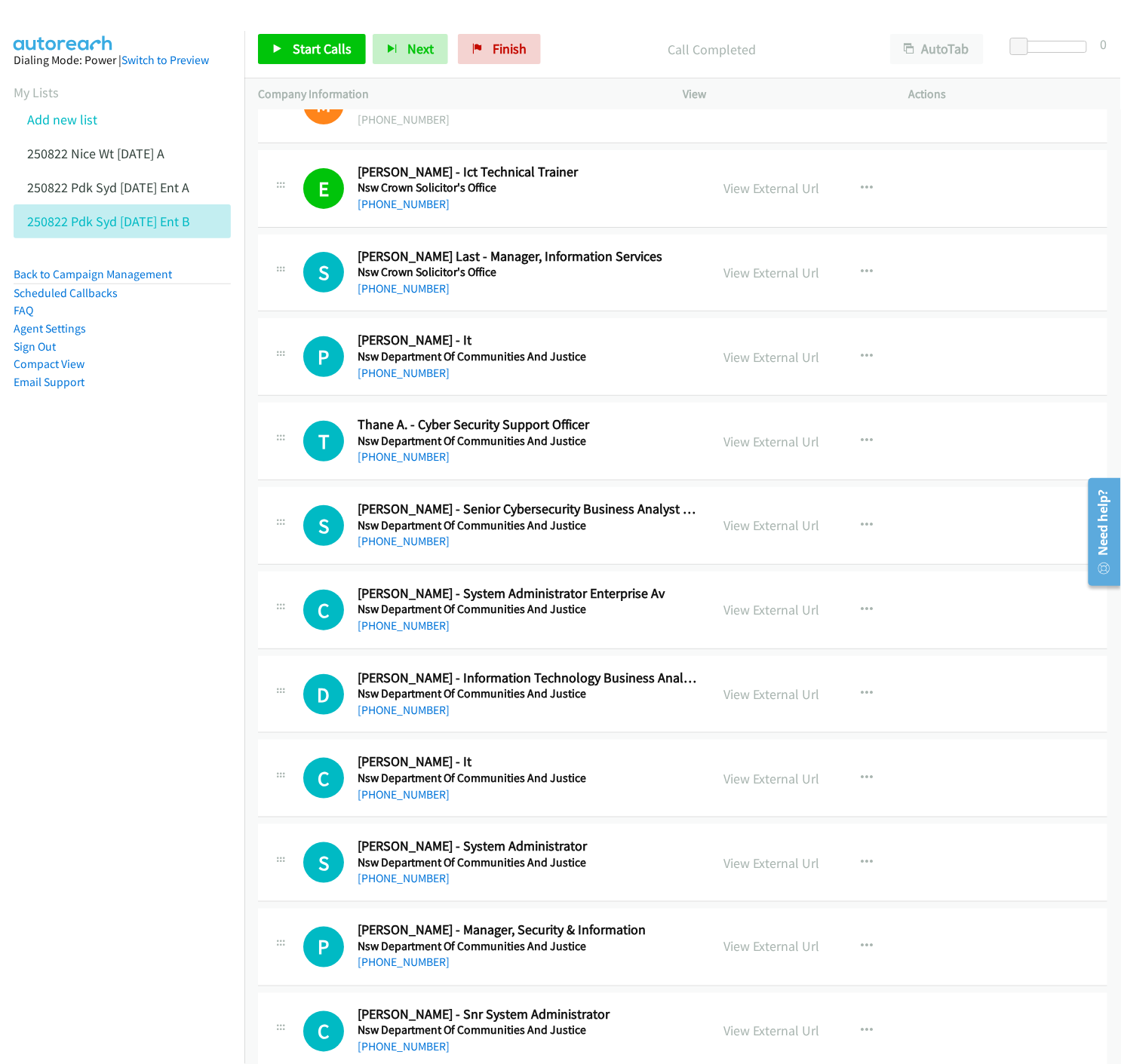
scroll to position [15361, 0]
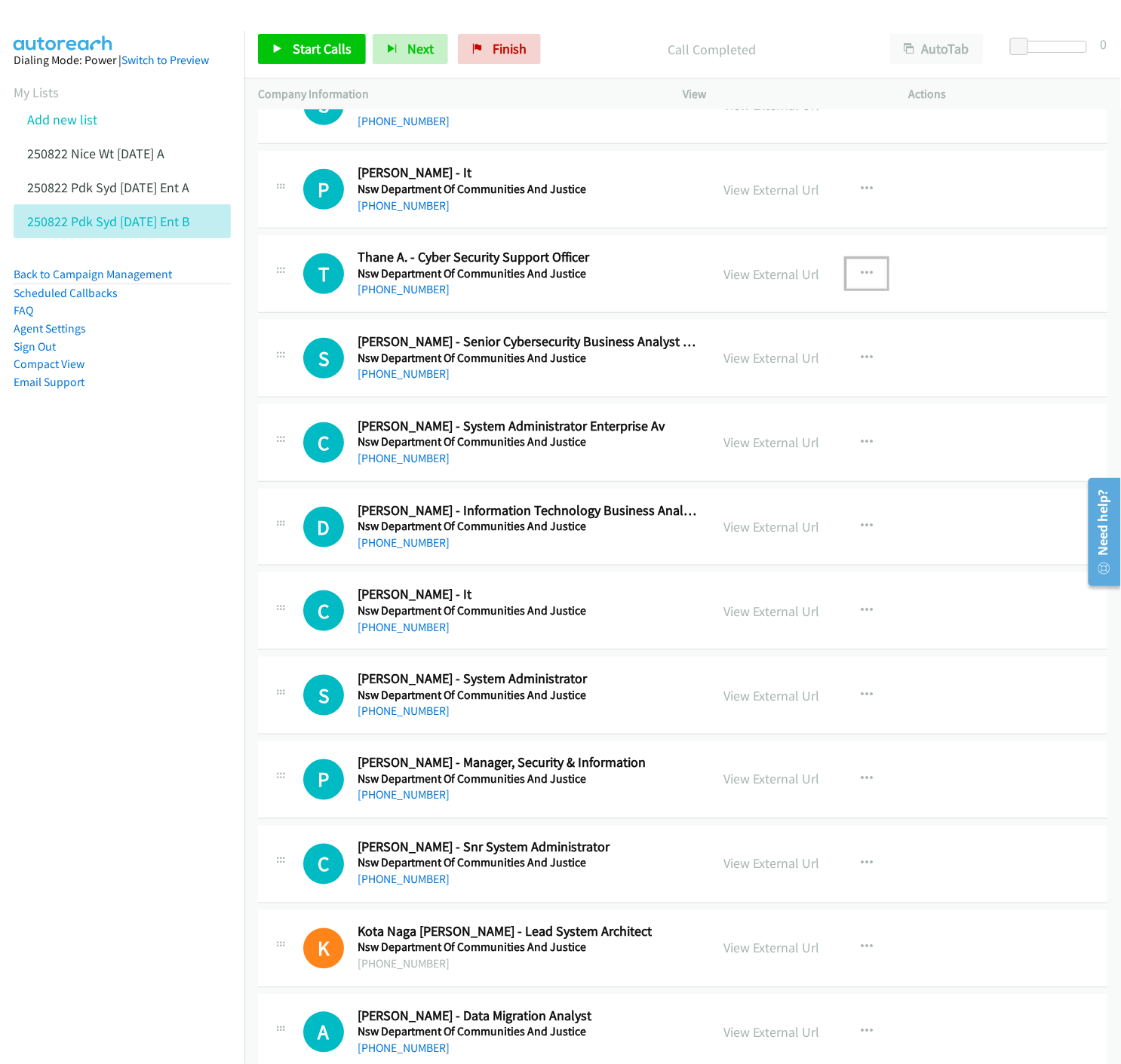
click at [863, 280] on icon "button" at bounding box center [866, 274] width 12 height 12
click at [700, 375] on icon at bounding box center [704, 373] width 10 height 10
click at [279, 54] on link "Start Calls" at bounding box center [311, 49] width 108 height 31
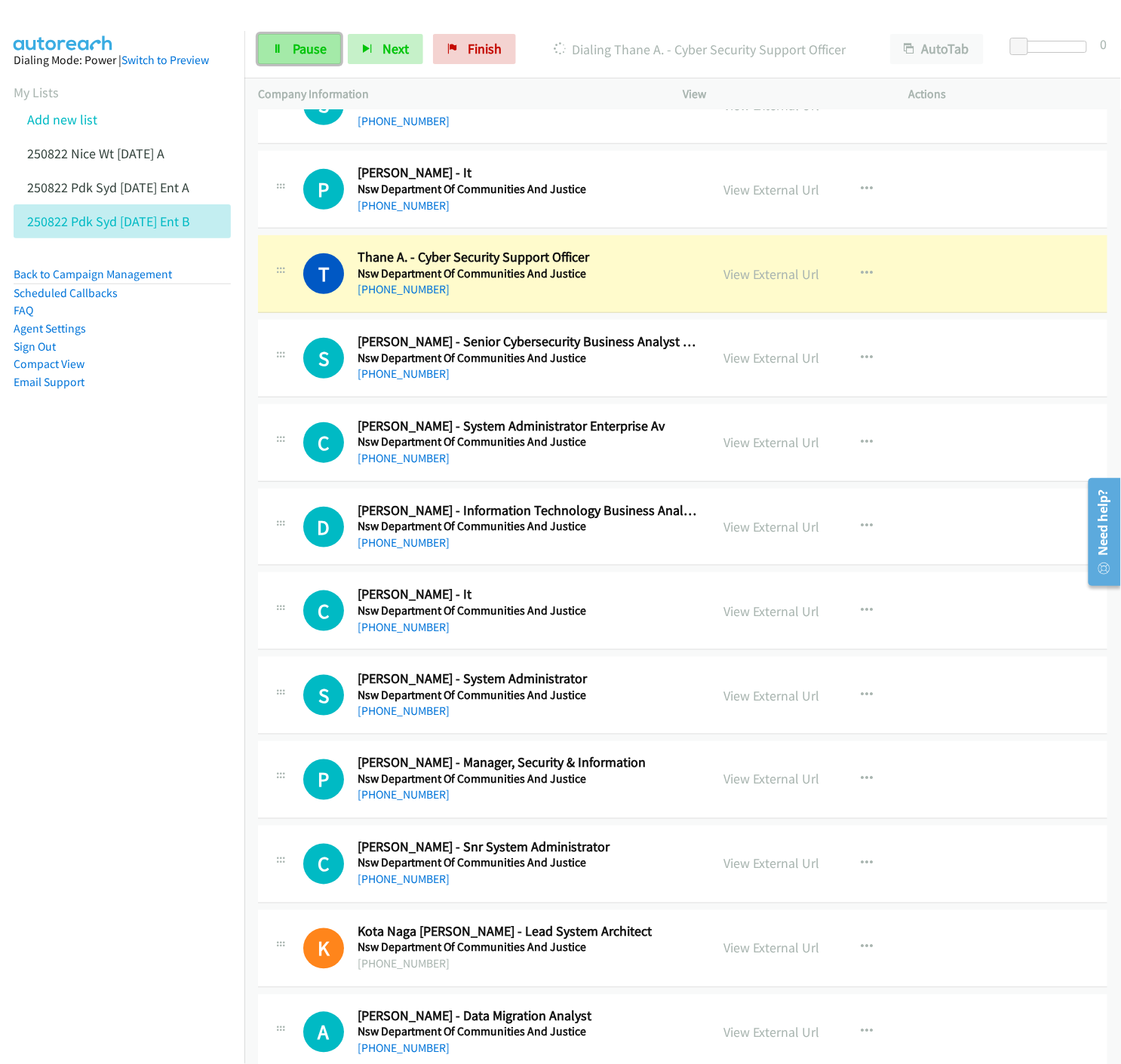
click at [319, 35] on link "Pause" at bounding box center [299, 49] width 83 height 31
click at [744, 280] on link "View External Url" at bounding box center [772, 274] width 96 height 18
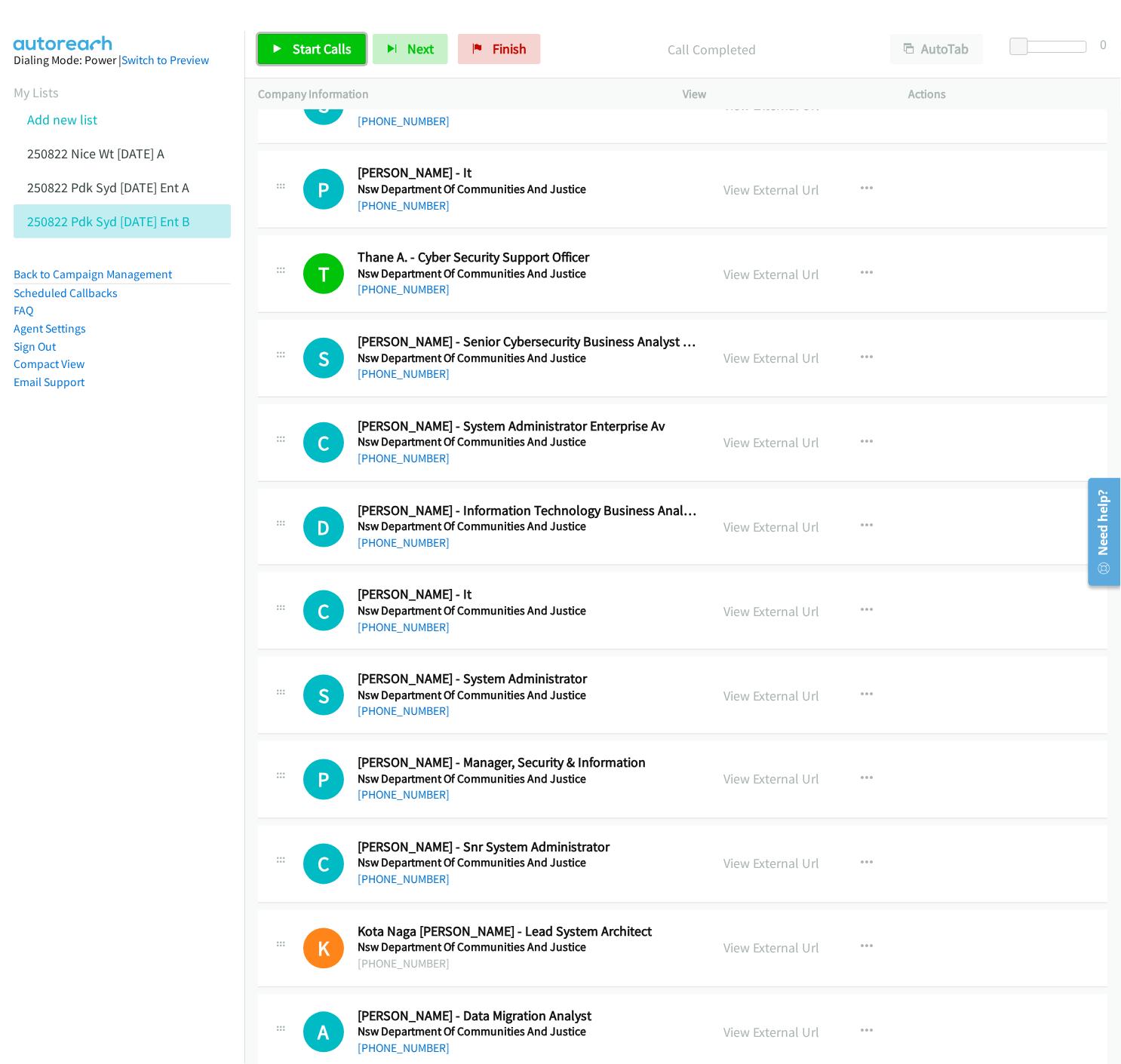
click at [289, 61] on link "Start Calls" at bounding box center [311, 49] width 108 height 31
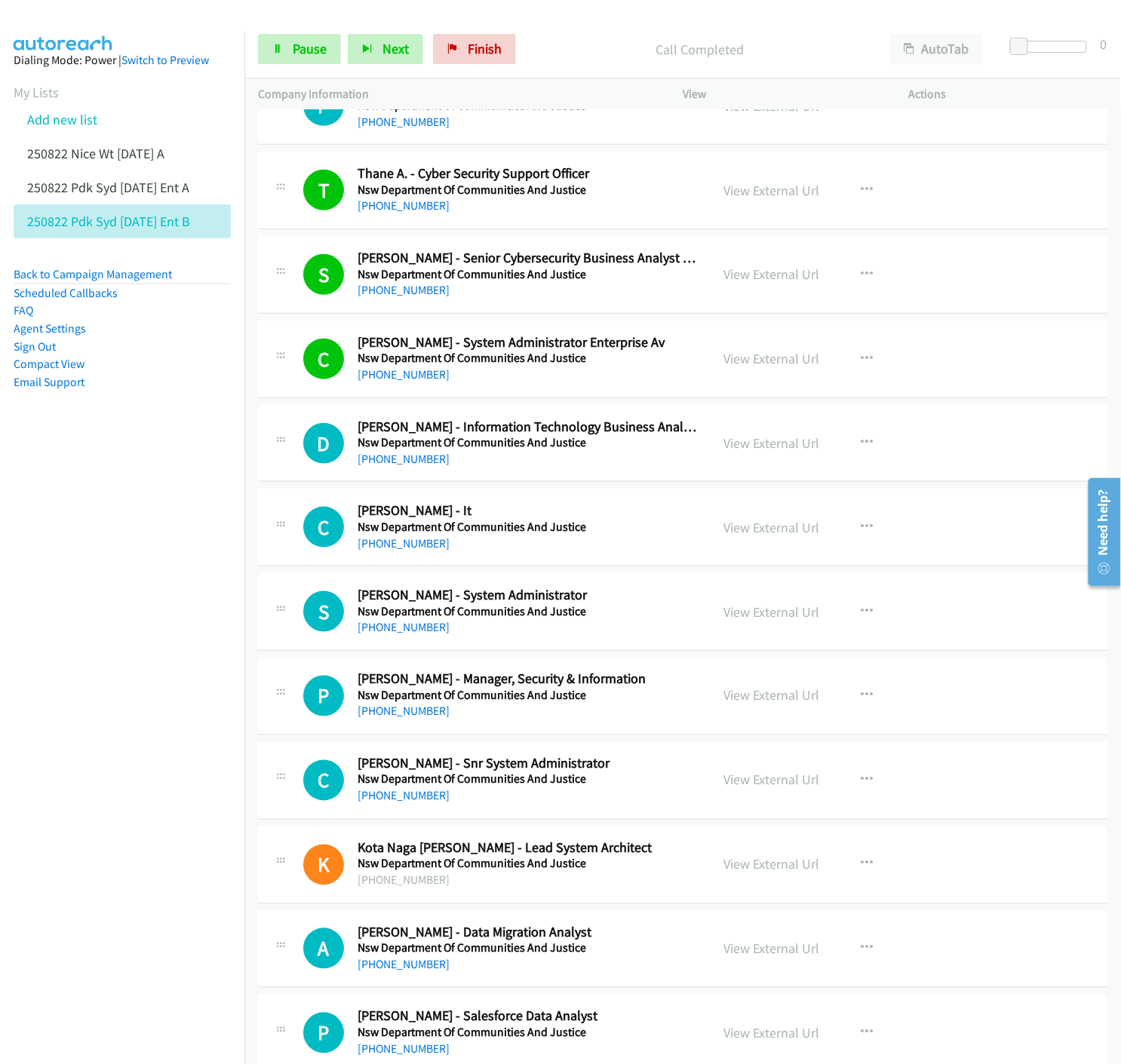
scroll to position [15529, 0]
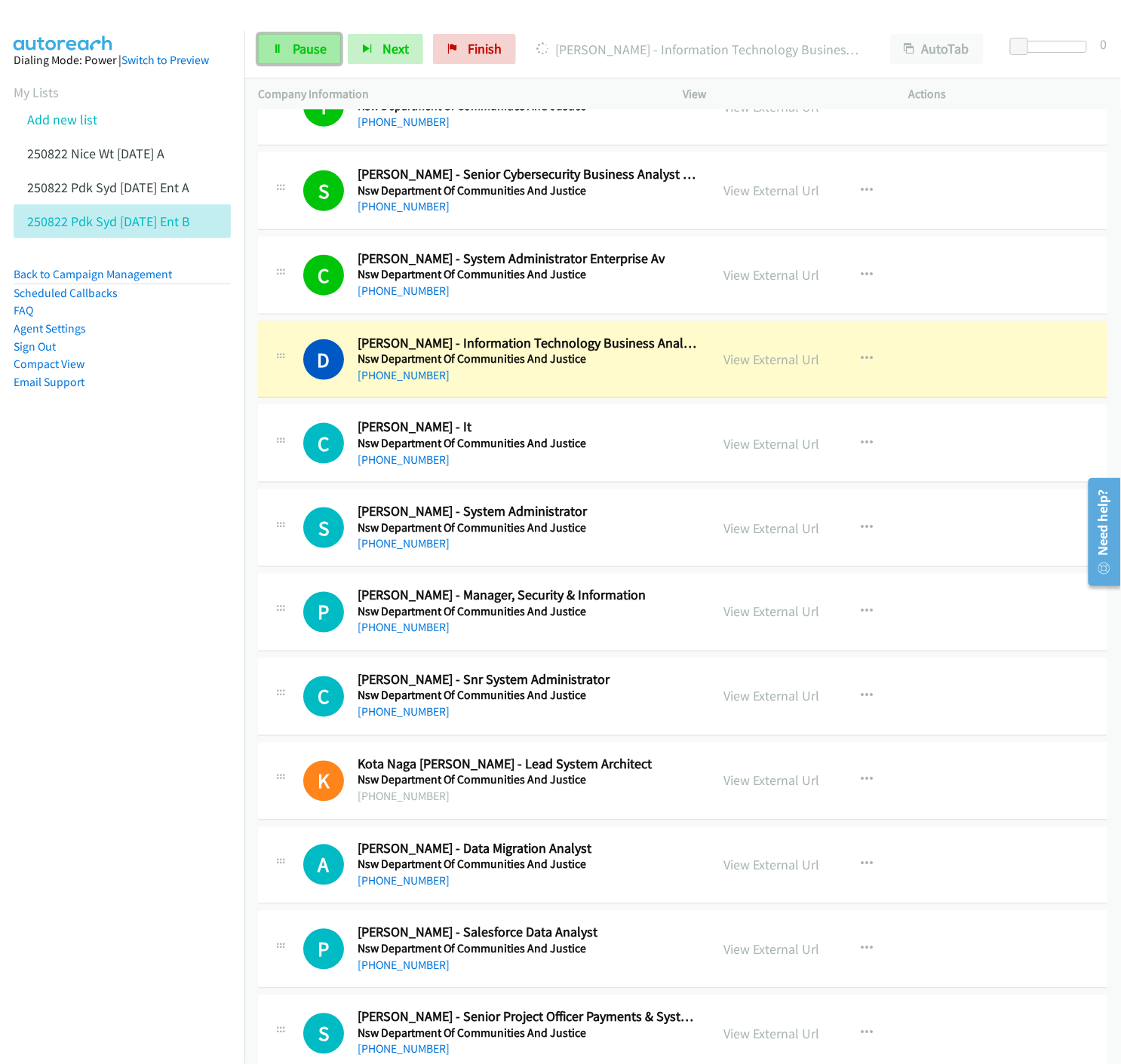
click at [295, 55] on span "Pause" at bounding box center [310, 48] width 34 height 18
click at [296, 49] on span "Start Calls" at bounding box center [323, 48] width 59 height 18
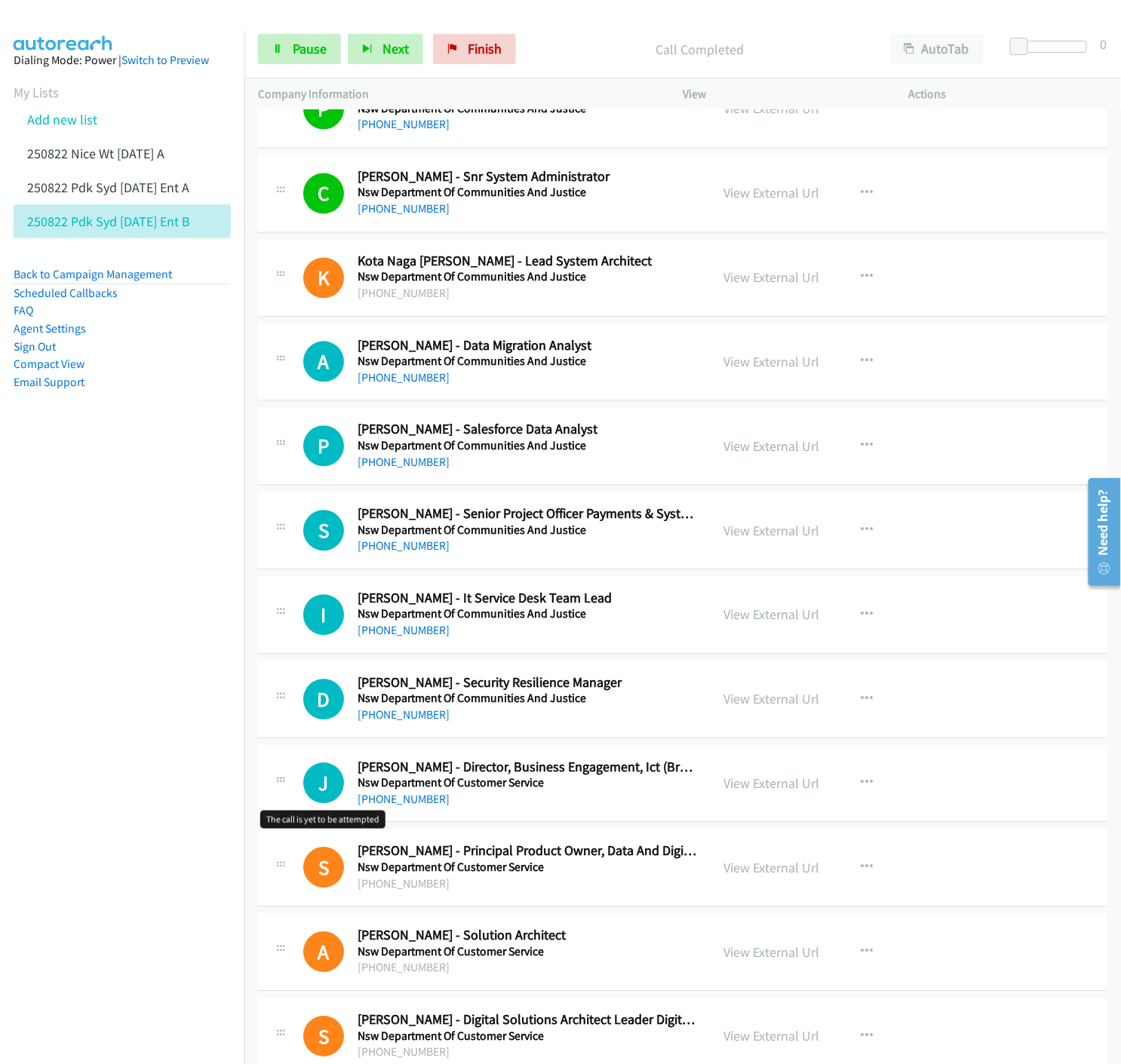
scroll to position [16115, 0]
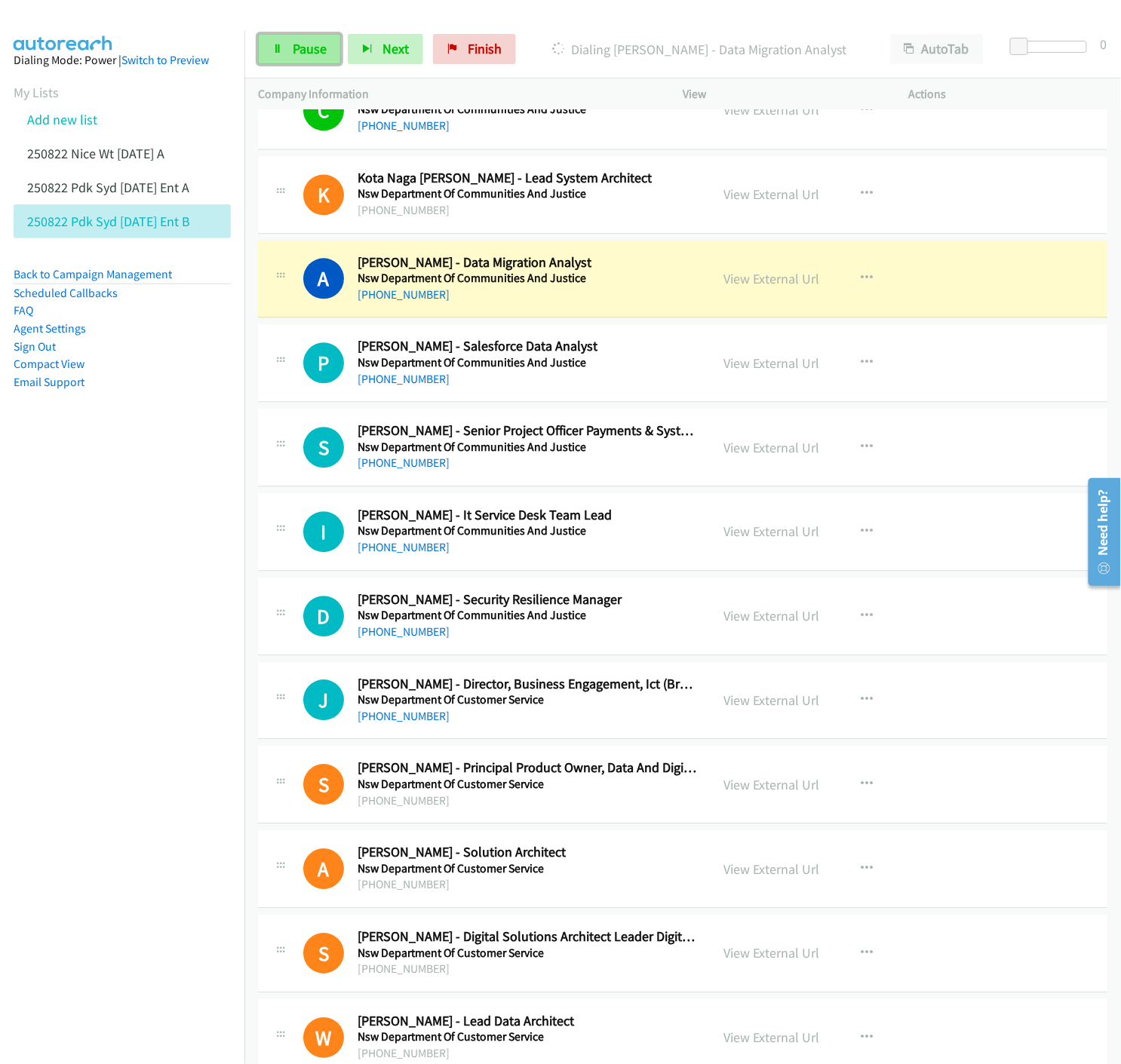
click at [307, 53] on span "Pause" at bounding box center [310, 48] width 34 height 18
click at [762, 282] on link "View External Url" at bounding box center [772, 278] width 96 height 18
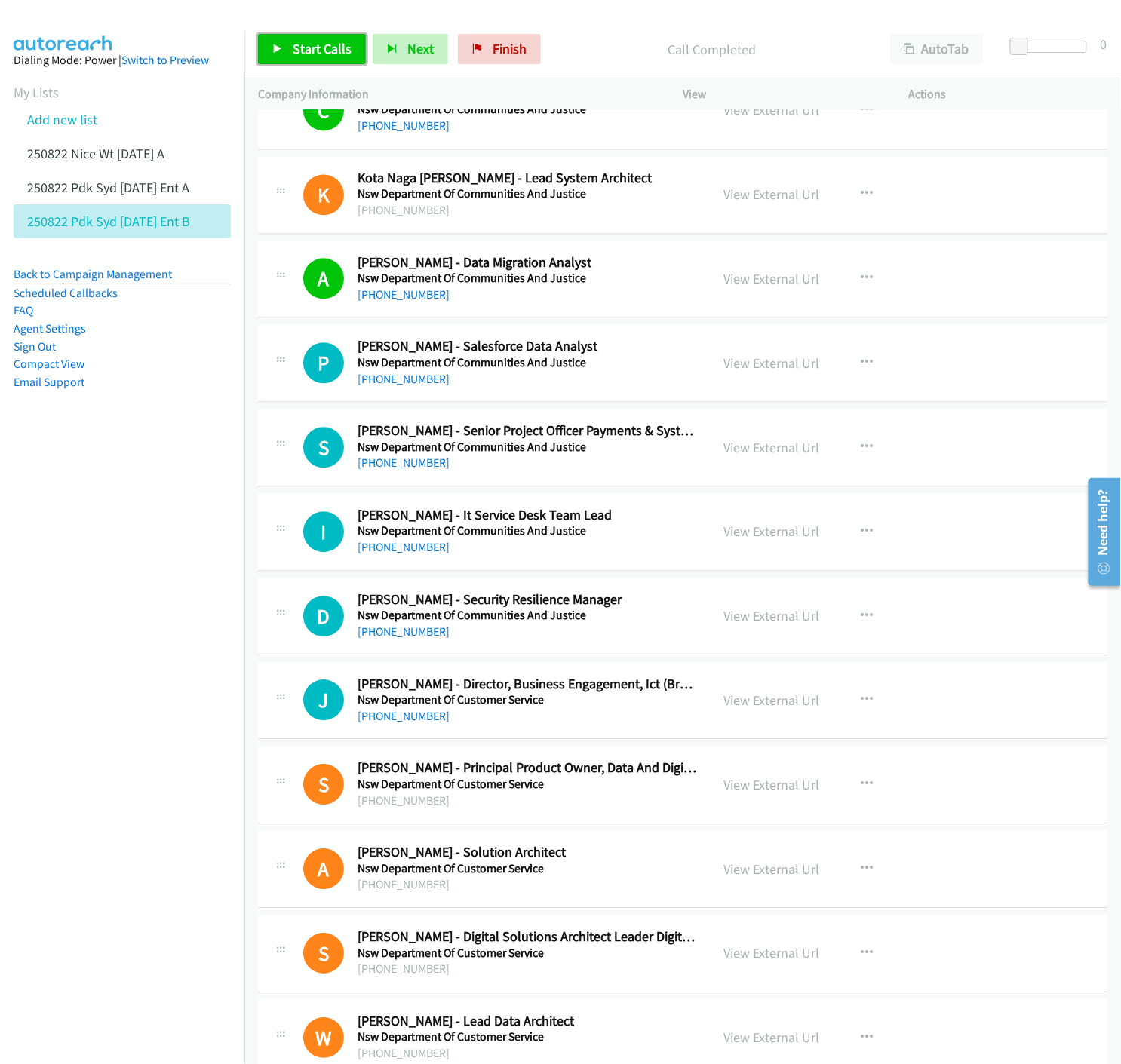
drag, startPoint x: 287, startPoint y: 56, endPoint x: 289, endPoint y: 64, distance: 8.2
click at [287, 55] on link "Start Calls" at bounding box center [311, 49] width 108 height 31
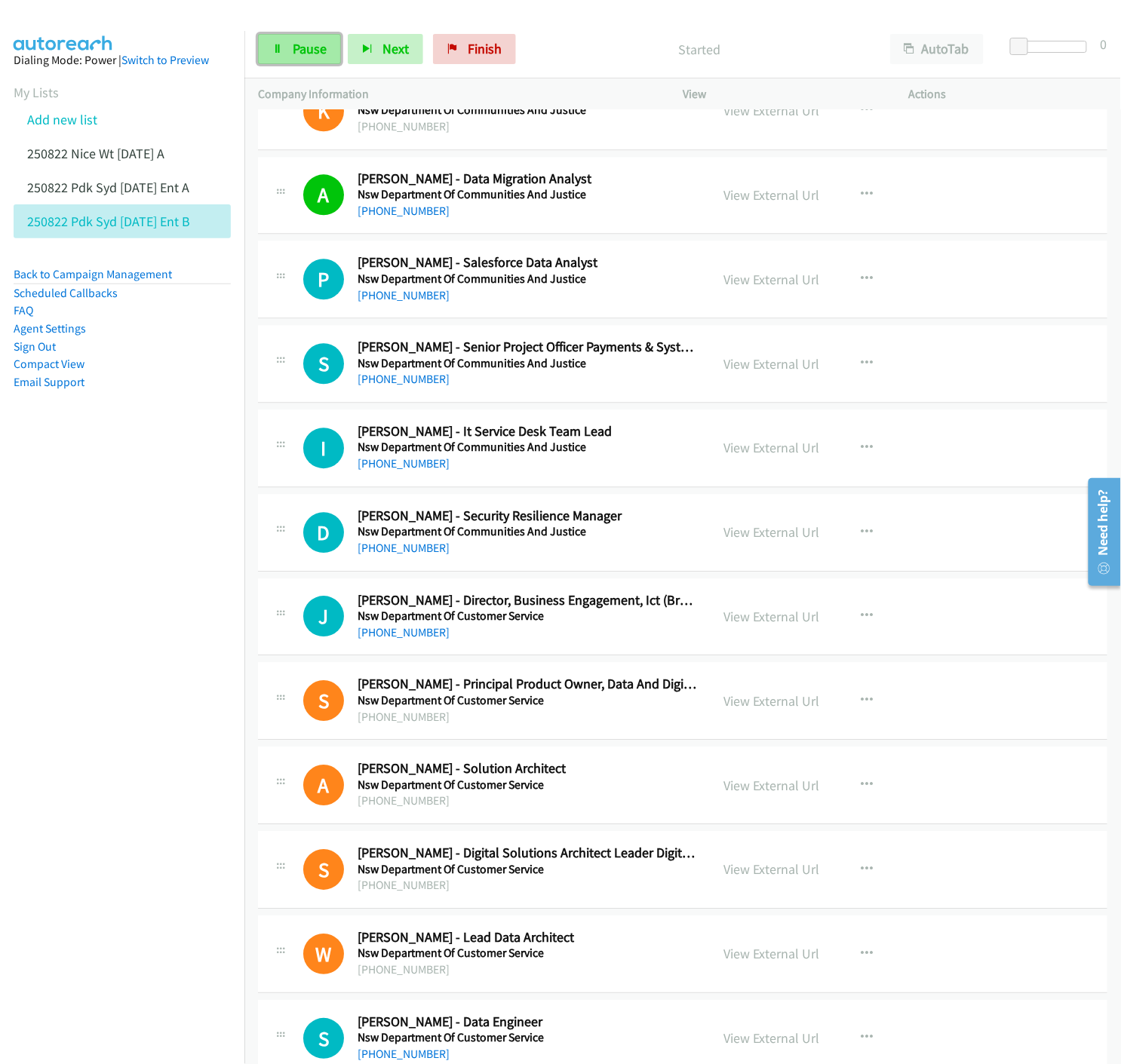
click at [267, 55] on link "Pause" at bounding box center [299, 49] width 83 height 31
click at [267, 55] on link "Start Calls" at bounding box center [311, 49] width 108 height 31
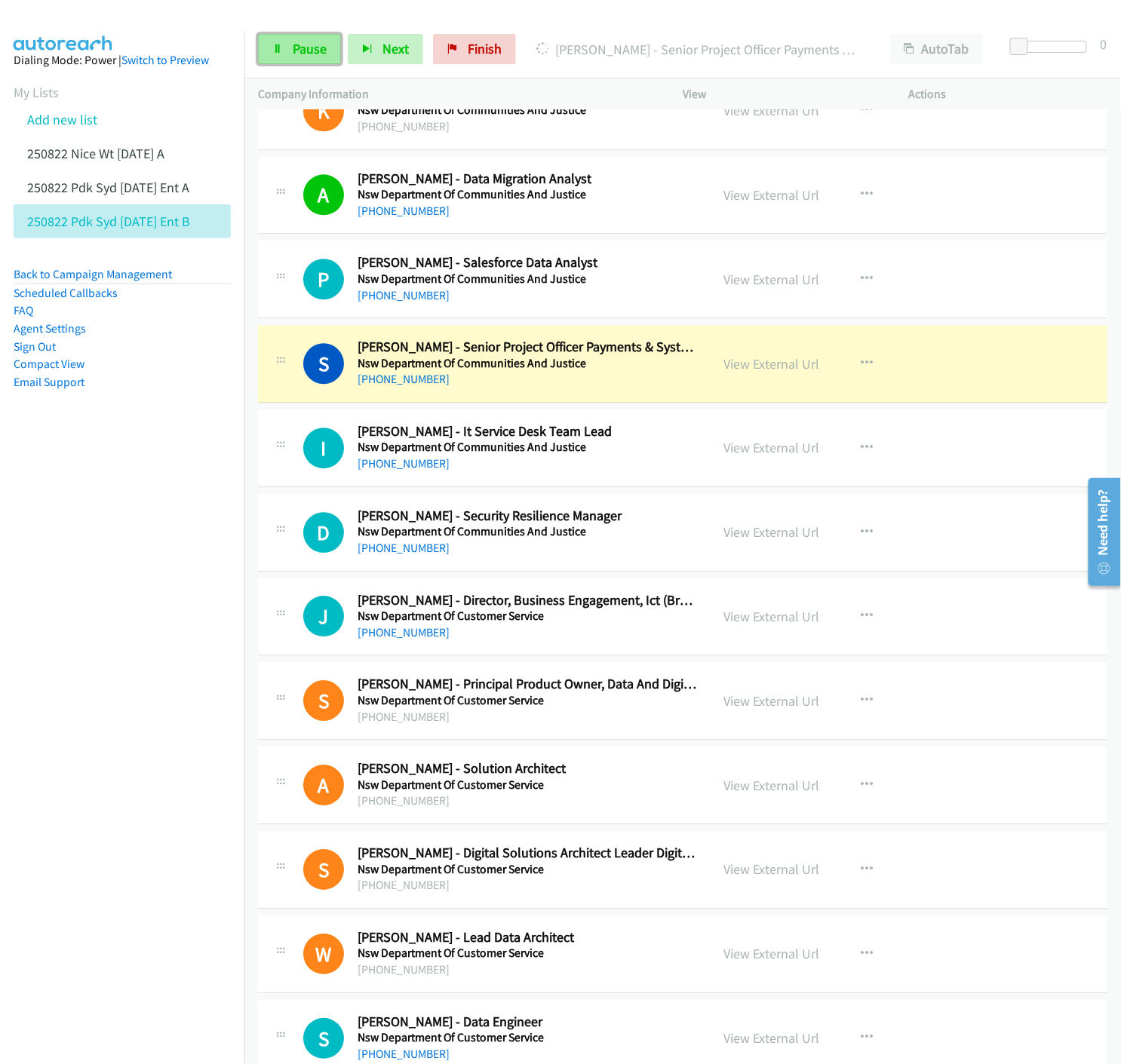
click at [270, 55] on link "Pause" at bounding box center [299, 49] width 83 height 31
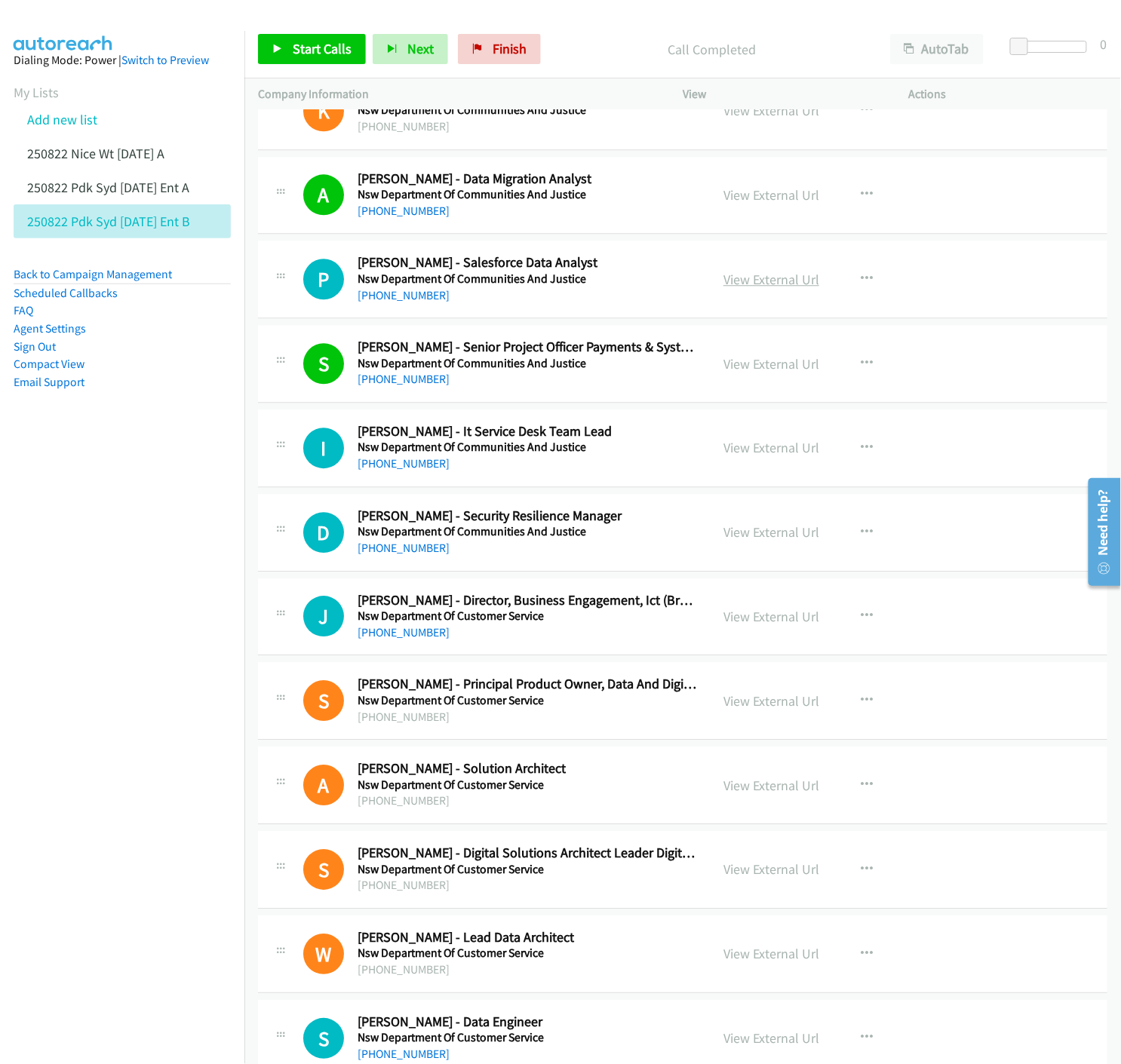
click at [762, 288] on link "View External Url" at bounding box center [772, 279] width 96 height 18
drag, startPoint x: 314, startPoint y: 55, endPoint x: 330, endPoint y: 70, distance: 21.9
click at [314, 55] on span "Start Calls" at bounding box center [323, 48] width 59 height 18
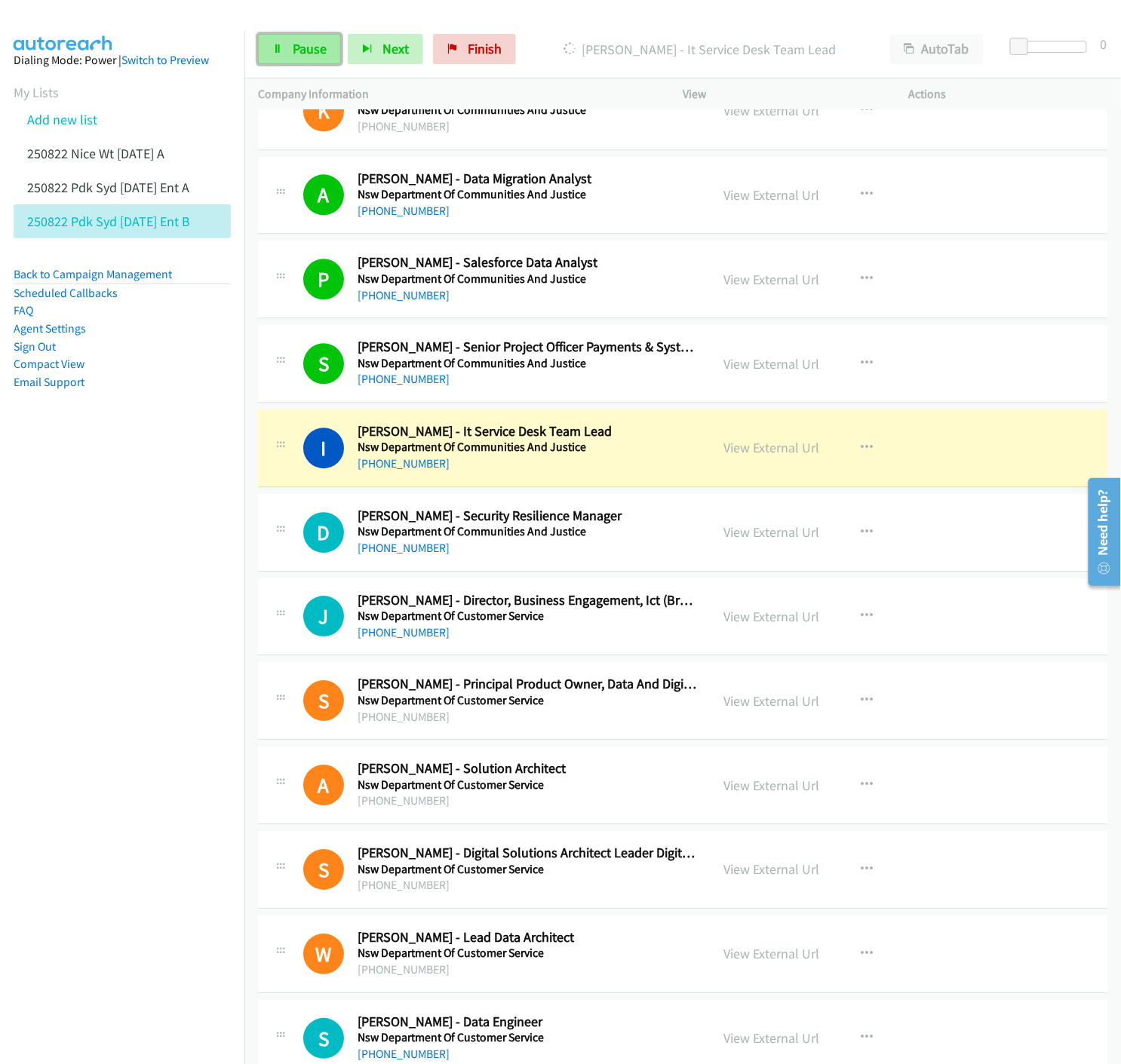
drag, startPoint x: 270, startPoint y: 47, endPoint x: 282, endPoint y: 54, distance: 13.9
click at [270, 47] on link "Pause" at bounding box center [299, 49] width 83 height 31
click at [760, 457] on link "View External Url" at bounding box center [772, 447] width 96 height 18
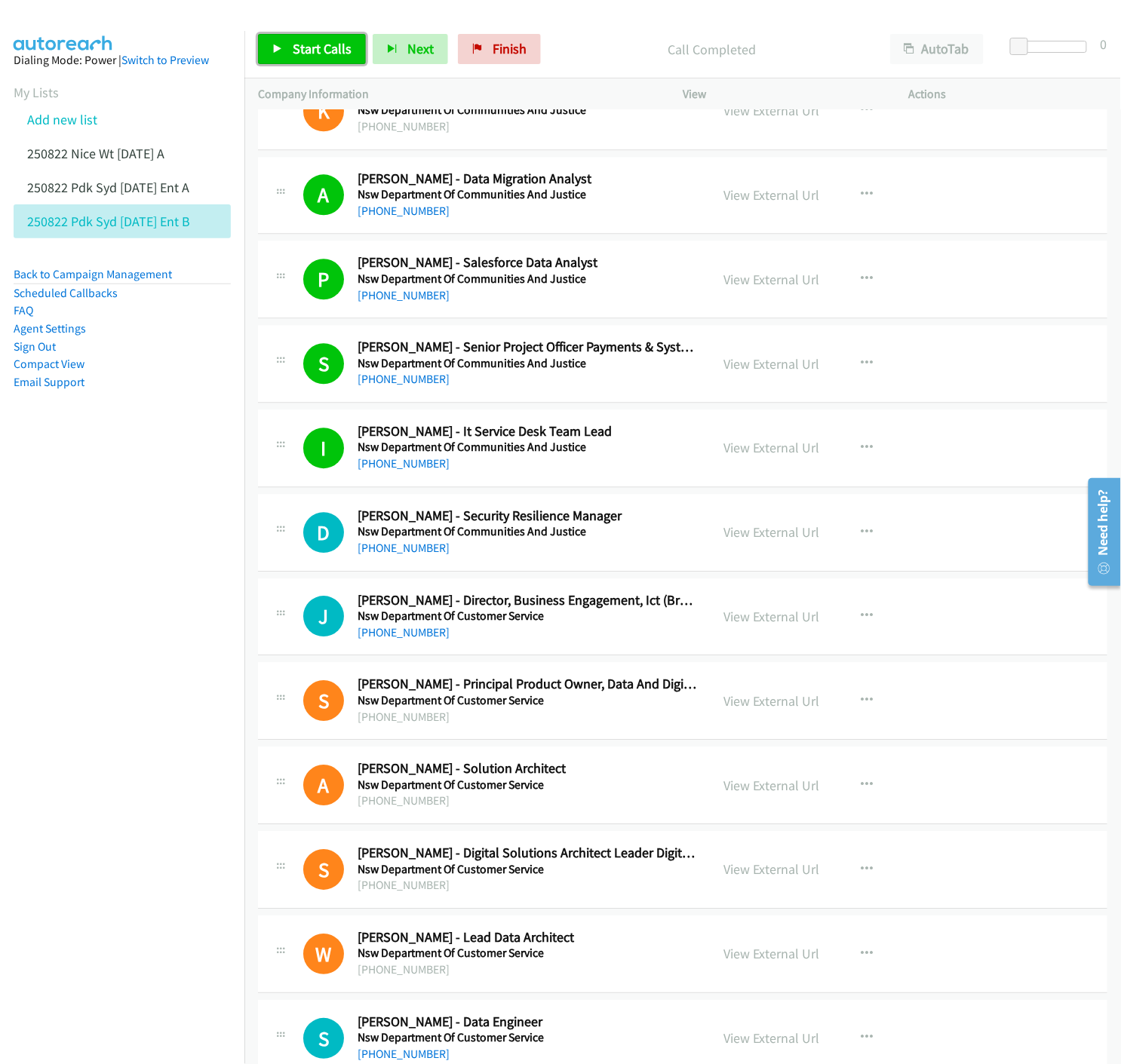
drag, startPoint x: 272, startPoint y: 45, endPoint x: 290, endPoint y: 67, distance: 28.4
click at [273, 44] on icon at bounding box center [277, 49] width 10 height 10
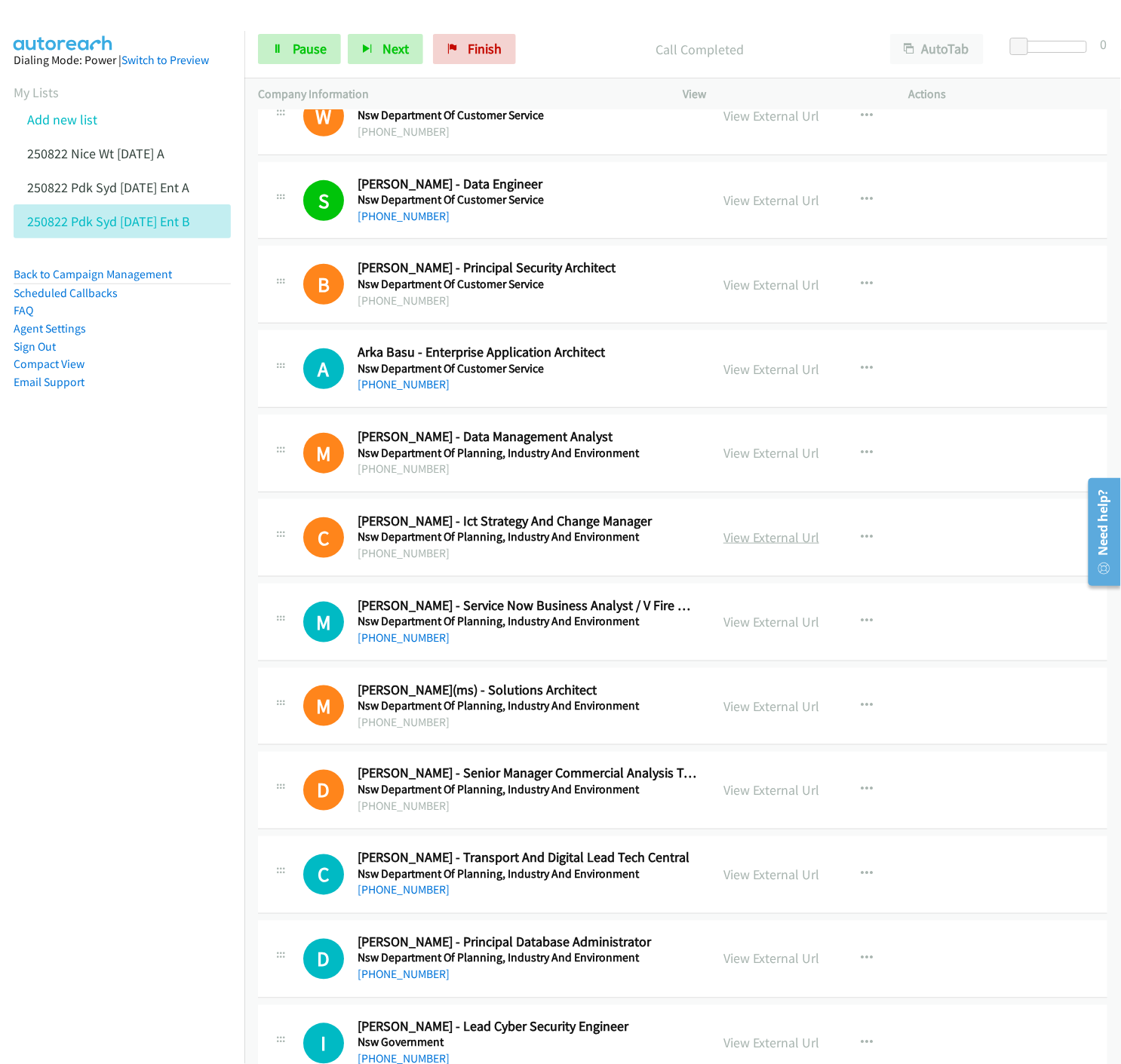
scroll to position [17121, 0]
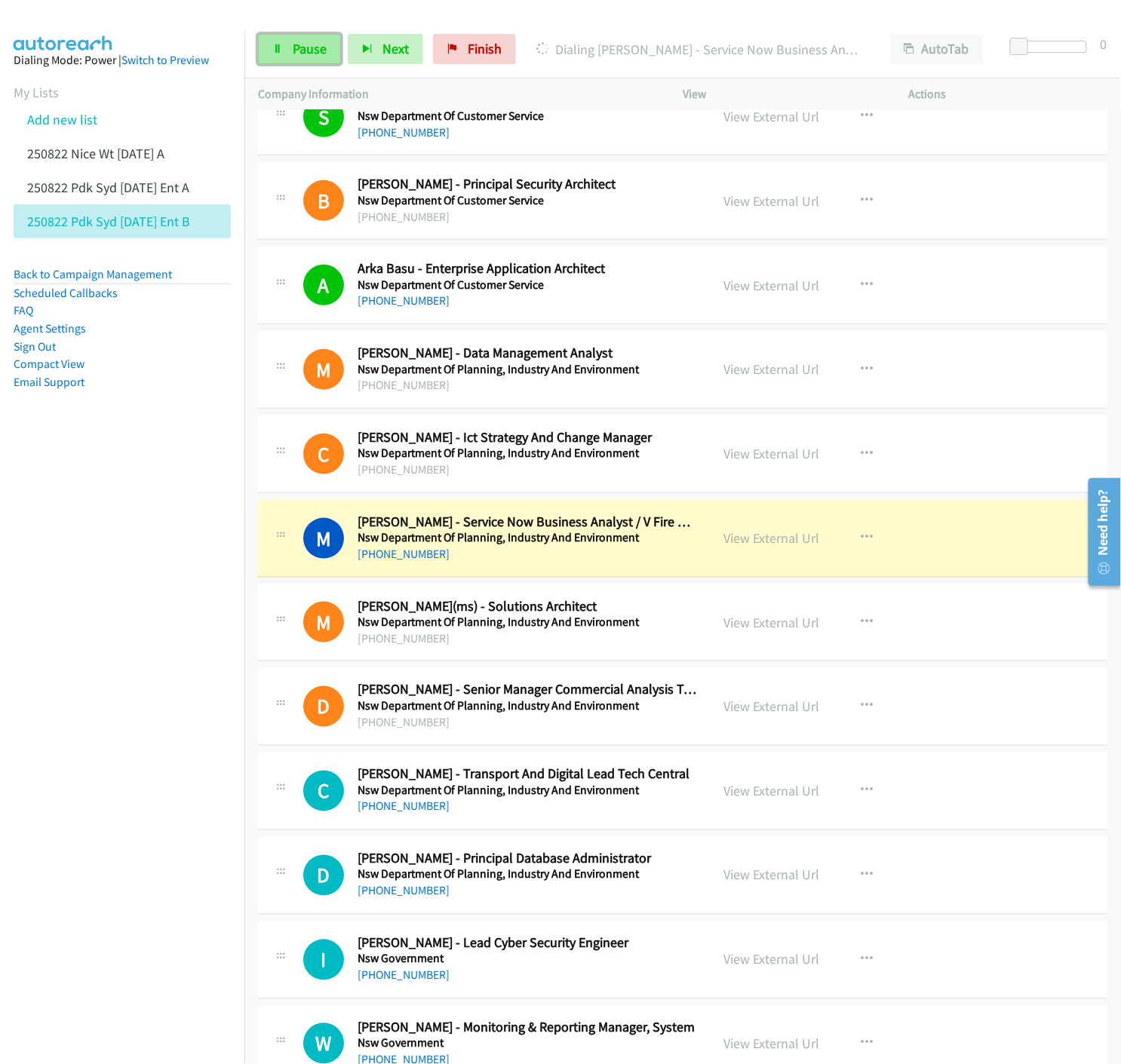
click at [301, 45] on span "Pause" at bounding box center [310, 48] width 34 height 18
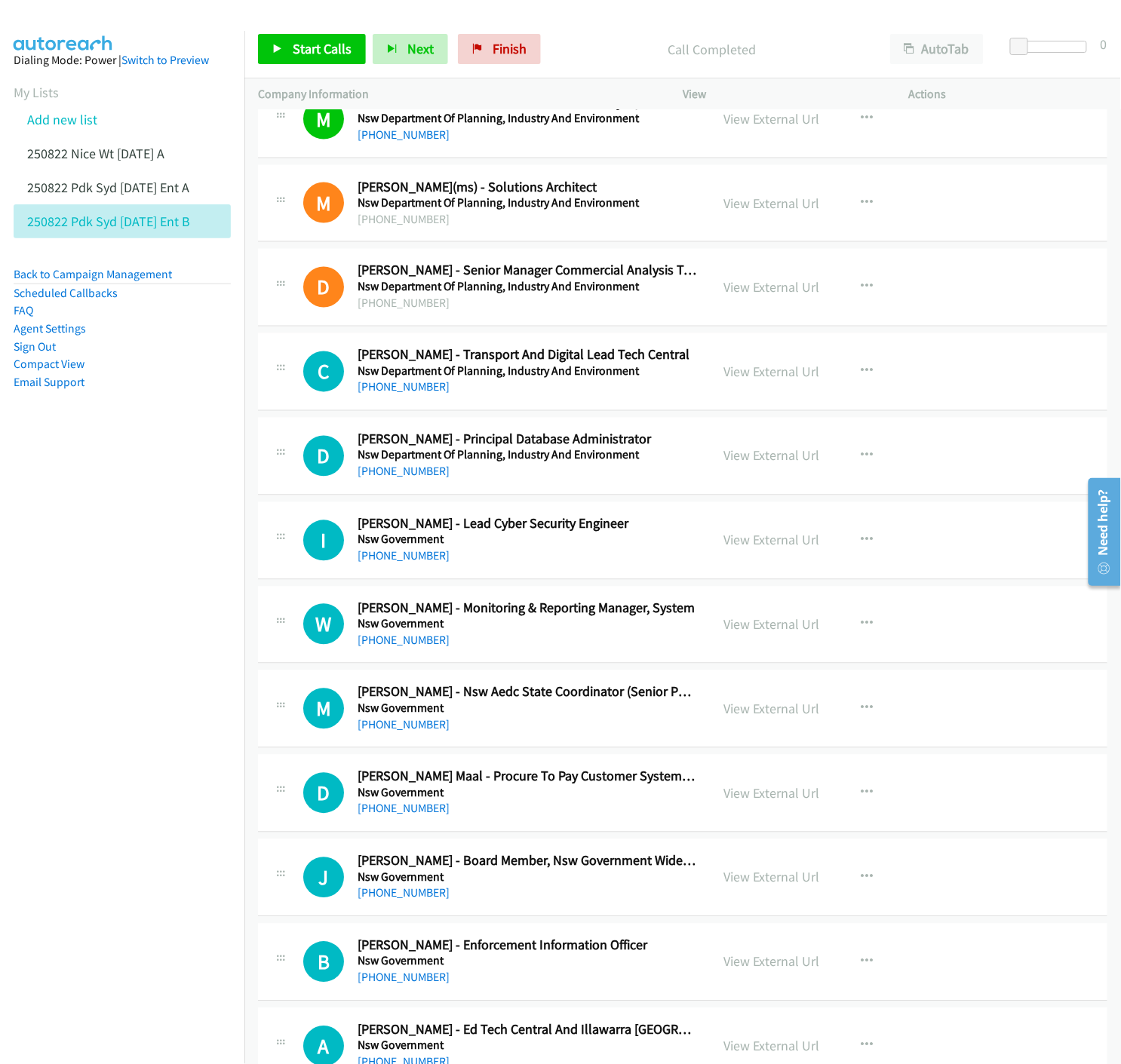
scroll to position [17624, 0]
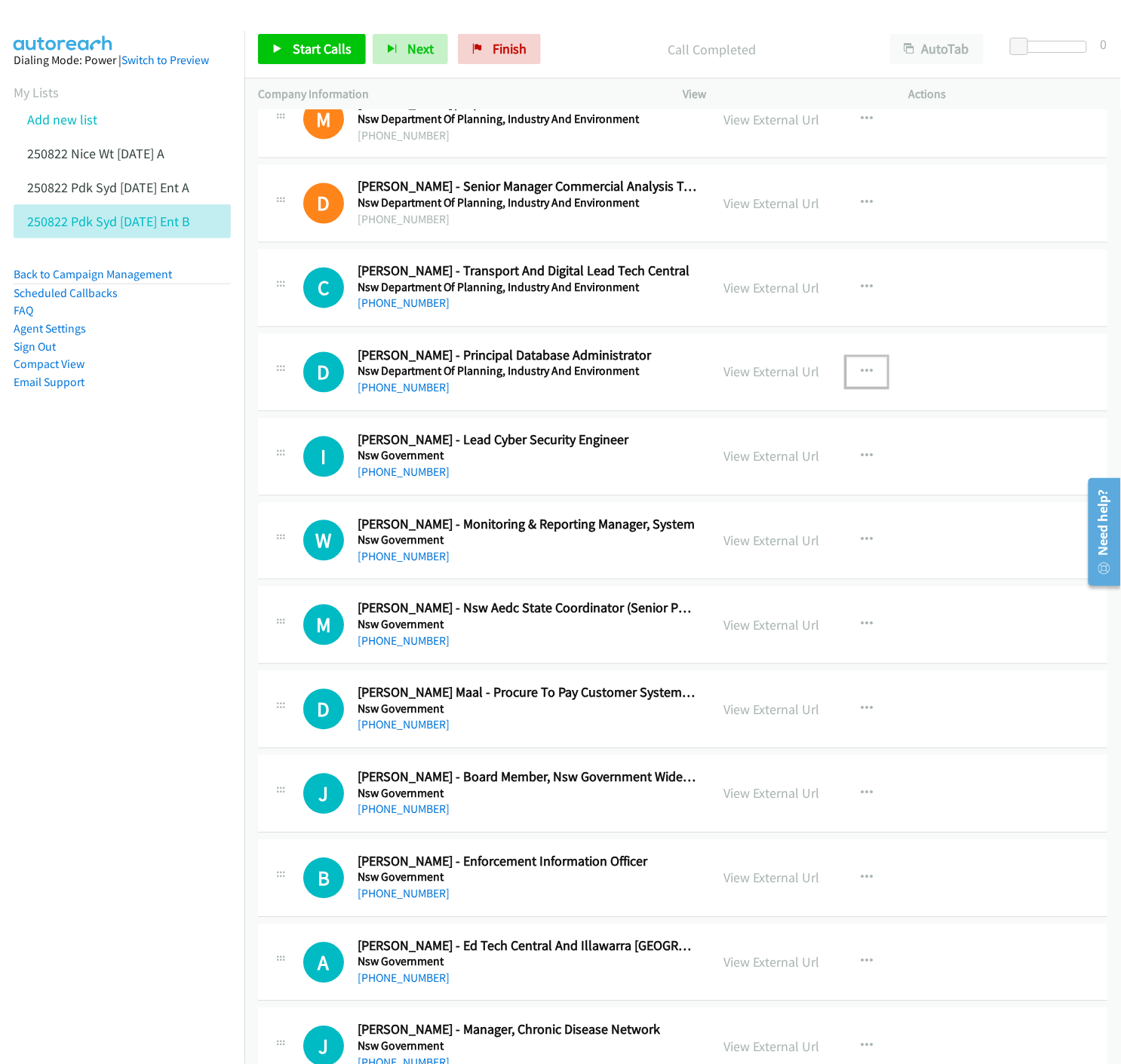
click at [863, 375] on icon "button" at bounding box center [866, 373] width 12 height 12
click at [700, 477] on icon at bounding box center [704, 471] width 10 height 10
drag, startPoint x: 296, startPoint y: 51, endPoint x: 303, endPoint y: 64, distance: 14.8
click at [296, 54] on span "Start Calls" at bounding box center [323, 48] width 59 height 18
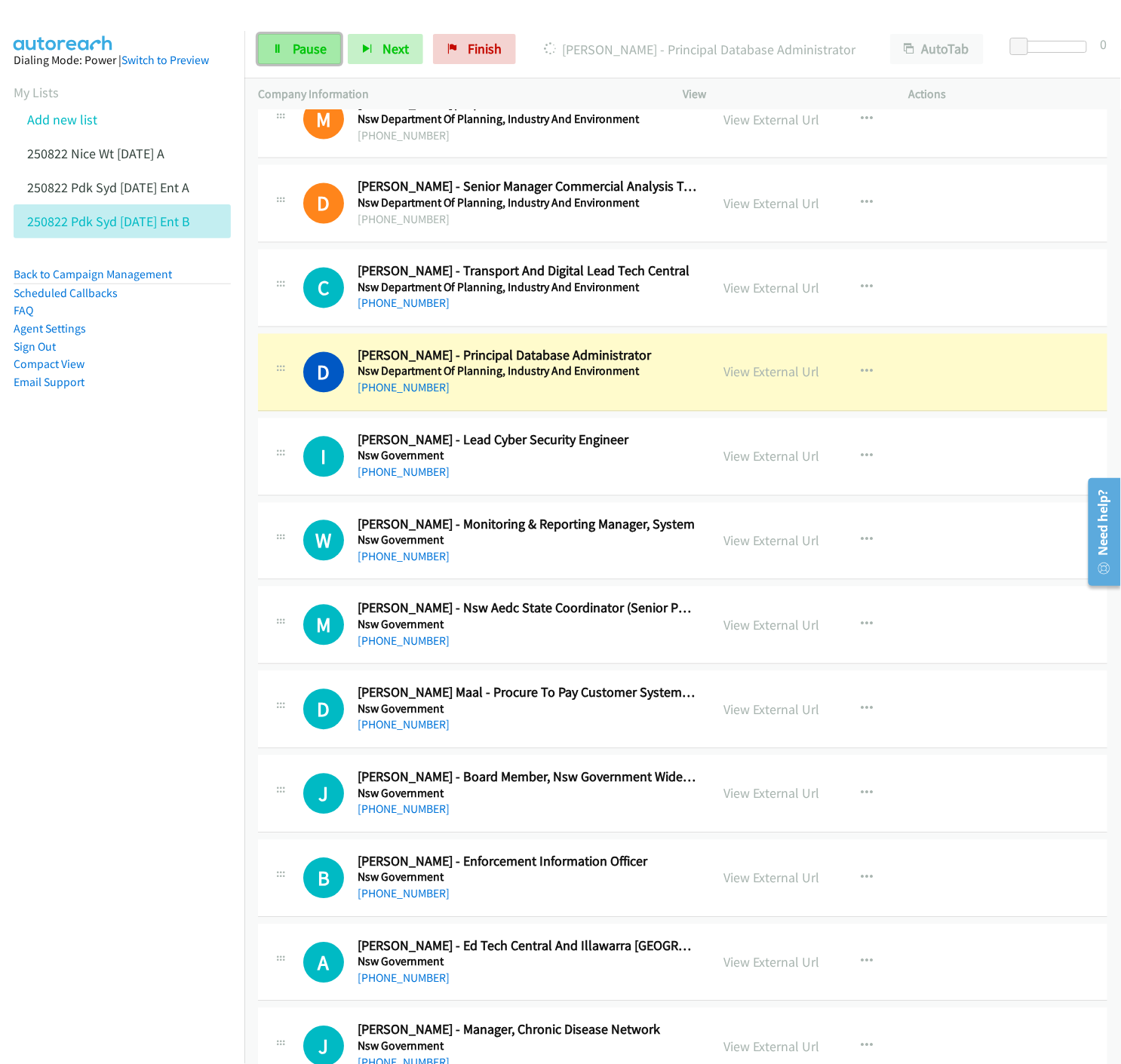
click at [313, 51] on span "Pause" at bounding box center [310, 48] width 34 height 18
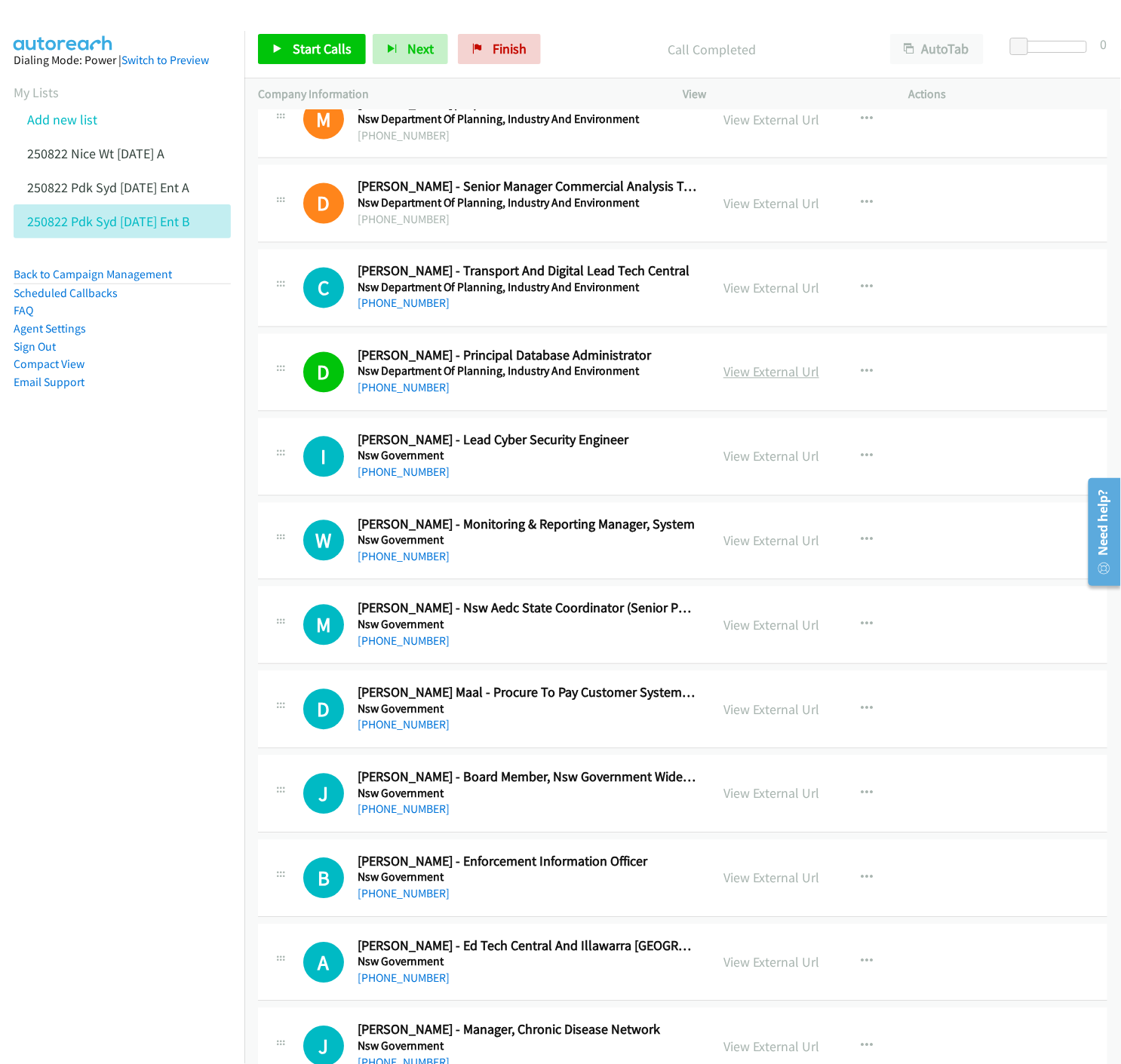
click at [749, 381] on link "View External Url" at bounding box center [772, 372] width 96 height 18
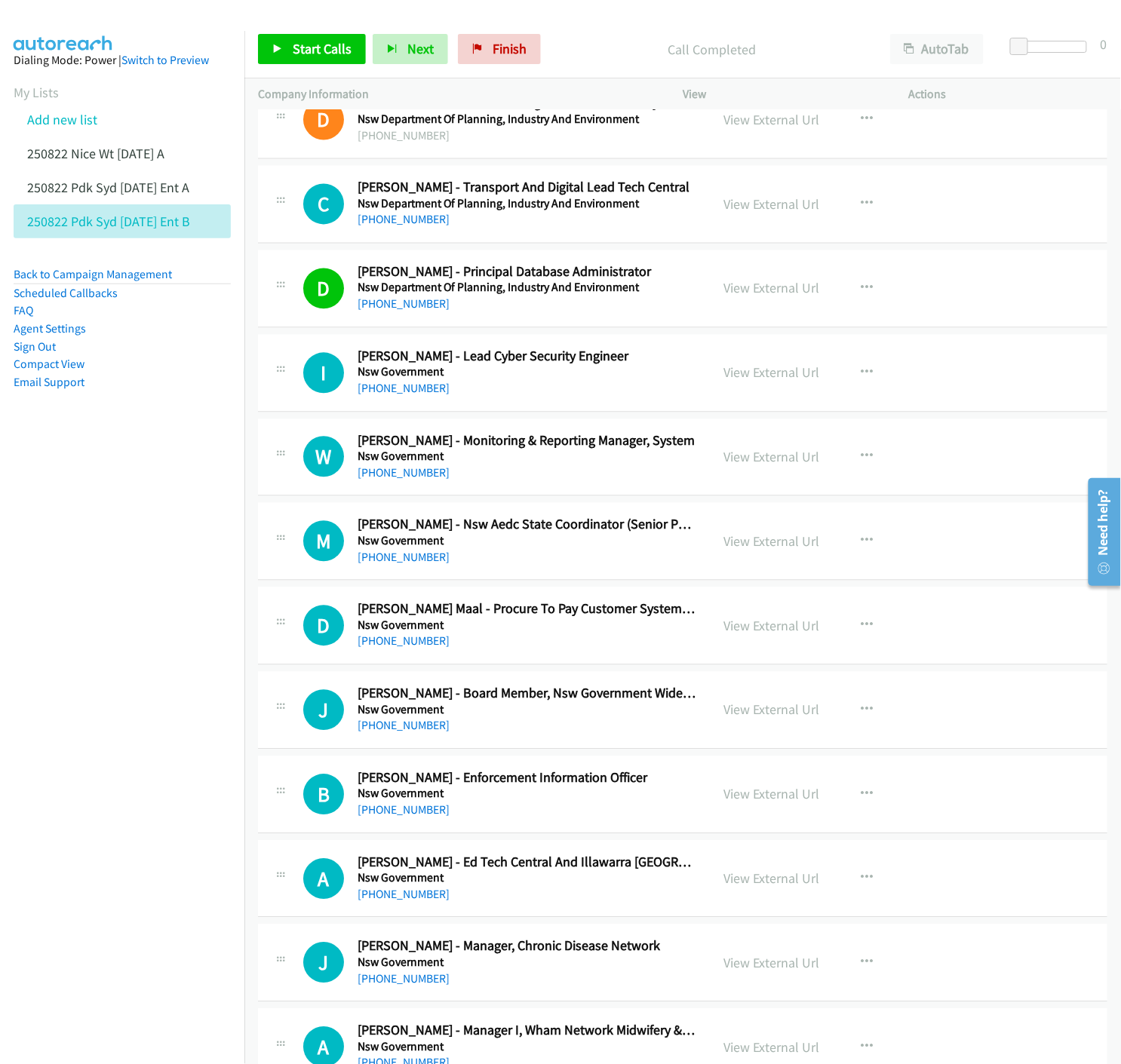
scroll to position [17875, 0]
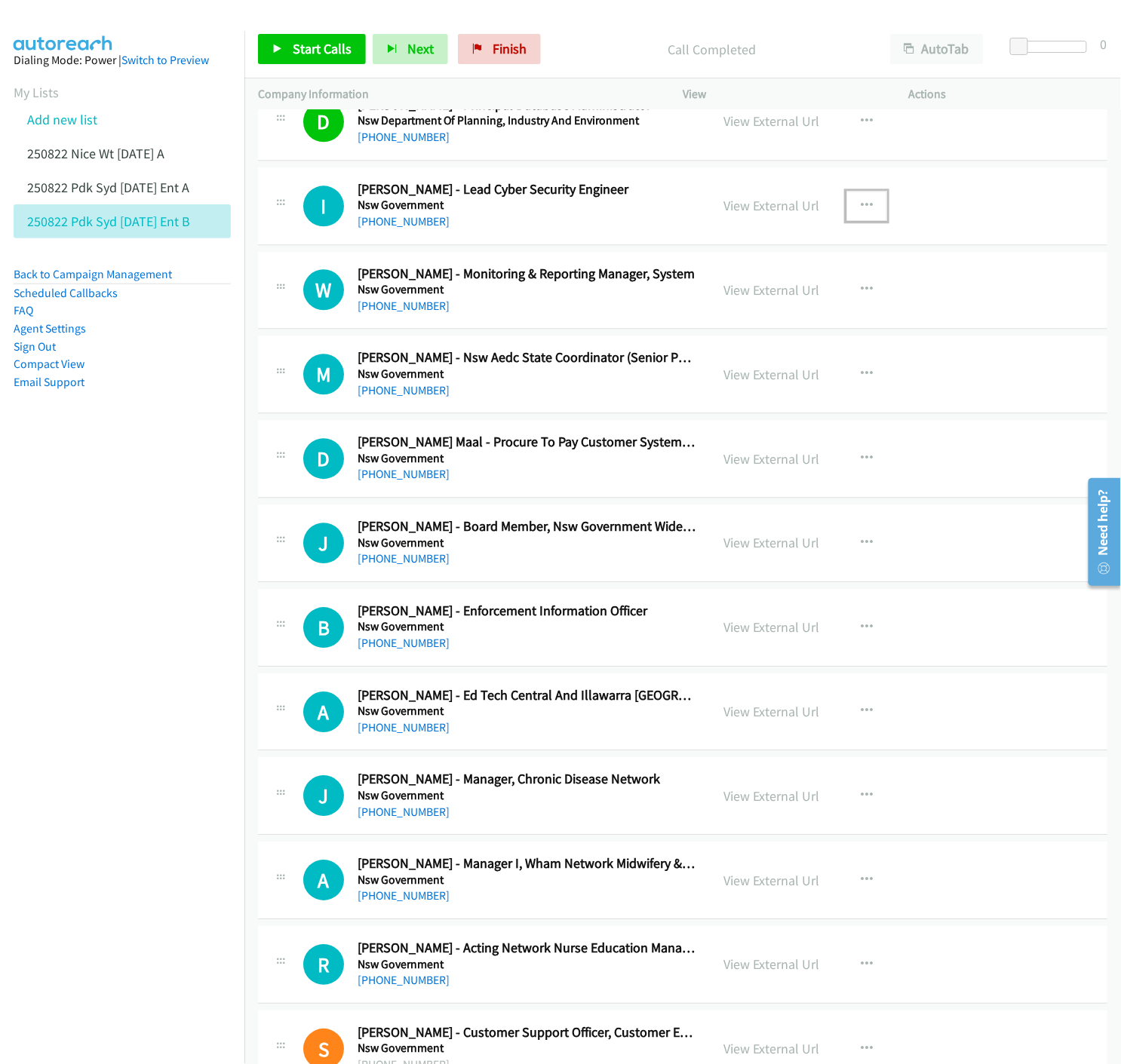
click at [860, 212] on icon "button" at bounding box center [866, 205] width 12 height 12
click at [700, 310] on icon at bounding box center [704, 304] width 10 height 10
